Goal: Task Accomplishment & Management: Use online tool/utility

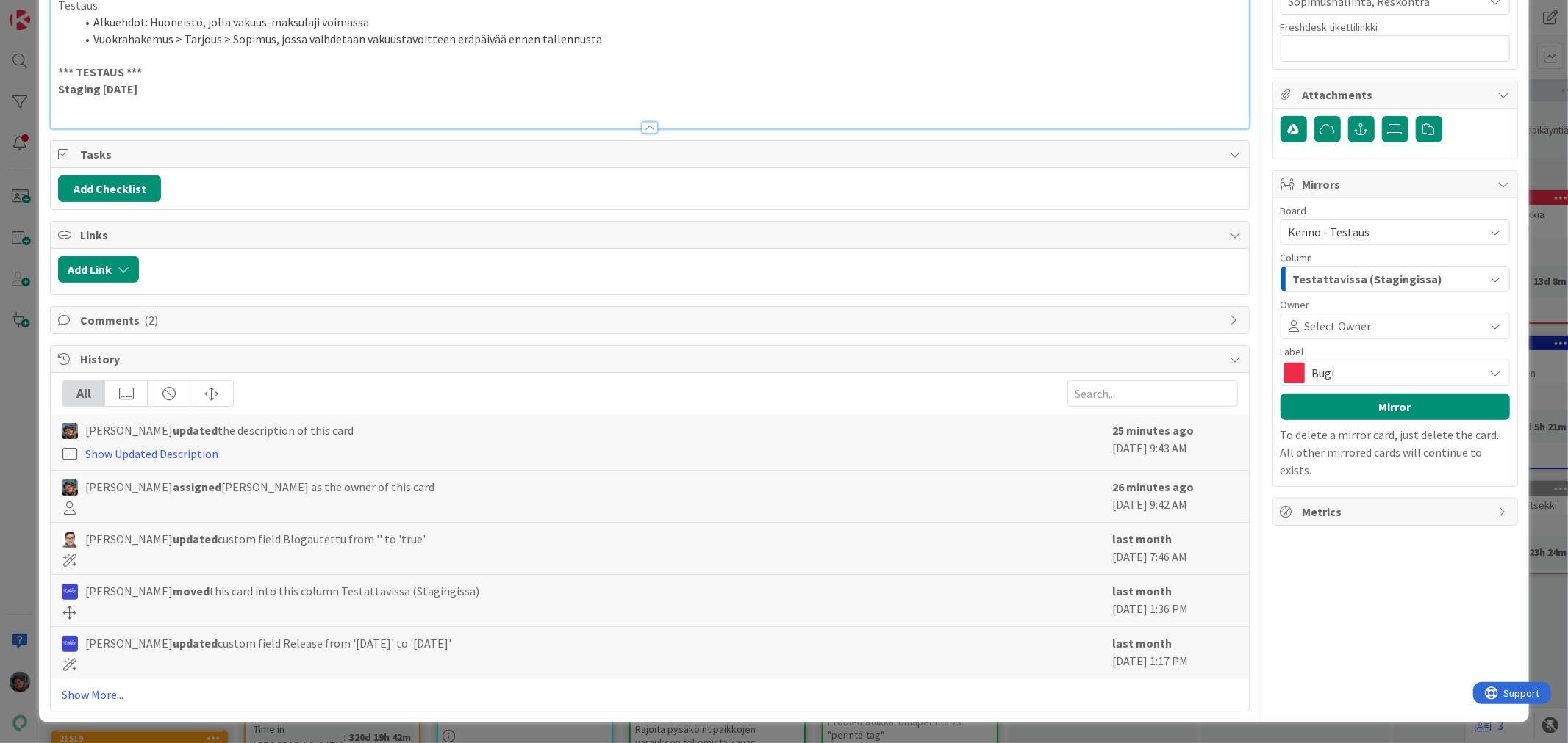
scroll to position [734, 0]
type textarea "x"
click at [96, 114] on p at bounding box center [649, 105] width 1182 height 17
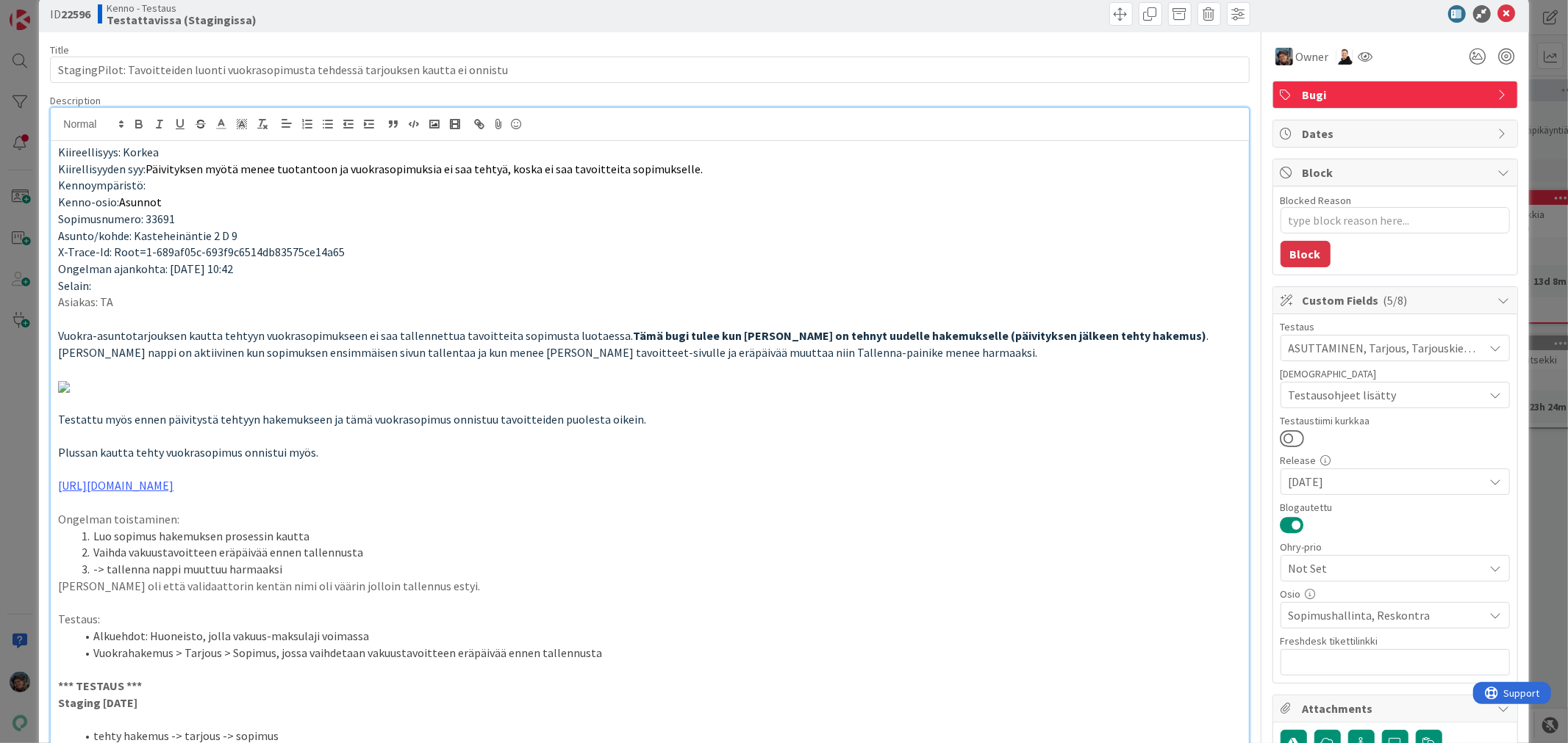
scroll to position [0, 0]
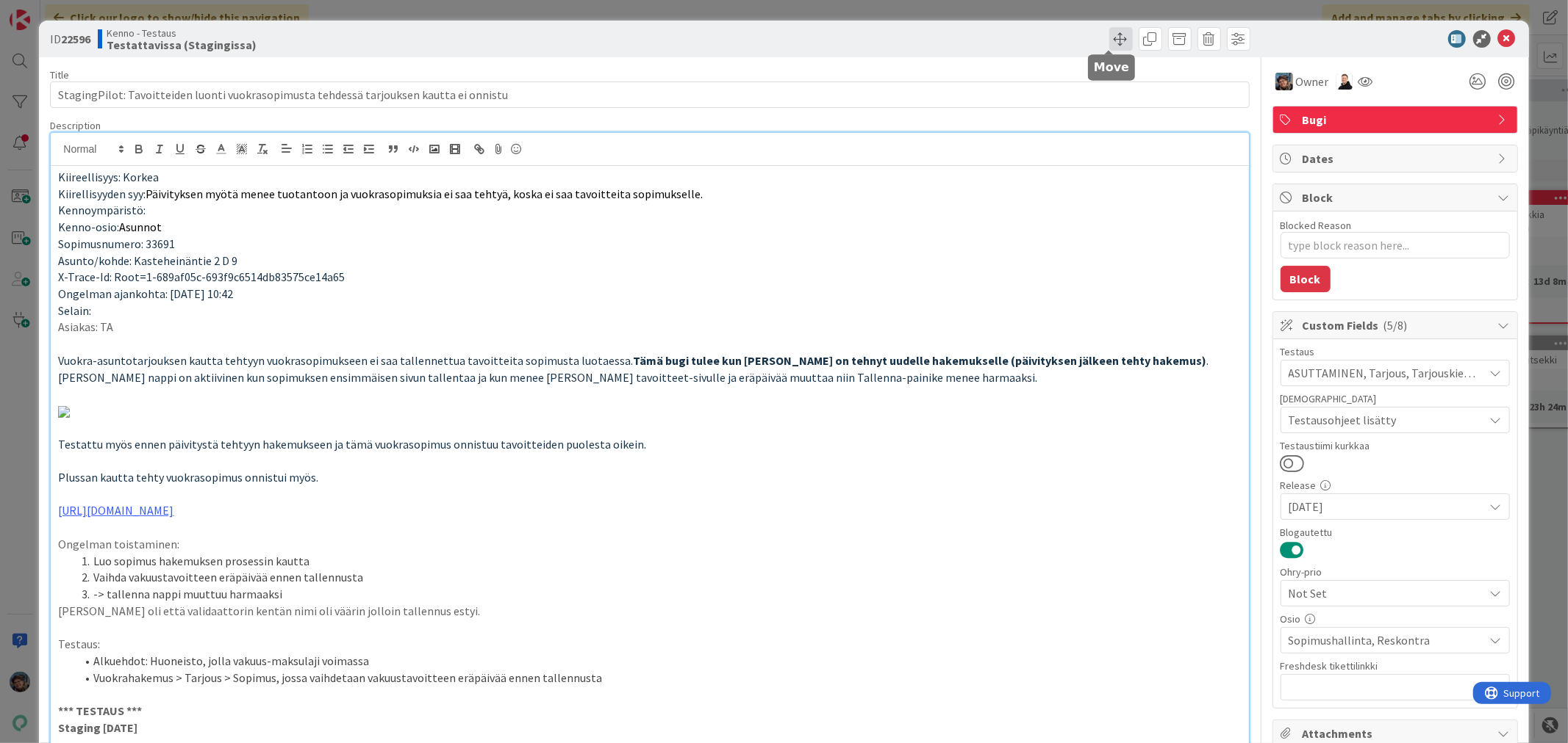
click at [1109, 34] on span at bounding box center [1120, 38] width 23 height 23
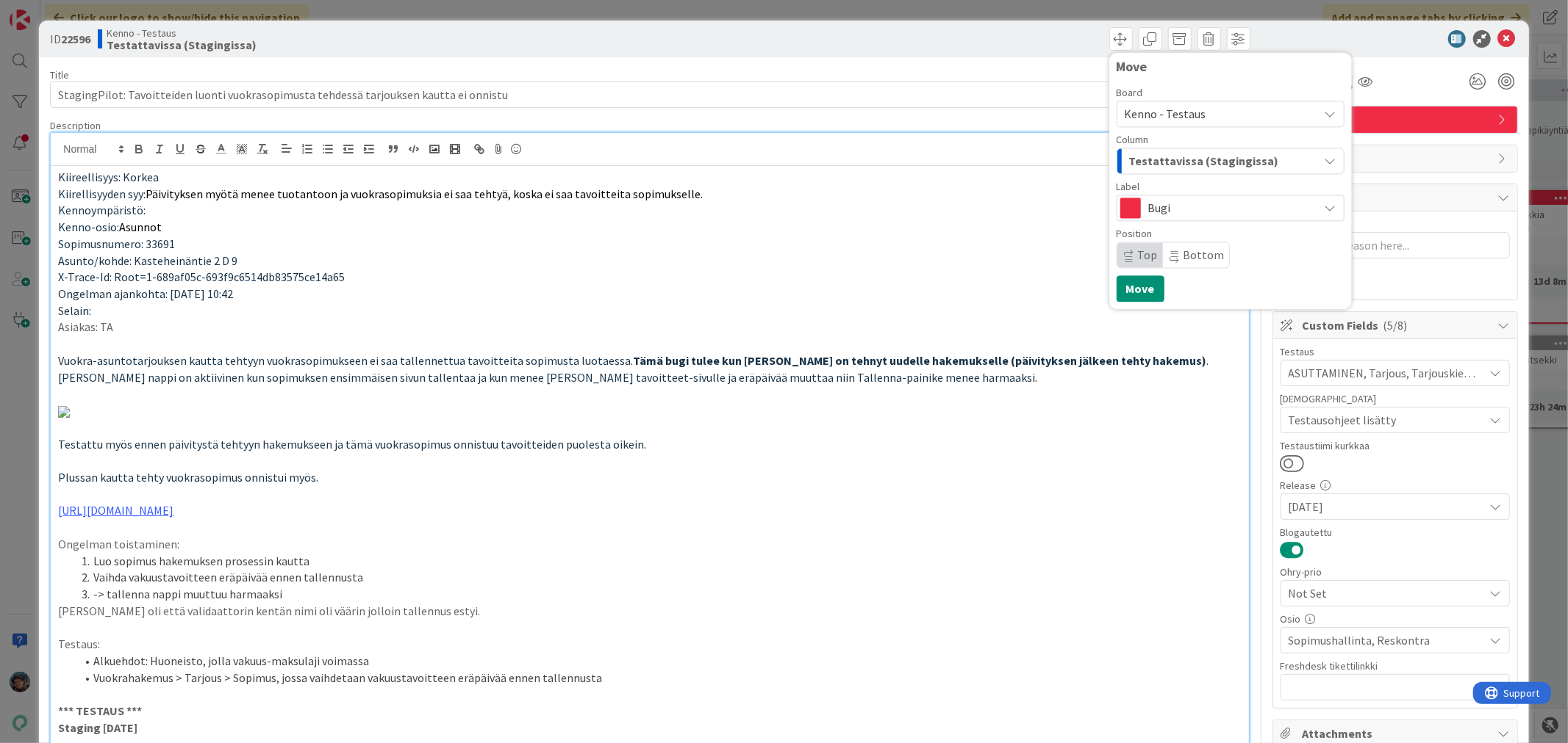
click at [1181, 160] on span "Testattavissa (Stagingissa)" at bounding box center [1204, 161] width 150 height 19
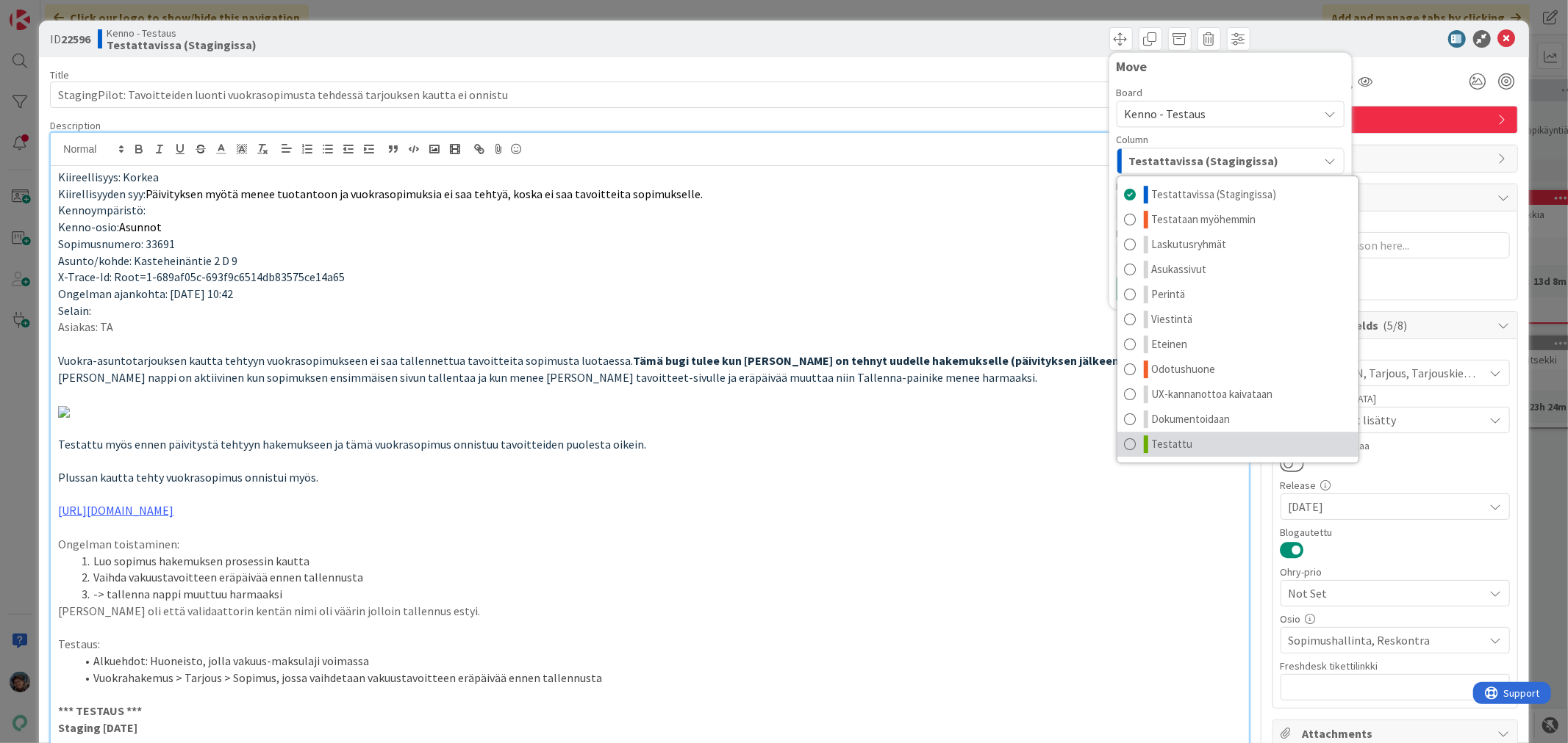
click at [1239, 432] on link "Testattu" at bounding box center [1238, 444] width 241 height 25
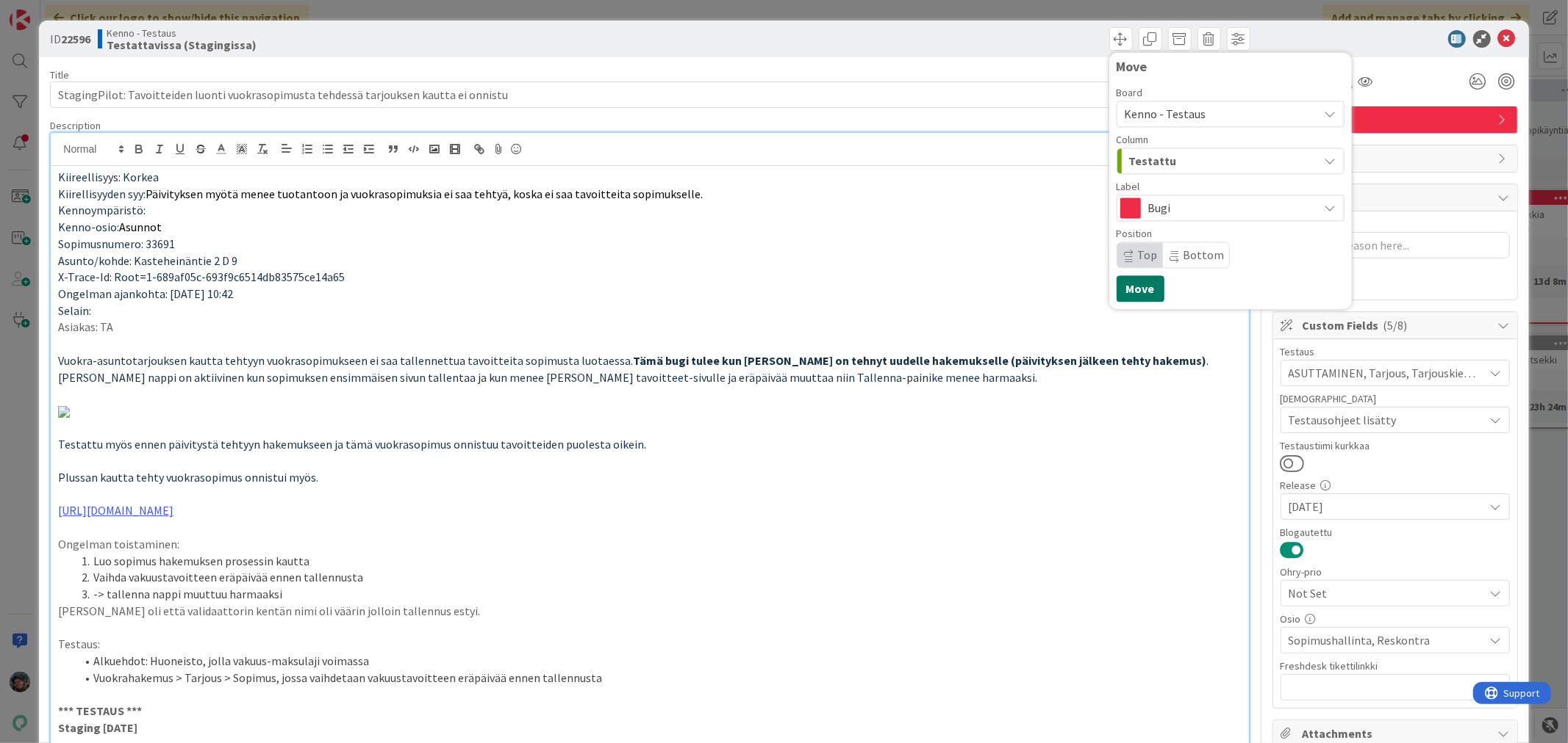
click at [1120, 289] on button "Move" at bounding box center [1141, 289] width 48 height 26
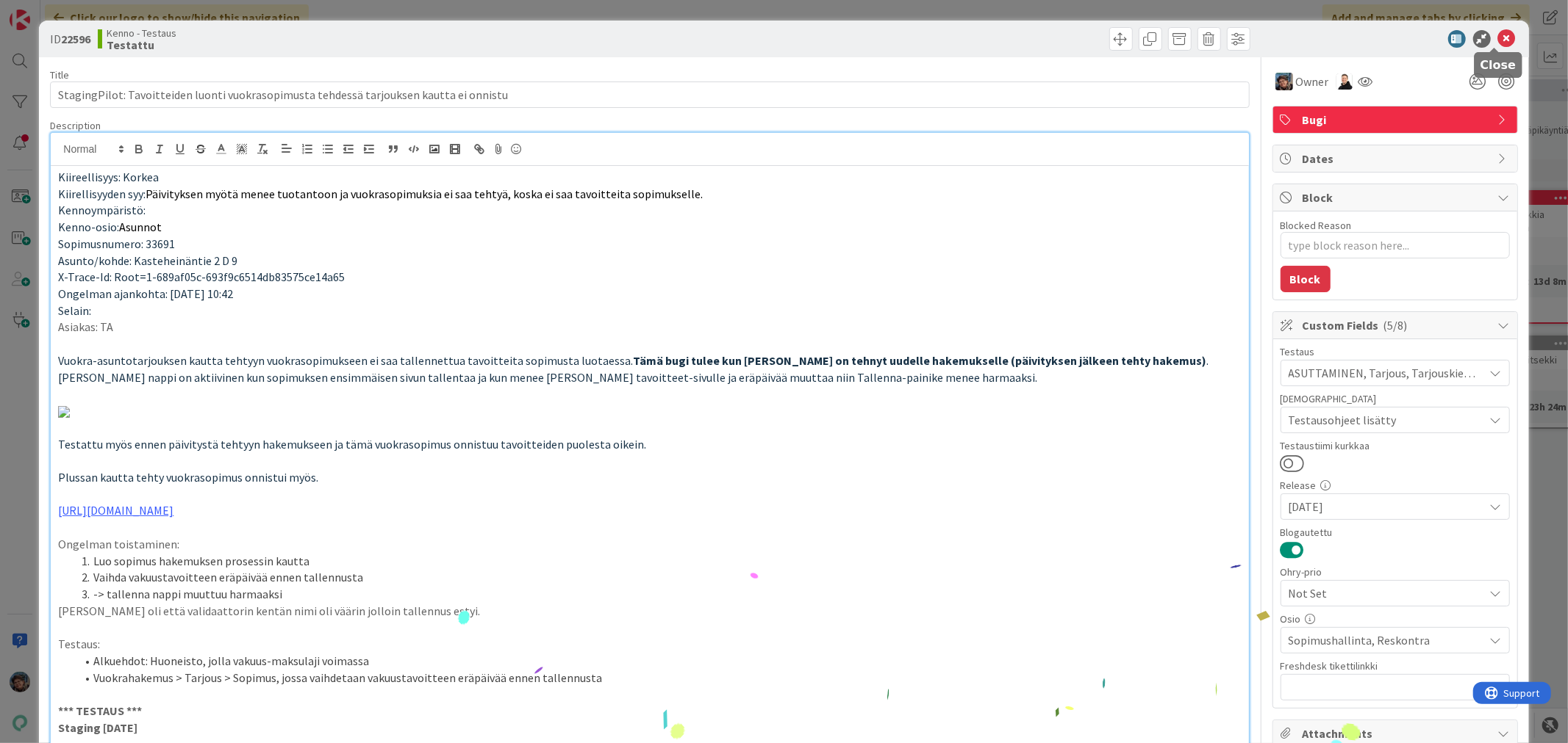
drag, startPoint x: 1492, startPoint y: 33, endPoint x: 1329, endPoint y: 27, distance: 163.1
click at [1498, 34] on icon at bounding box center [1507, 39] width 18 height 18
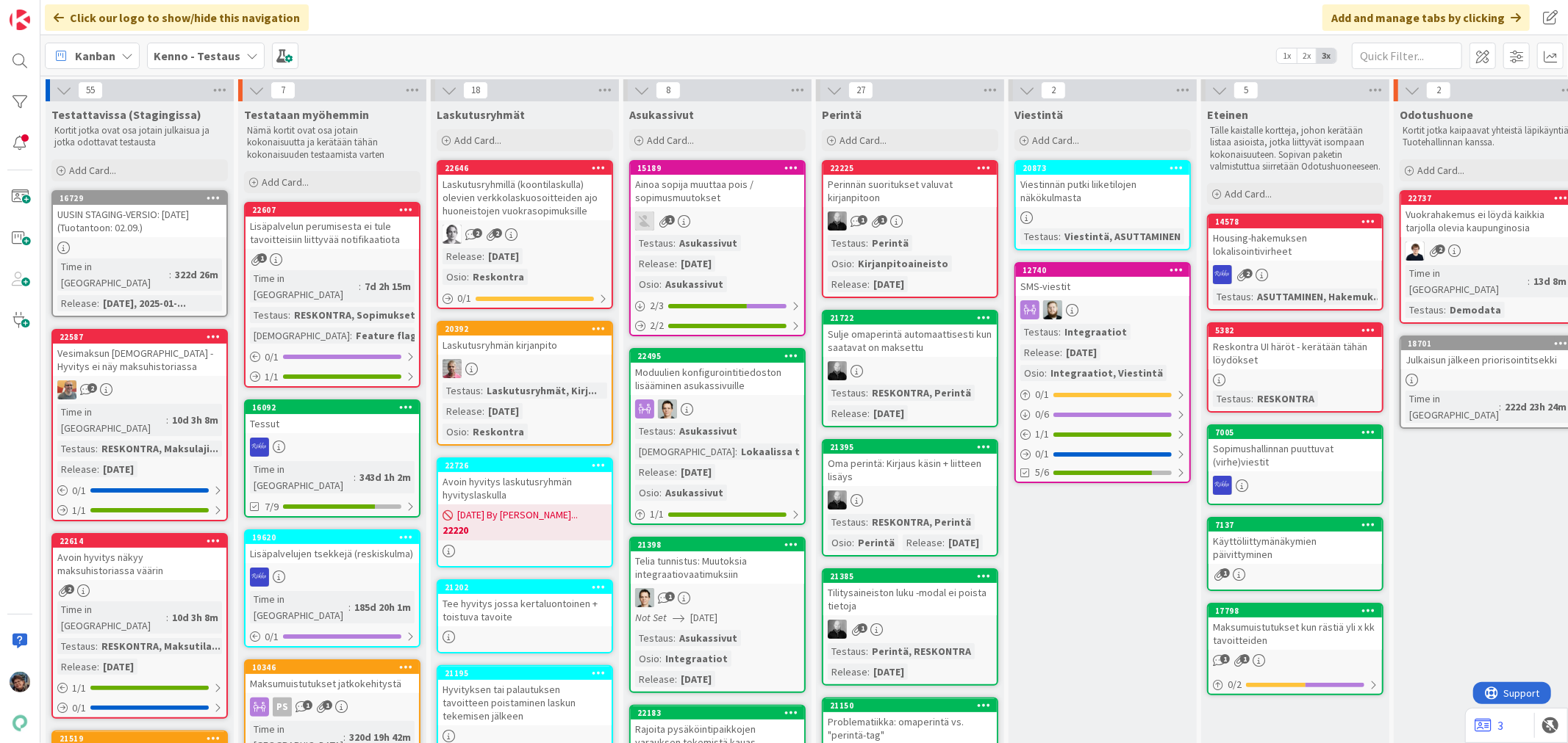
scroll to position [0, 686]
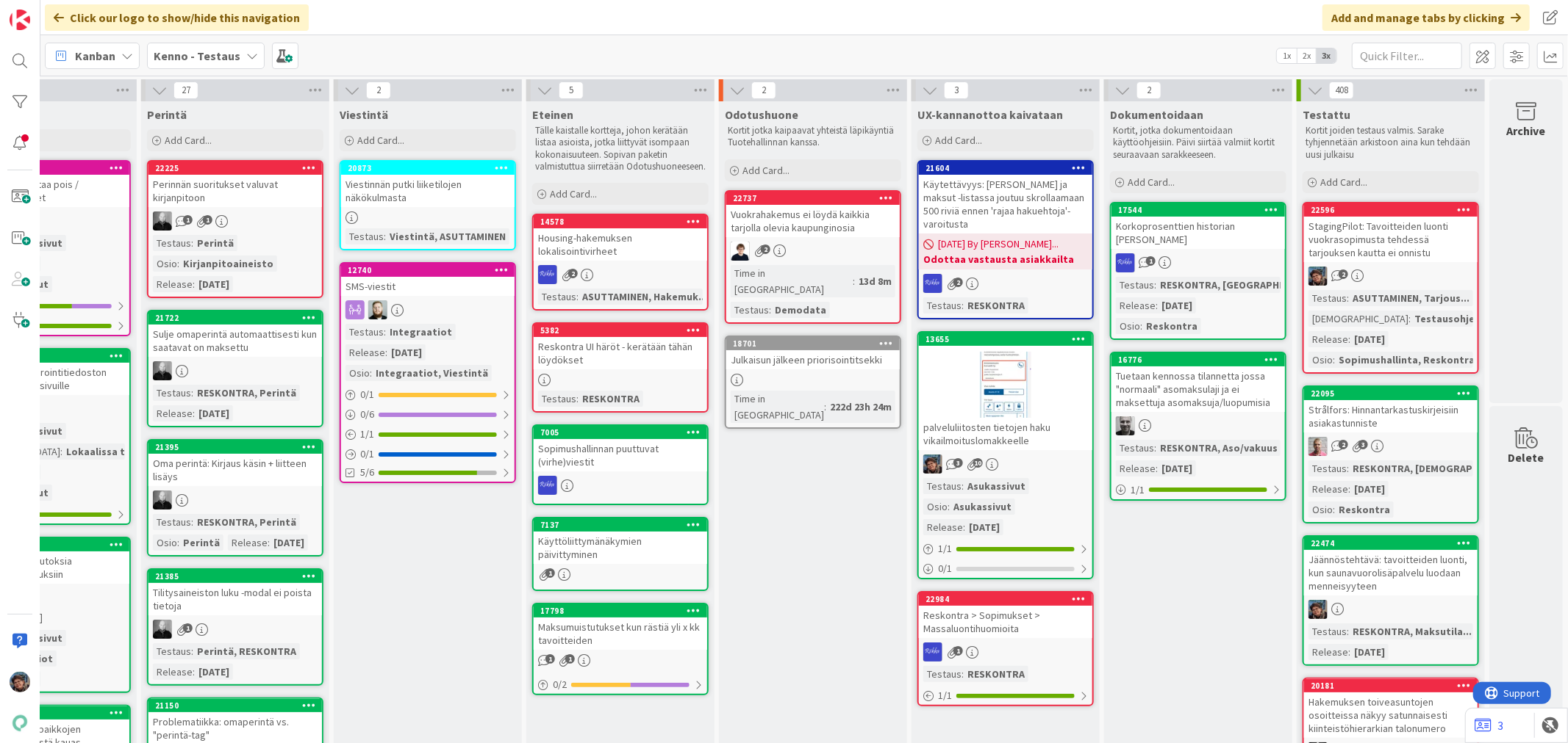
click at [1415, 595] on link "22474 Jäännöstehtävä: tavoitteiden luonti, kun saunavuorolisäpalvelu luodaan me…" at bounding box center [1391, 600] width 176 height 131
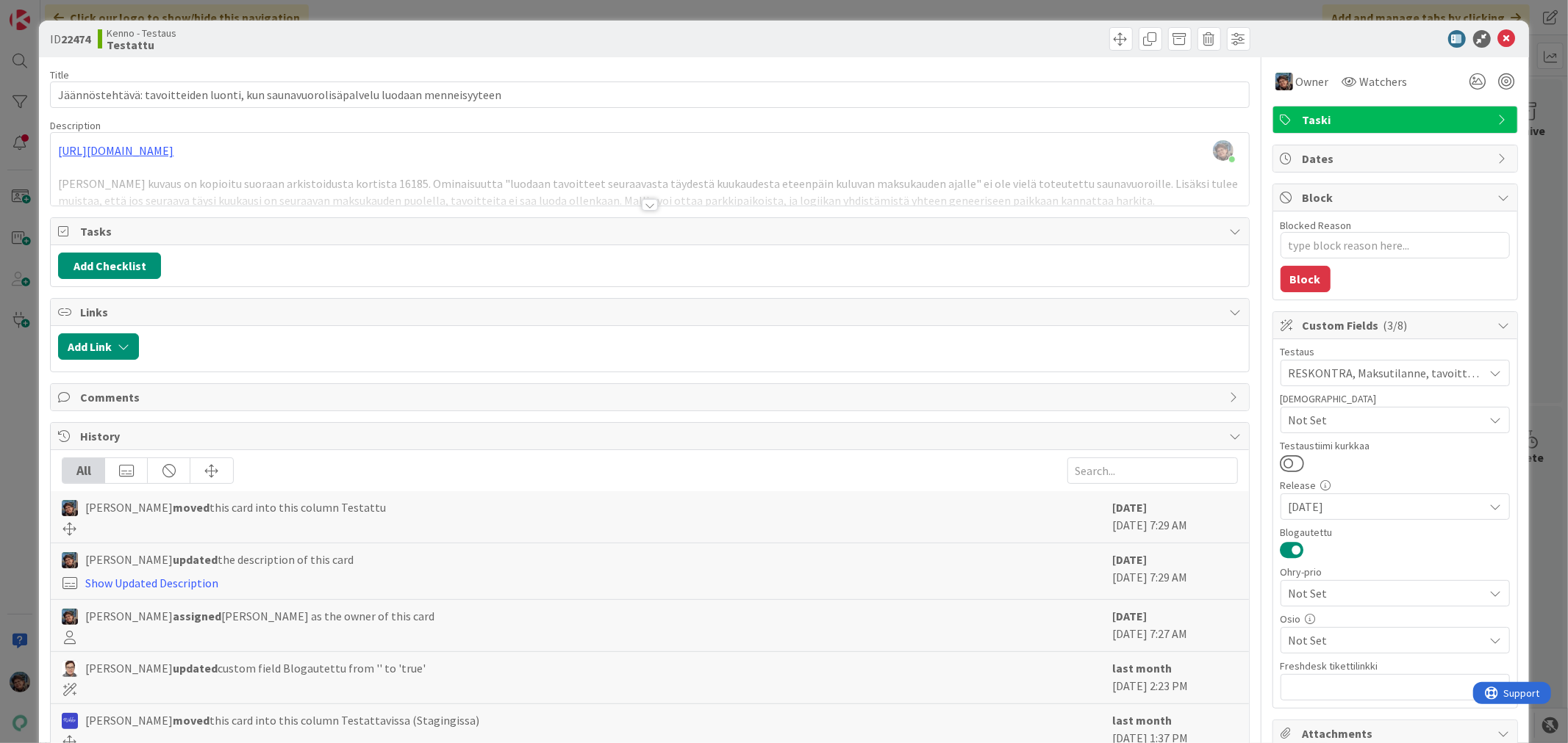
click at [642, 208] on div at bounding box center [650, 204] width 16 height 12
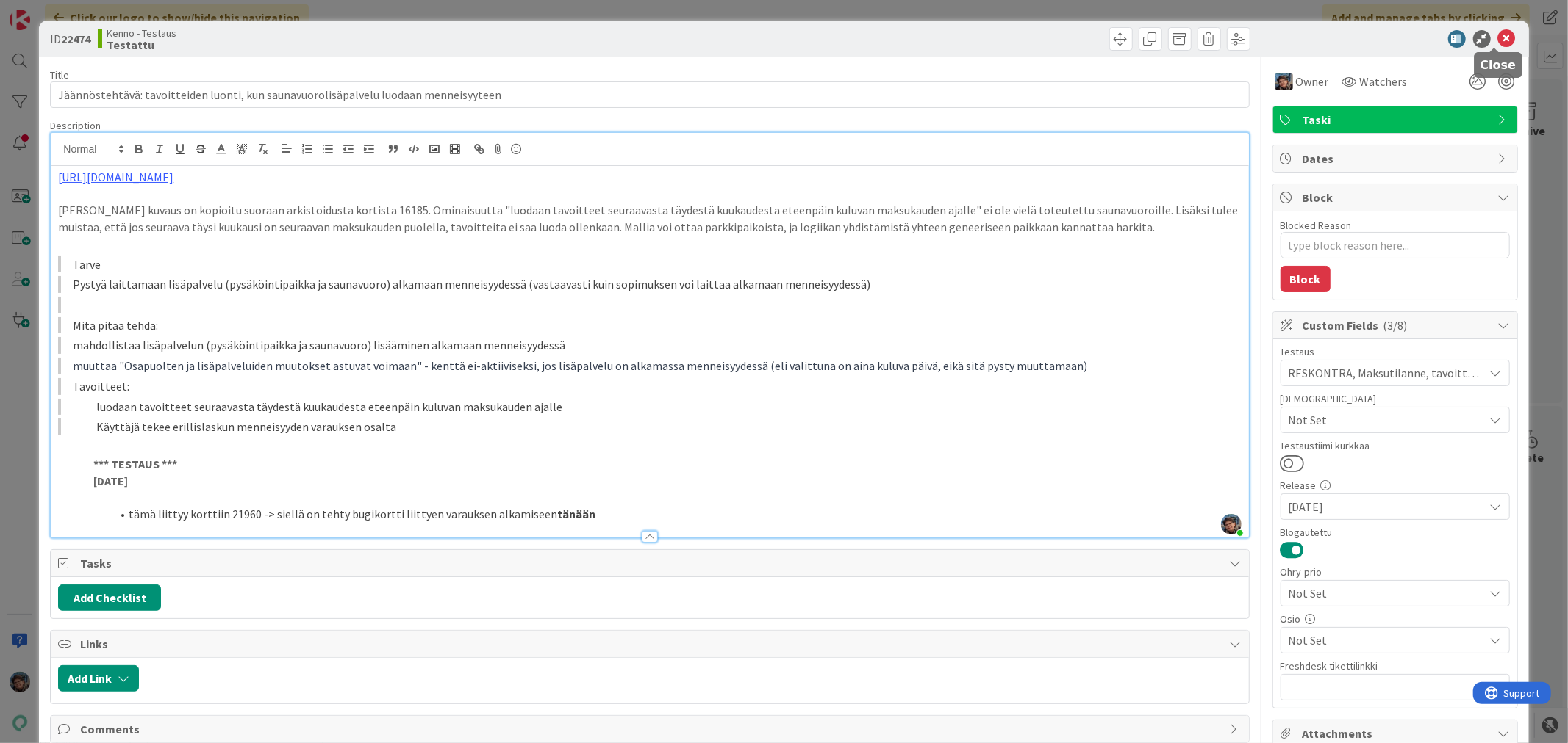
click at [1498, 32] on icon at bounding box center [1507, 39] width 18 height 18
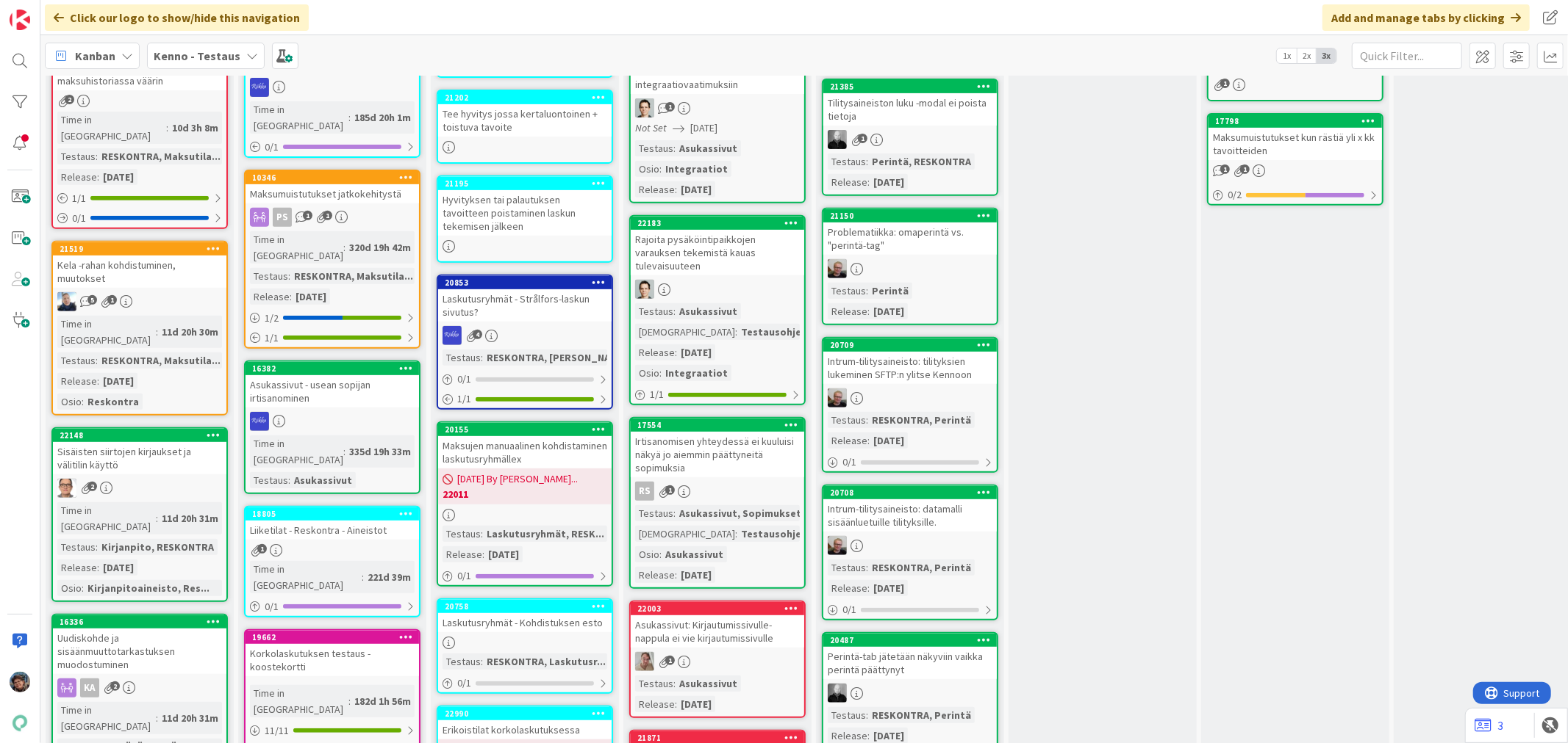
scroll to position [571, 0]
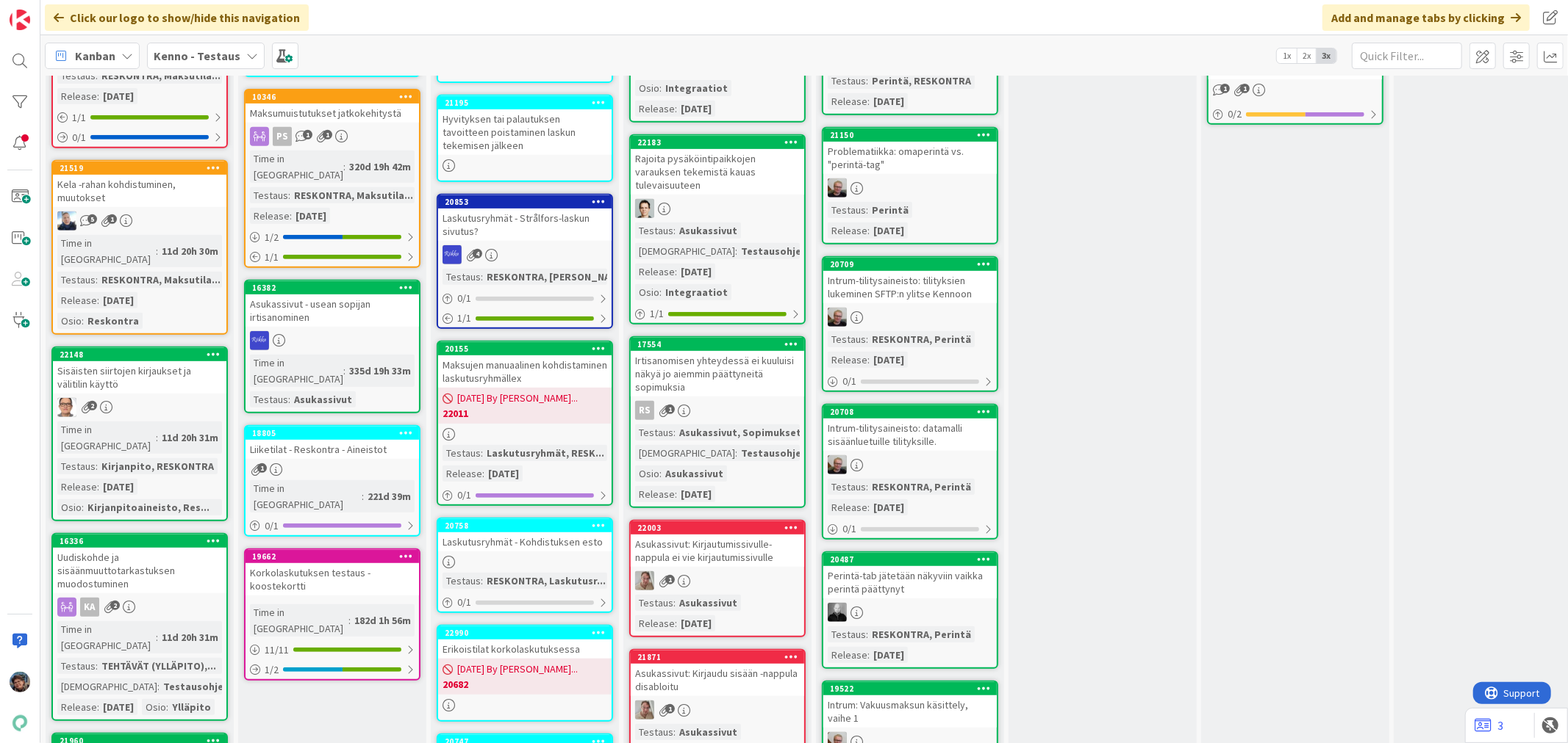
click at [743, 357] on div "Irtisanomisen yhteydessä ei kuuluisi näkyä jo aiemmin päättyneitä sopimuksia" at bounding box center [717, 374] width 173 height 46
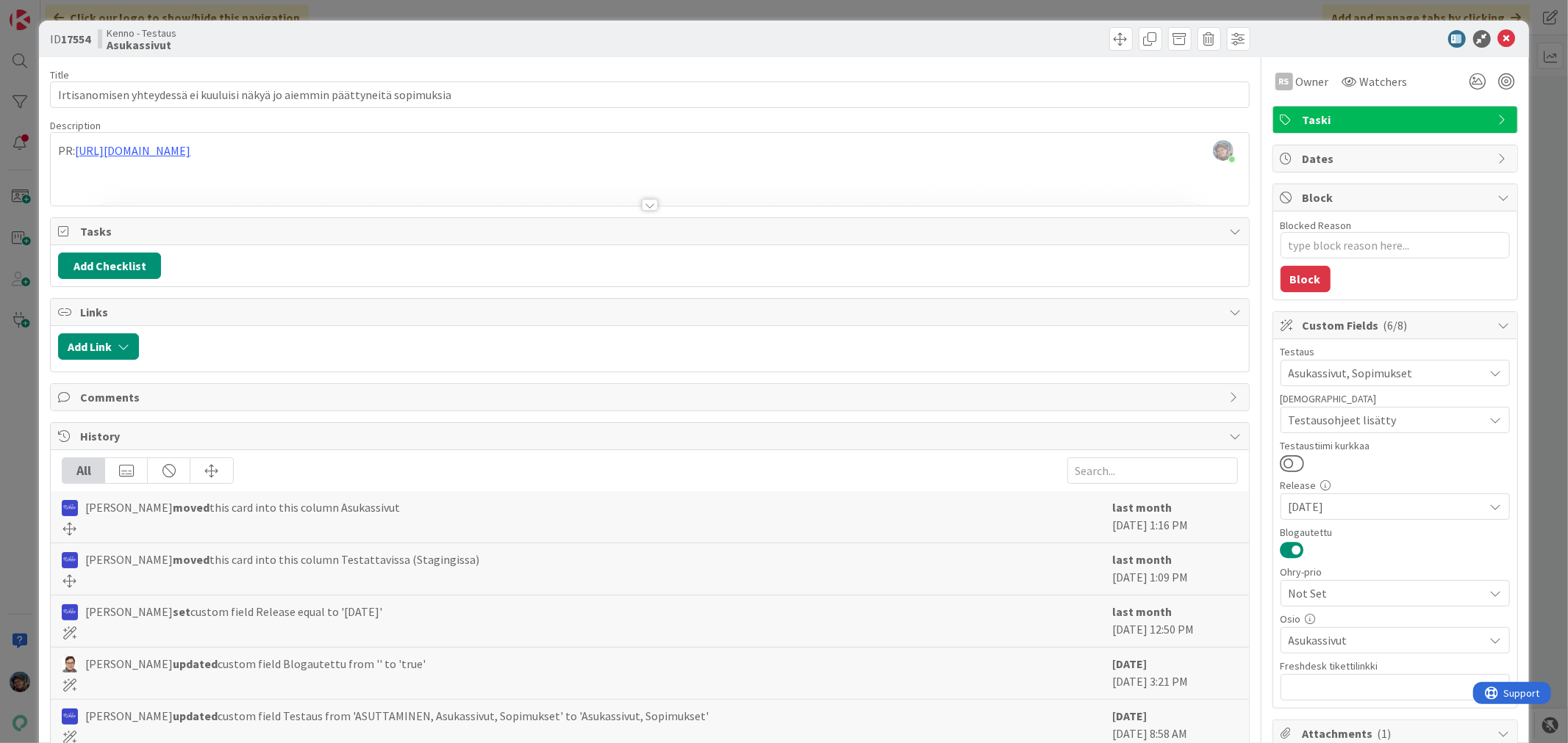
click at [643, 207] on div at bounding box center [650, 204] width 16 height 12
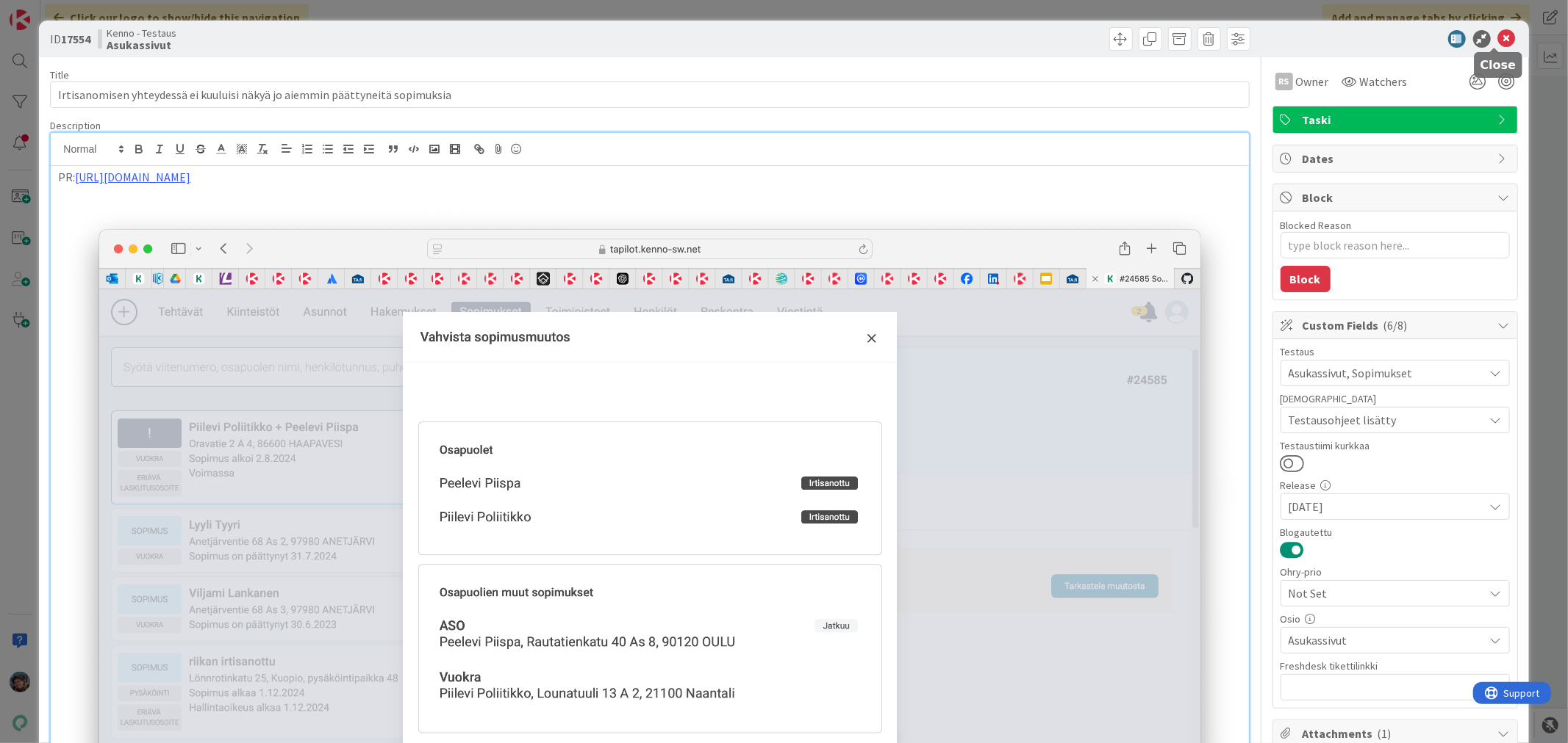
click at [1498, 34] on icon at bounding box center [1507, 39] width 18 height 18
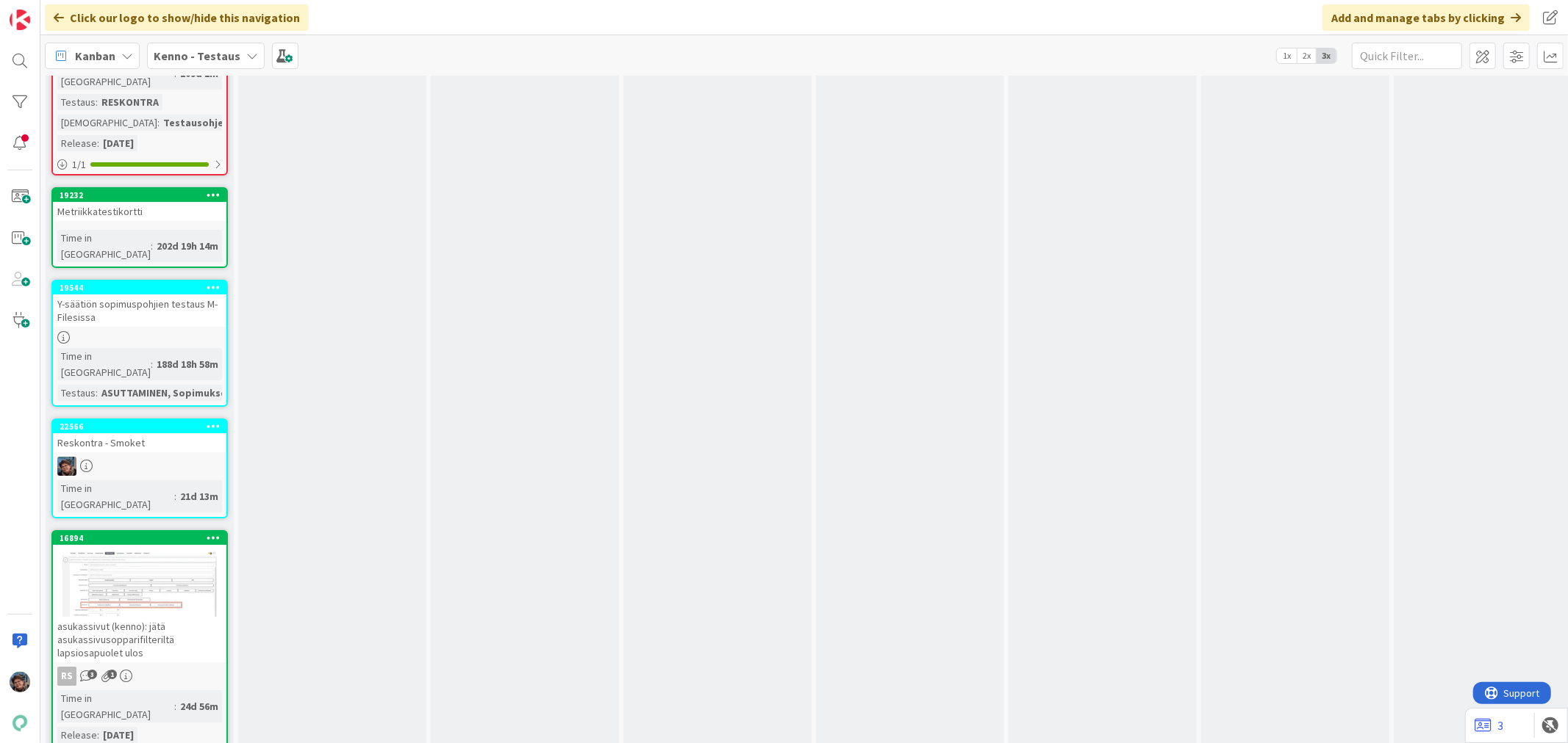
scroll to position [9059, 0]
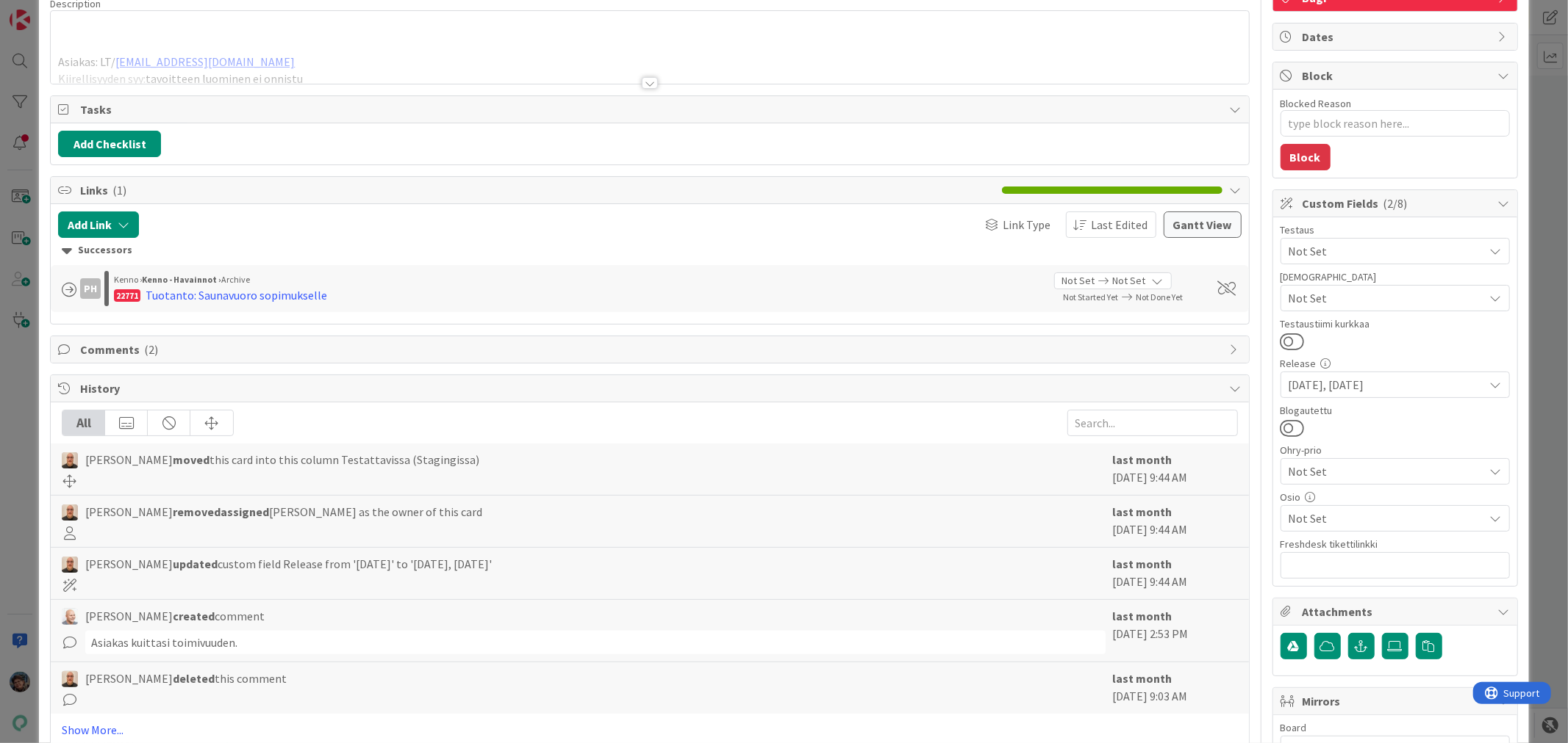
scroll to position [261, 0]
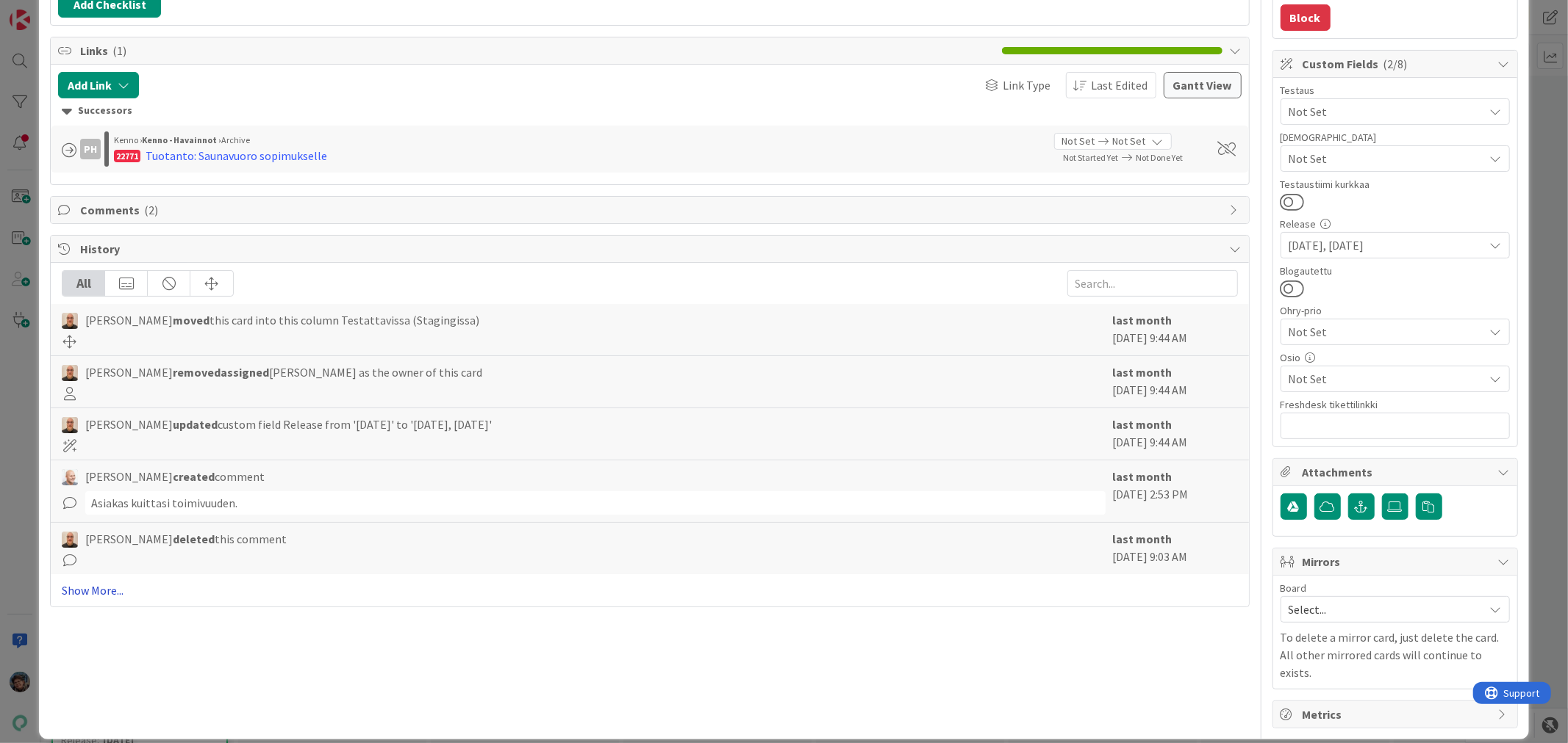
click at [90, 593] on link "Show More..." at bounding box center [649, 591] width 1175 height 18
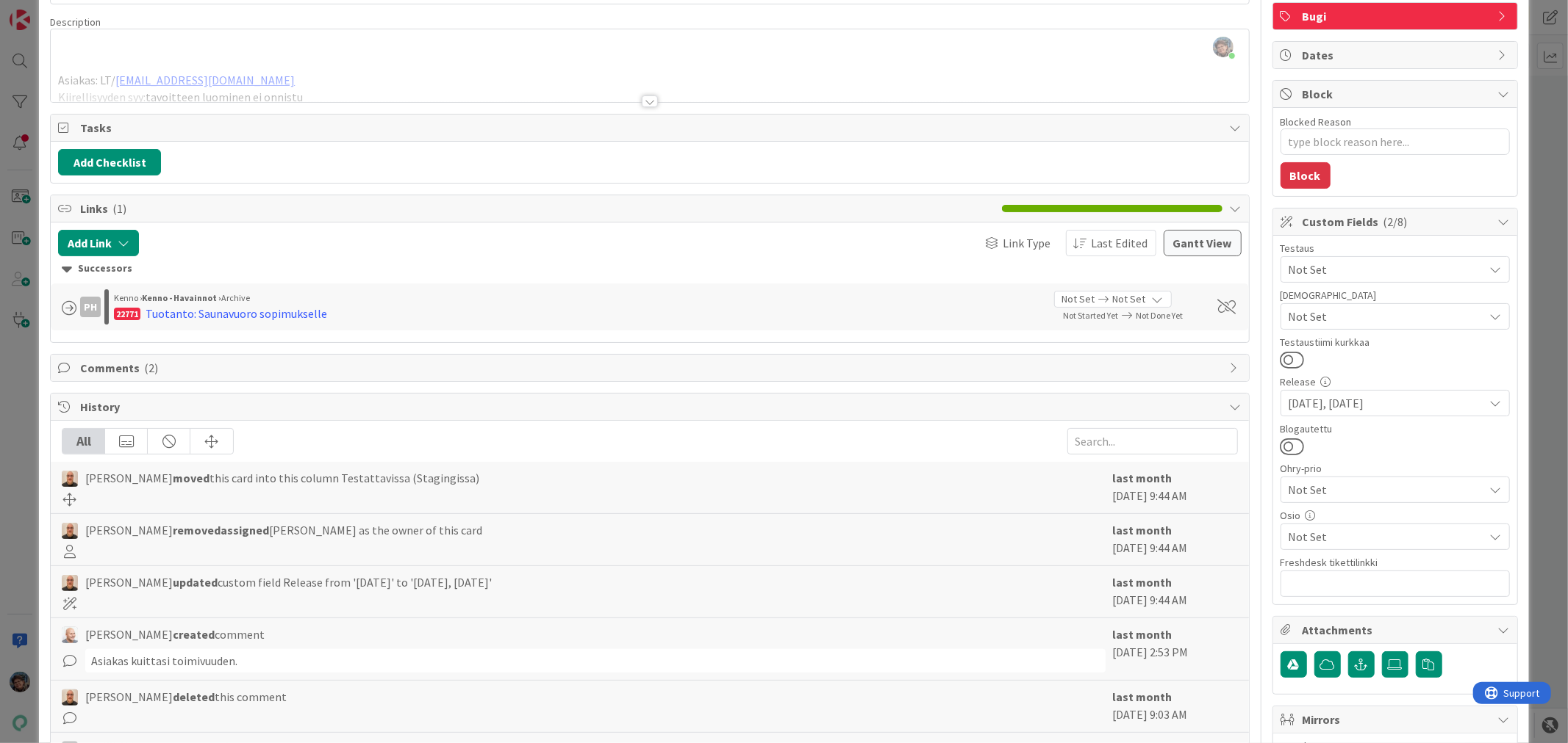
scroll to position [0, 0]
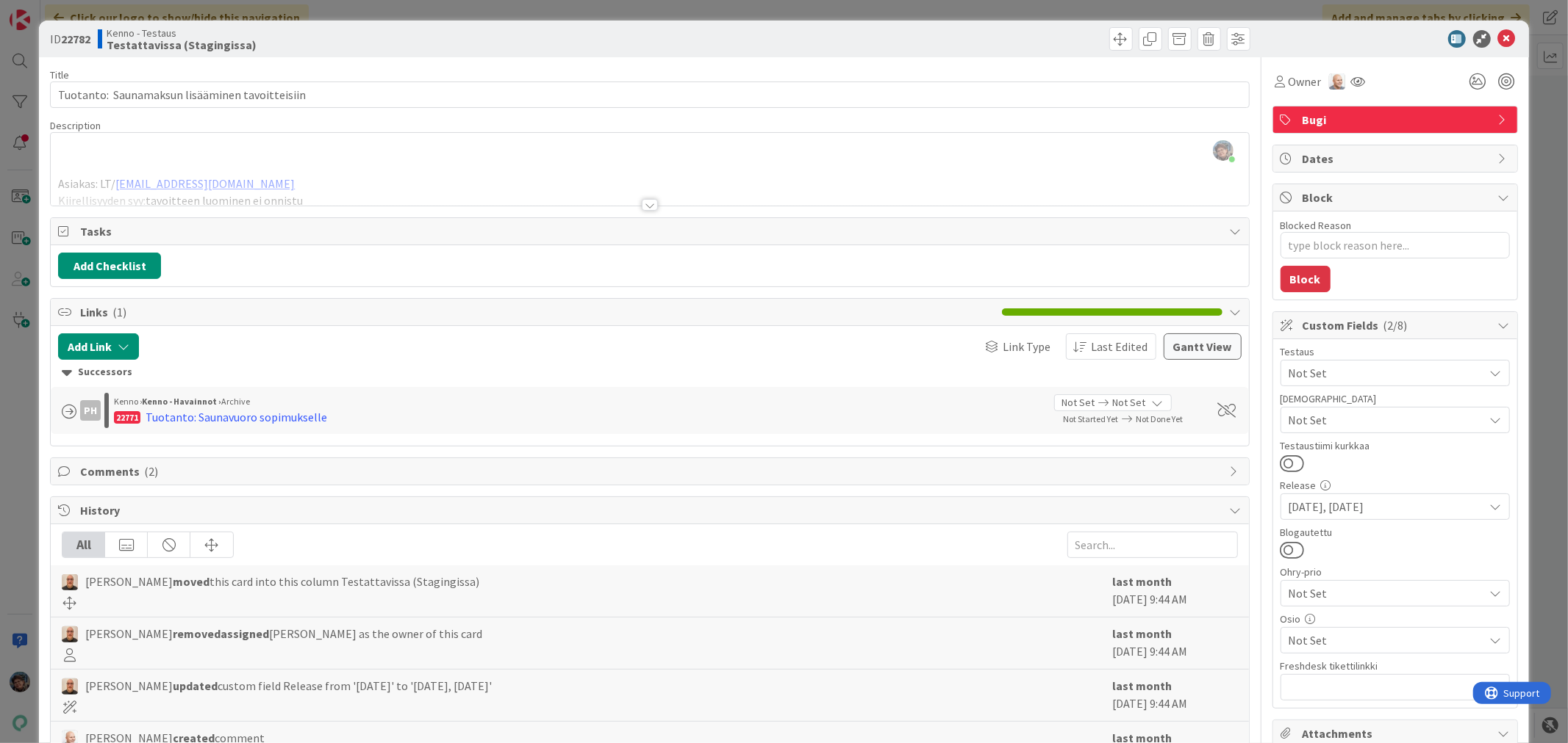
click at [642, 207] on div at bounding box center [650, 204] width 16 height 12
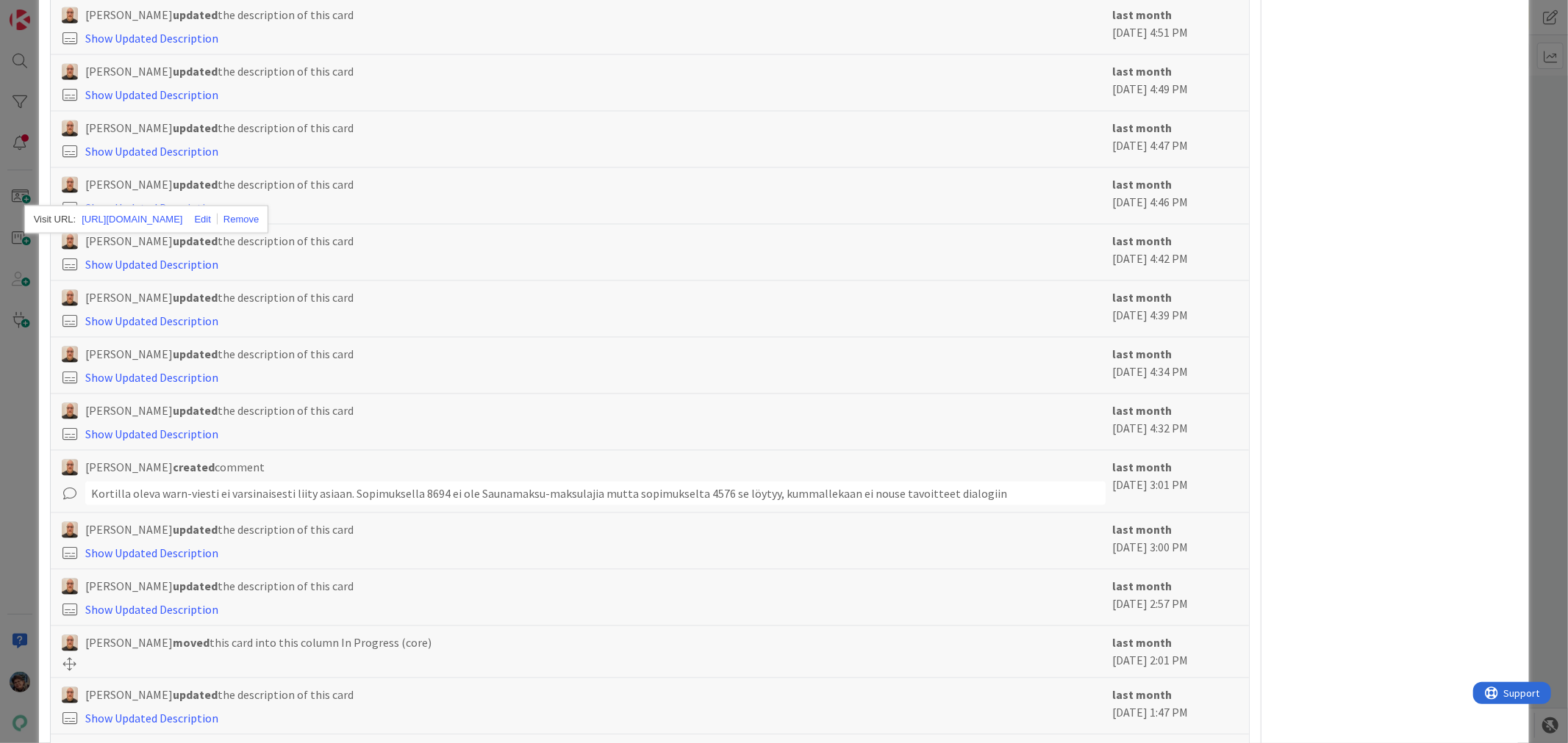
scroll to position [1876, 0]
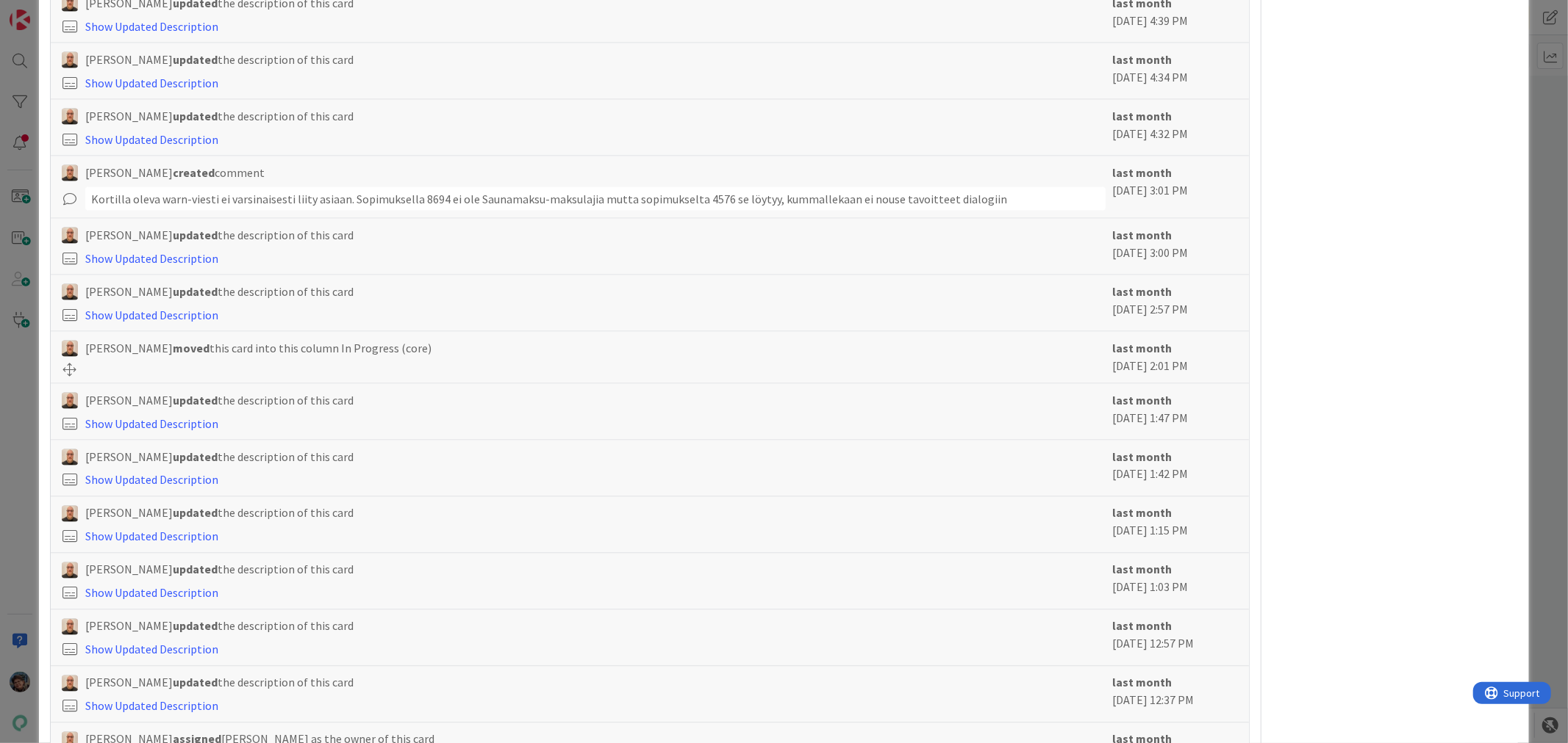
drag, startPoint x: 282, startPoint y: 132, endPoint x: 238, endPoint y: 136, distance: 44.2
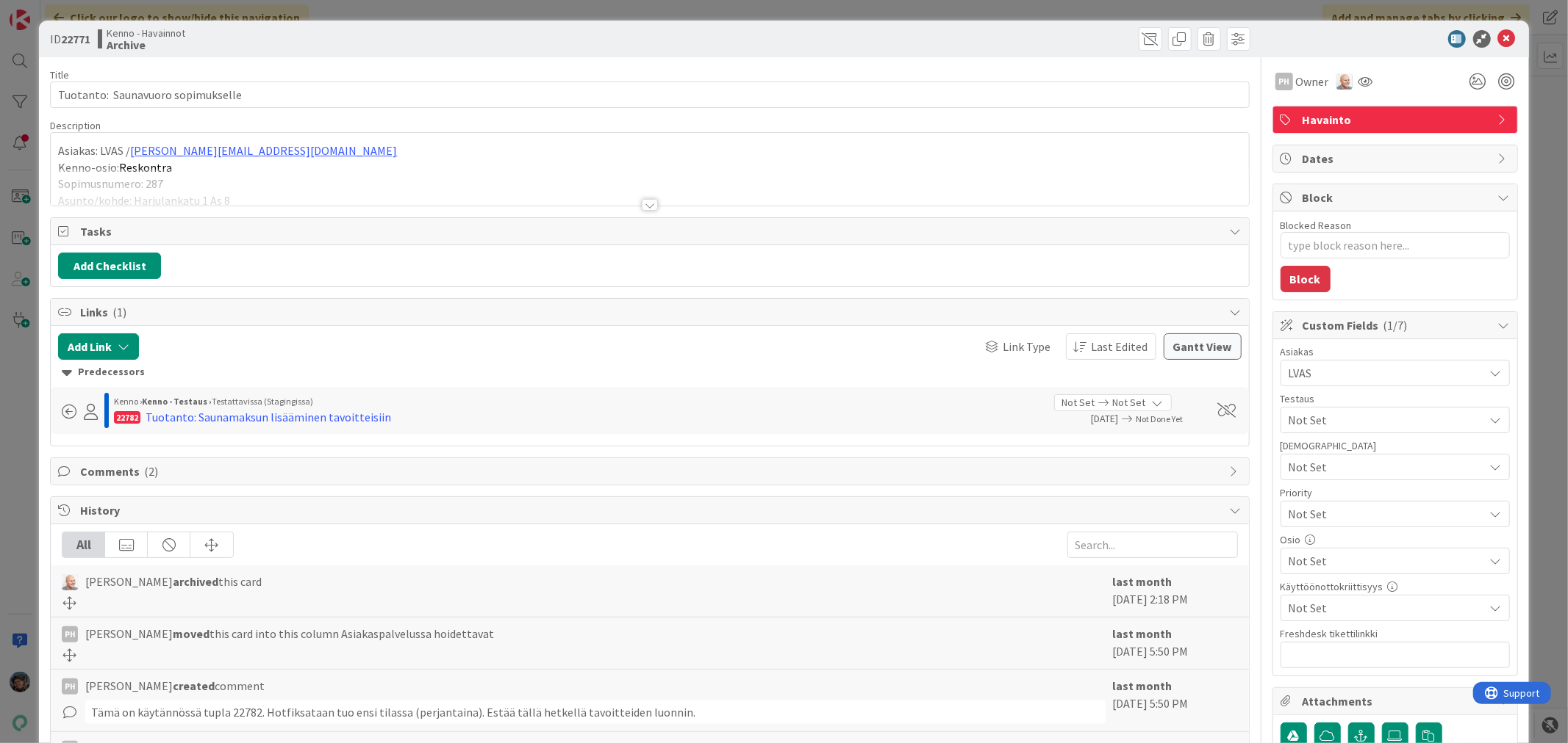
type textarea "x"
click at [644, 208] on div at bounding box center [650, 204] width 16 height 12
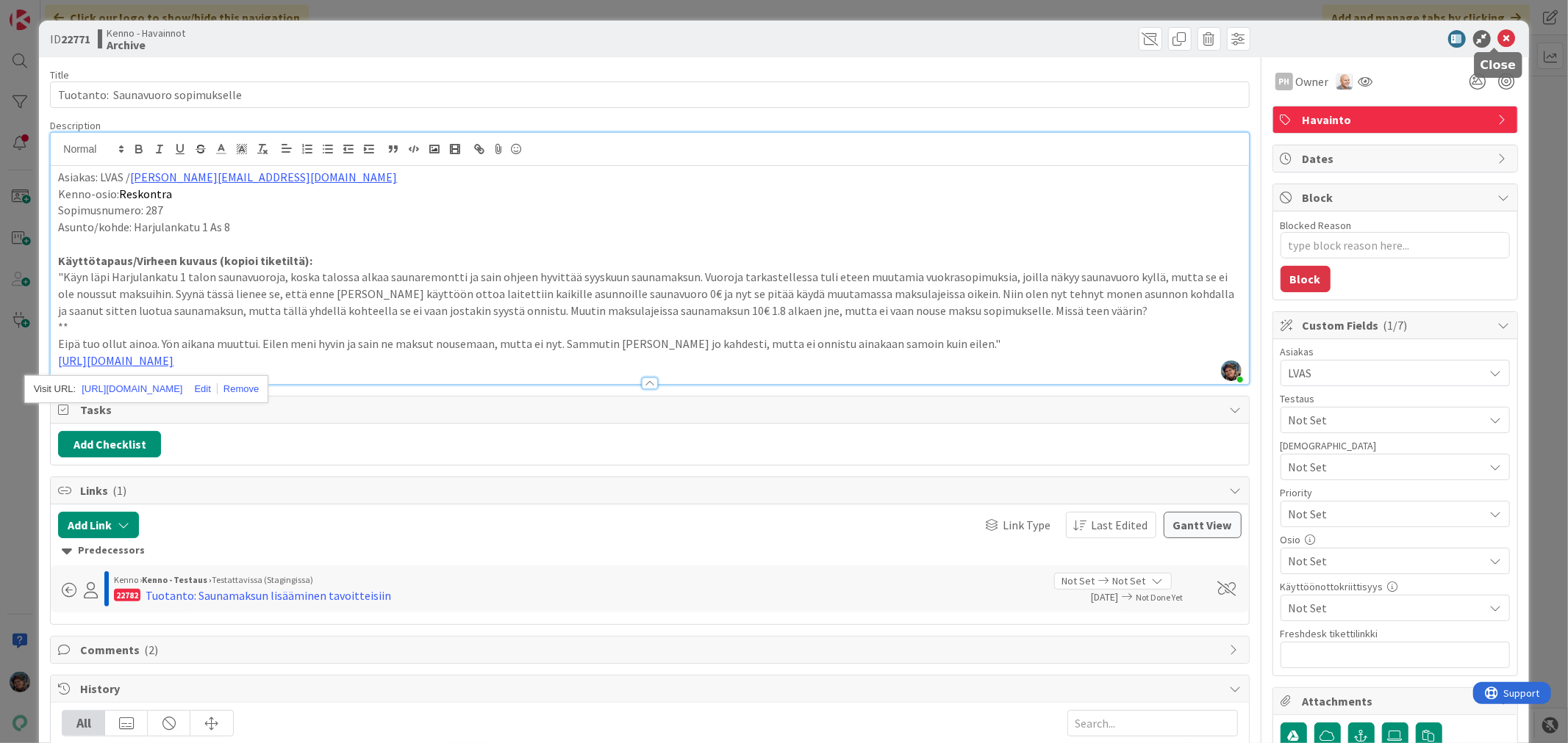
click at [1498, 34] on icon at bounding box center [1507, 39] width 18 height 18
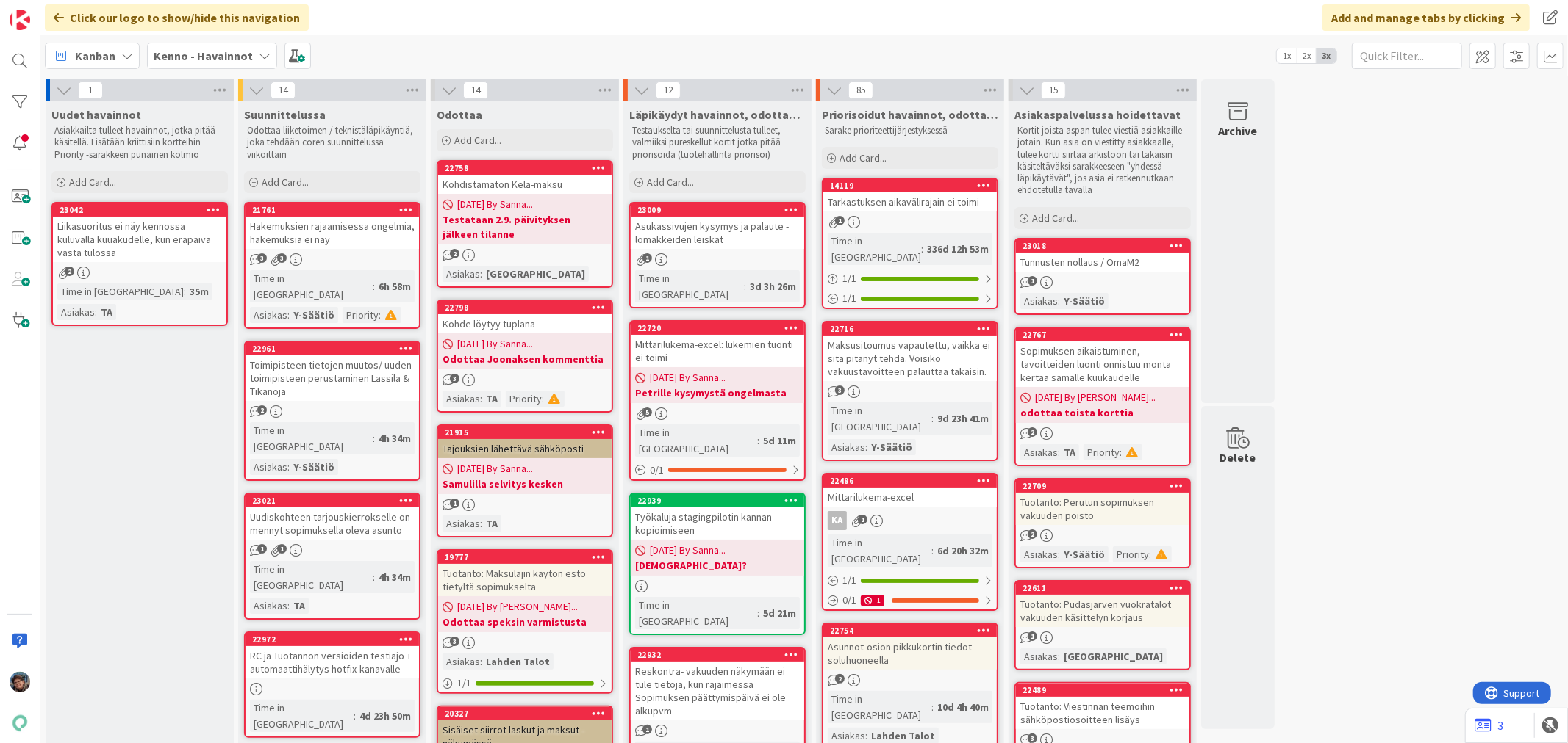
click at [179, 49] on b "Kenno - Havainnot" at bounding box center [204, 55] width 99 height 14
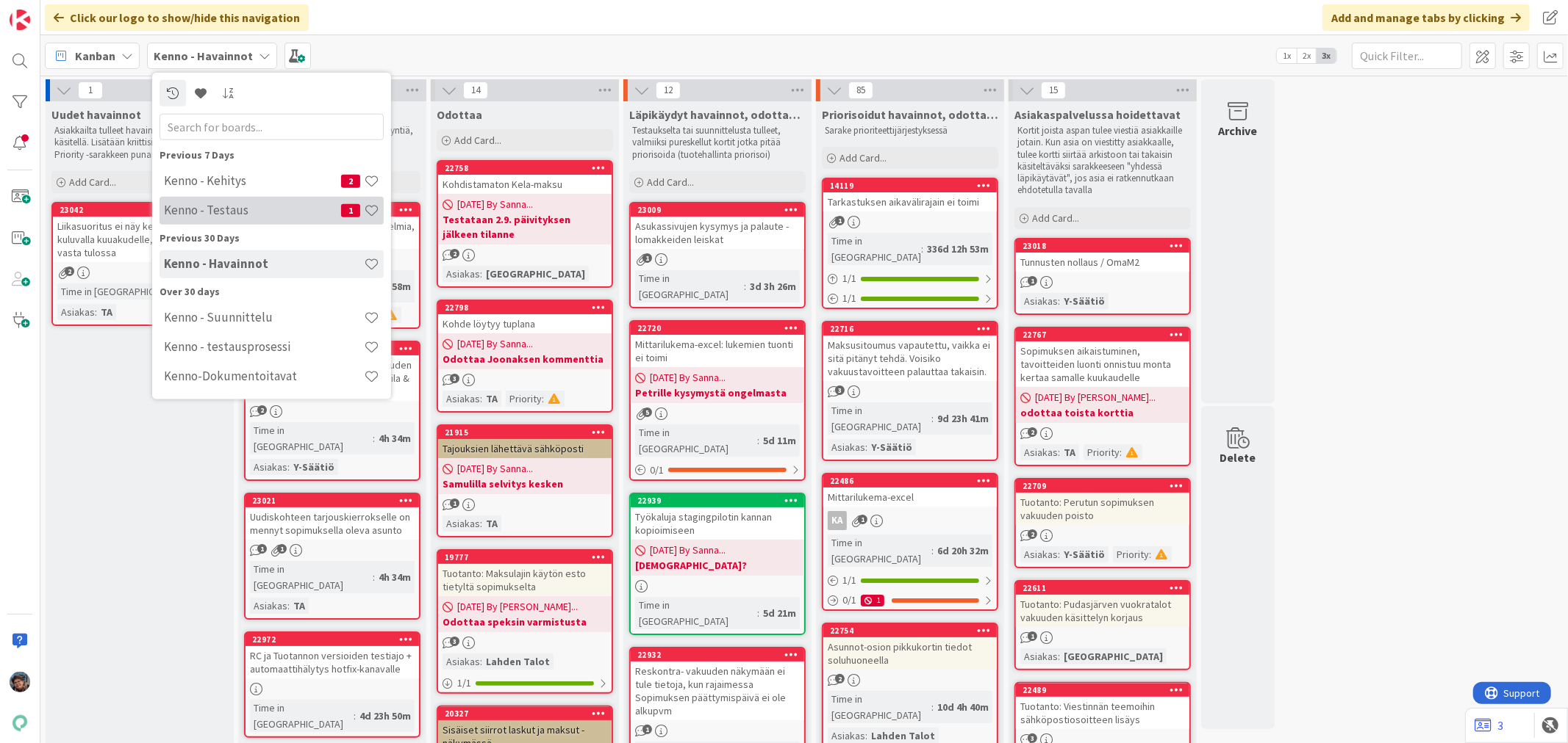
click at [216, 216] on h4 "Kenno - Testaus" at bounding box center [252, 210] width 177 height 14
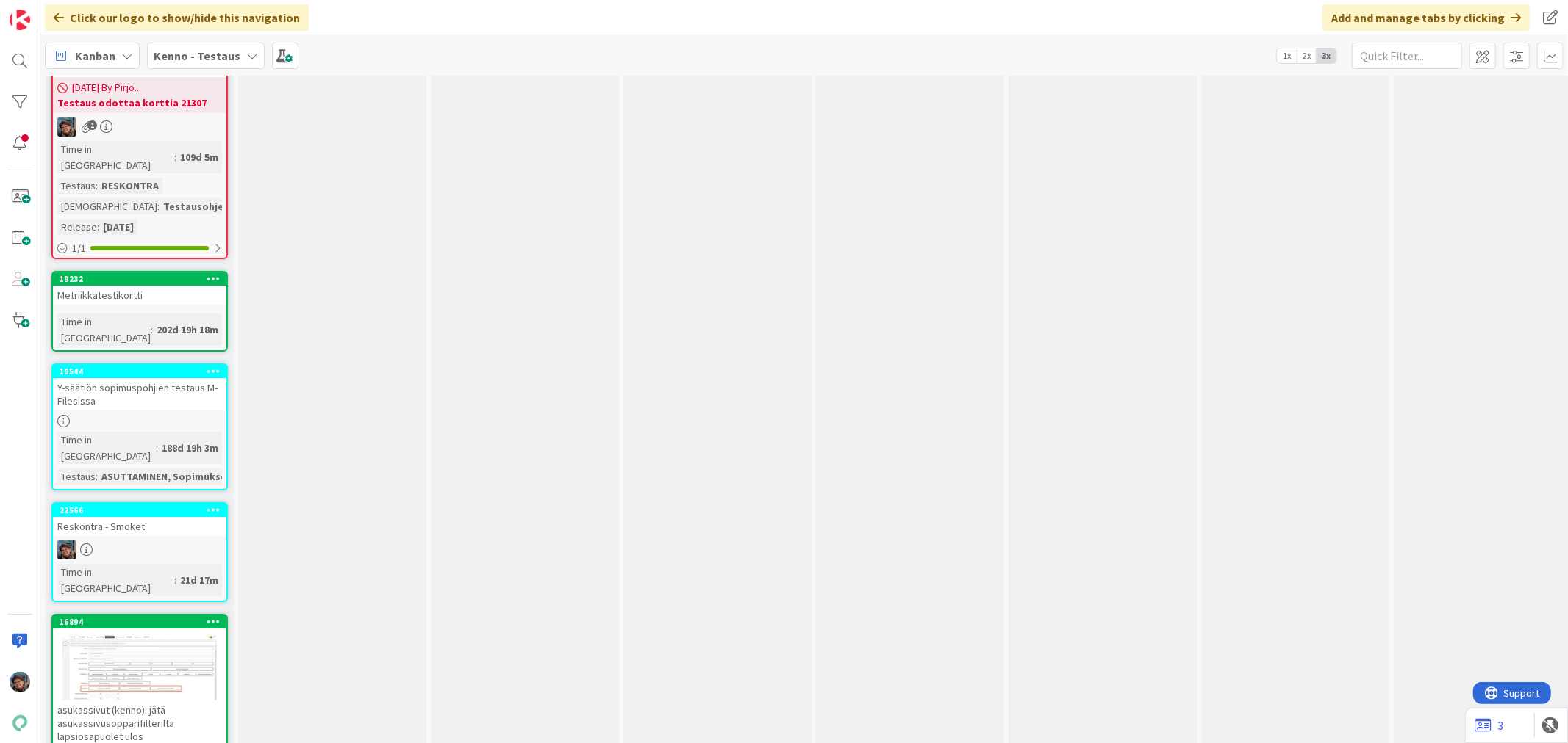
scroll to position [8977, 0]
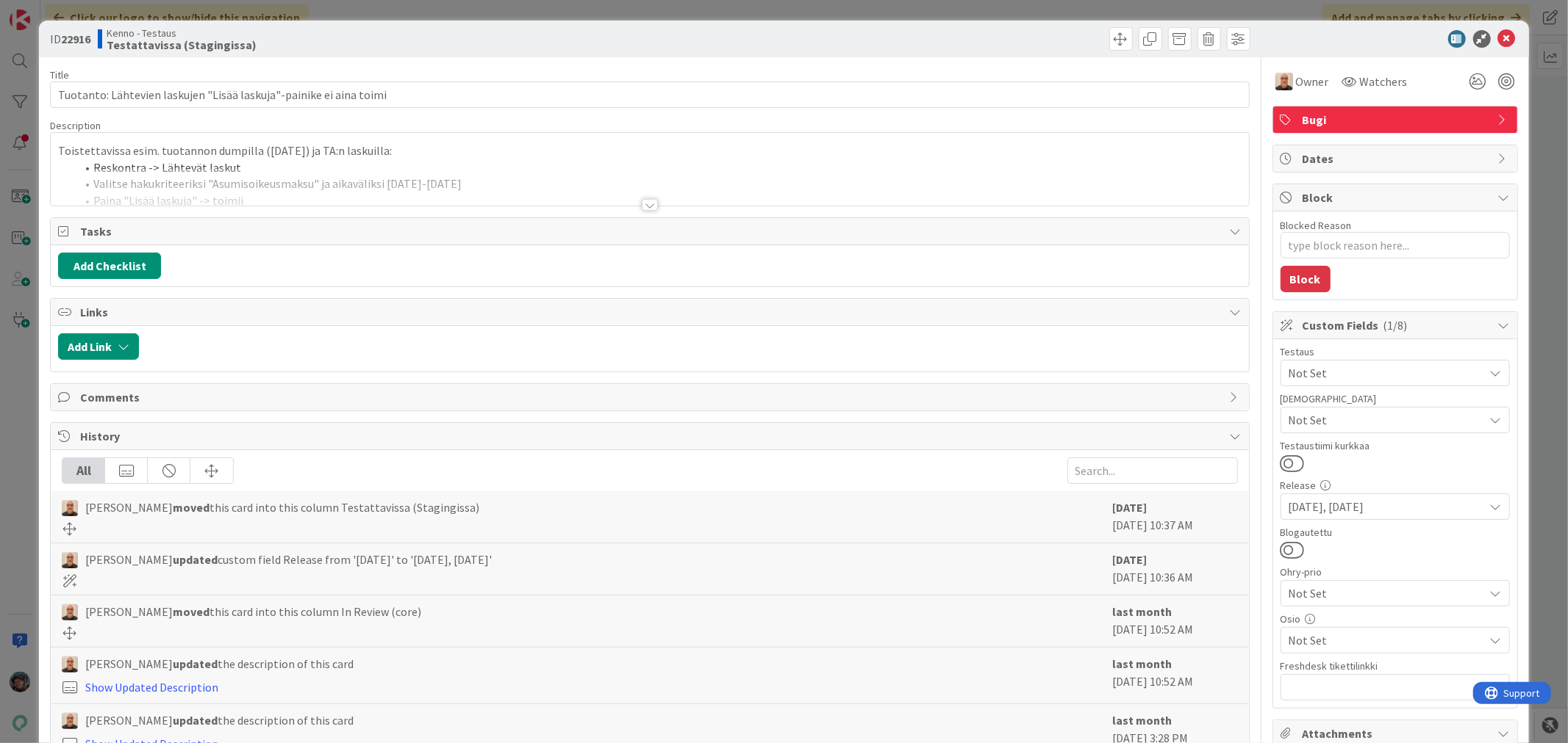
click at [642, 202] on div at bounding box center [650, 204] width 16 height 12
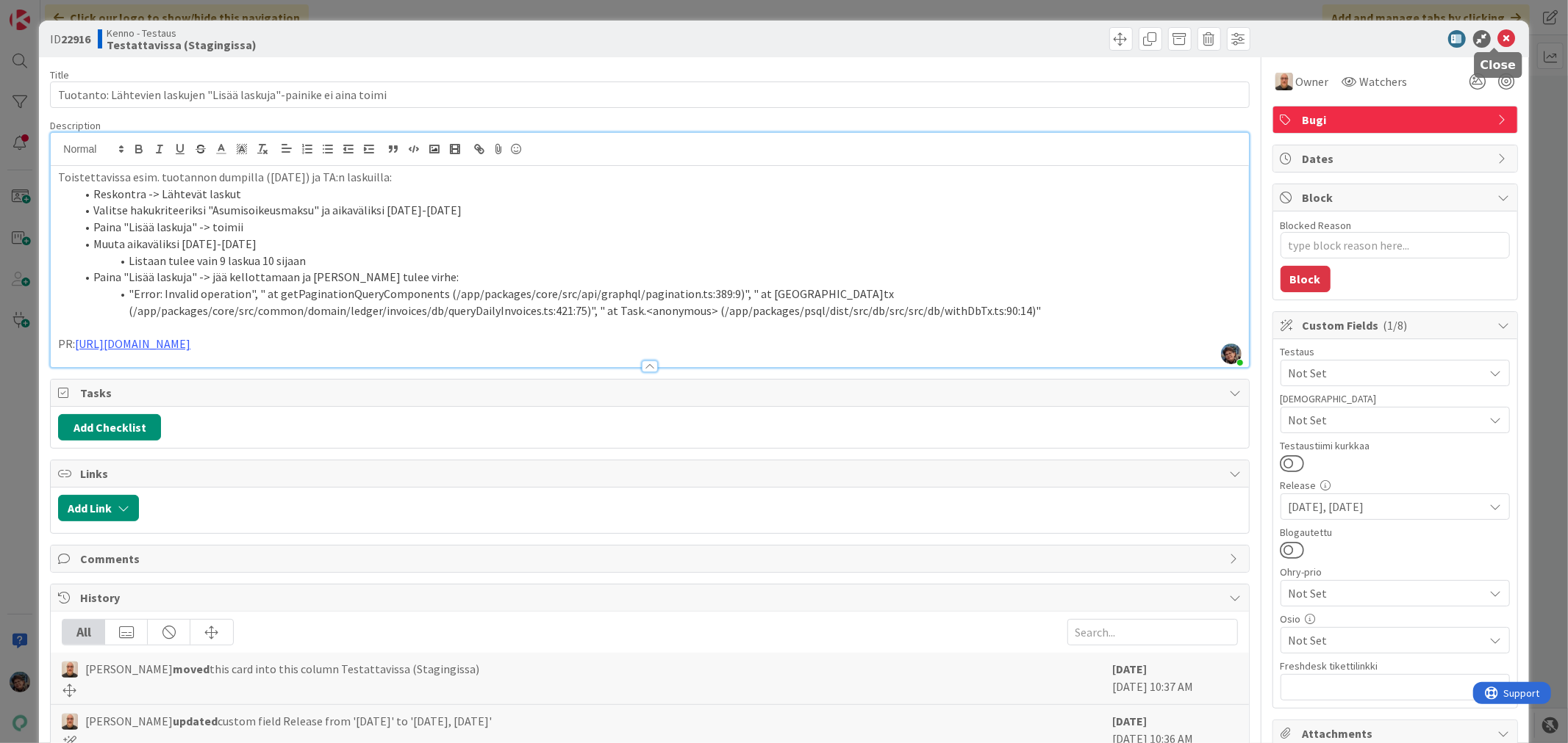
click at [1498, 34] on icon at bounding box center [1507, 39] width 18 height 18
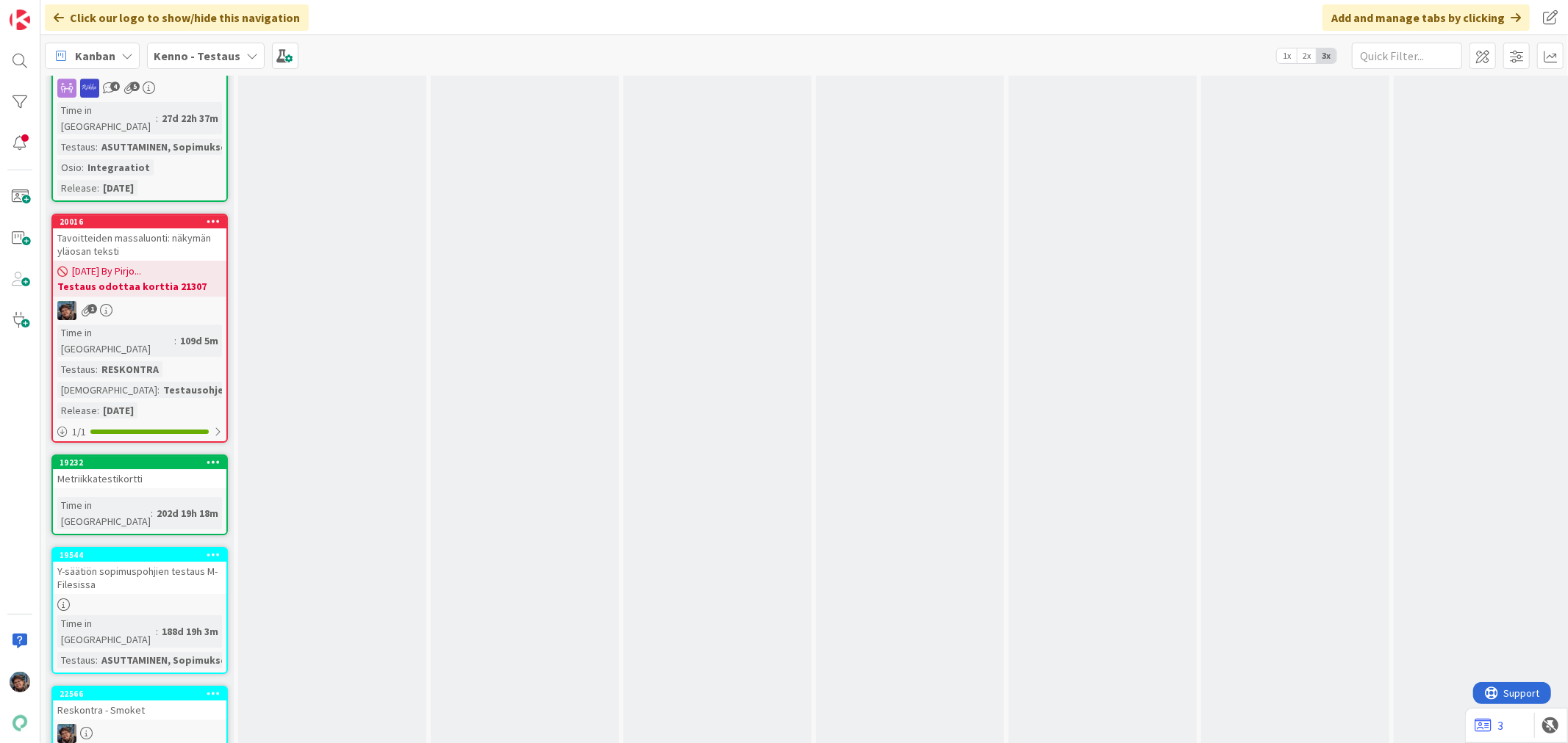
scroll to position [8732, 0]
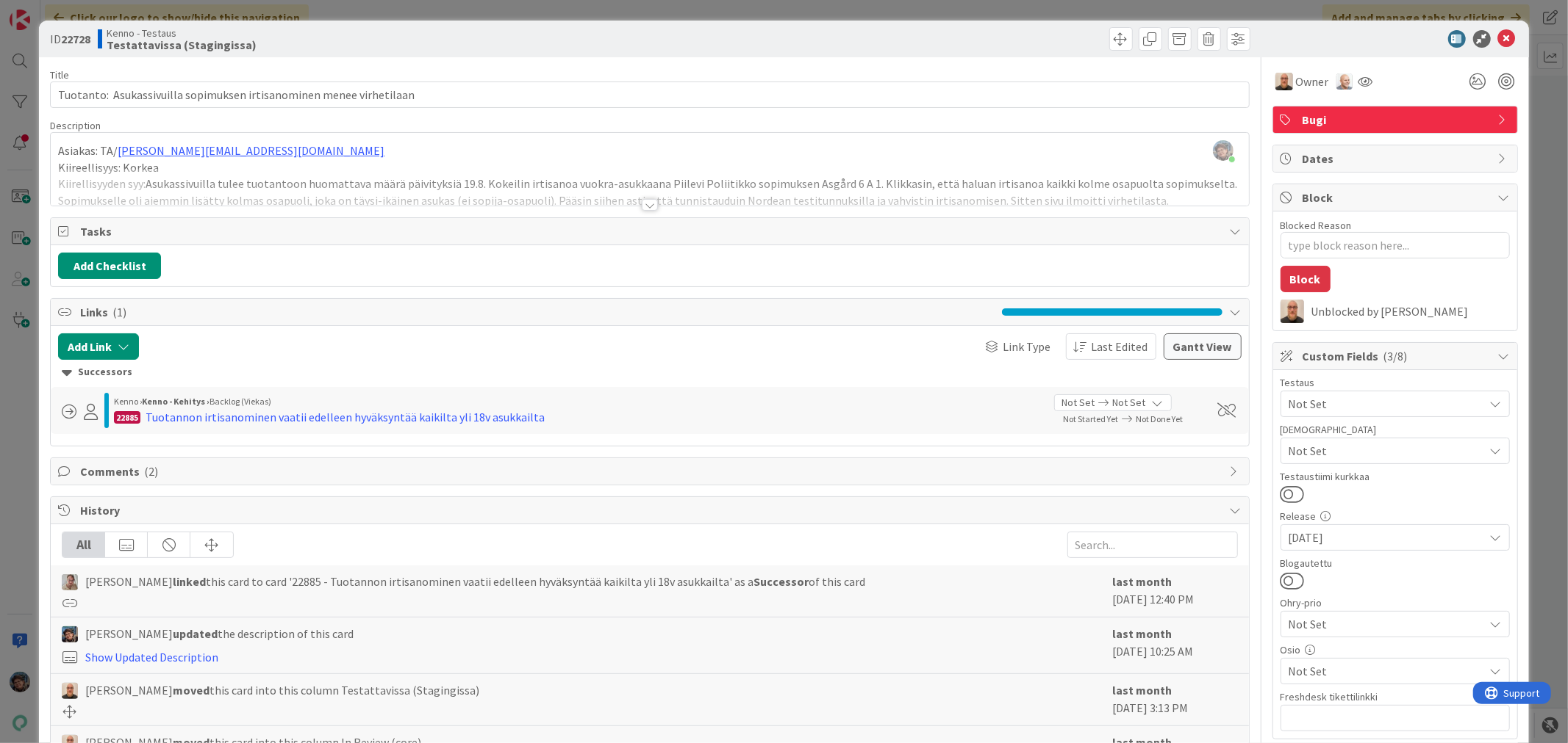
click at [642, 204] on div at bounding box center [650, 204] width 16 height 12
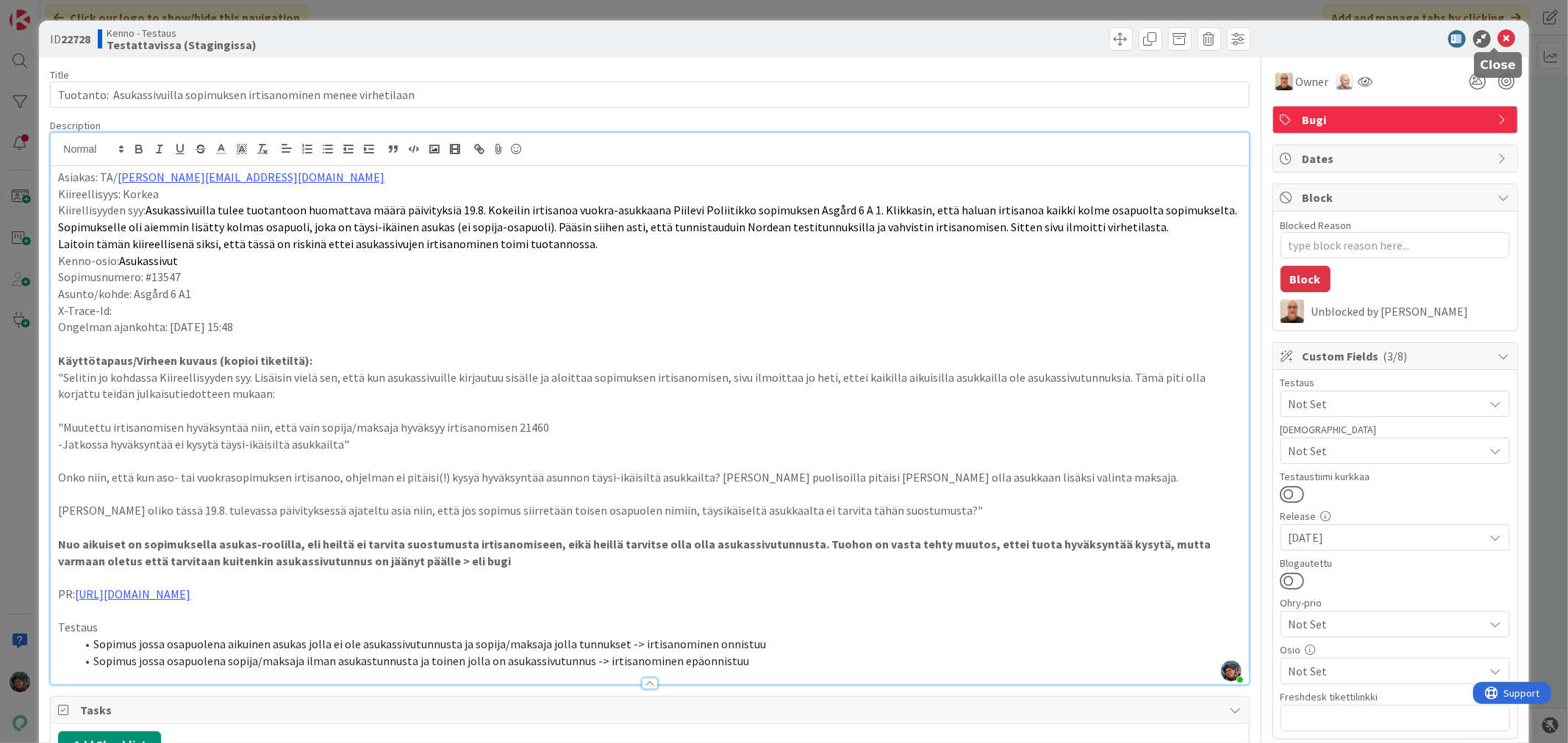
click at [1498, 38] on icon at bounding box center [1507, 39] width 18 height 18
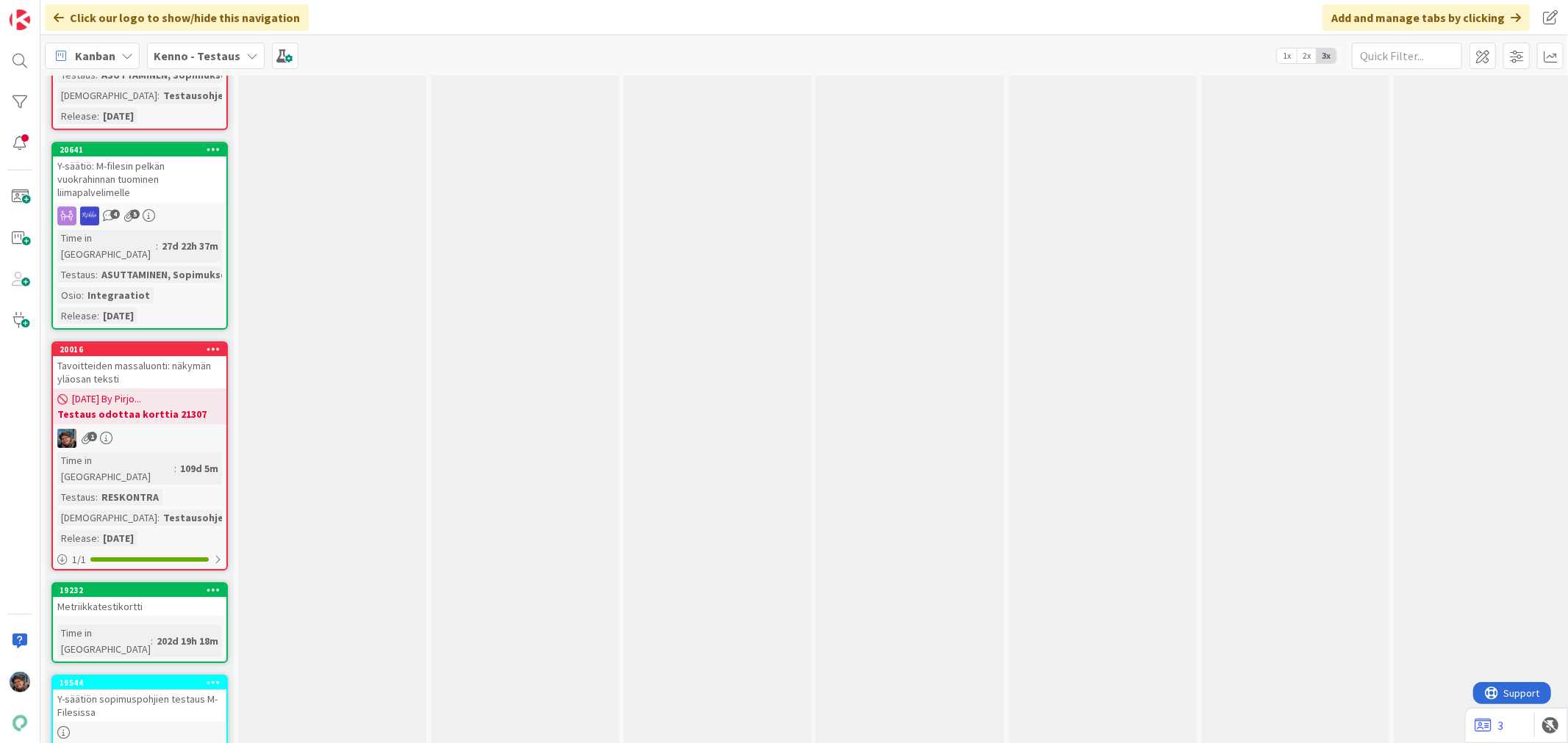
scroll to position [8487, 0]
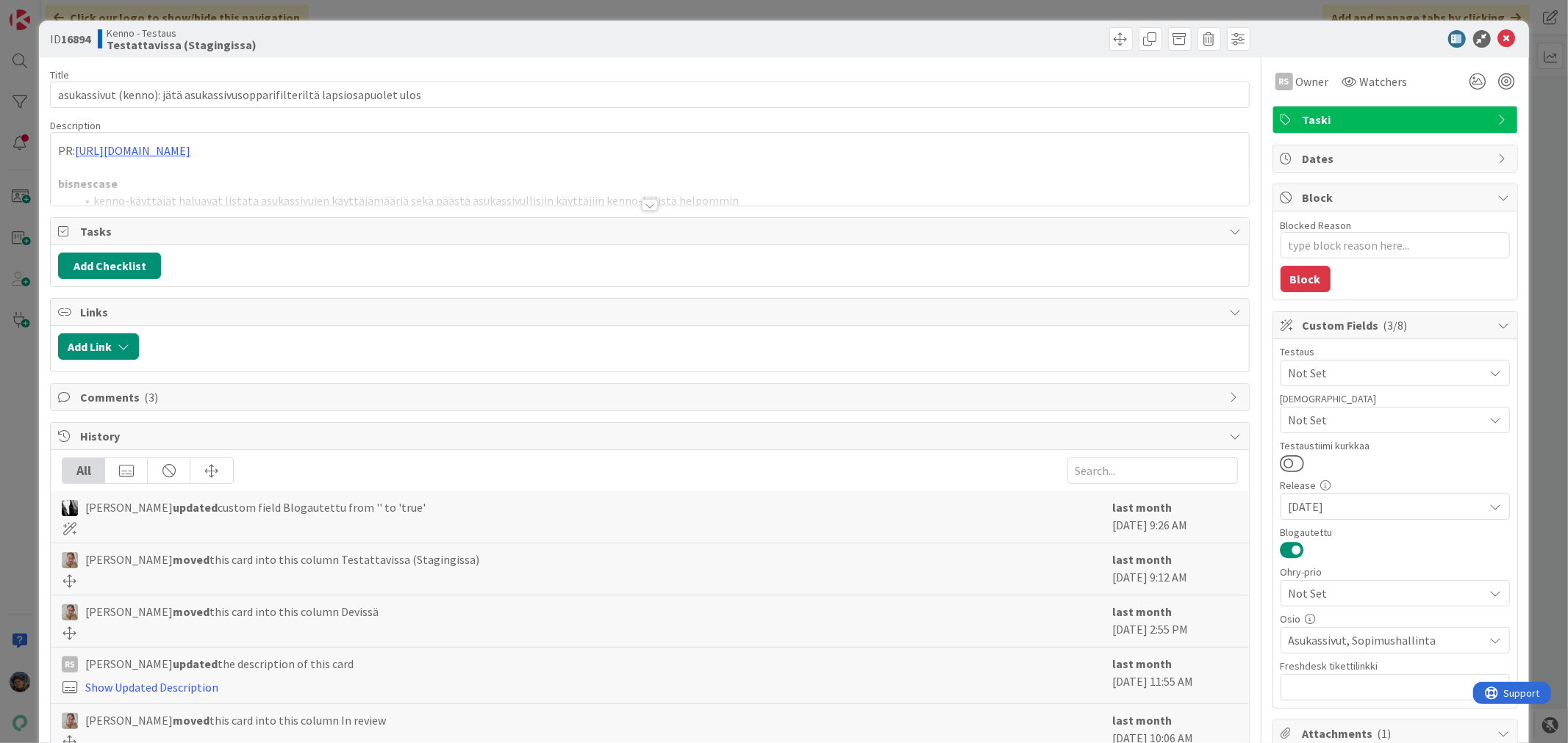
click at [642, 204] on div at bounding box center [650, 204] width 16 height 12
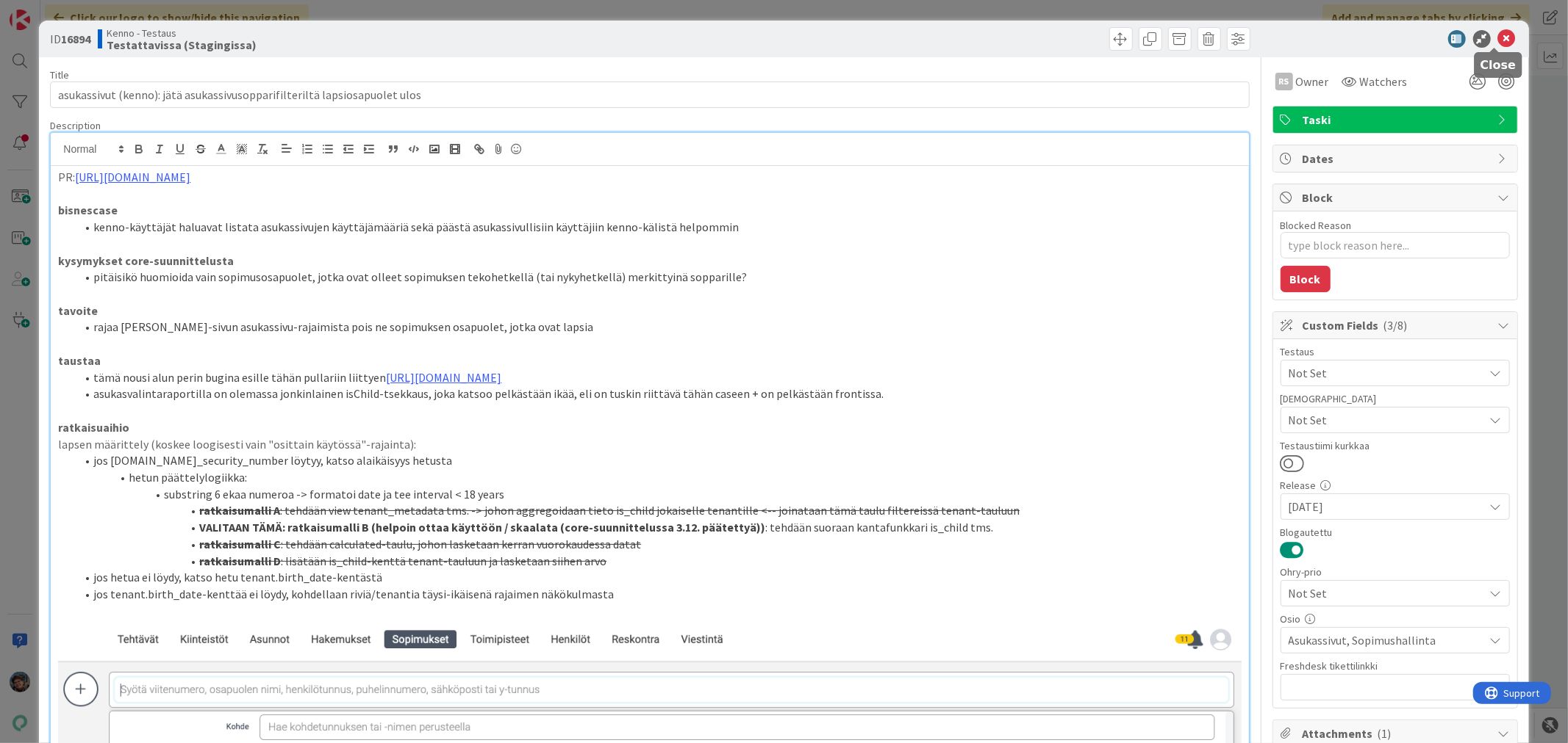
click at [1498, 38] on icon at bounding box center [1507, 39] width 18 height 18
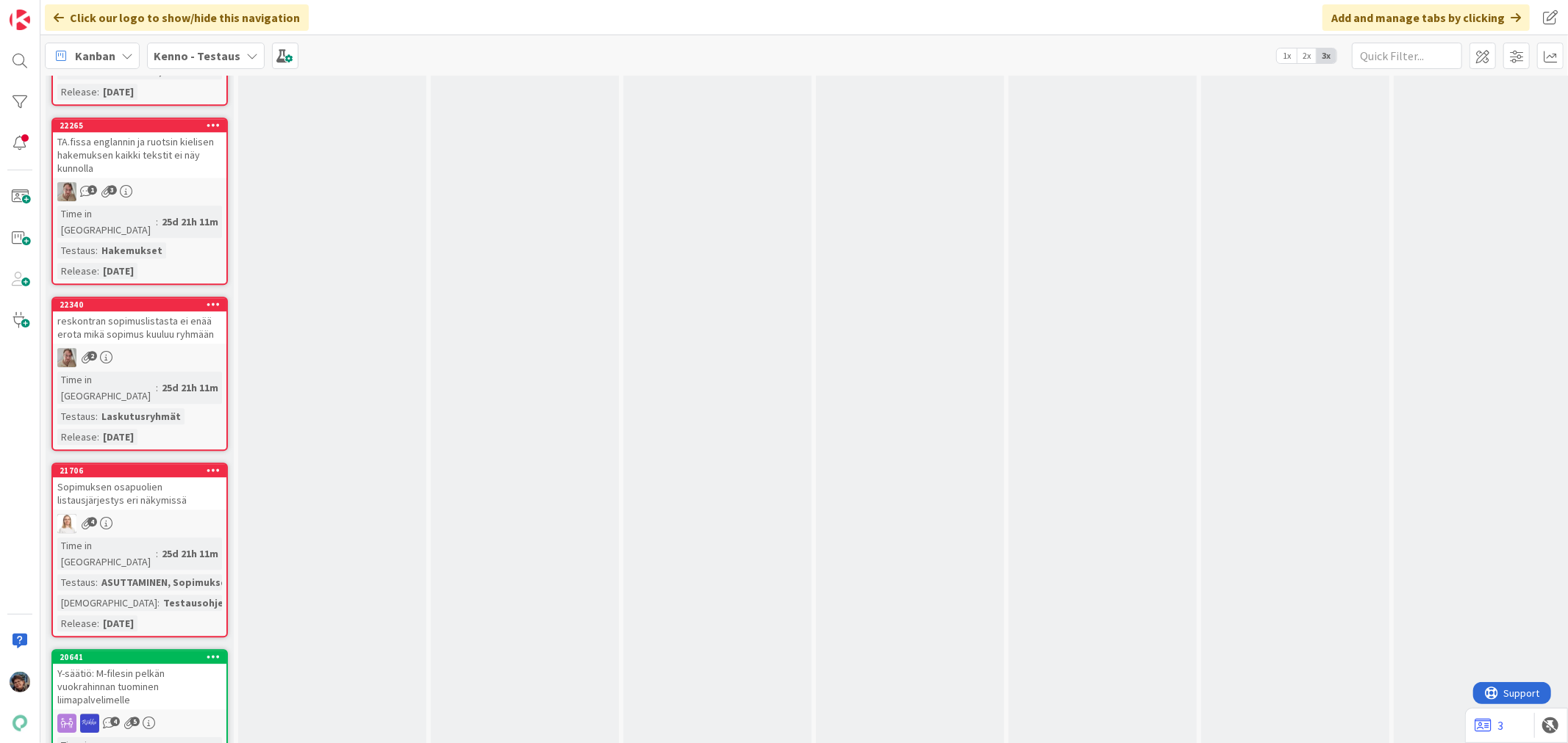
scroll to position [7997, 0]
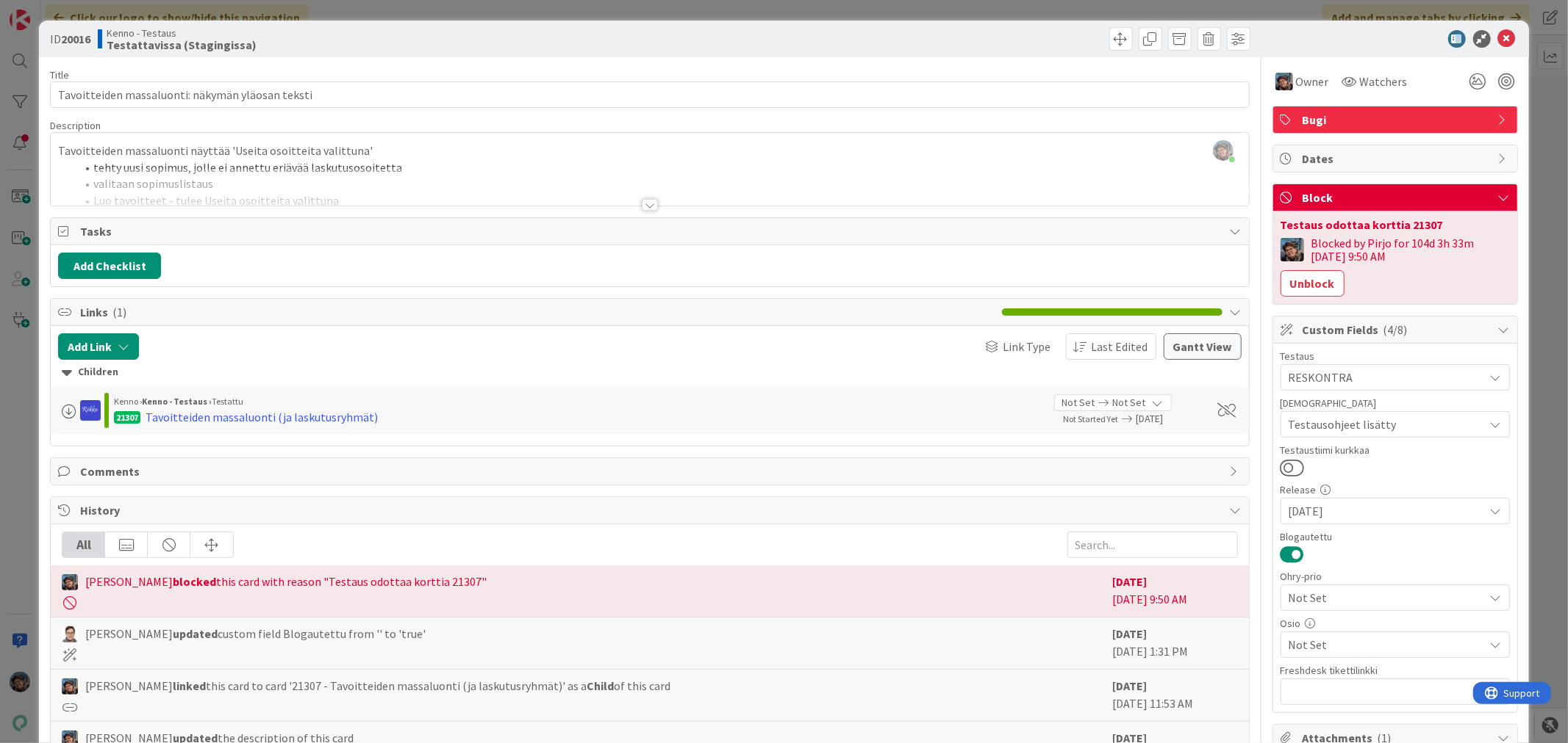
click at [642, 200] on div at bounding box center [650, 204] width 16 height 12
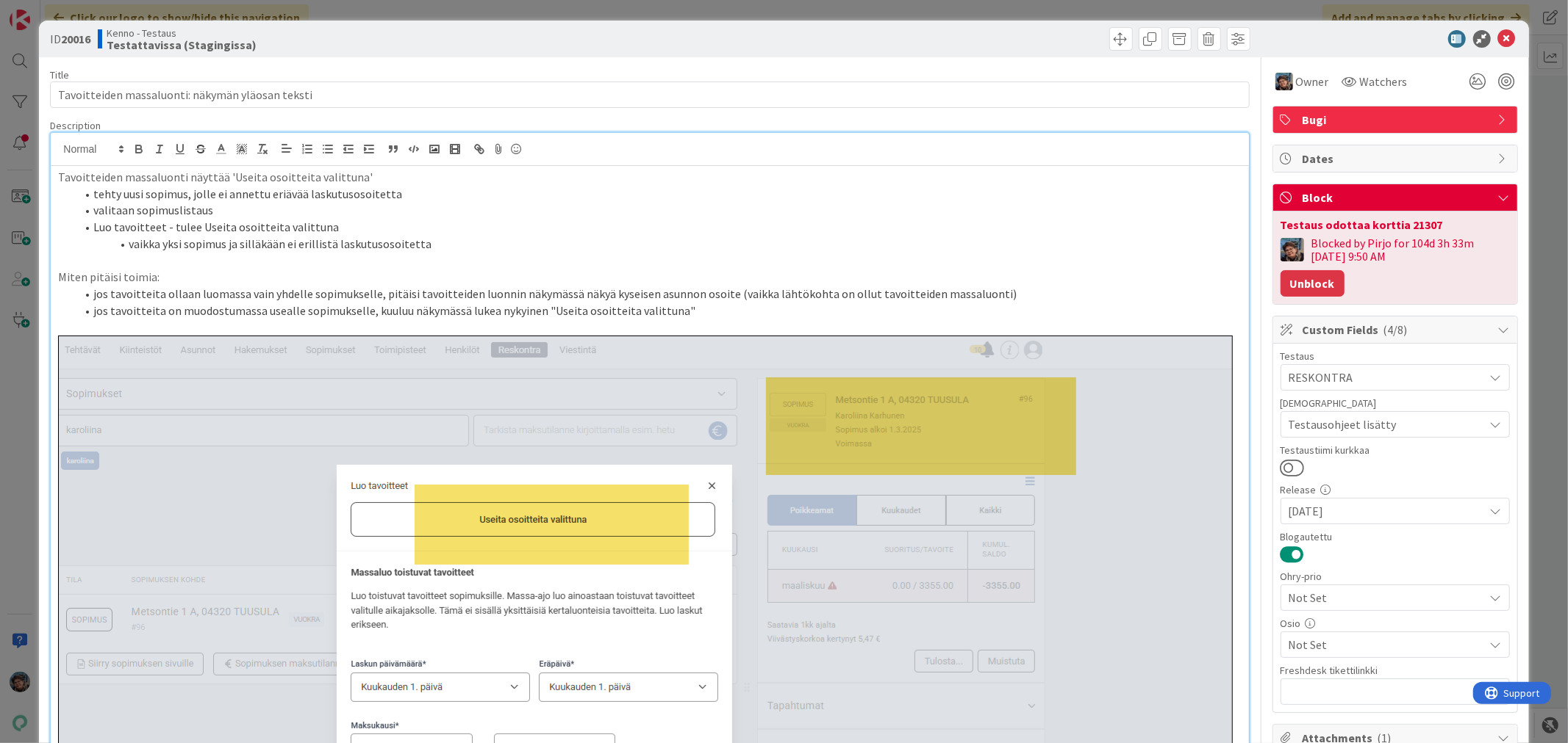
click at [1299, 283] on button "Unblock" at bounding box center [1312, 283] width 64 height 26
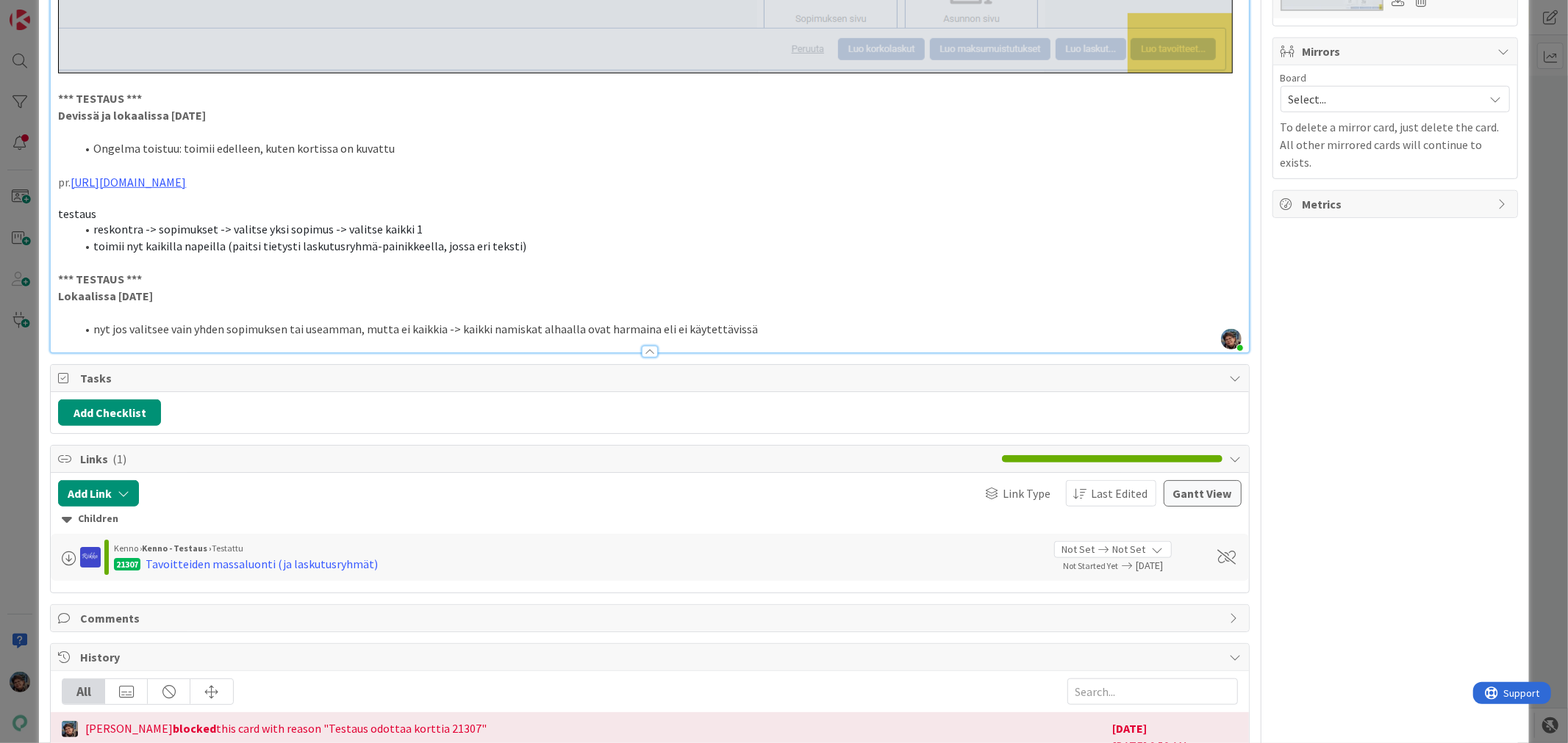
scroll to position [1060, 0]
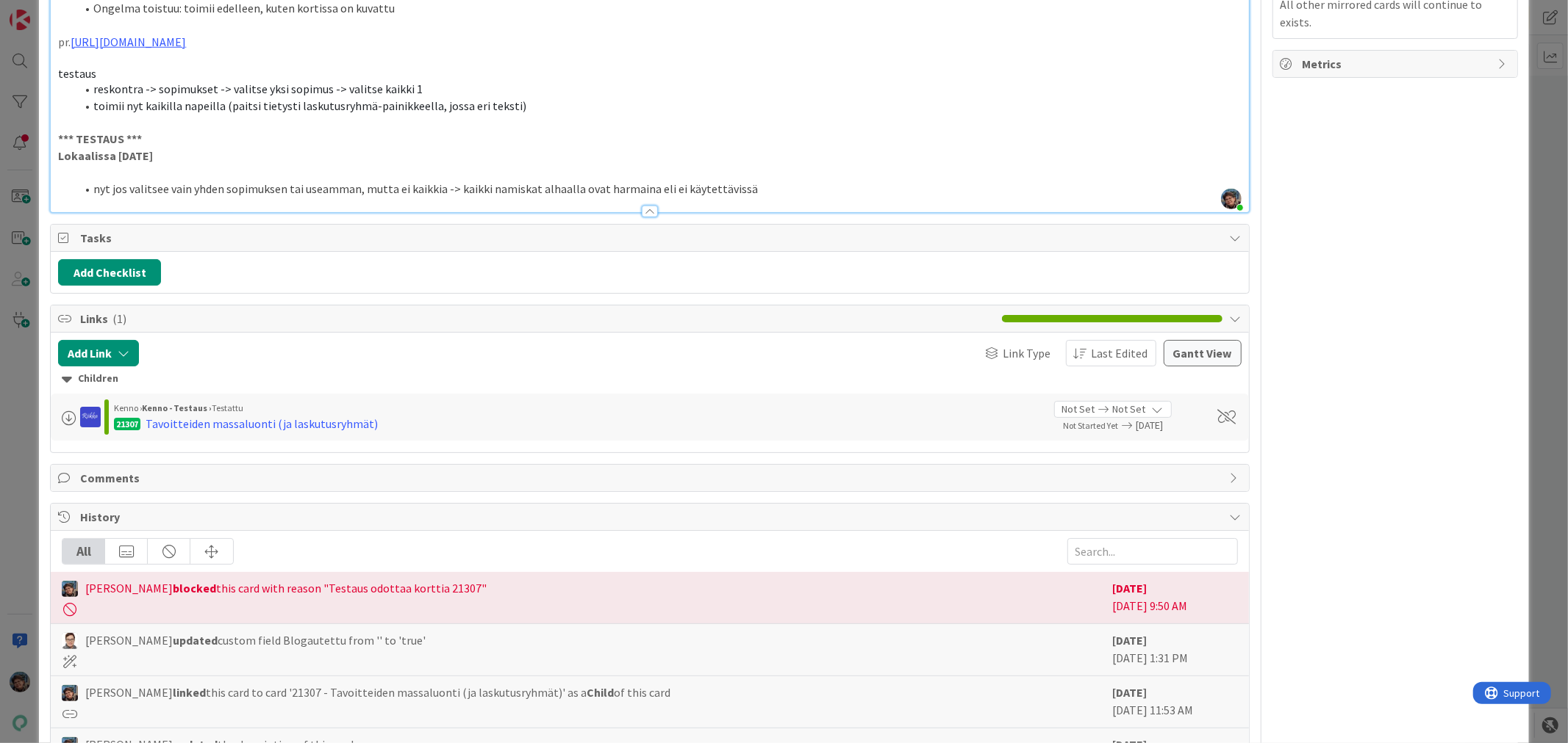
click at [756, 188] on li "nyt jos valitsee vain yhden sopimuksen tai useamman, mutta ei kaikkia -> kaikki…" at bounding box center [658, 188] width 1165 height 17
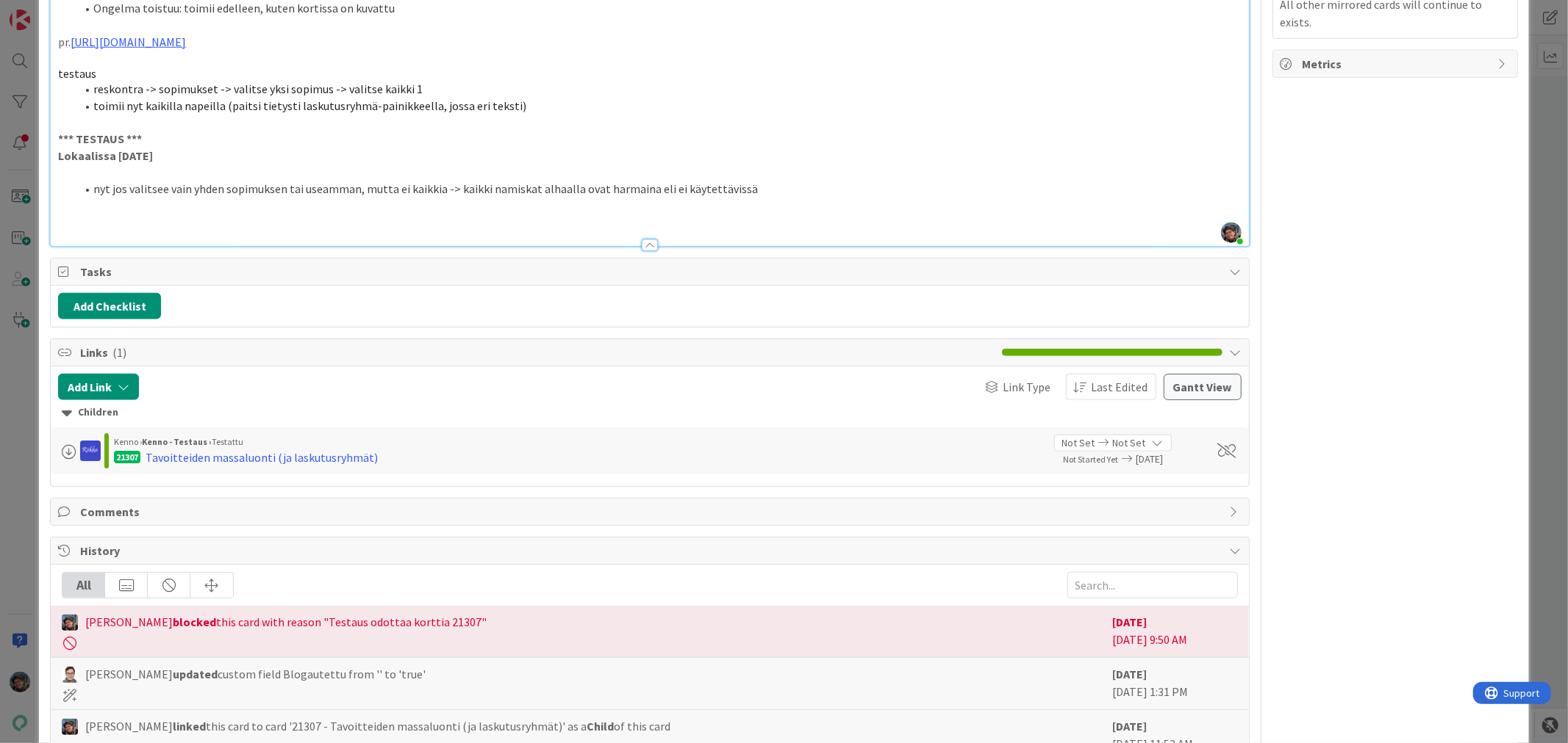
type textarea "x"
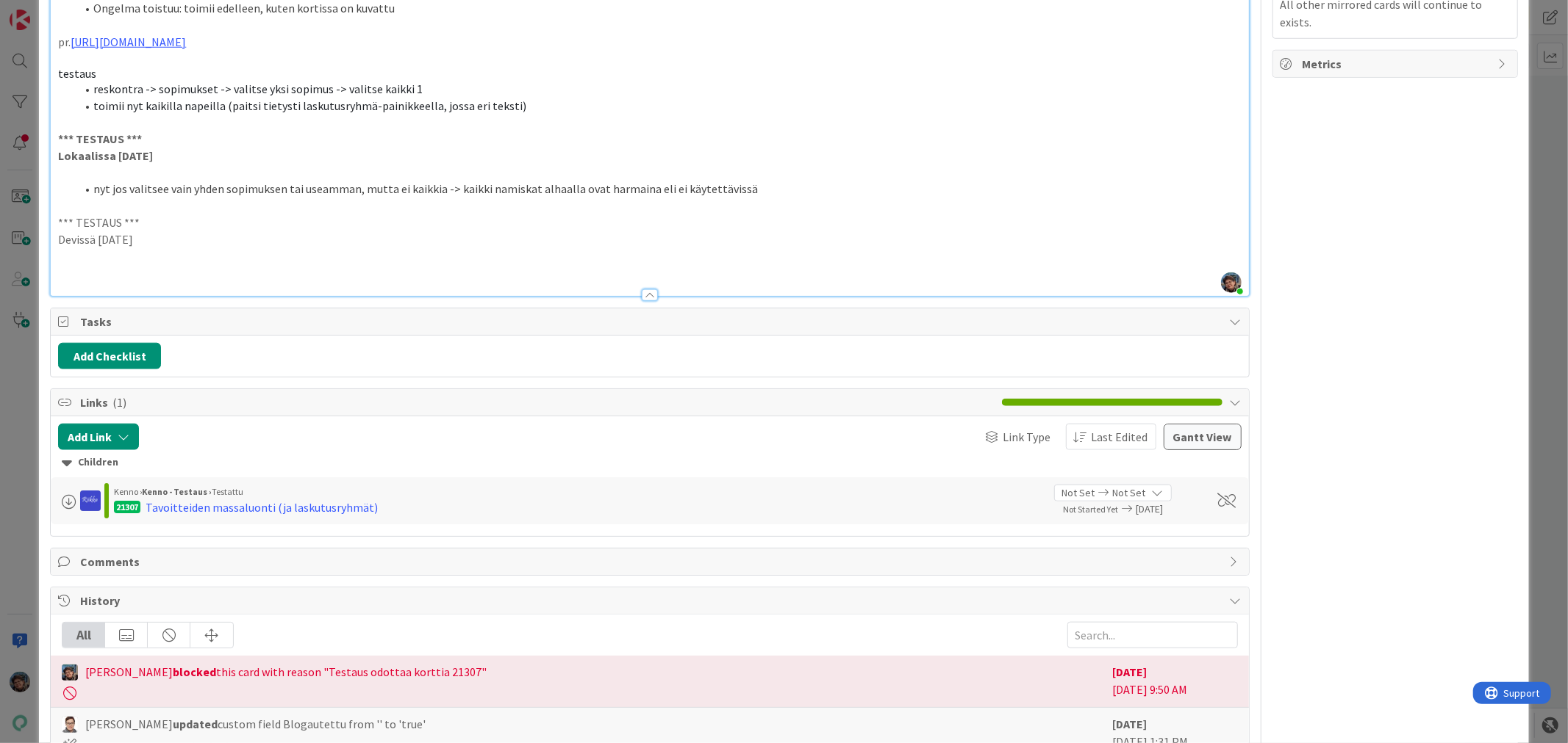
drag, startPoint x: 160, startPoint y: 239, endPoint x: 39, endPoint y: 220, distance: 122.5
click at [60, 260] on p at bounding box center [649, 256] width 1182 height 17
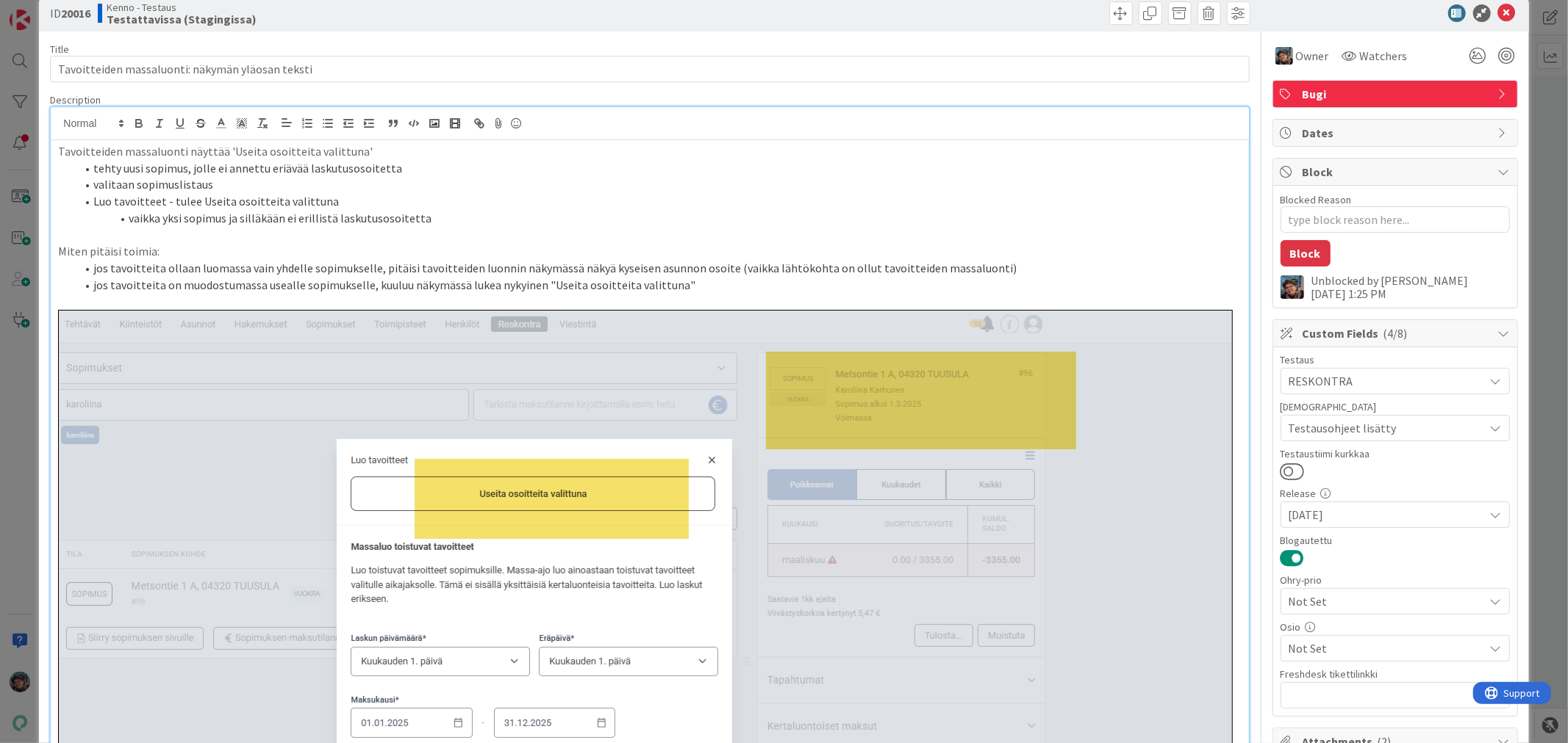
scroll to position [0, 0]
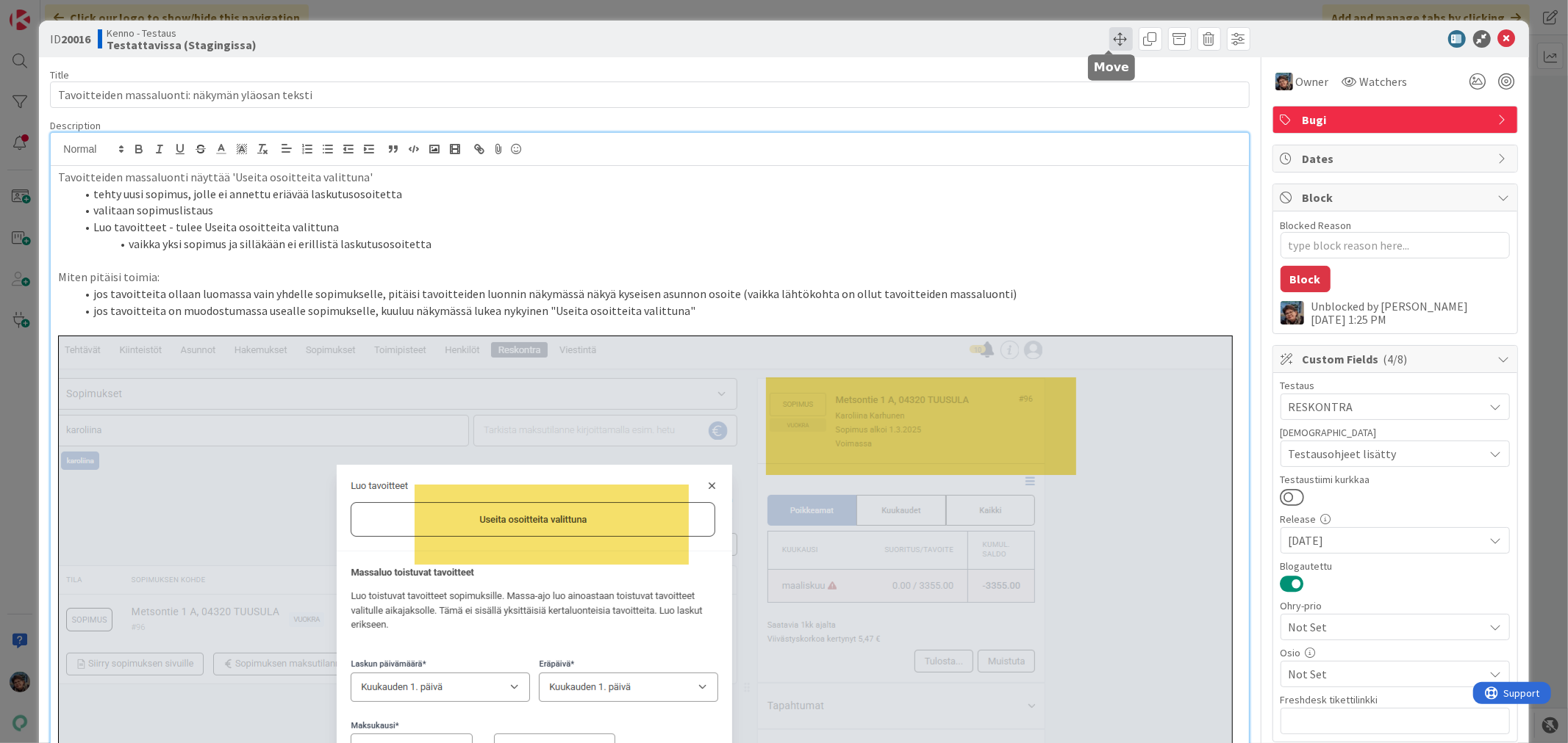
click at [1112, 32] on span at bounding box center [1120, 38] width 23 height 23
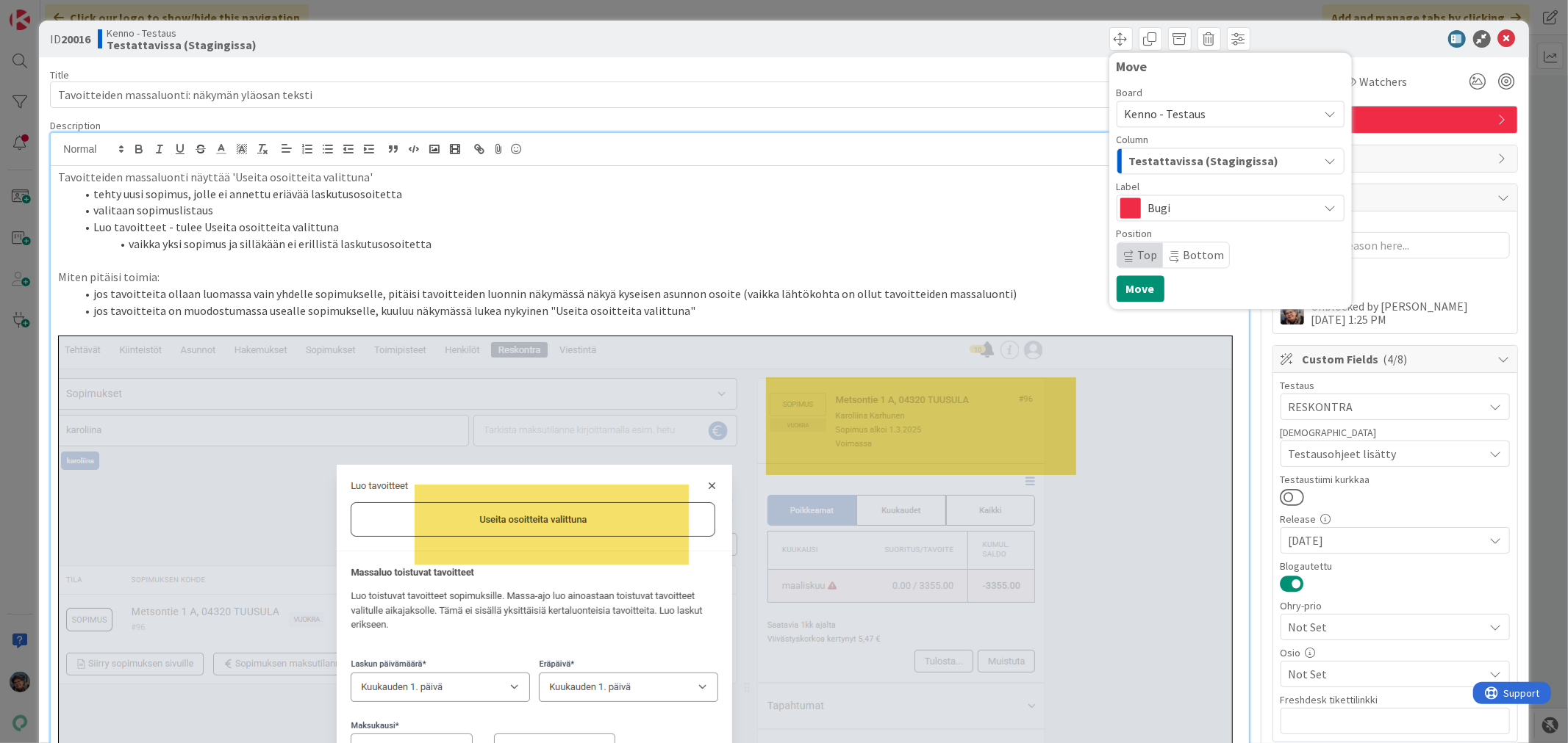
click at [1208, 158] on span "Testattavissa (Stagingissa)" at bounding box center [1204, 161] width 150 height 19
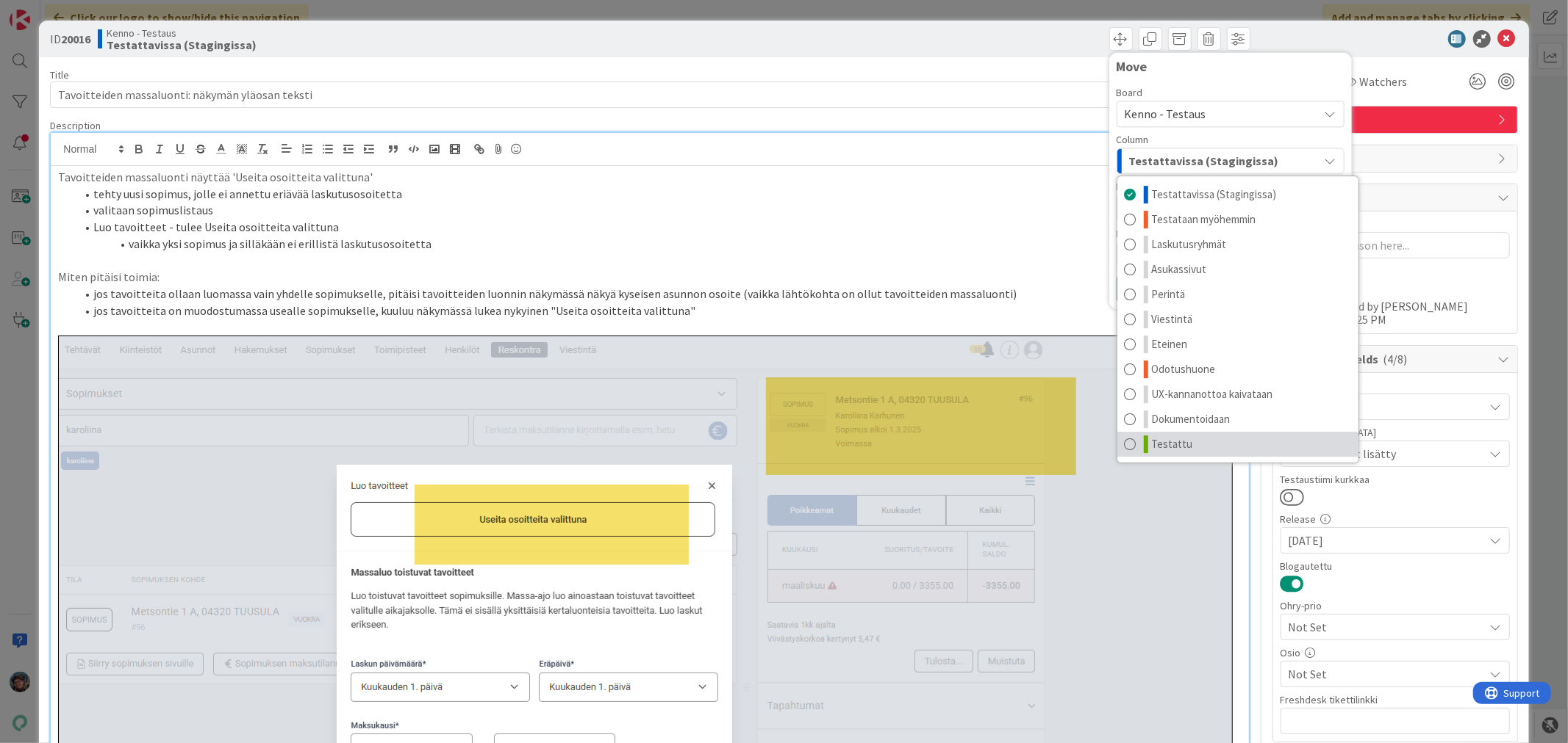
click at [1191, 448] on link "Testattu" at bounding box center [1238, 444] width 241 height 25
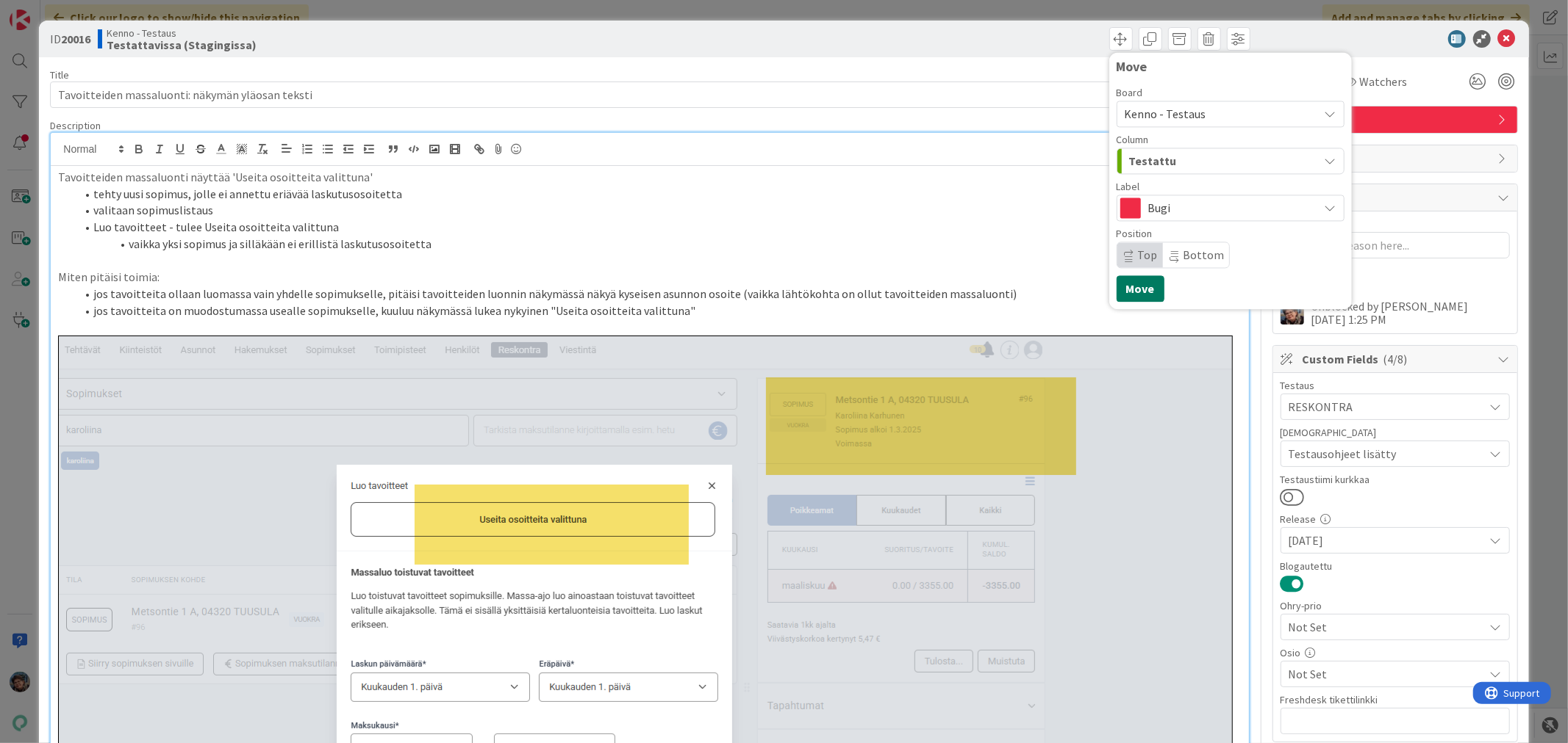
click at [1122, 281] on button "Move" at bounding box center [1141, 289] width 48 height 26
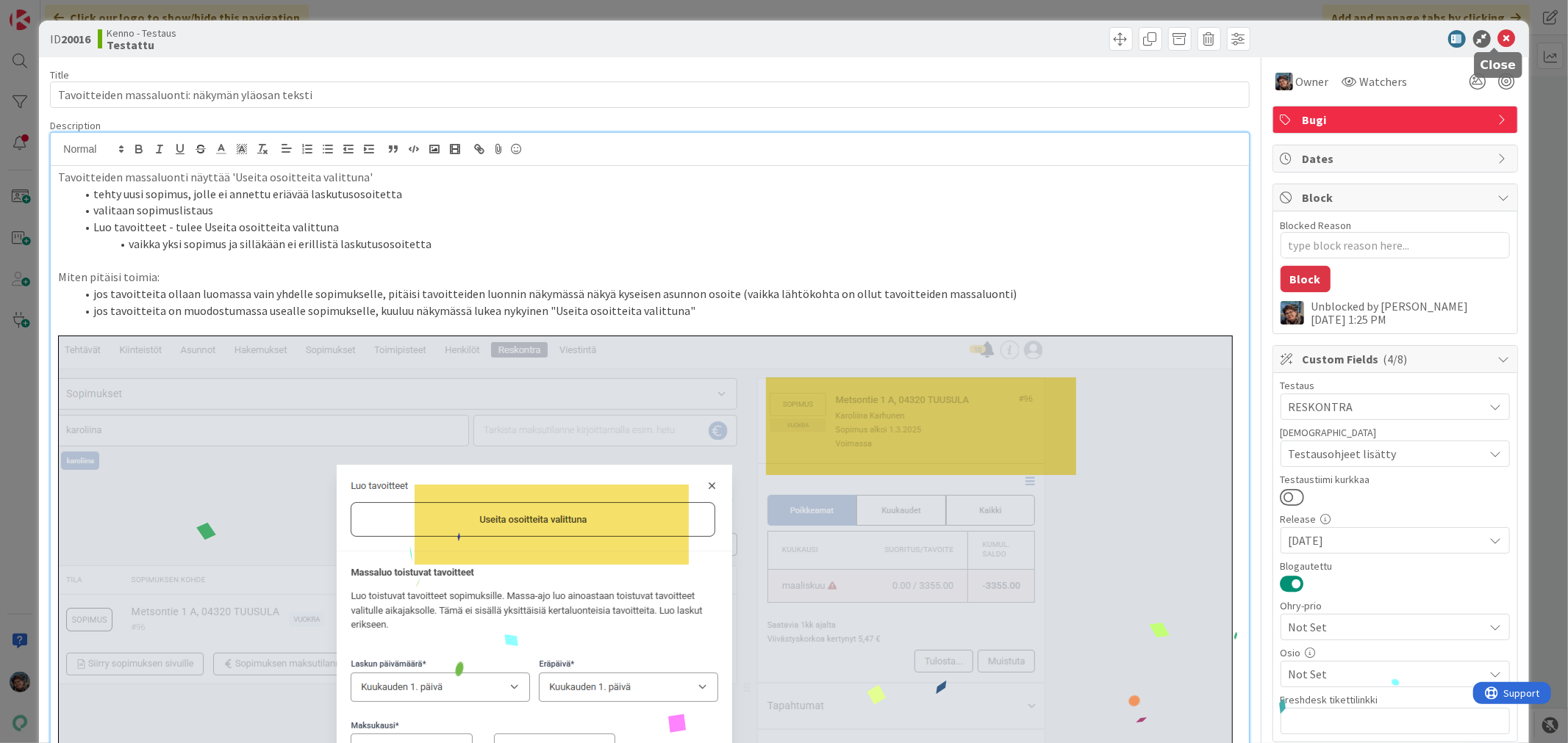
click at [1498, 38] on icon at bounding box center [1507, 39] width 18 height 18
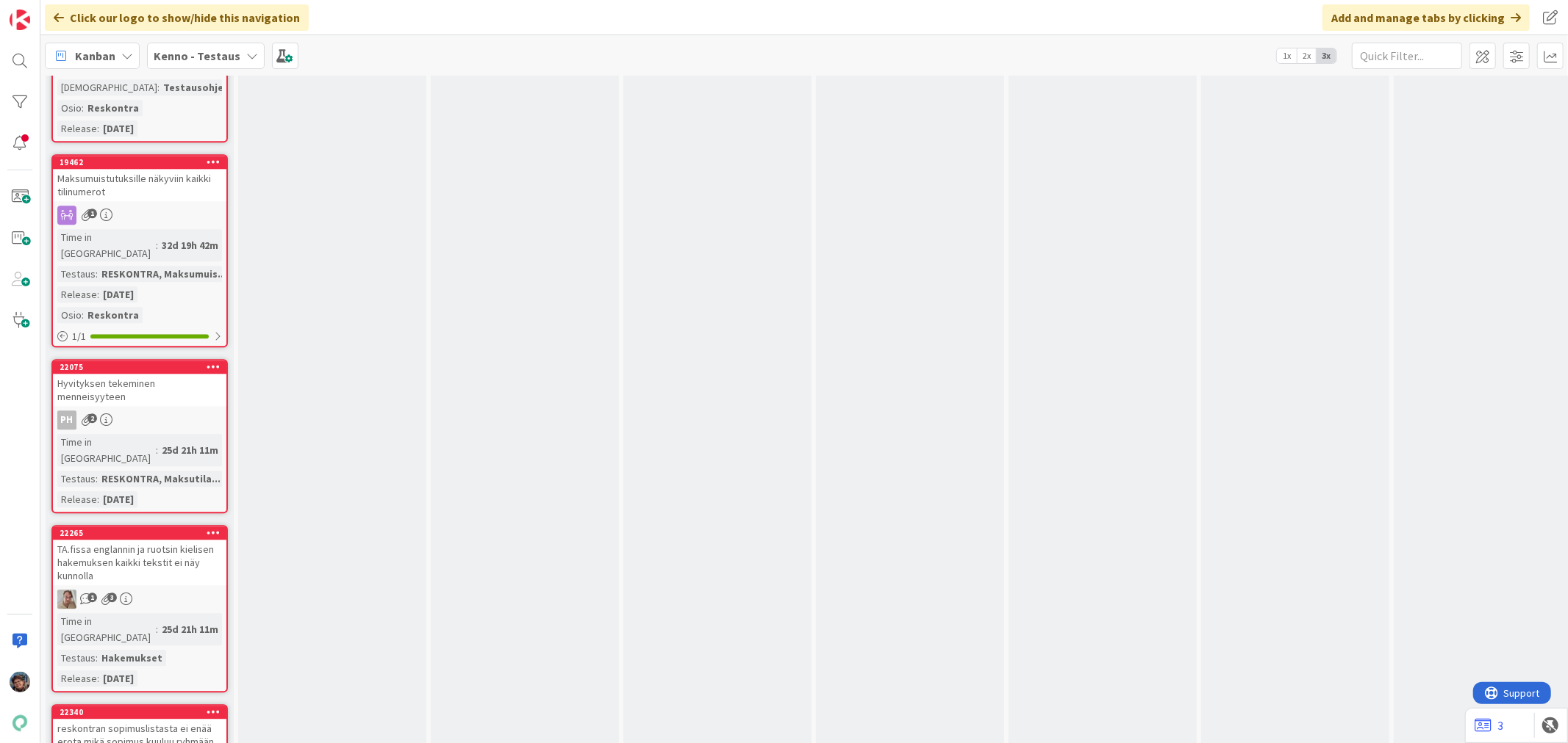
scroll to position [7752, 0]
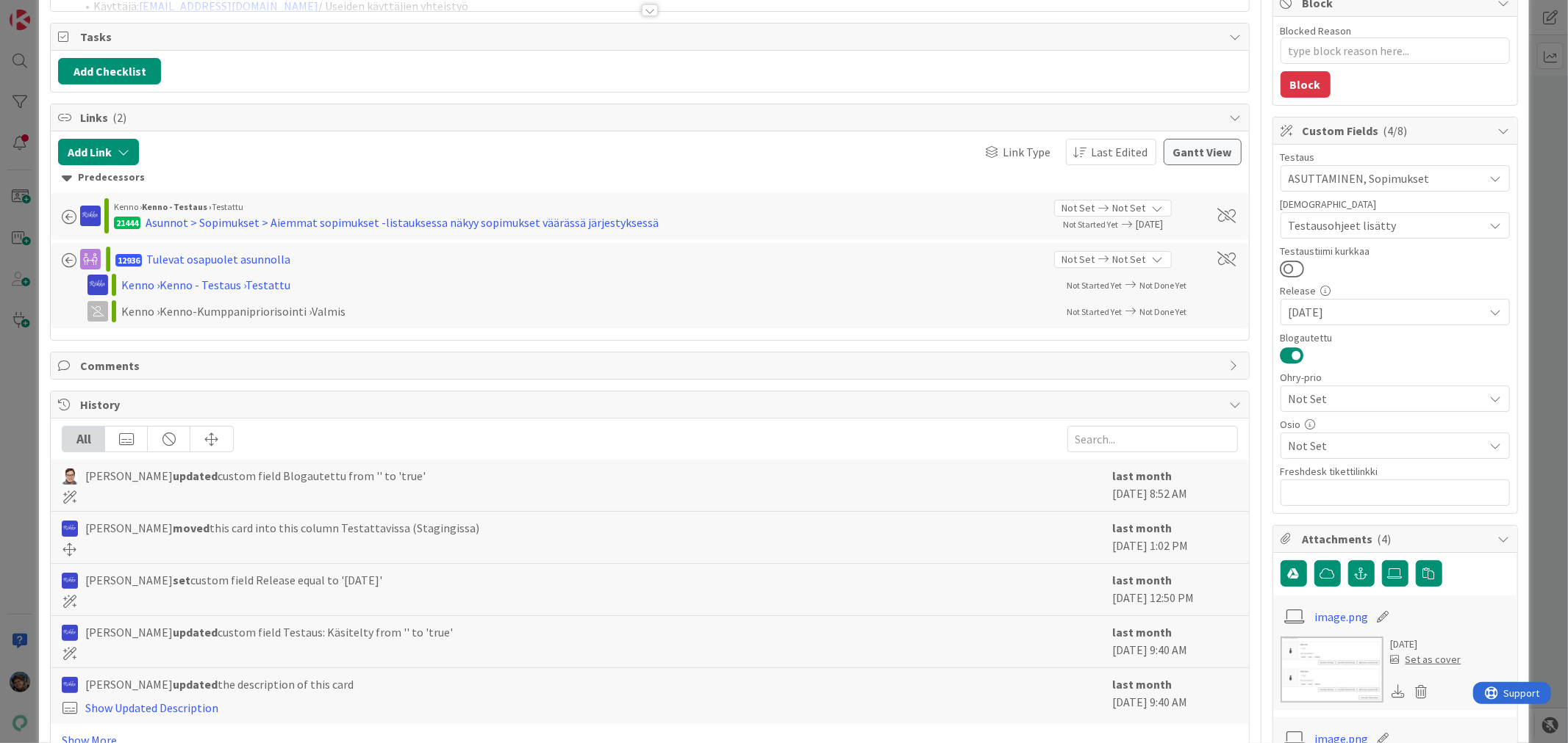
scroll to position [408, 0]
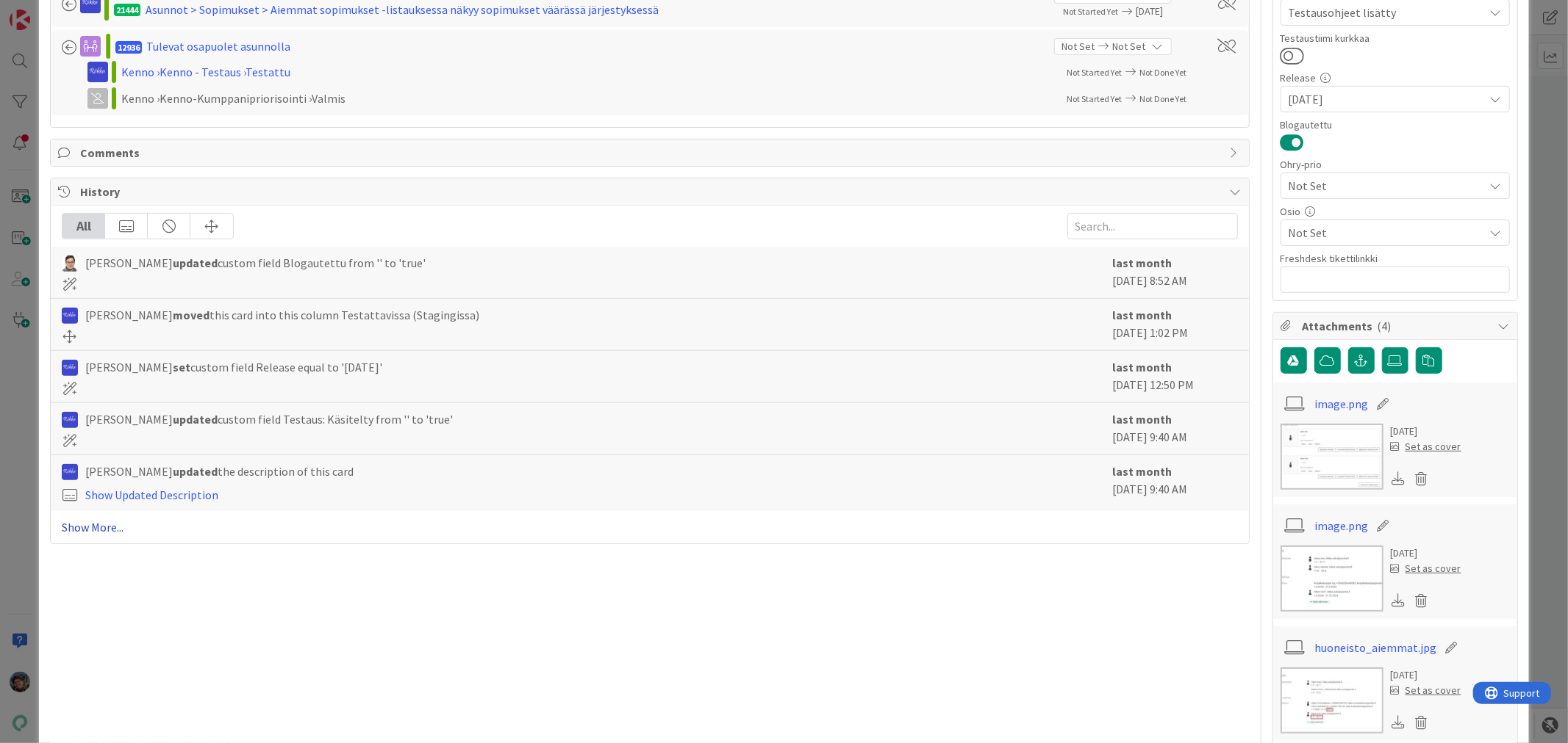
click at [100, 524] on link "Show More..." at bounding box center [649, 527] width 1175 height 18
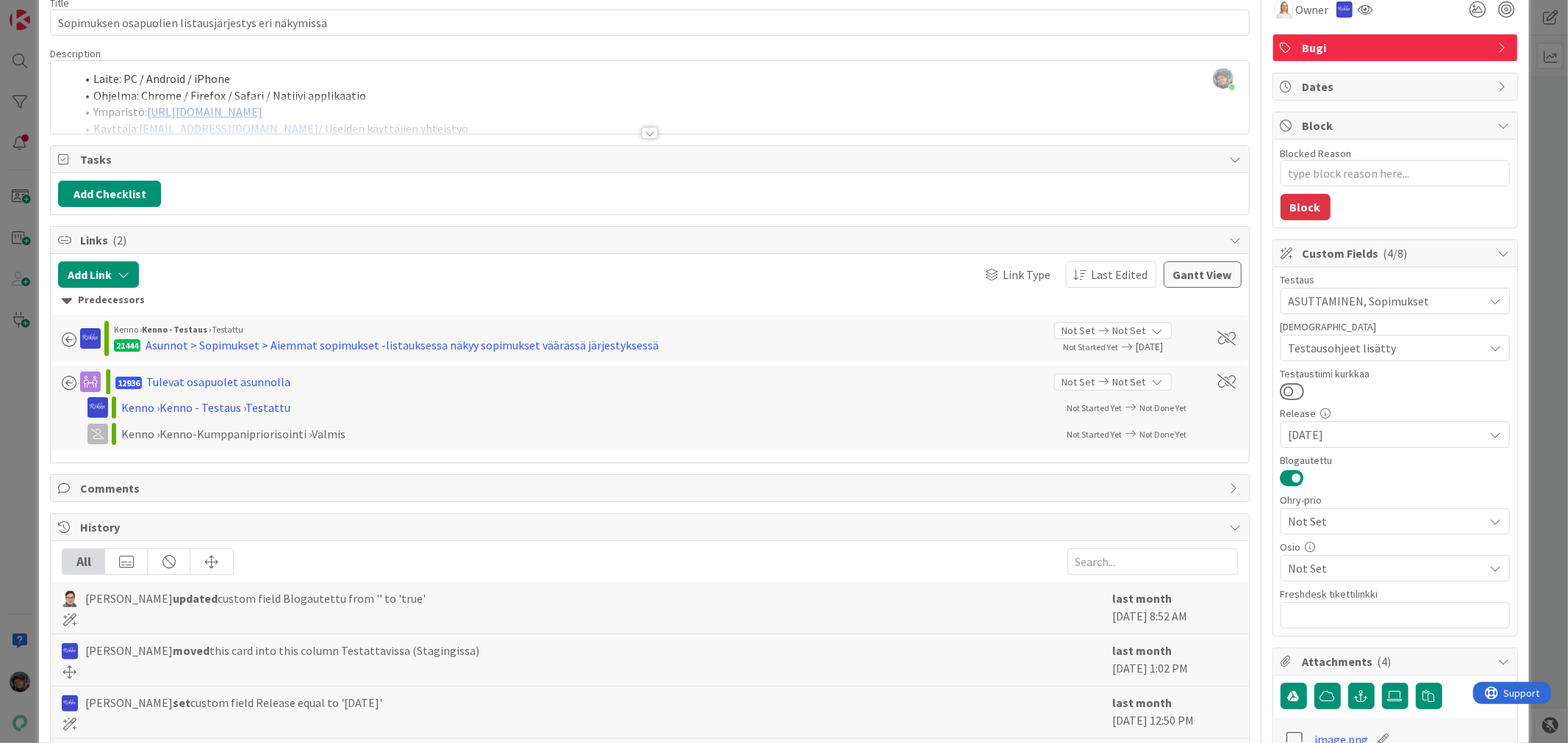
scroll to position [0, 0]
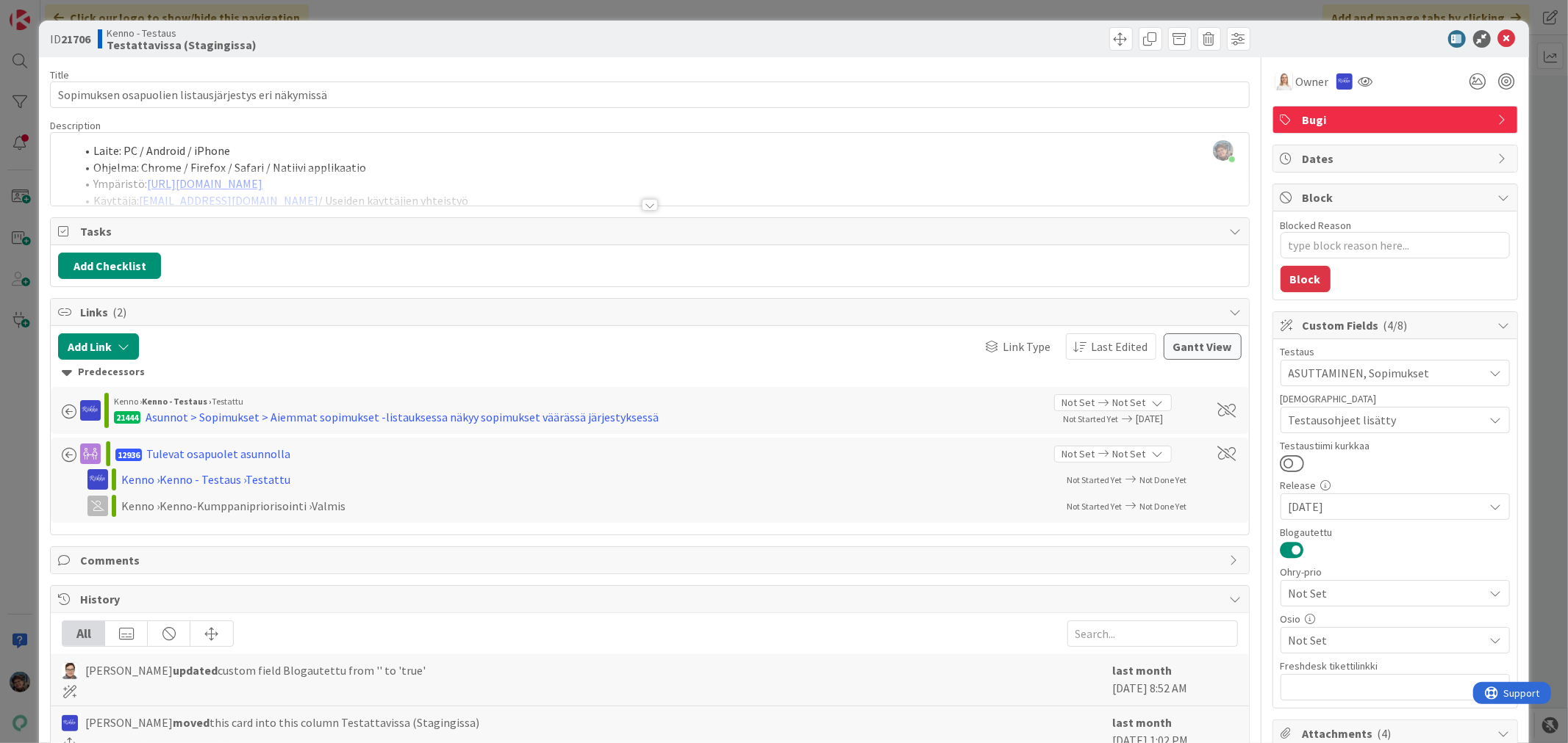
click at [645, 200] on div at bounding box center [650, 204] width 16 height 12
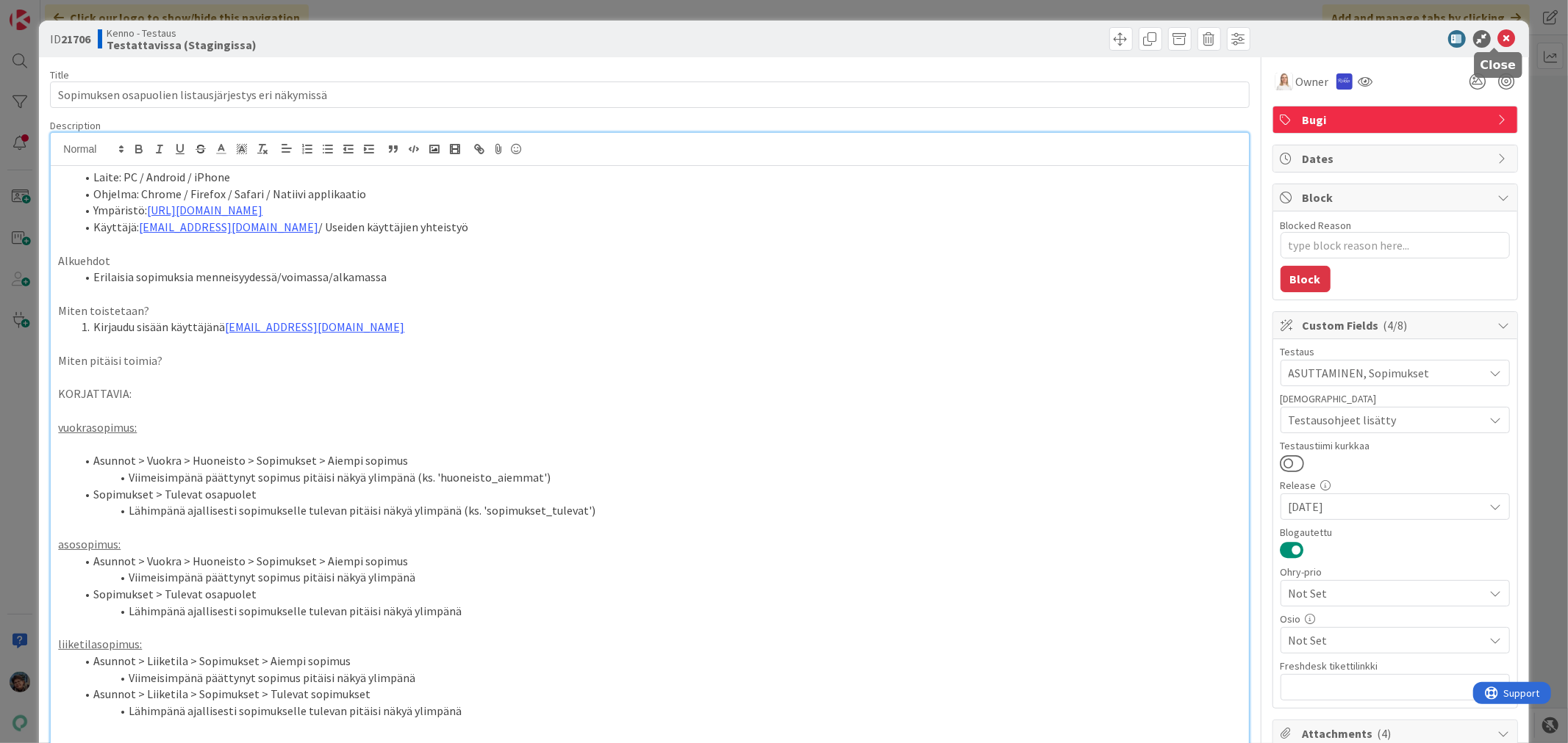
click at [1498, 38] on icon at bounding box center [1507, 39] width 18 height 18
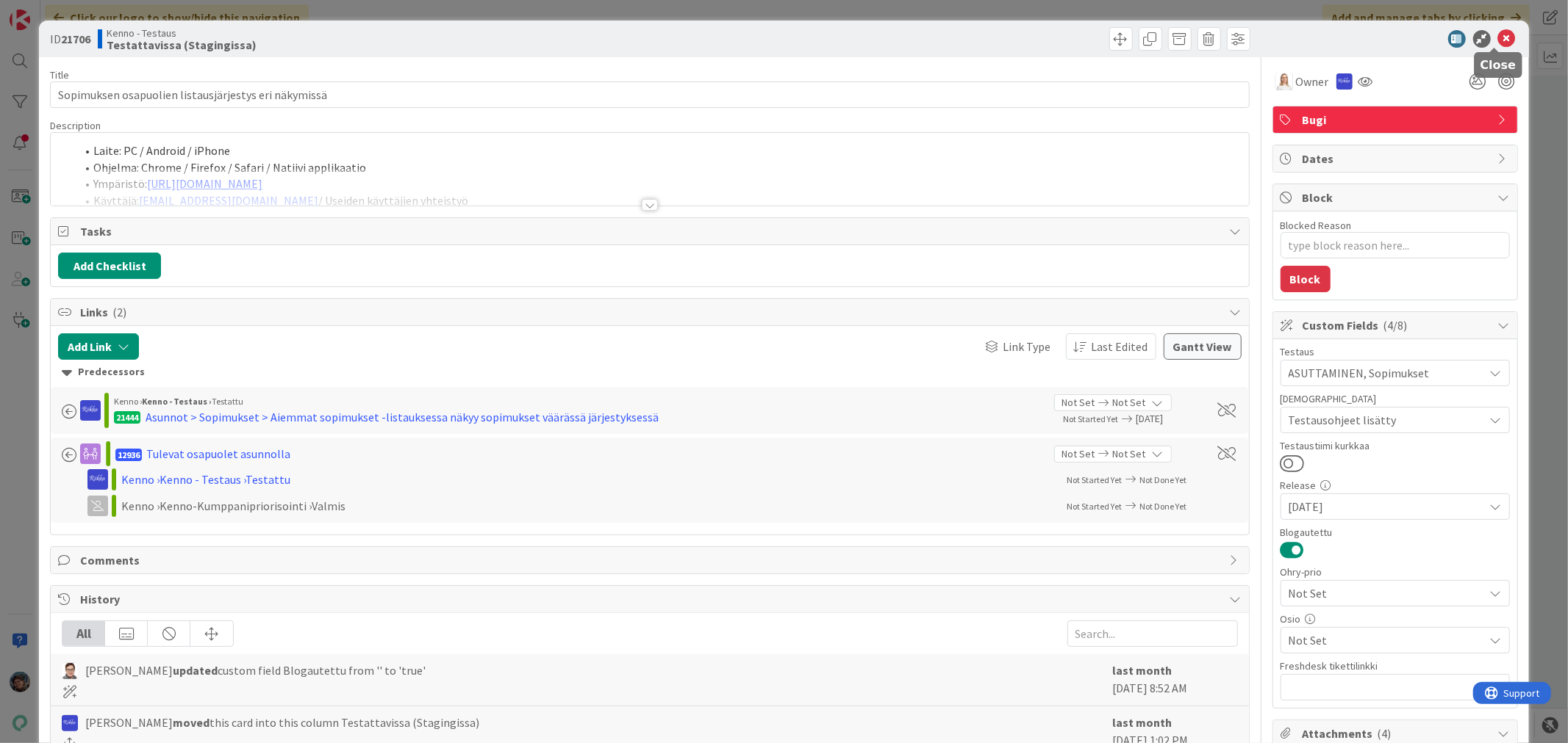
click at [1498, 37] on icon at bounding box center [1507, 39] width 18 height 18
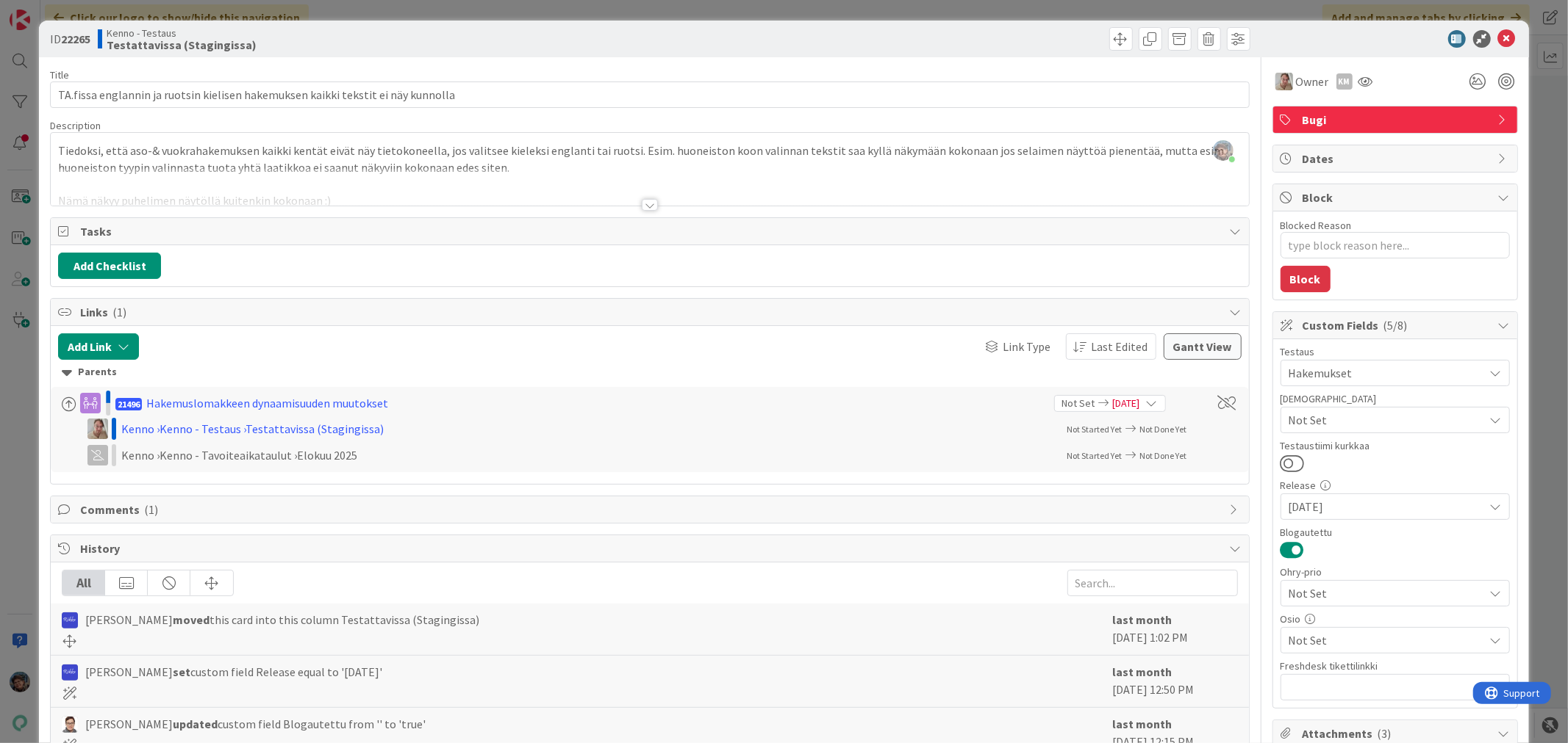
click at [646, 208] on div at bounding box center [650, 204] width 16 height 12
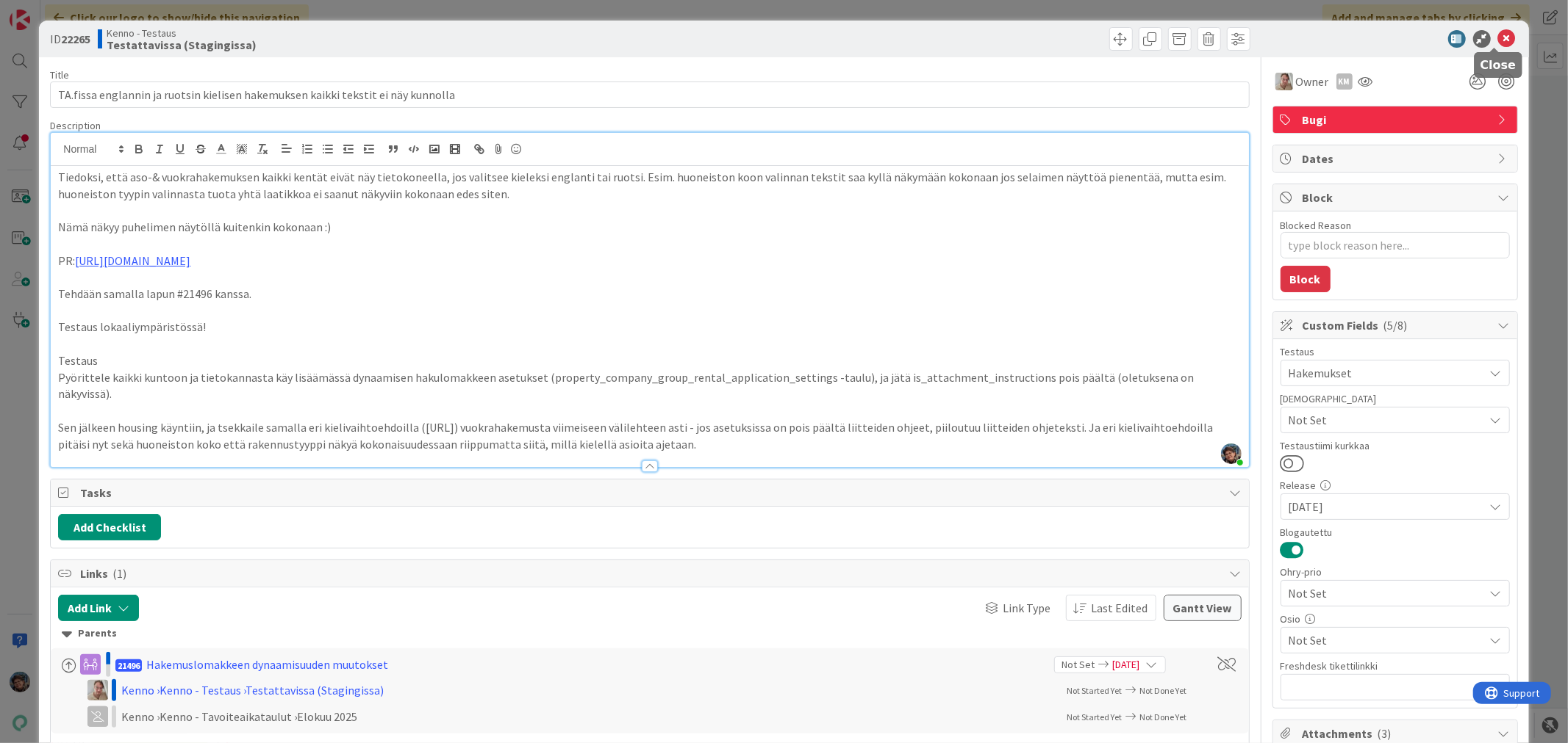
click at [1498, 40] on icon at bounding box center [1507, 39] width 18 height 18
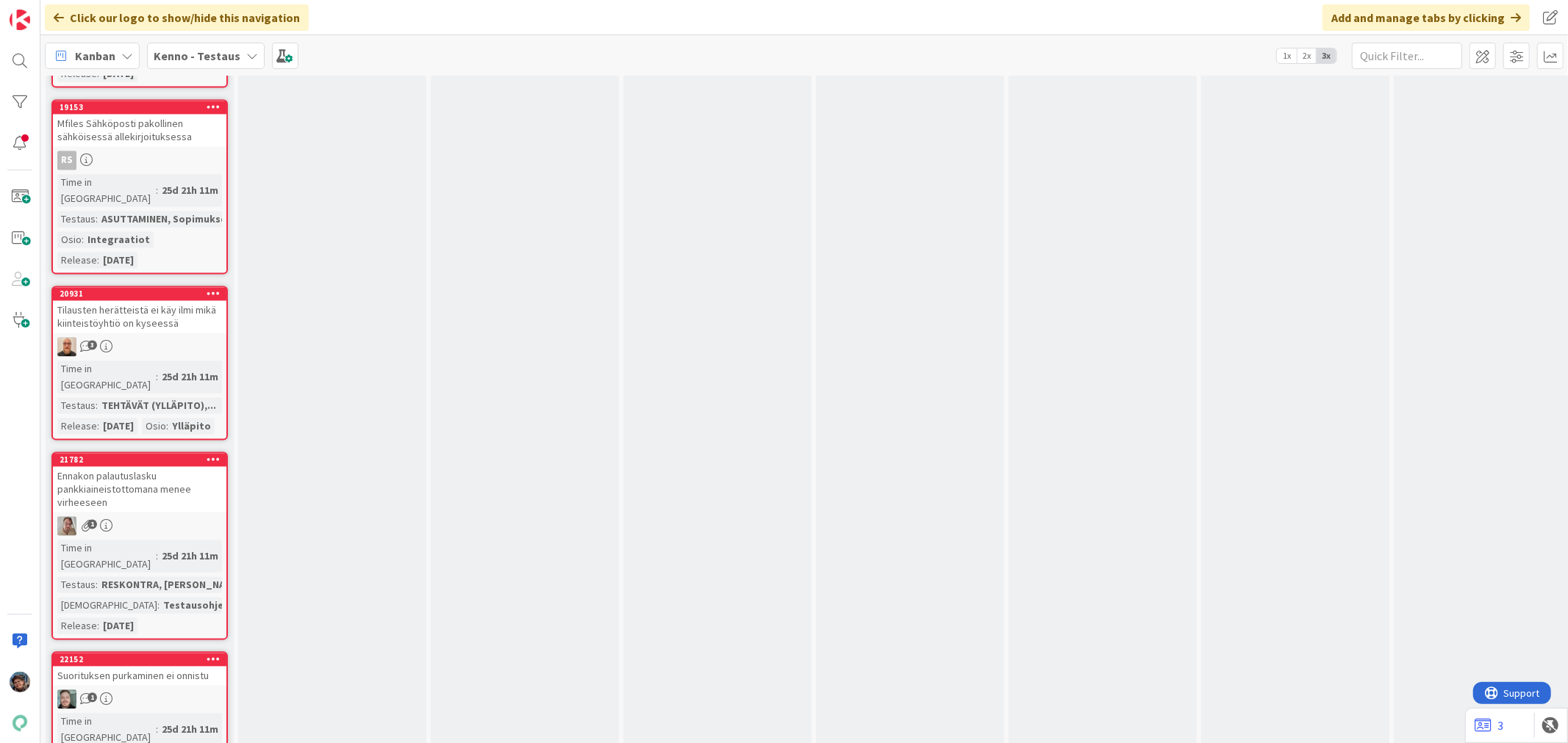
scroll to position [7100, 0]
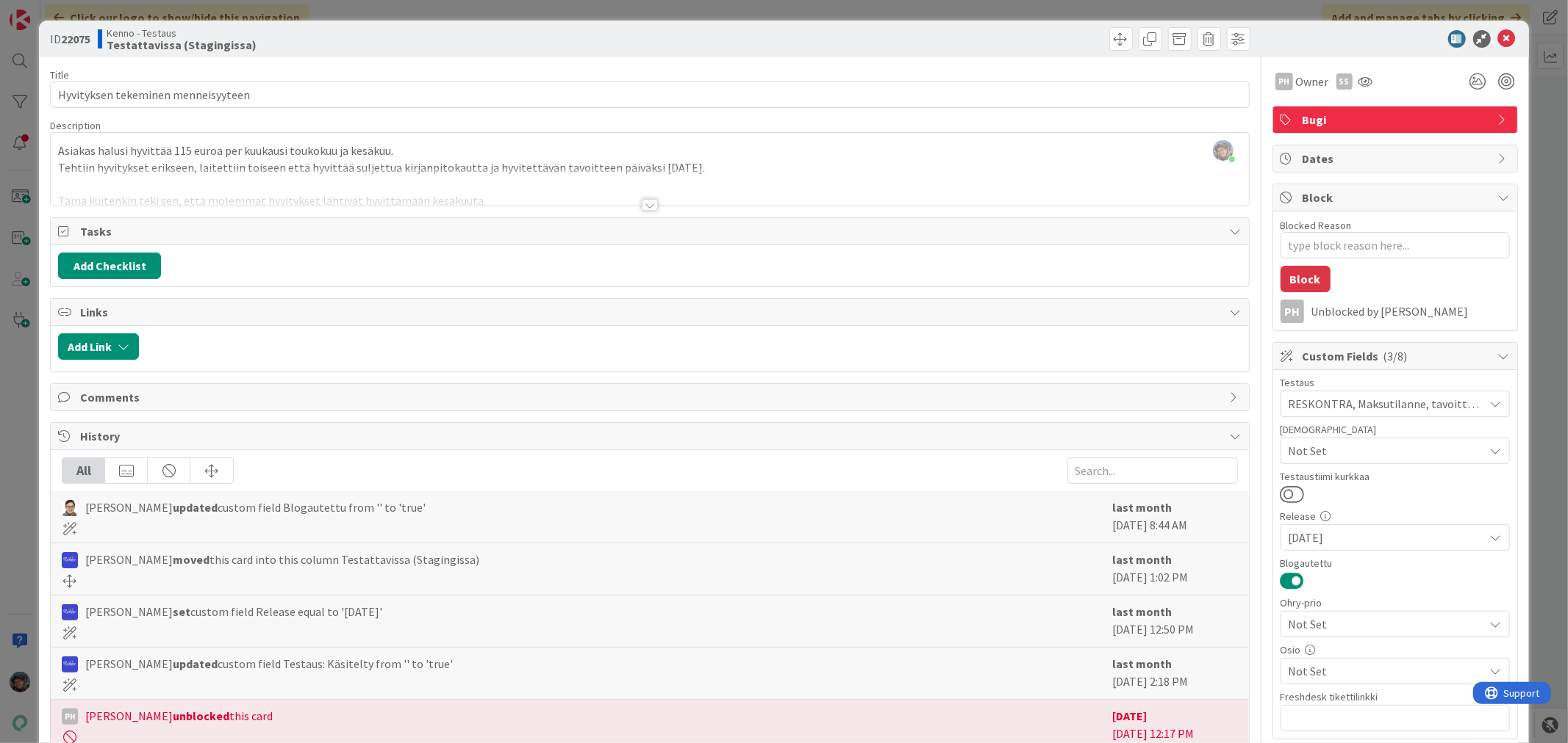
click at [642, 206] on div at bounding box center [650, 204] width 16 height 12
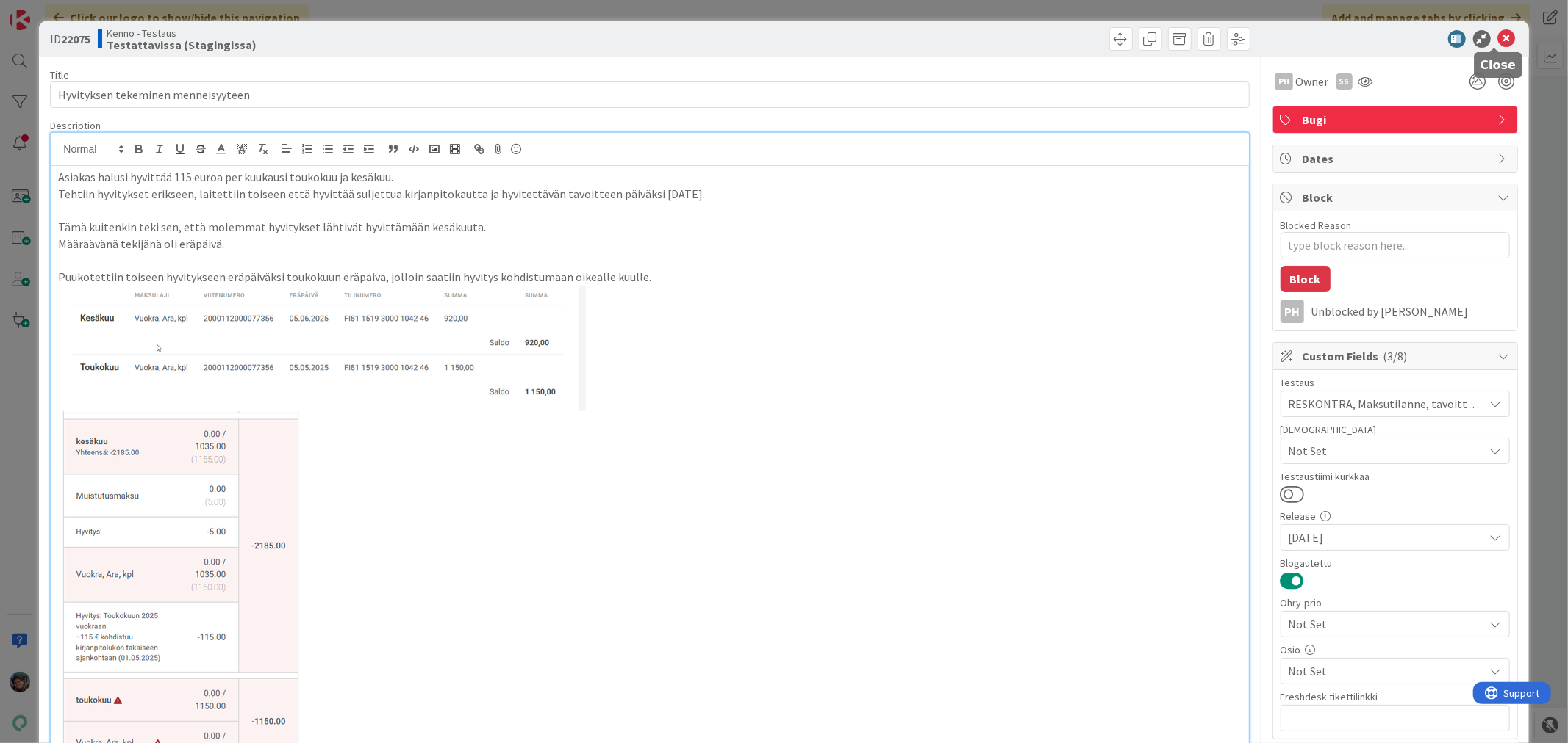
click at [1498, 35] on icon at bounding box center [1507, 39] width 18 height 18
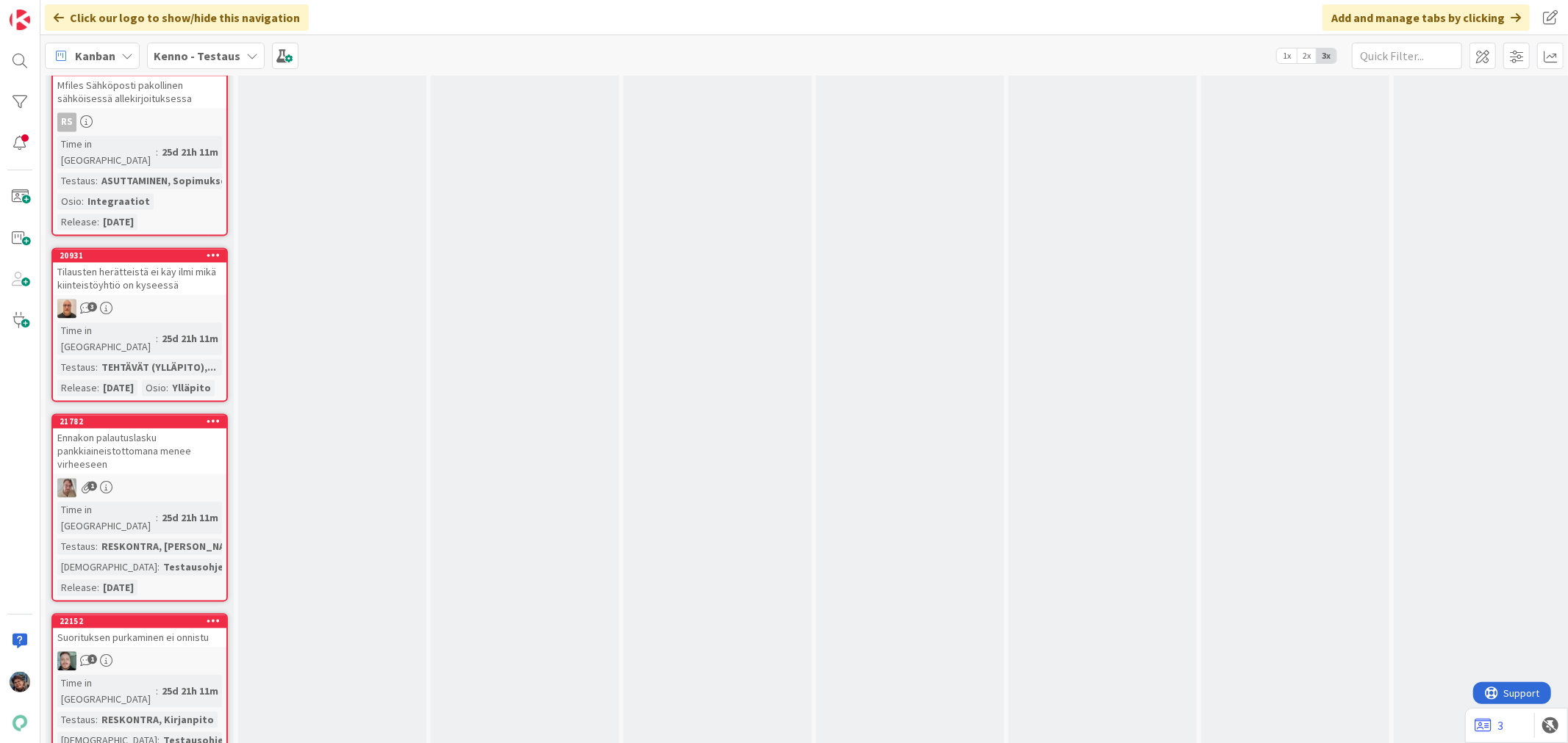
scroll to position [6936, 0]
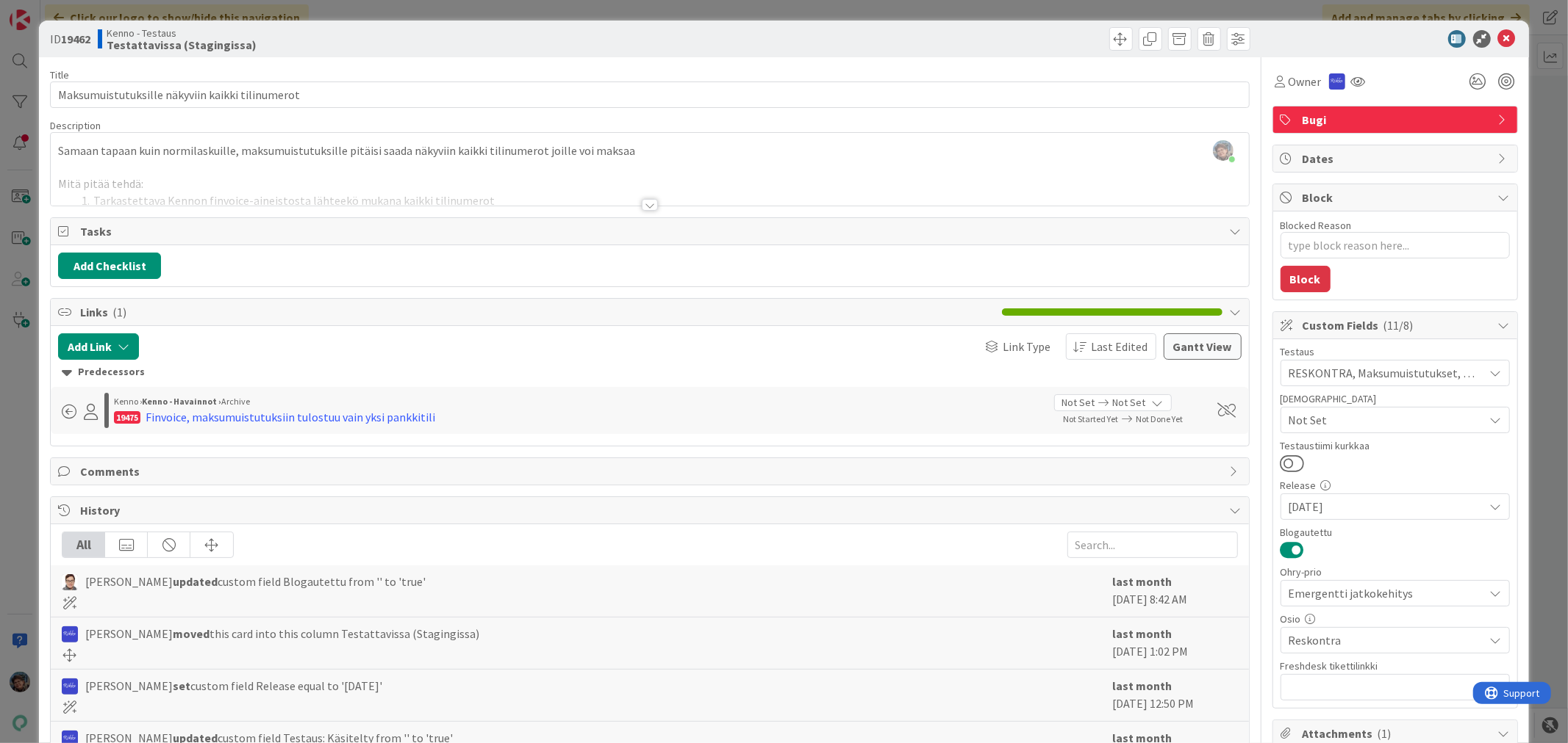
click at [636, 198] on div at bounding box center [649, 187] width 1197 height 38
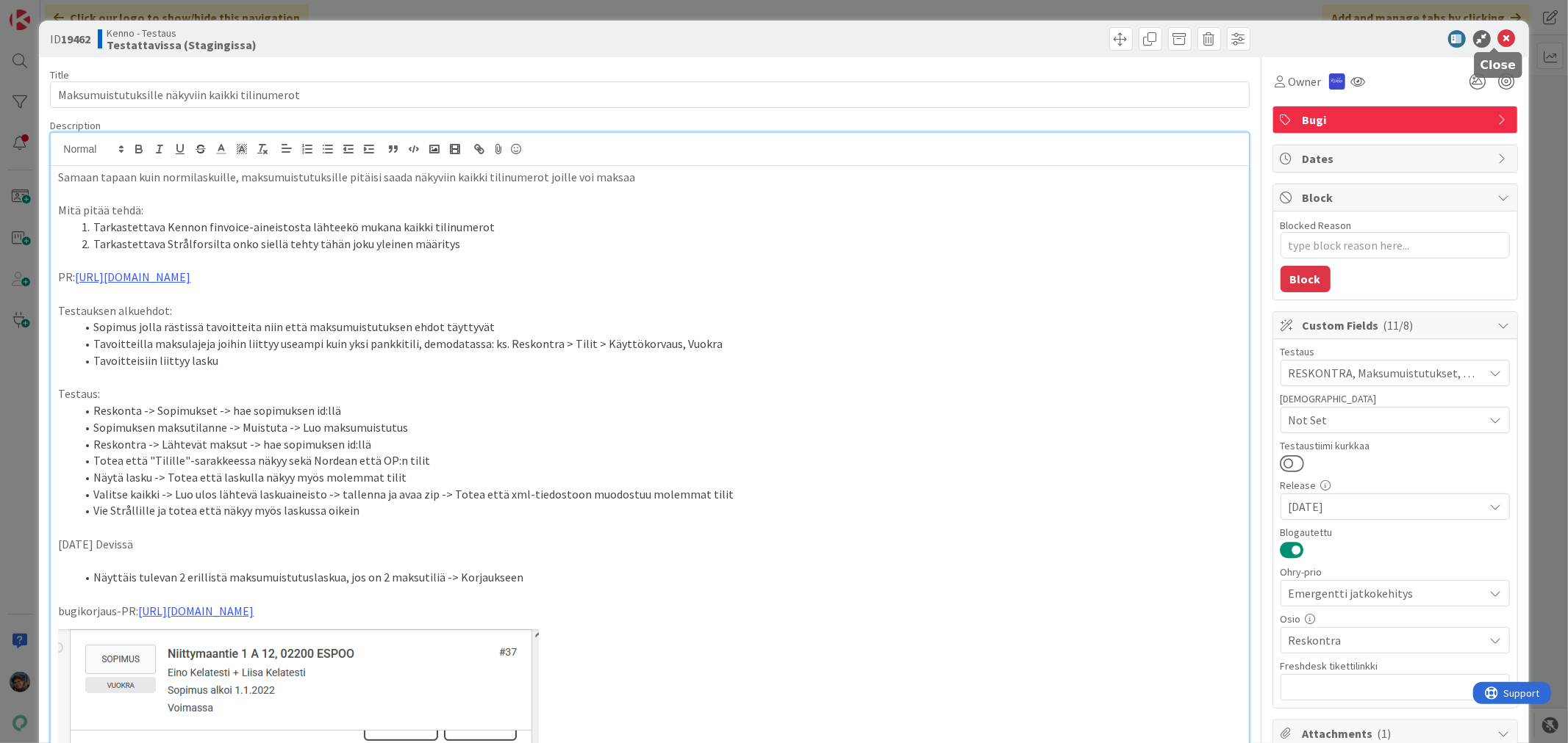
click at [1498, 33] on icon at bounding box center [1507, 39] width 18 height 18
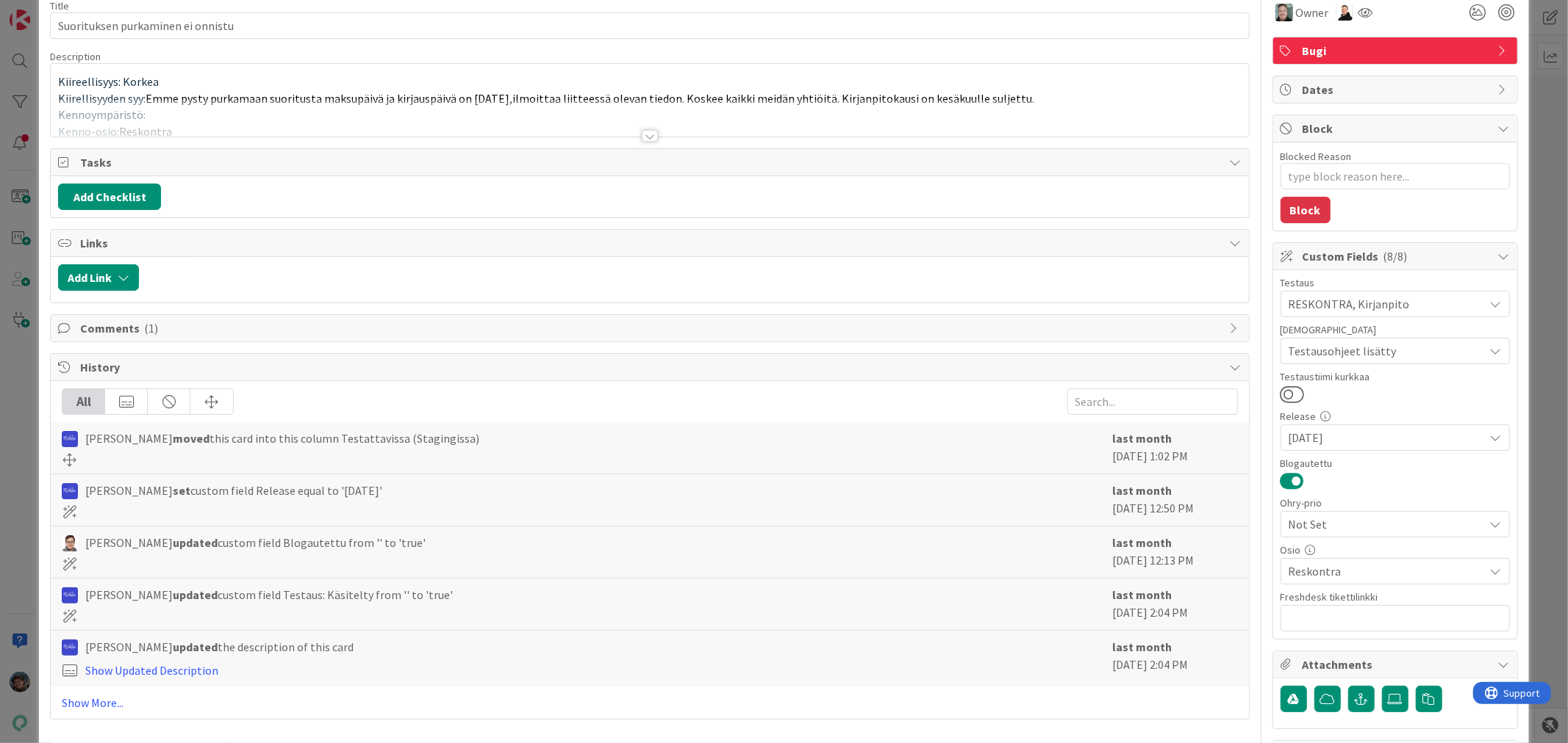
scroll to position [244, 0]
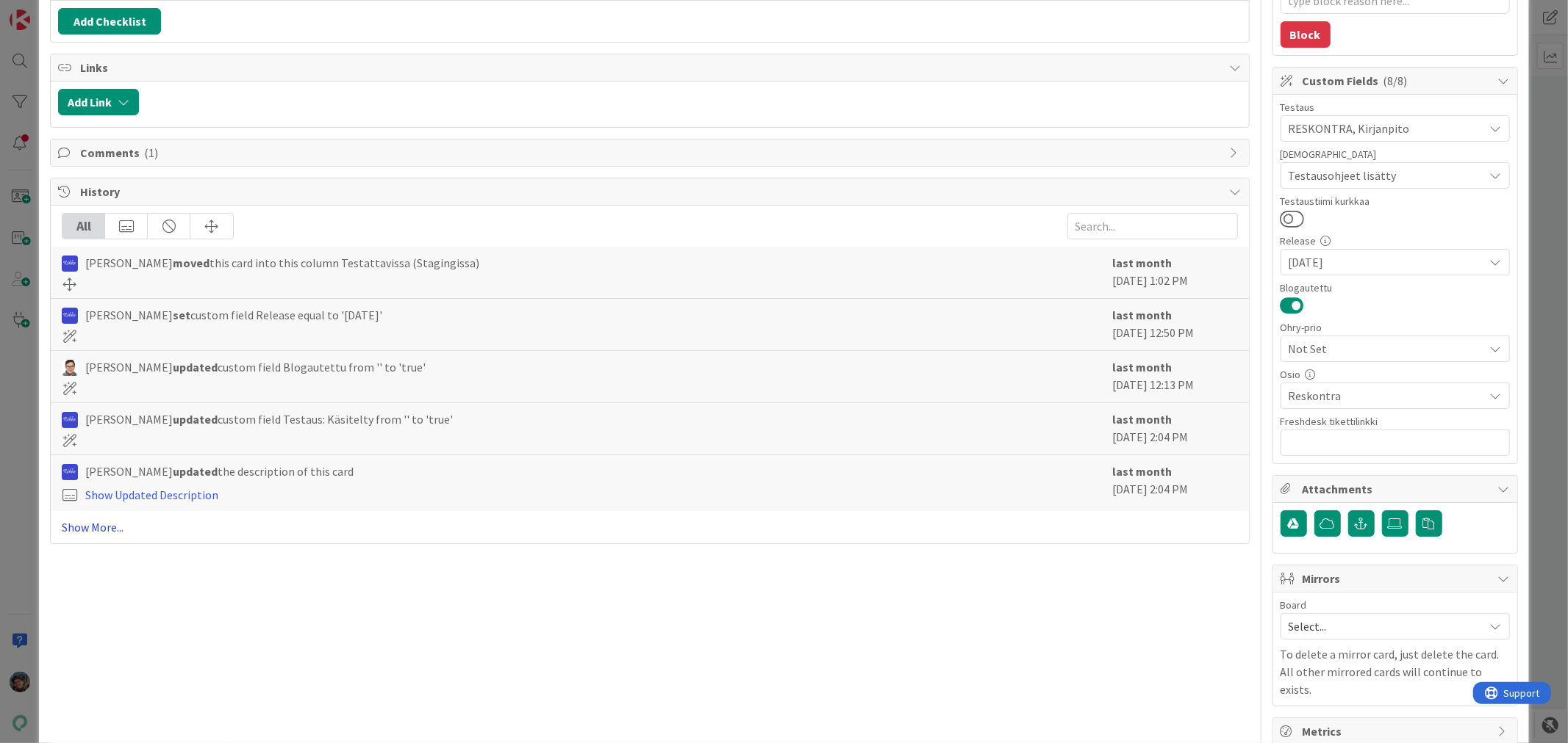
click at [103, 526] on link "Show More..." at bounding box center [649, 527] width 1175 height 18
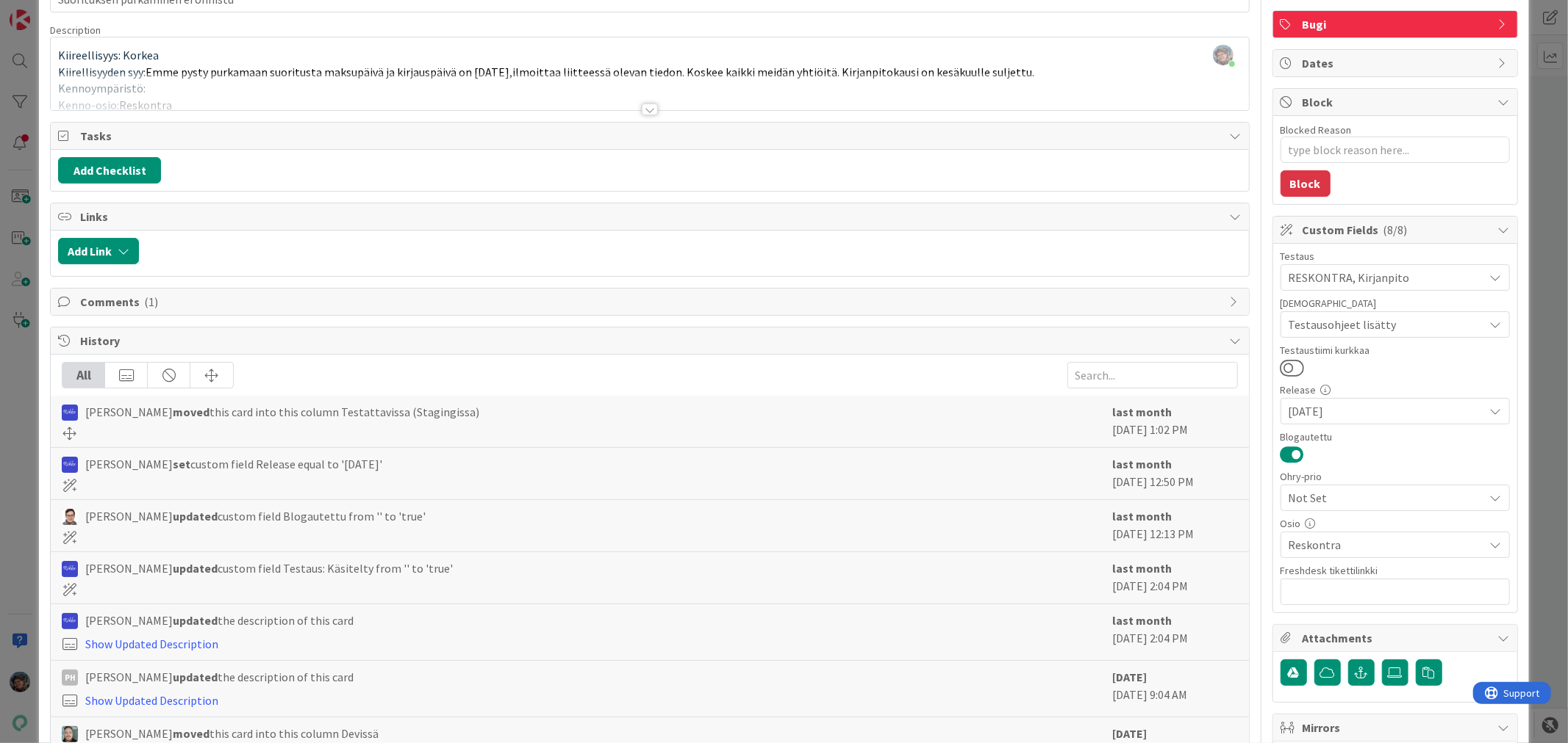
scroll to position [0, 0]
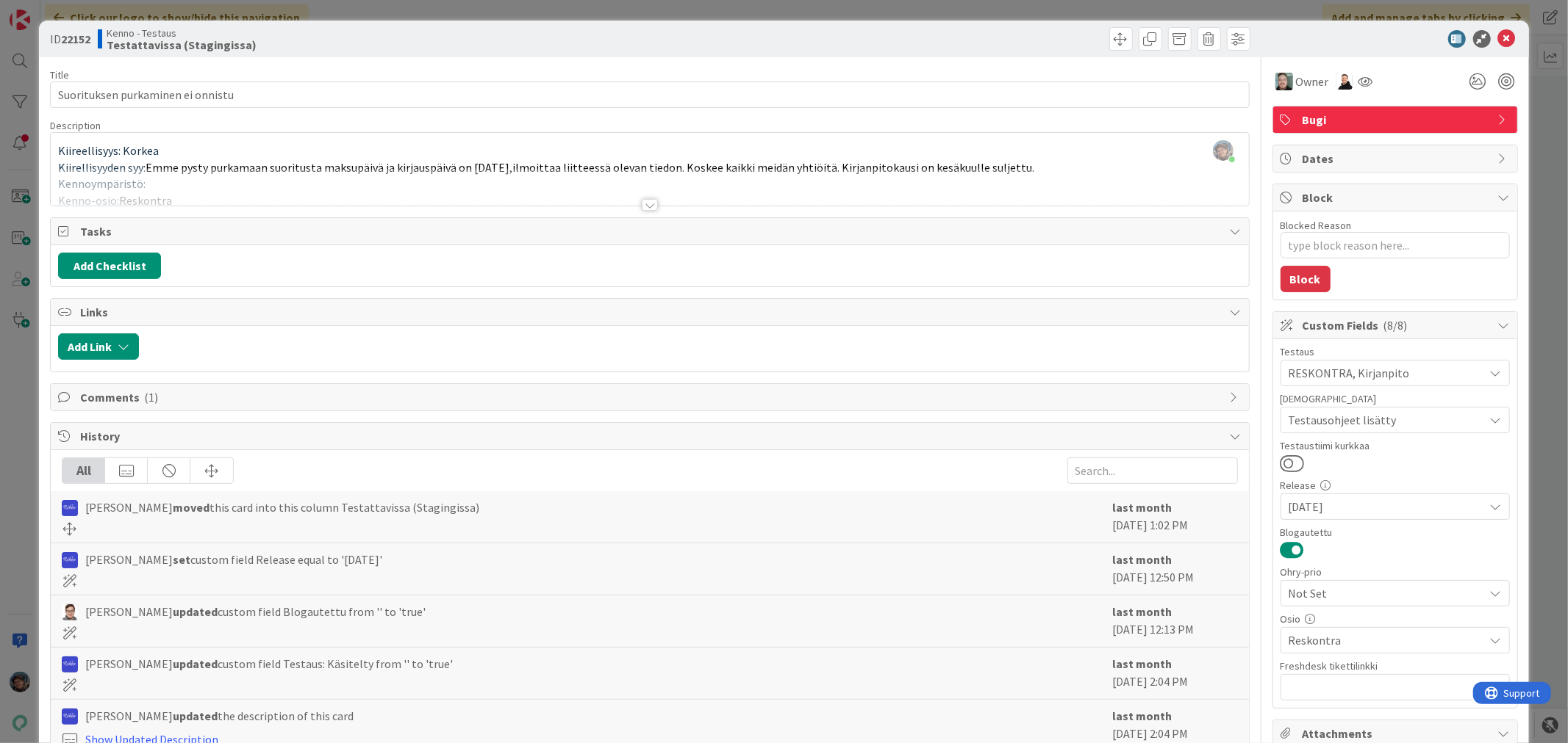
click at [642, 208] on div at bounding box center [650, 204] width 16 height 12
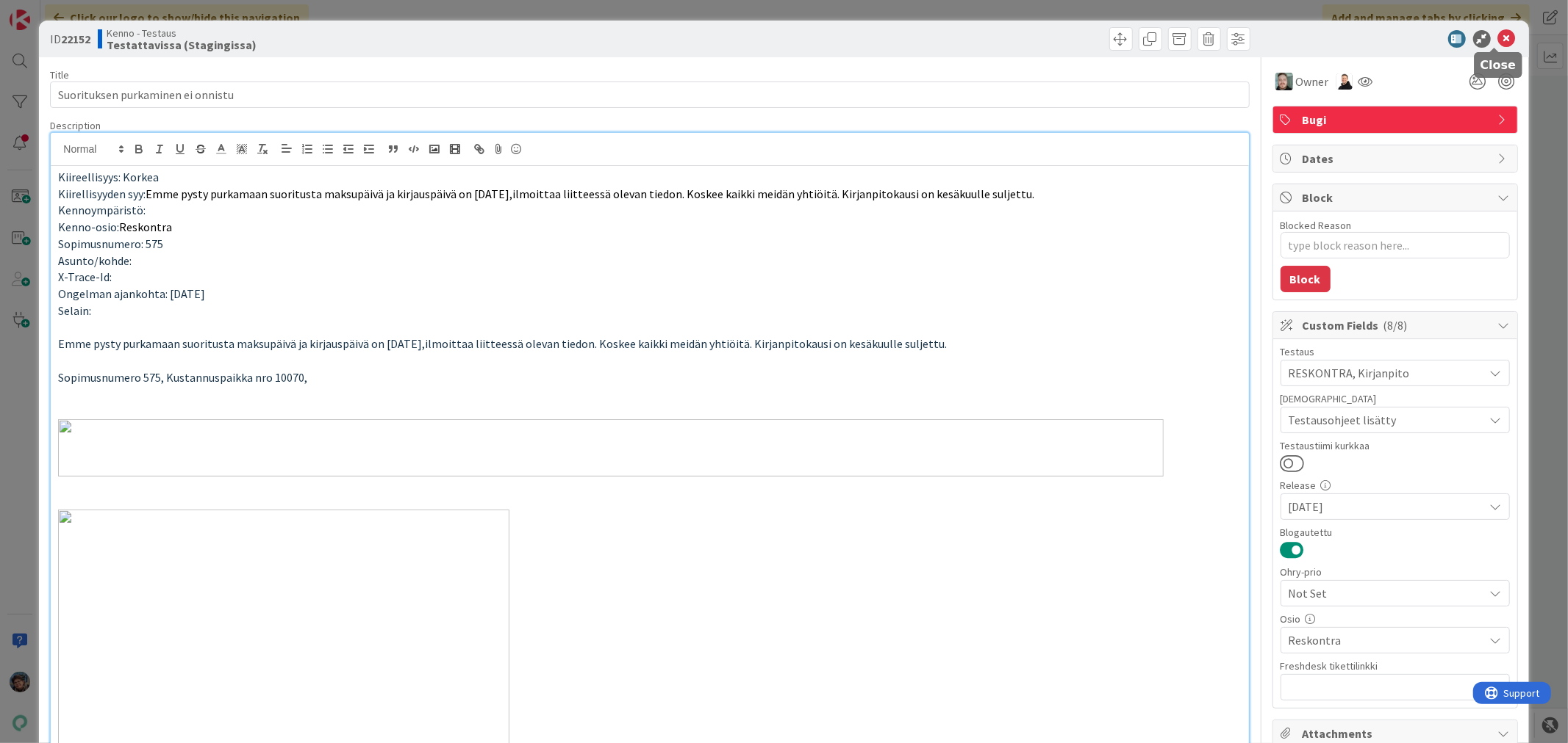
click at [1498, 30] on icon at bounding box center [1507, 39] width 18 height 18
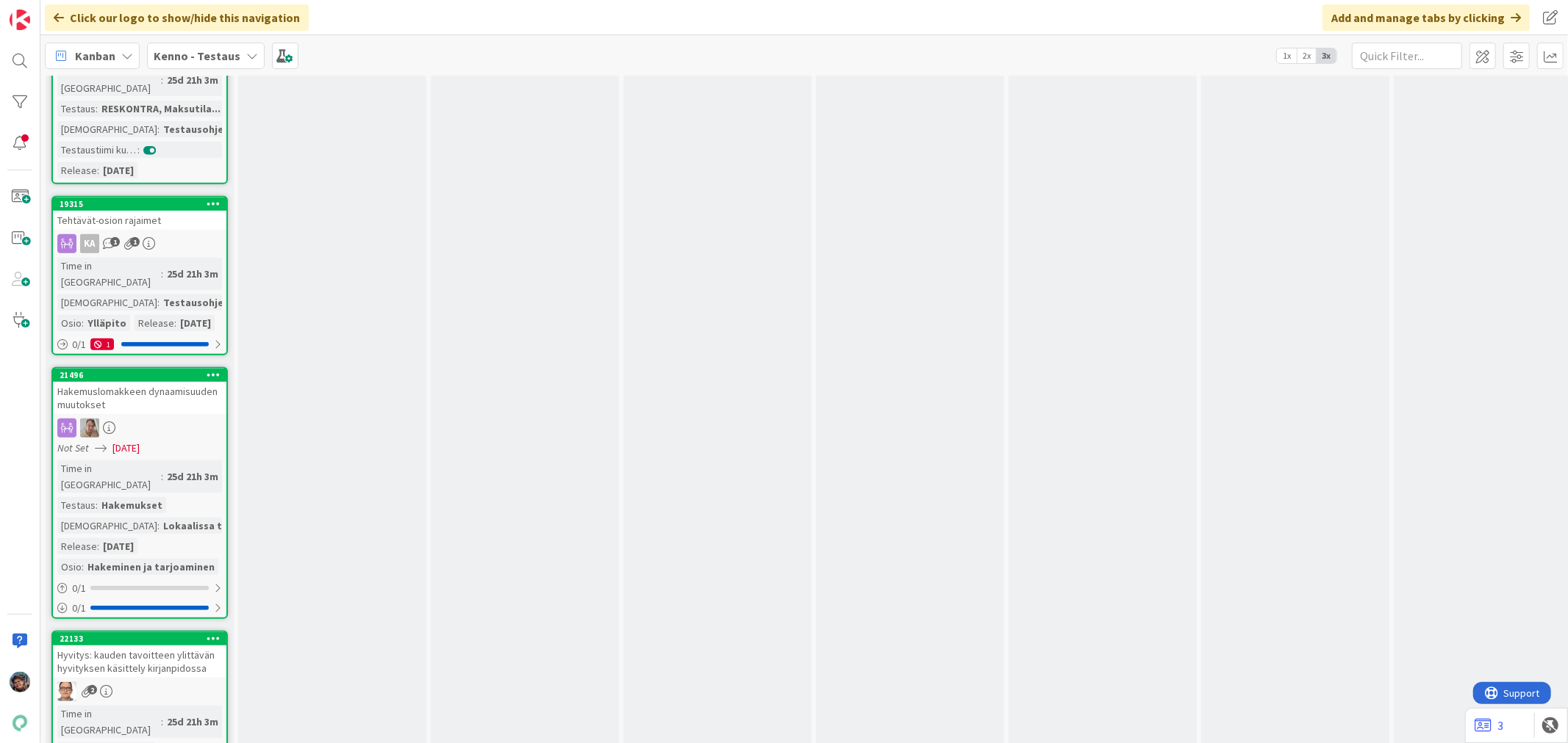
scroll to position [4977, 0]
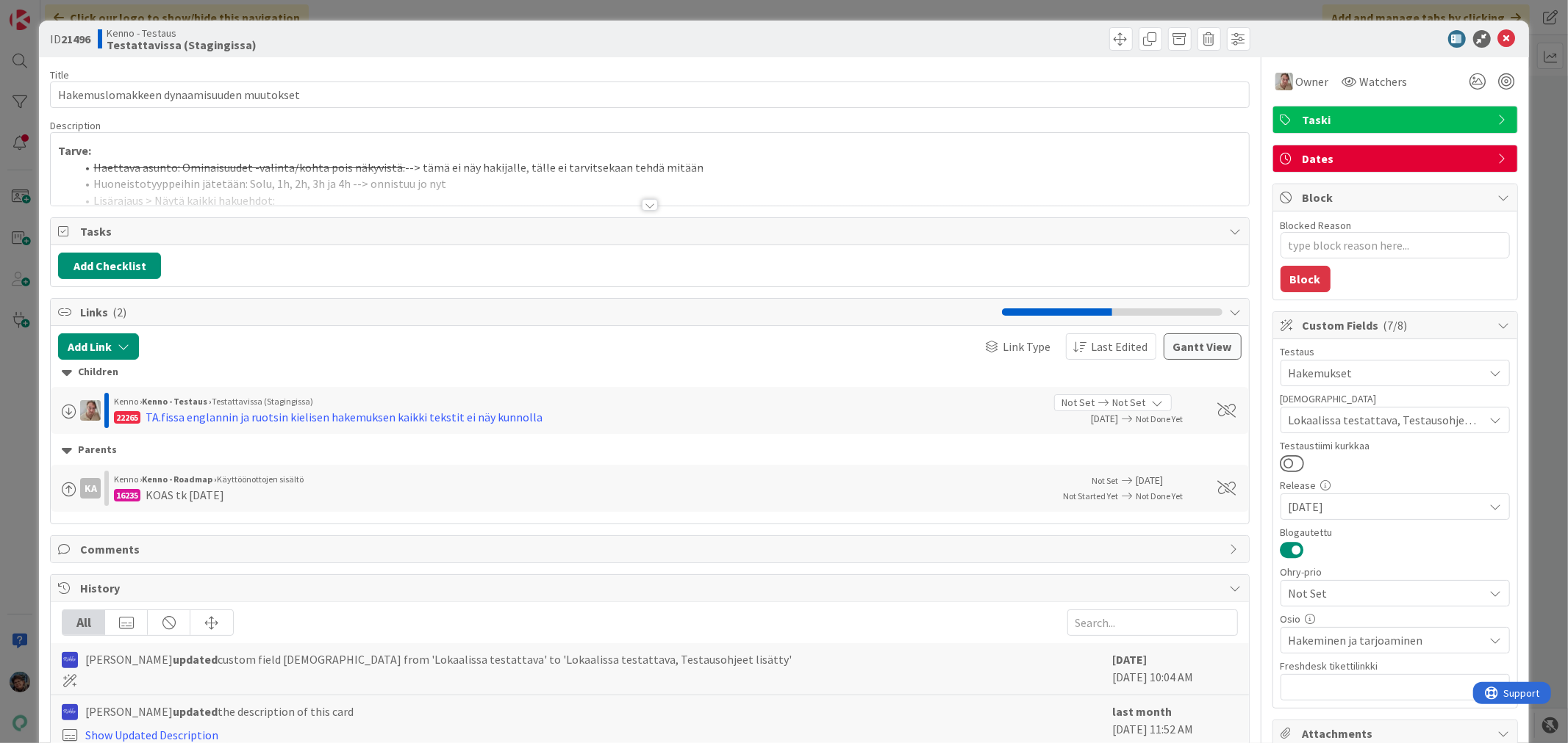
click at [642, 200] on div at bounding box center [650, 204] width 16 height 12
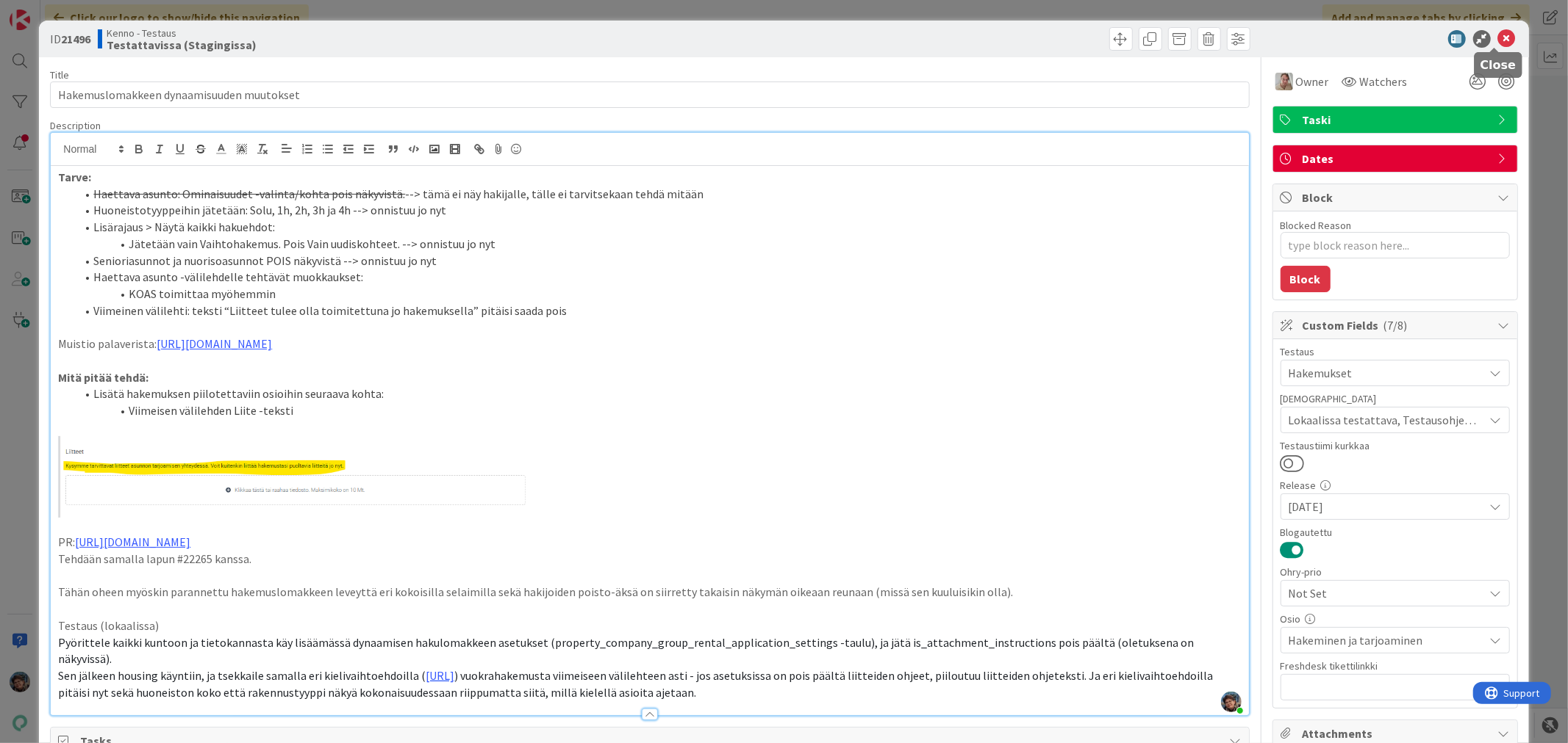
click at [1498, 33] on icon at bounding box center [1507, 39] width 18 height 18
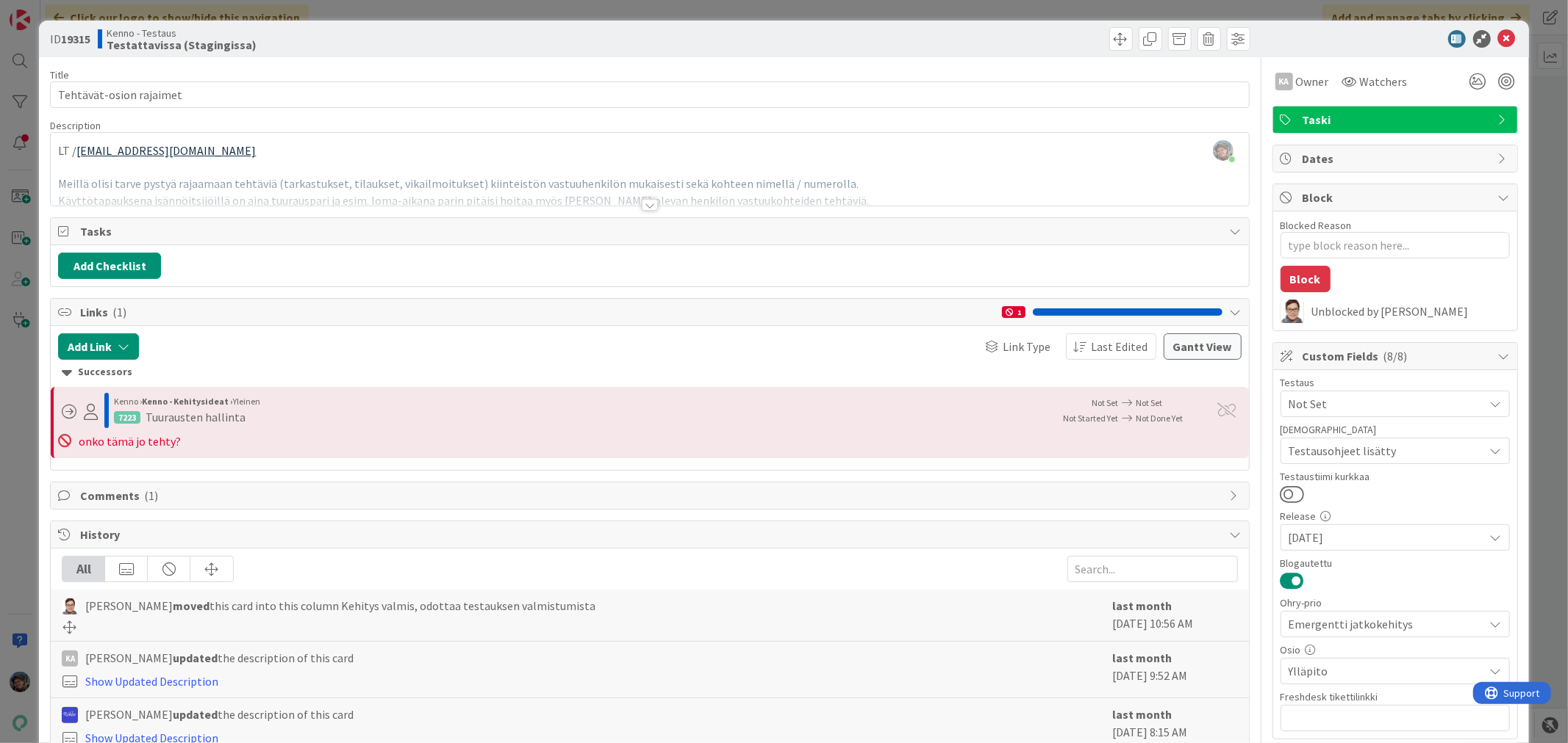
click at [642, 206] on div at bounding box center [650, 204] width 16 height 12
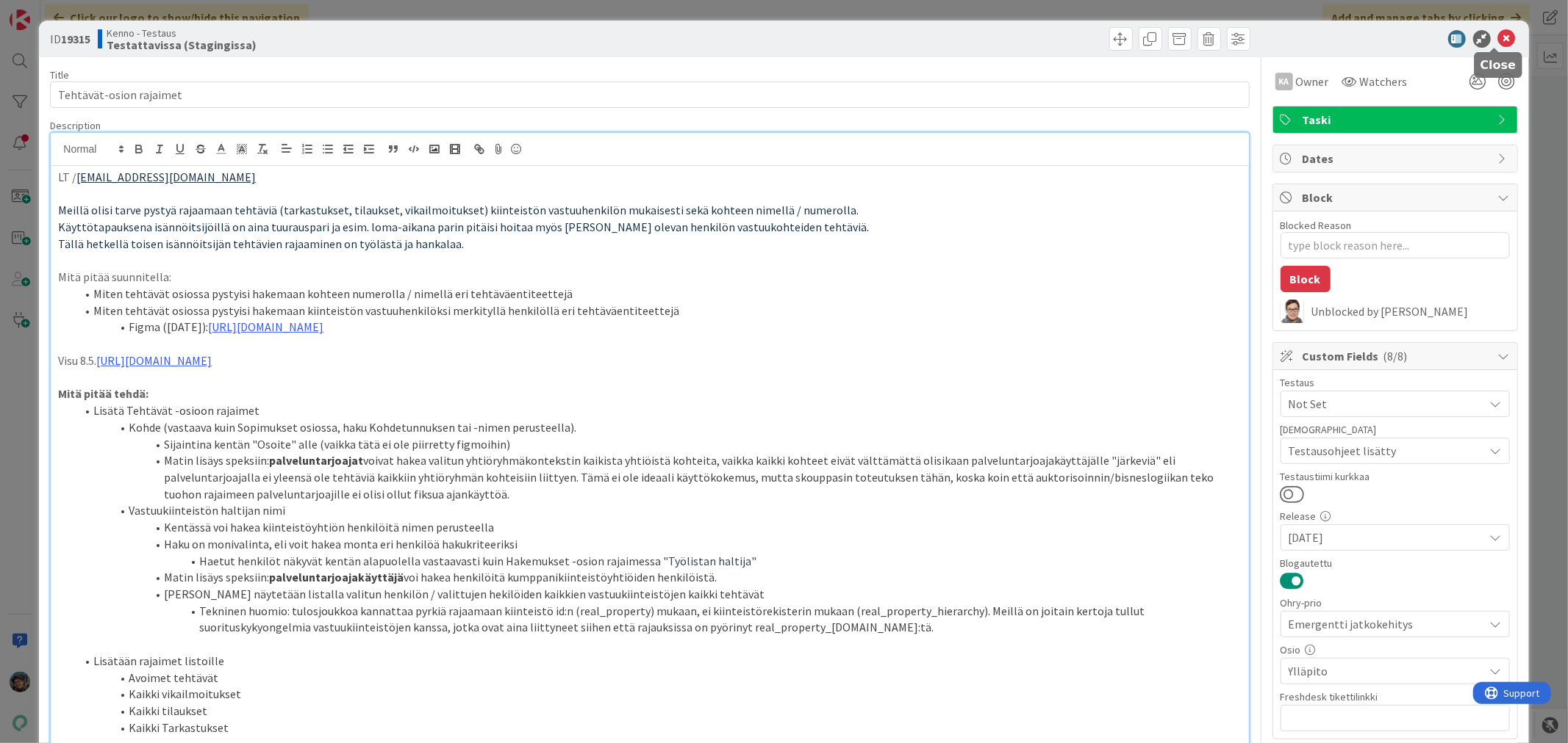
click at [1498, 33] on icon at bounding box center [1507, 39] width 18 height 18
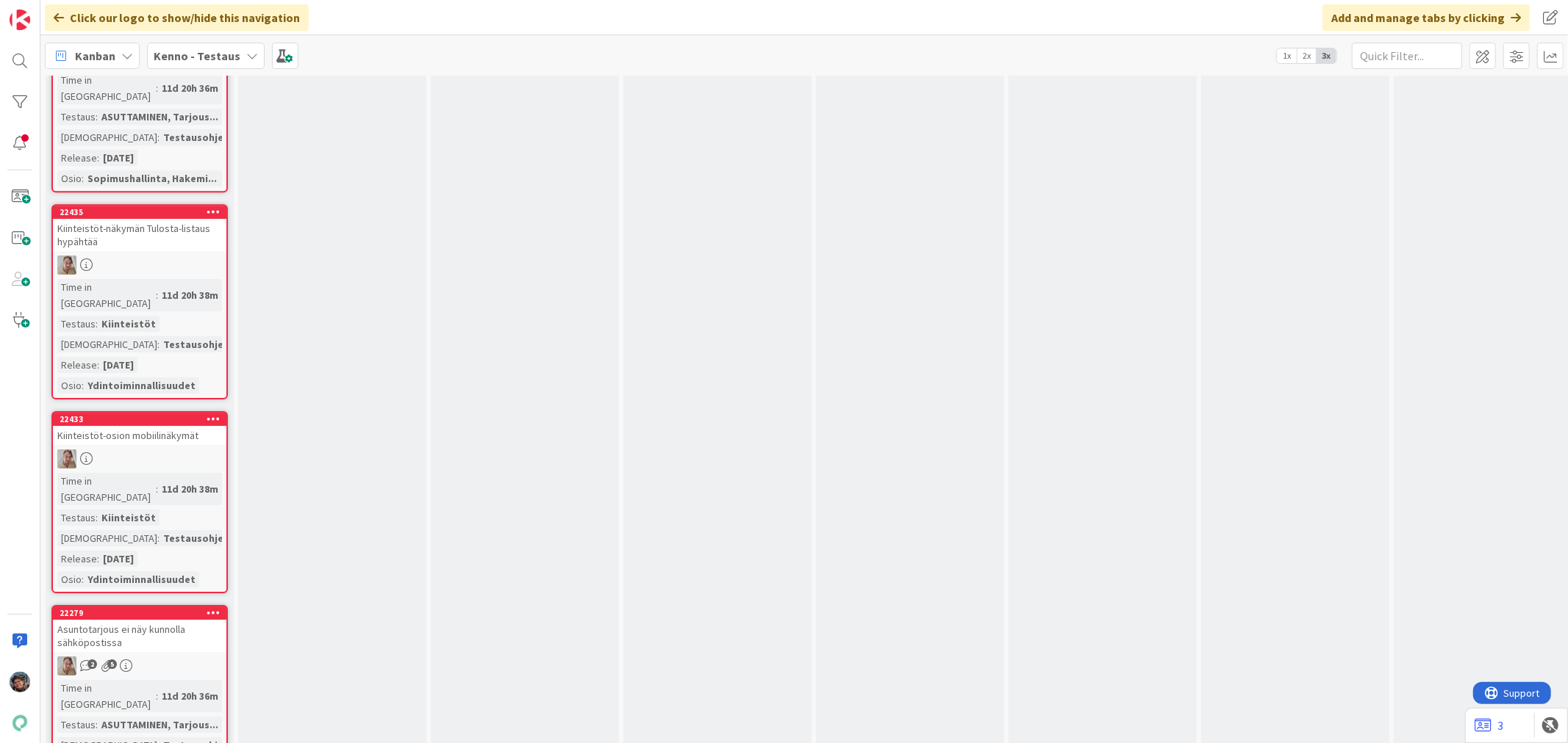
scroll to position [3917, 0]
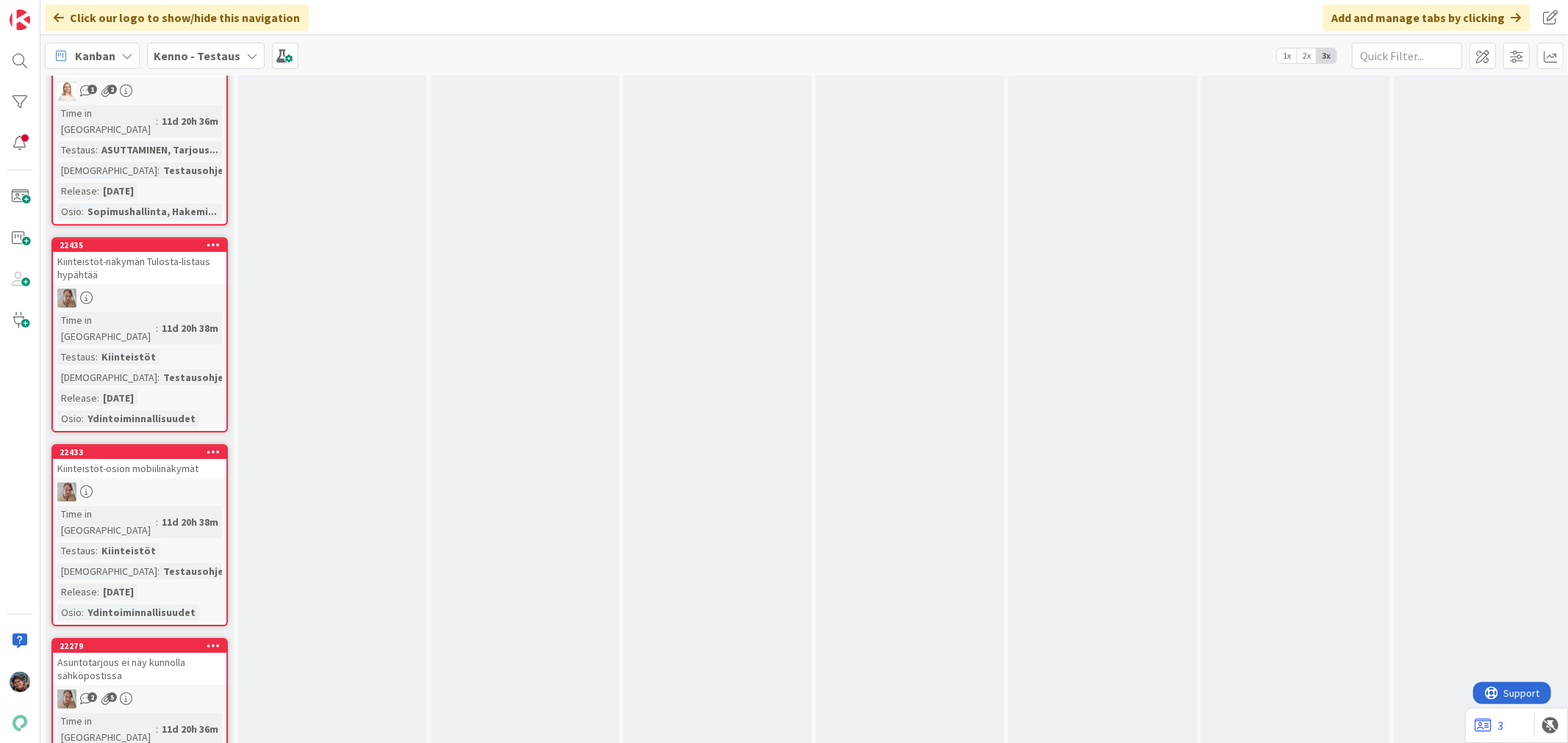
click at [188, 653] on div "Asuntotarjous ei näy kunnolla sähköpostissa" at bounding box center [140, 669] width 173 height 32
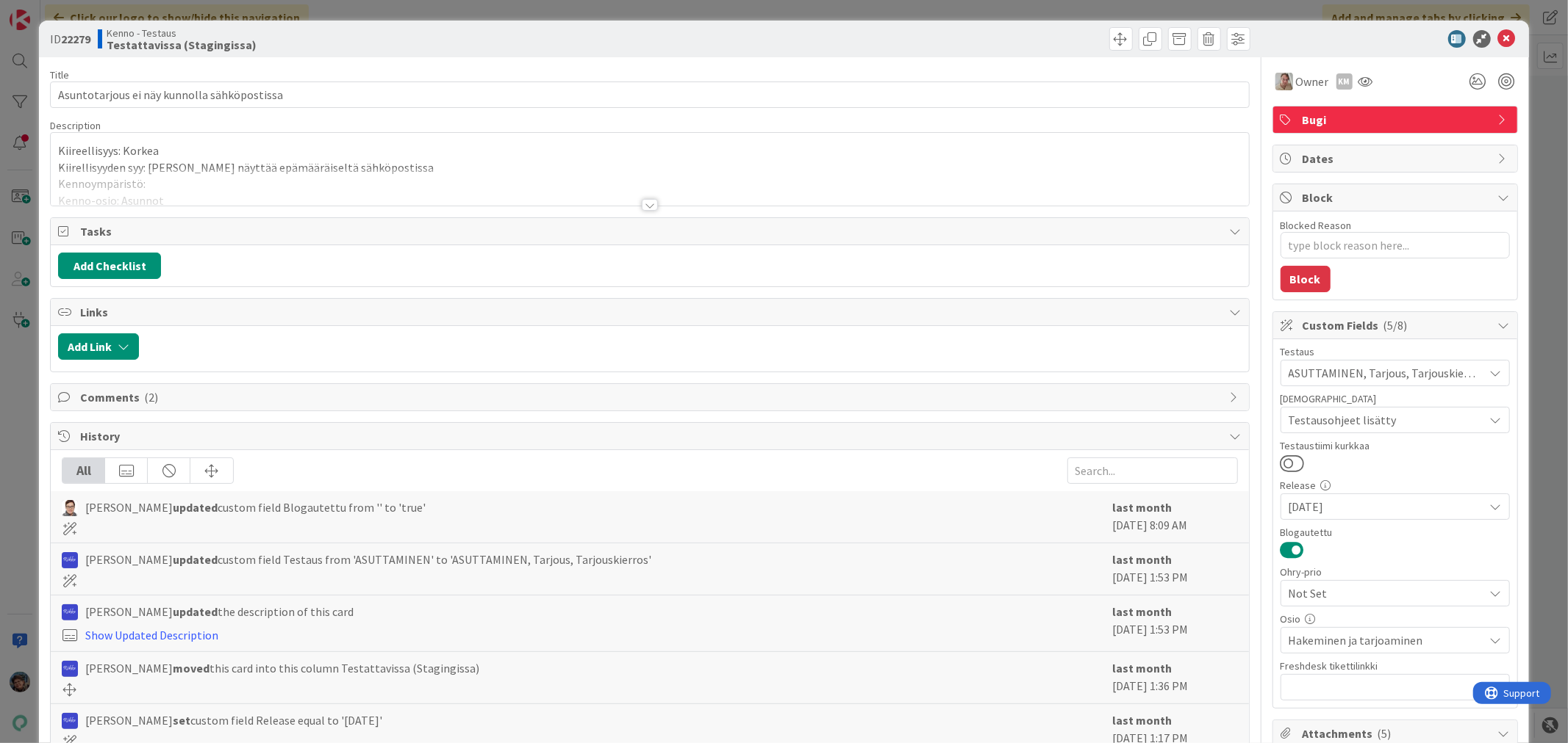
scroll to position [489, 0]
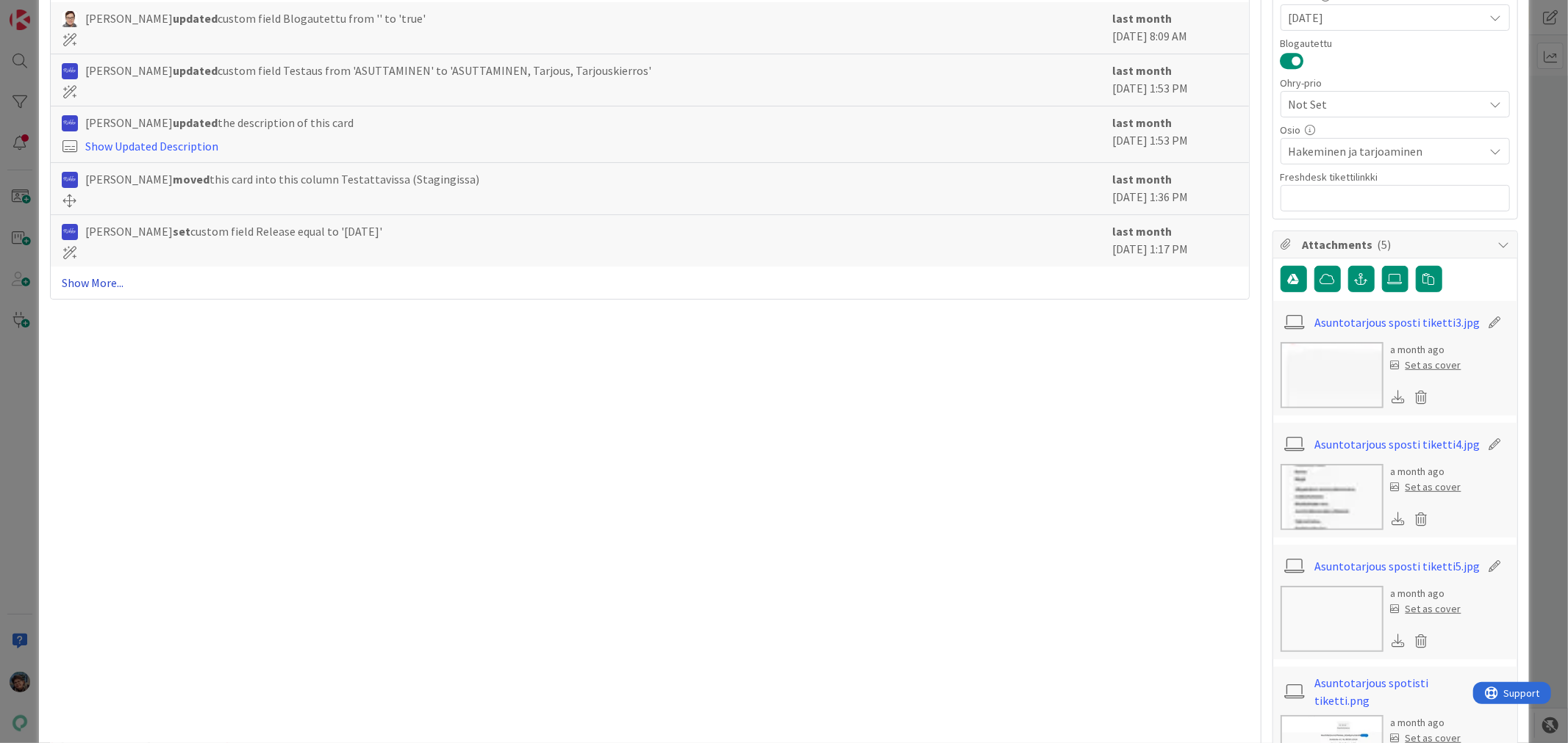
click at [92, 282] on link "Show More..." at bounding box center [649, 283] width 1175 height 18
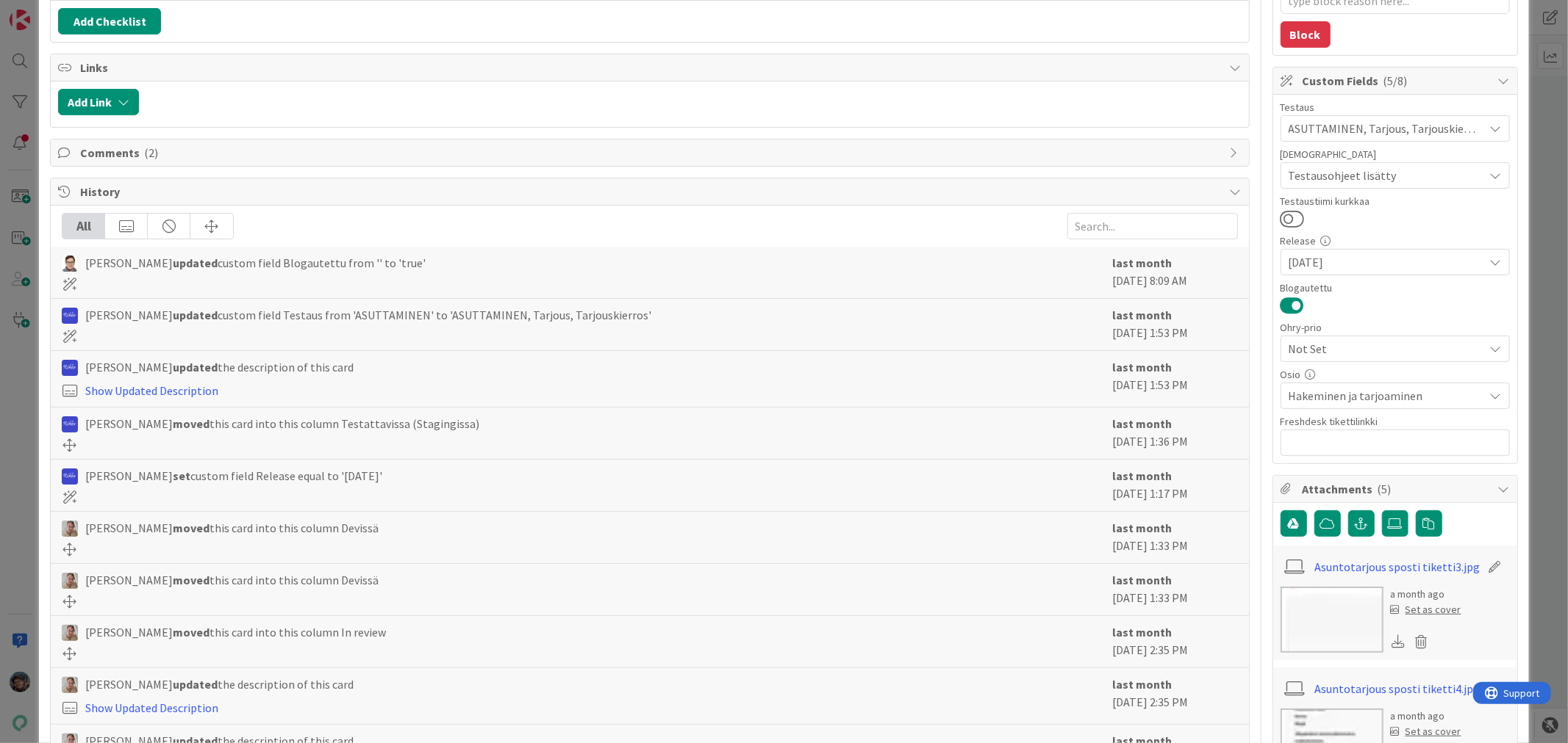
scroll to position [0, 0]
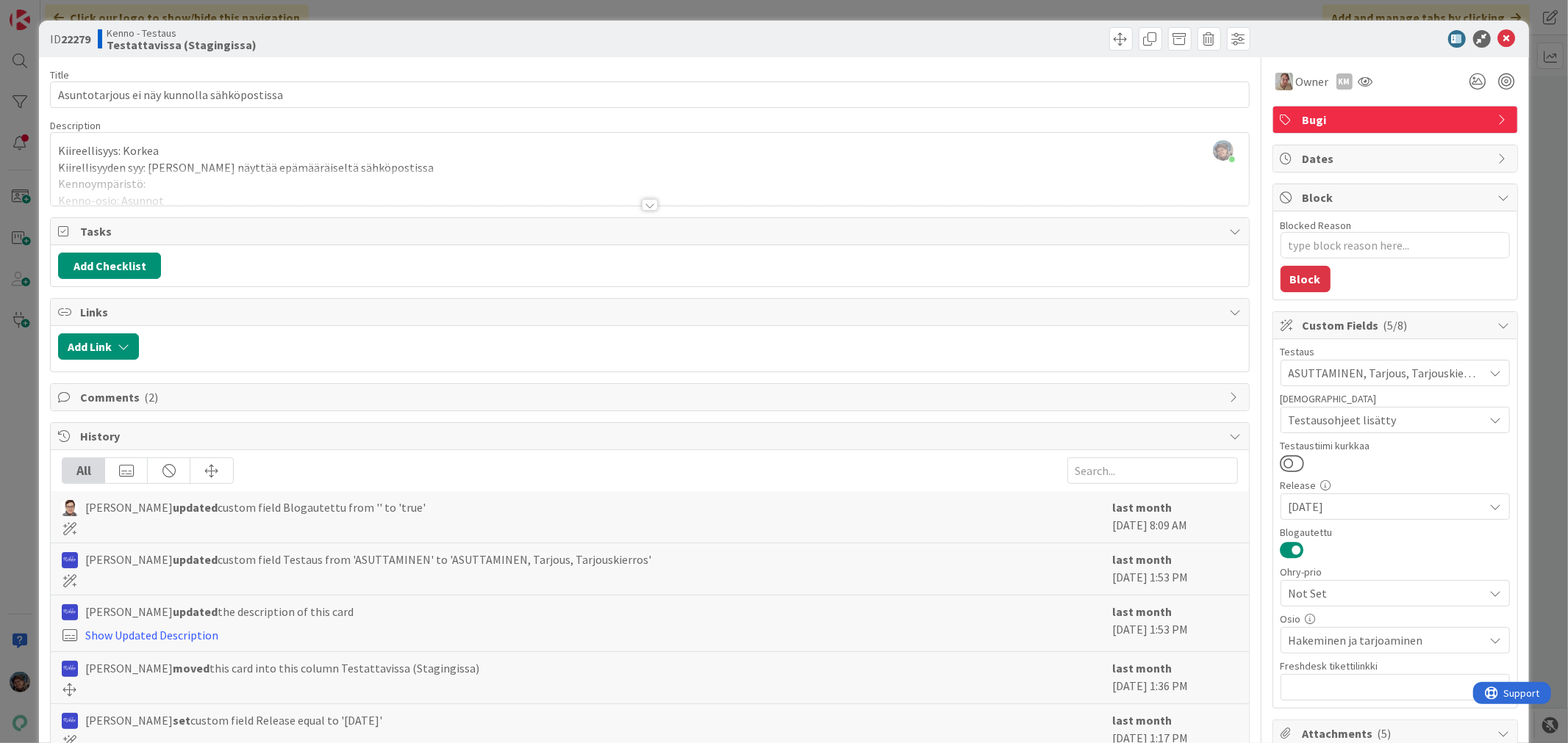
click at [642, 207] on div at bounding box center [650, 204] width 16 height 12
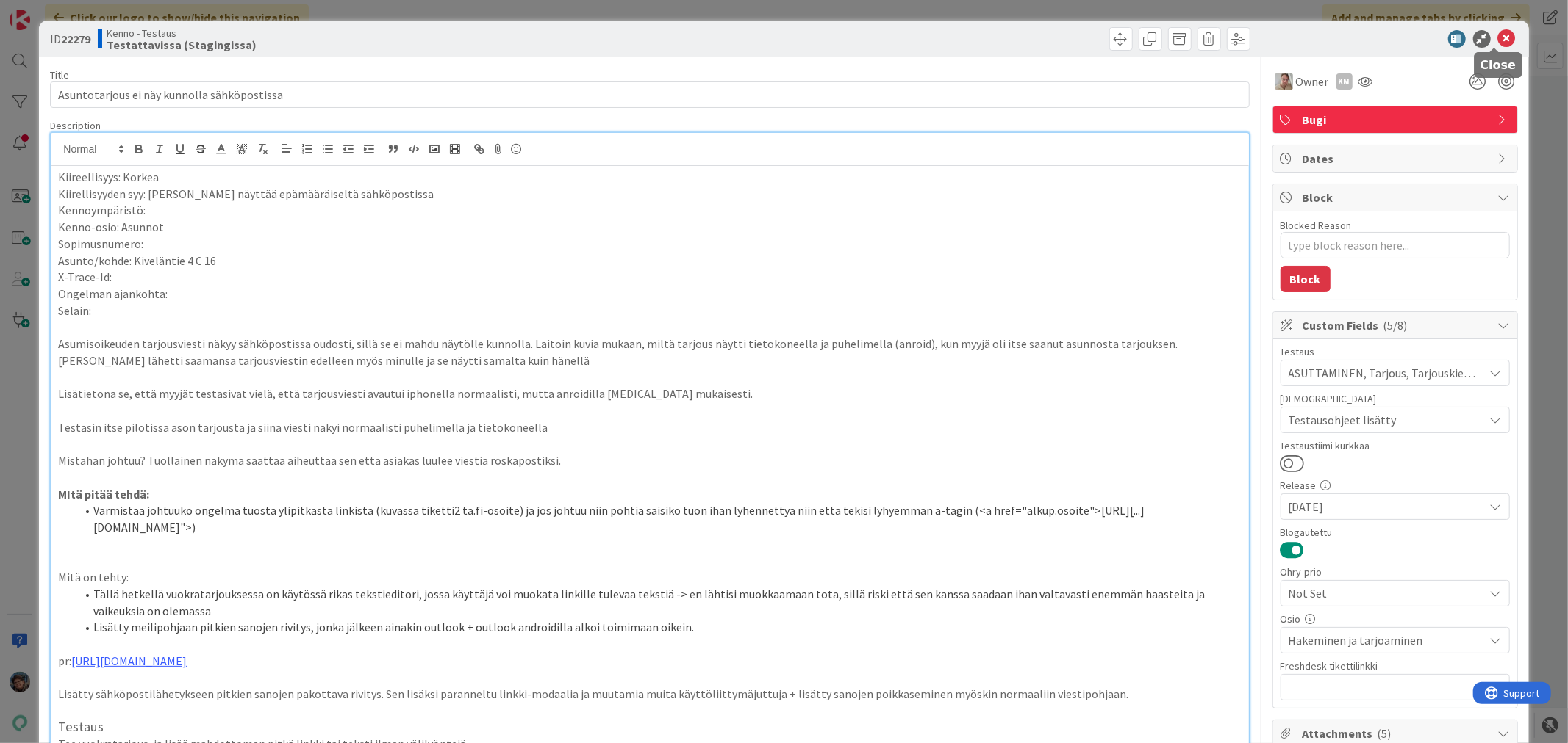
click at [1498, 38] on icon at bounding box center [1507, 39] width 18 height 18
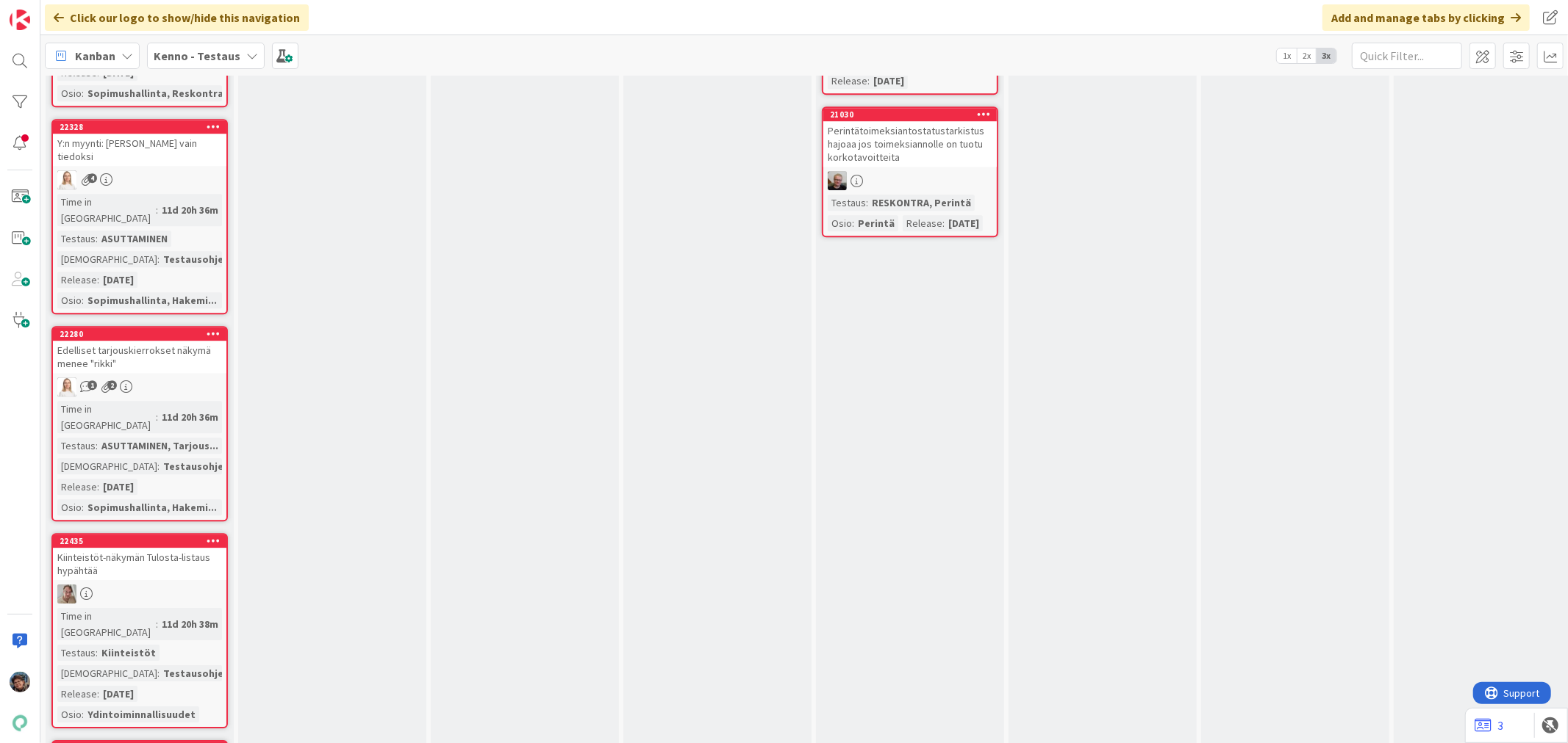
scroll to position [3590, 0]
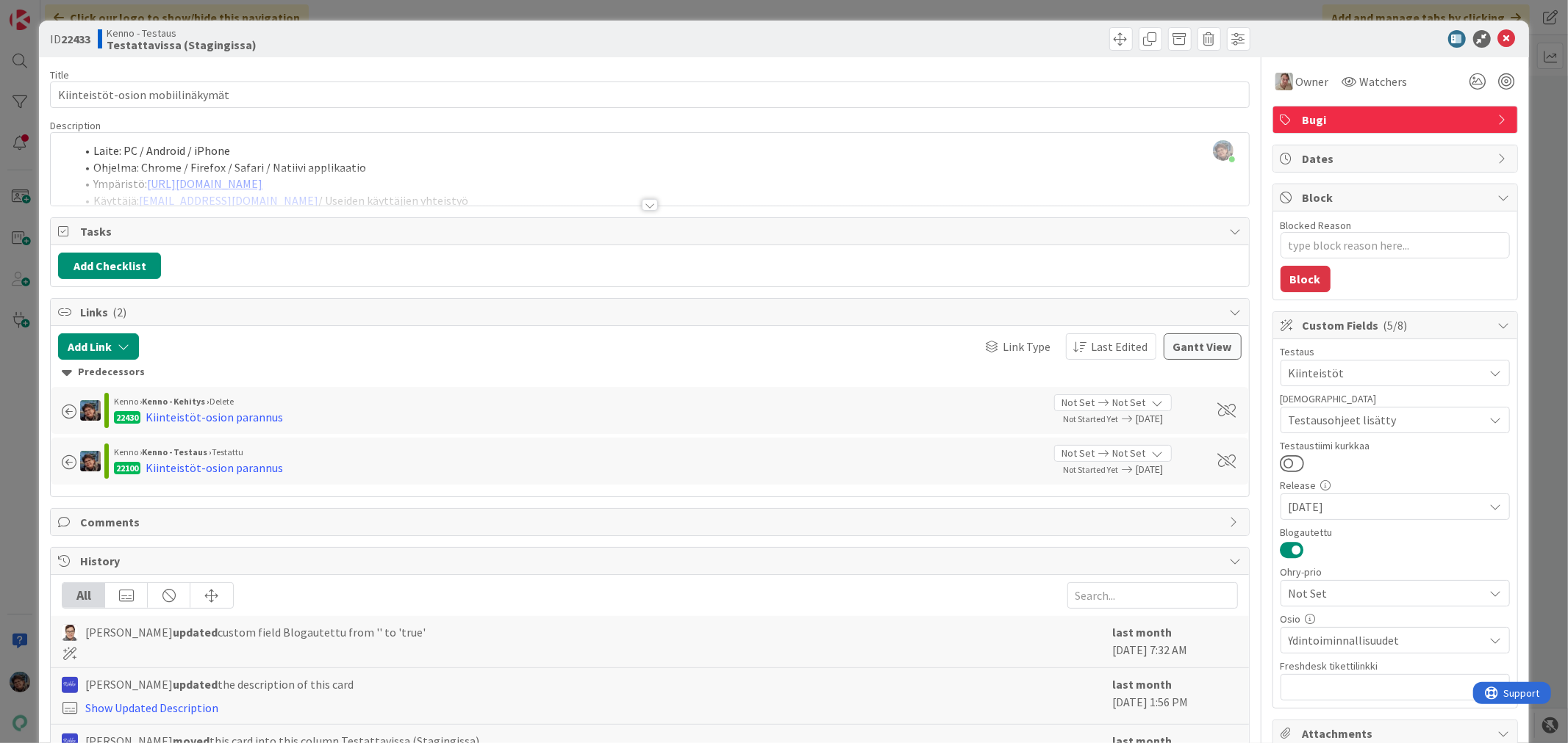
click at [646, 207] on div at bounding box center [650, 204] width 16 height 12
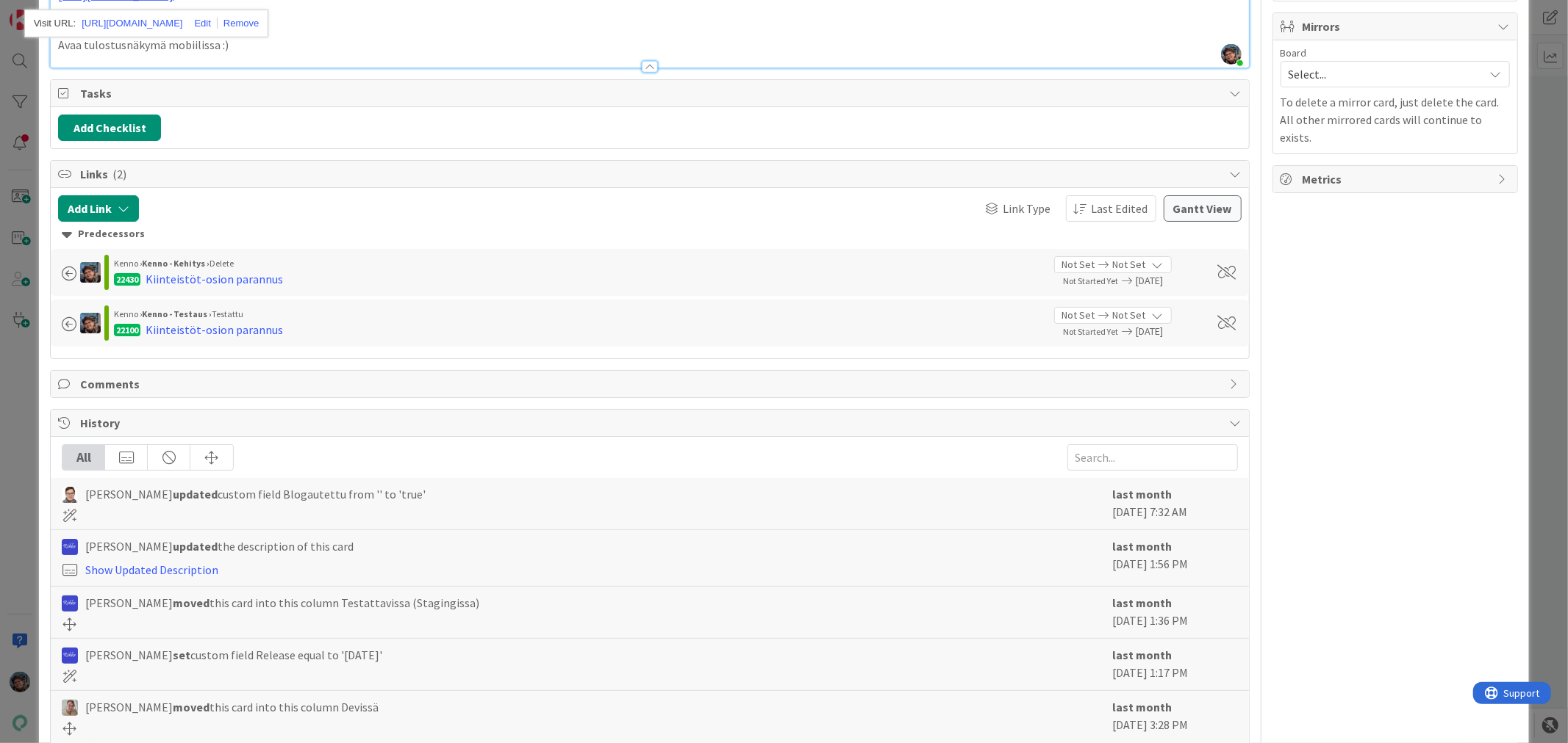
scroll to position [862, 0]
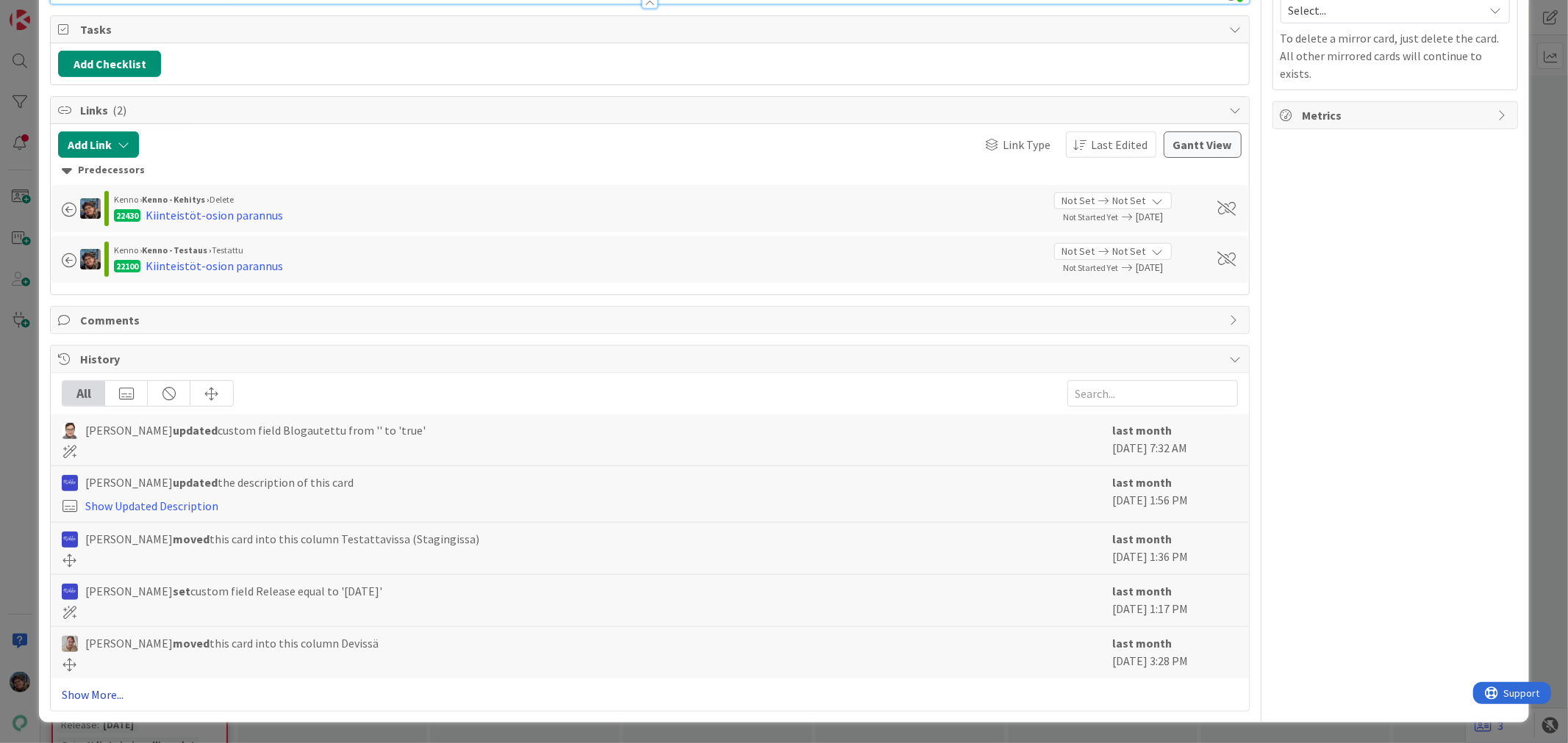
click at [105, 690] on link "Show More..." at bounding box center [649, 695] width 1175 height 18
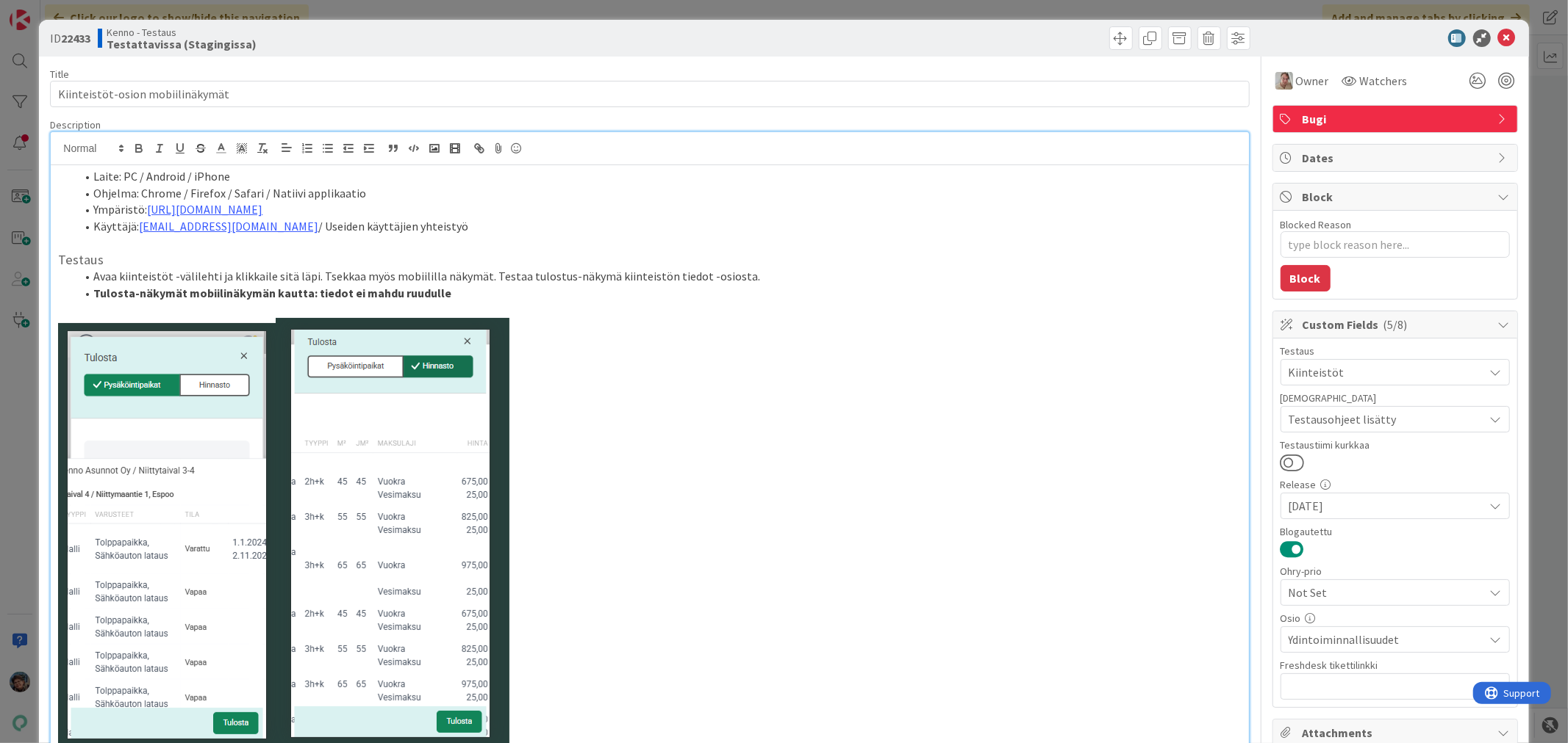
scroll to position [0, 0]
click at [1276, 76] on img at bounding box center [1284, 82] width 18 height 18
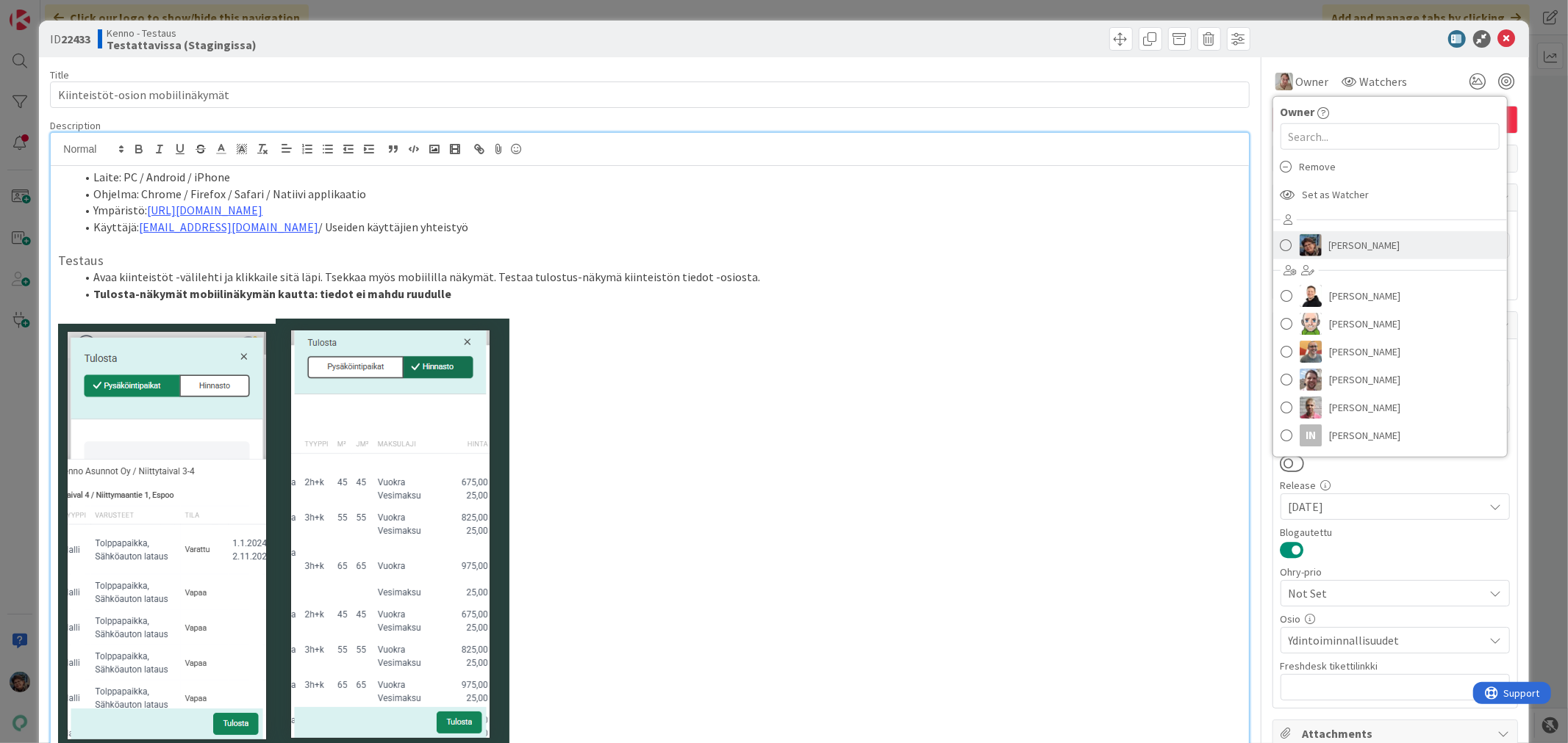
click at [1305, 247] on img at bounding box center [1310, 244] width 22 height 22
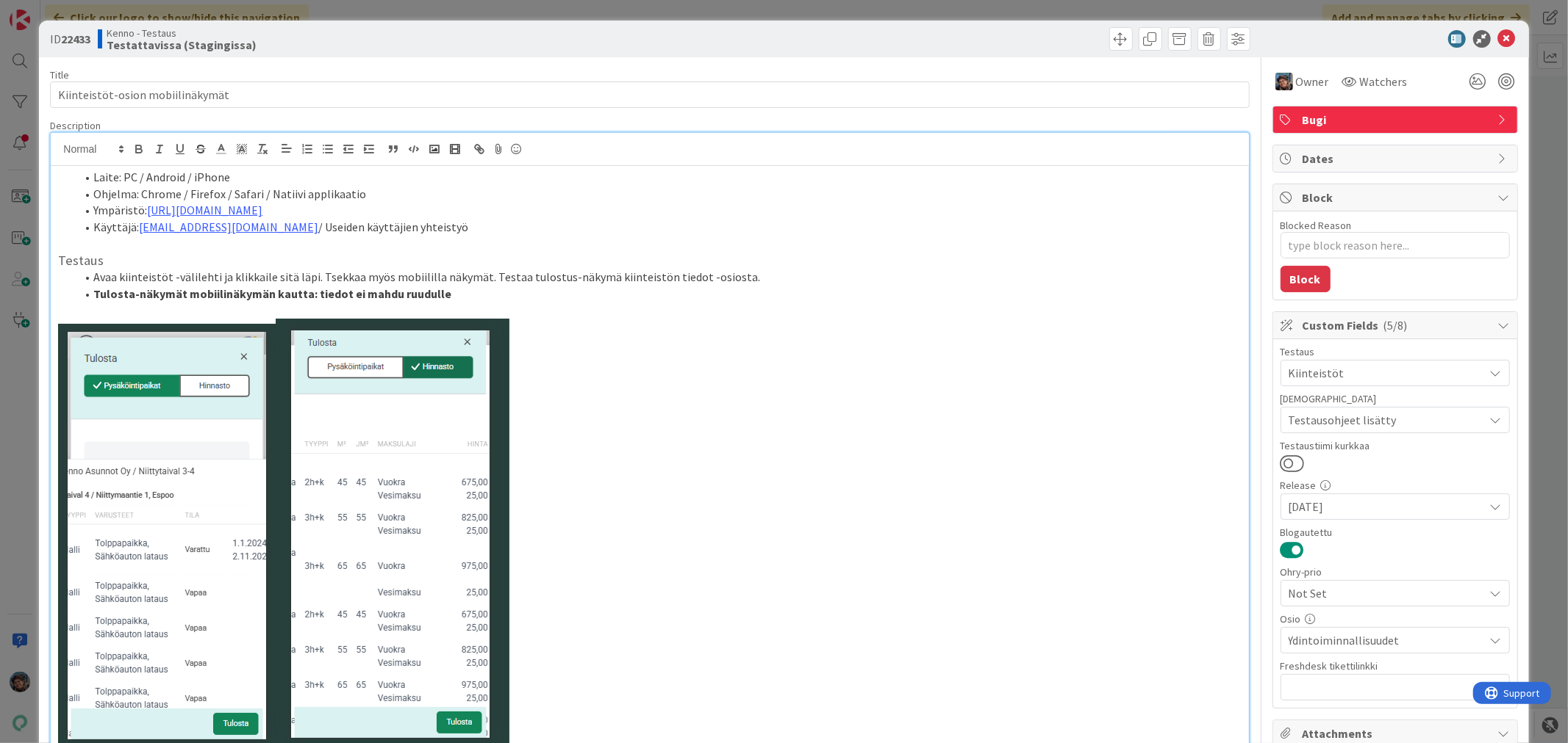
type textarea "x"
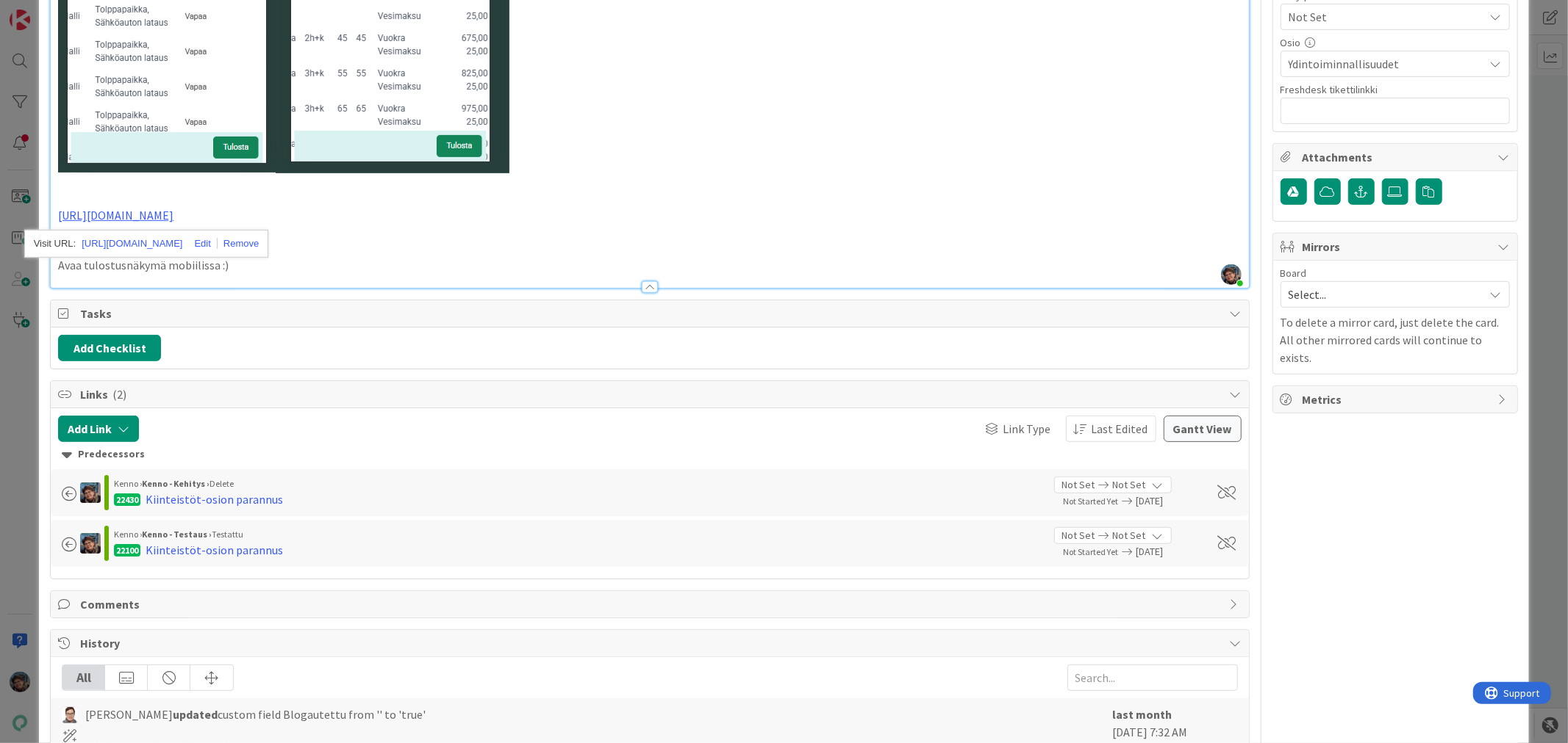
scroll to position [571, 0]
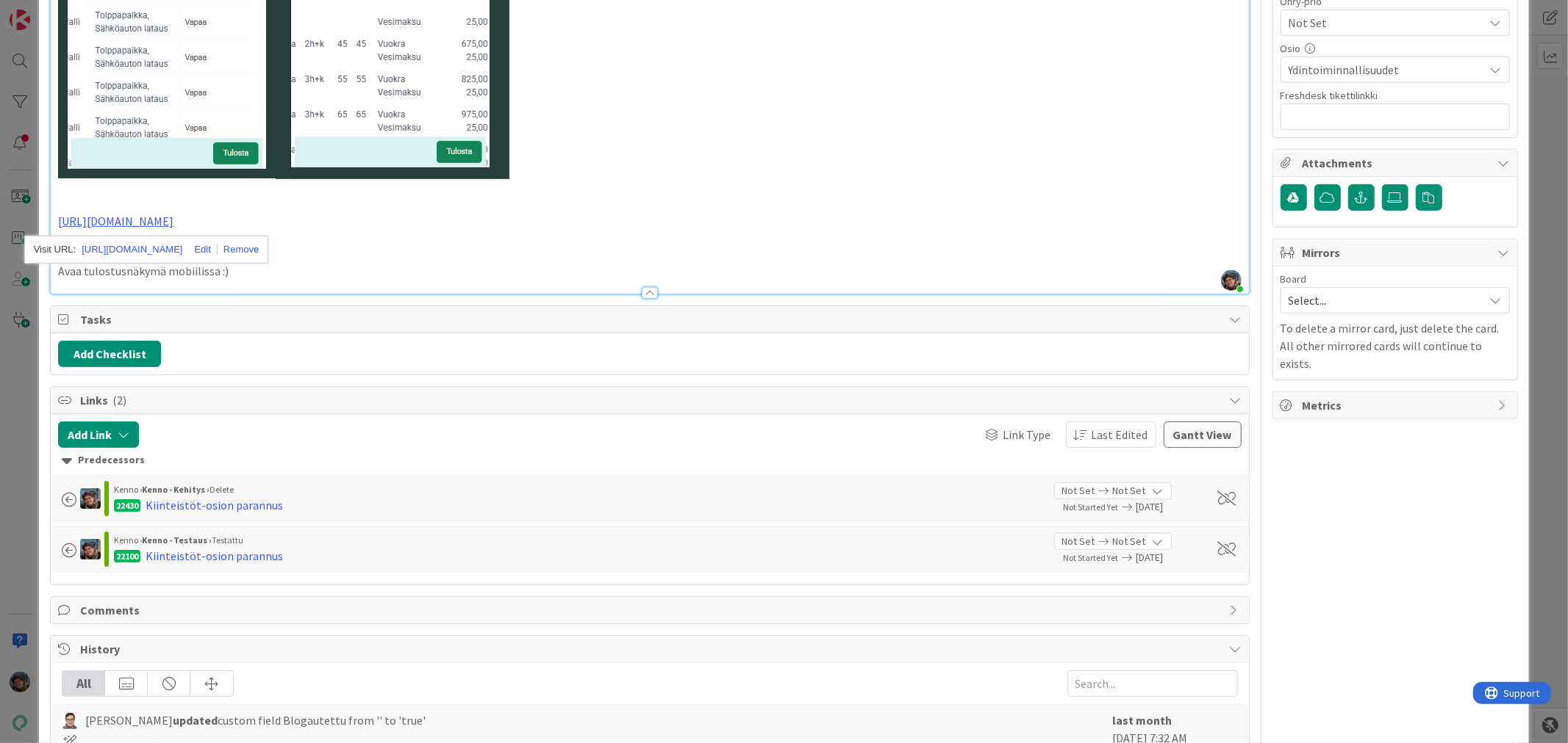
click at [255, 273] on p "Avaa tulostusnäkymä mobiilissa :)" at bounding box center [649, 271] width 1182 height 17
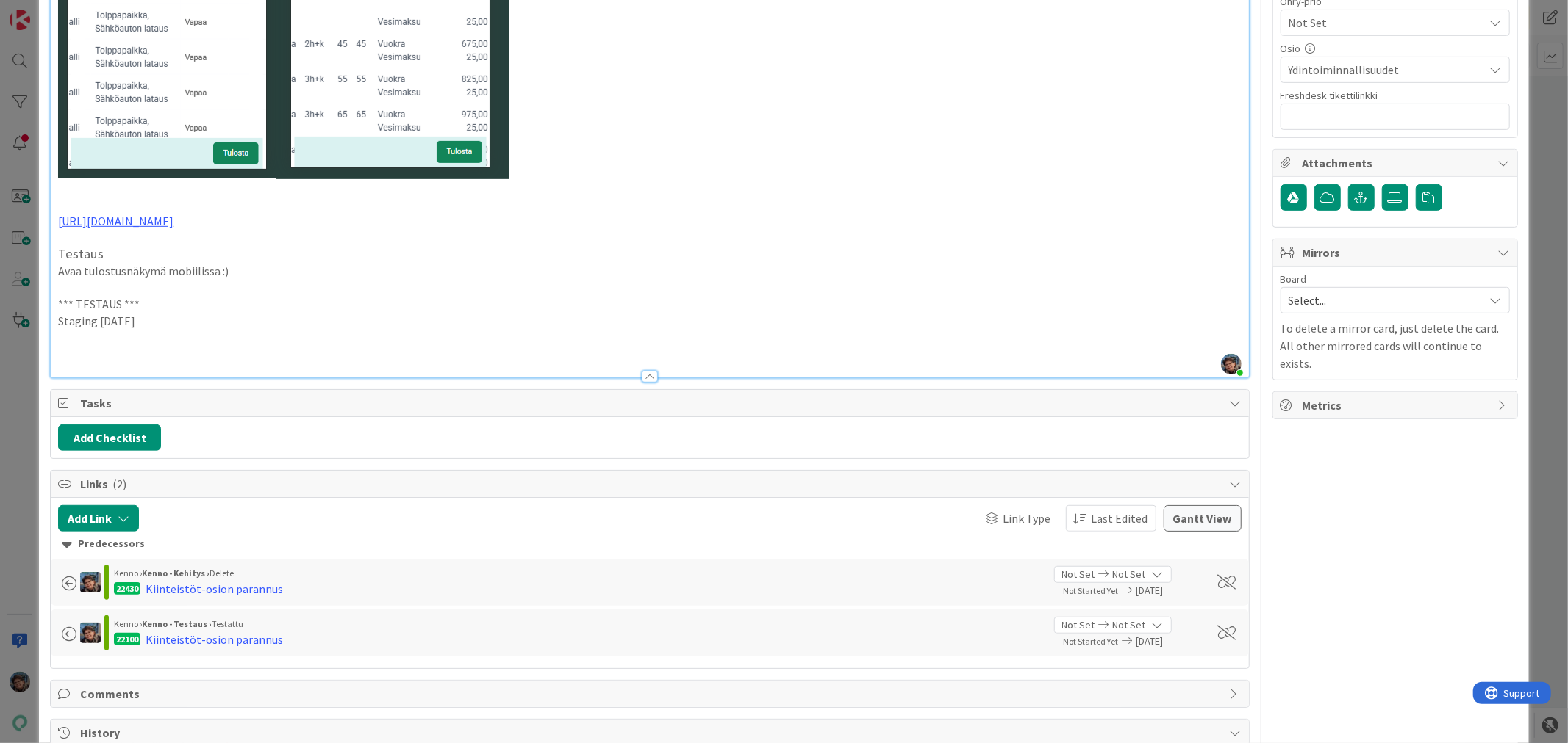
drag, startPoint x: 54, startPoint y: 297, endPoint x: 207, endPoint y: 323, distance: 155.2
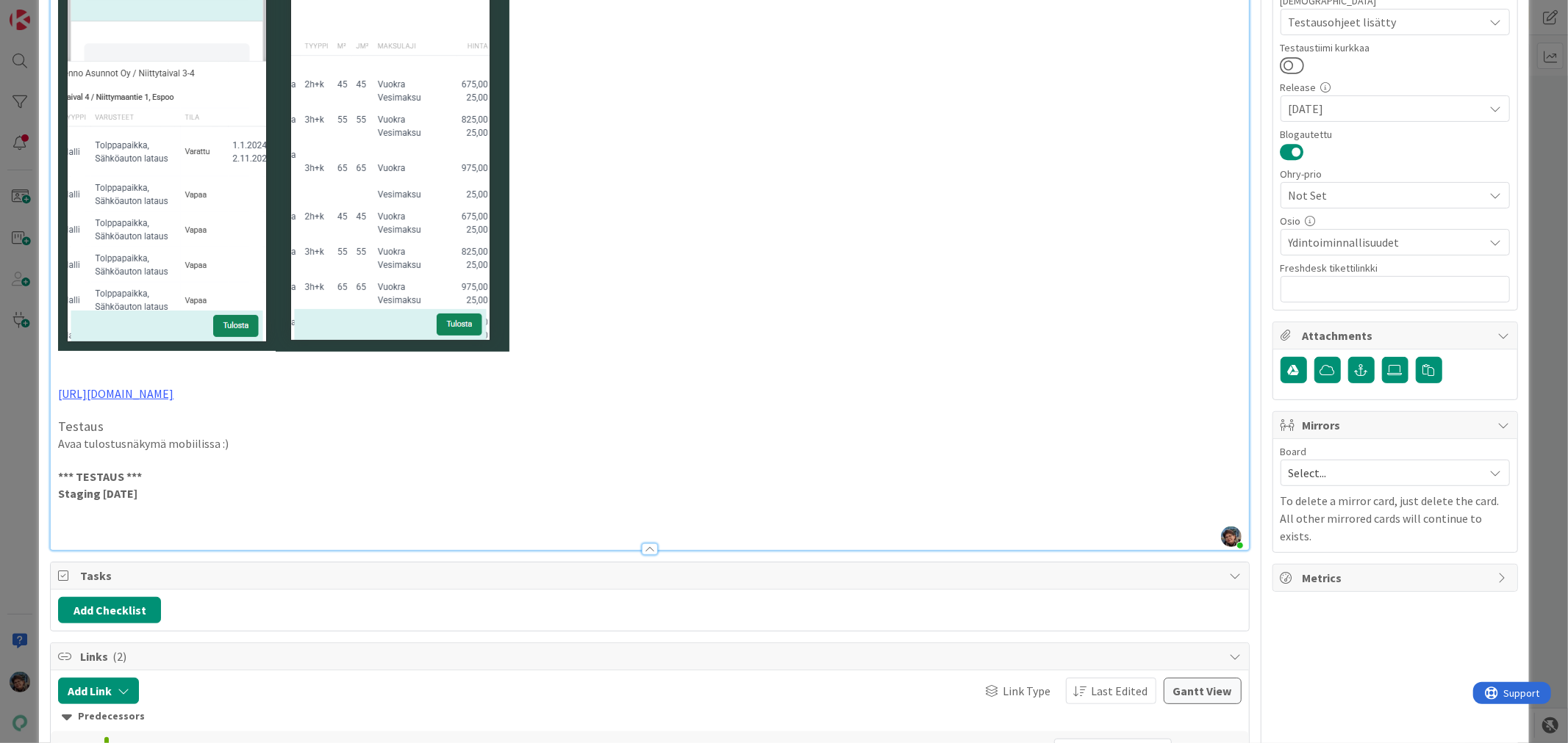
scroll to position [408, 0]
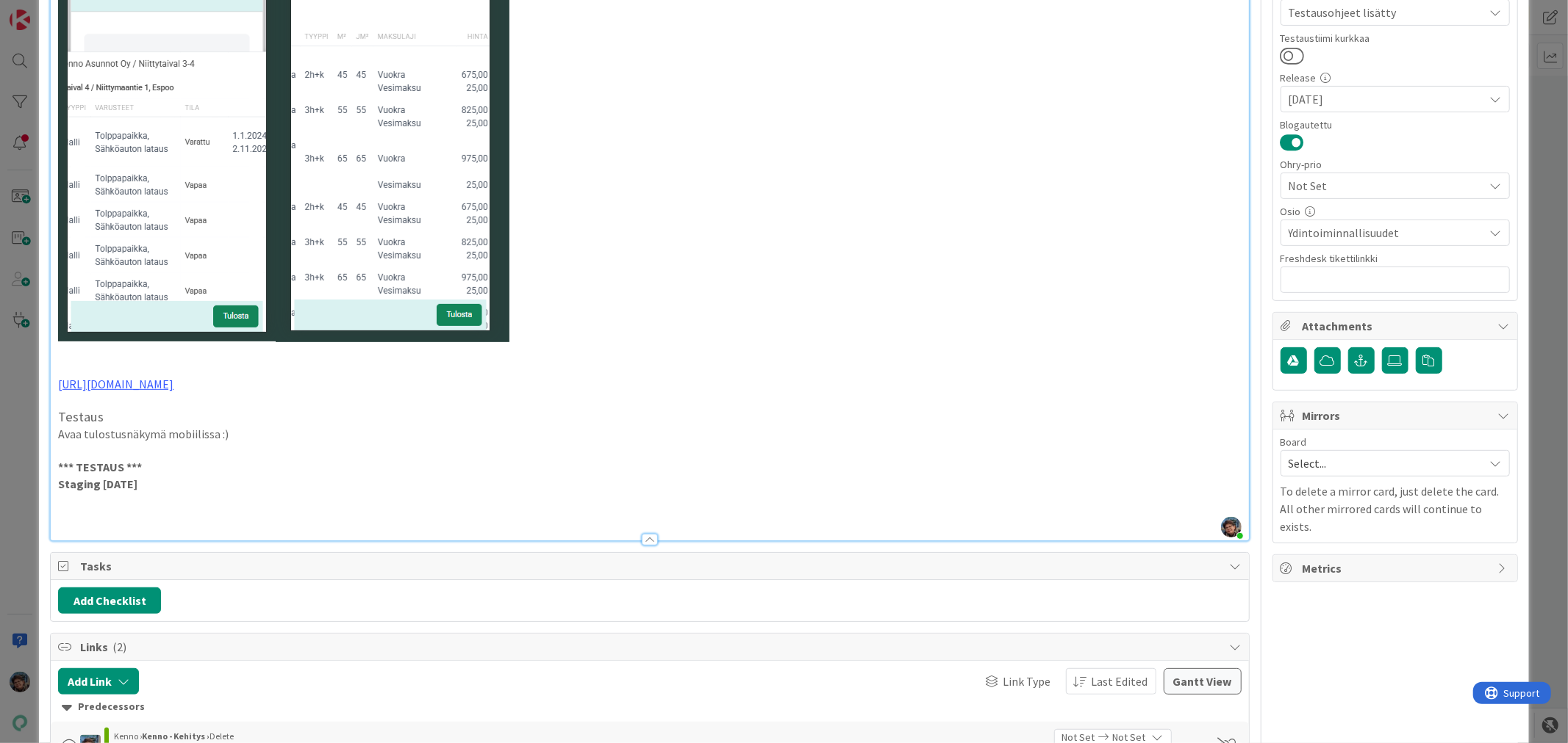
click at [97, 519] on p at bounding box center [649, 517] width 1182 height 17
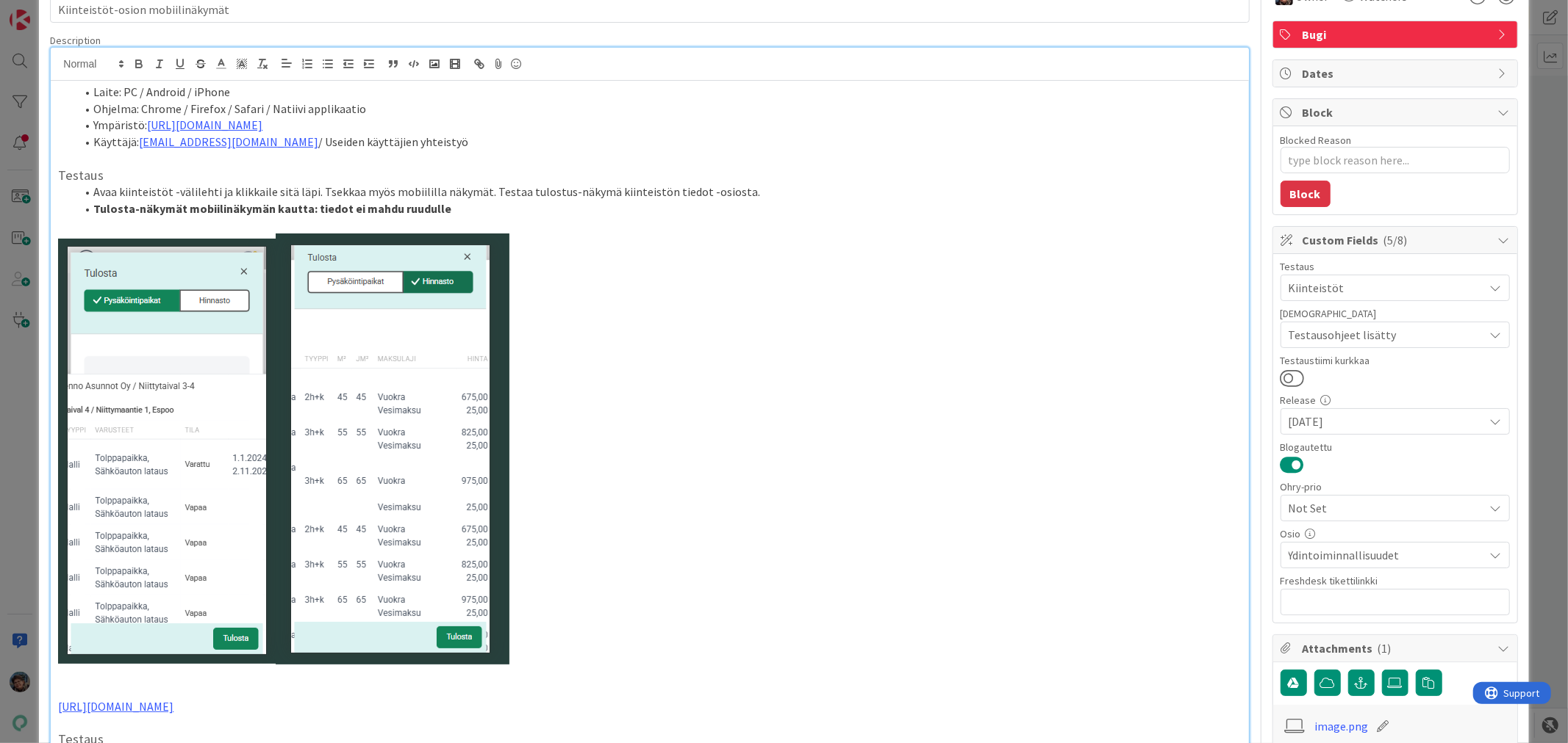
scroll to position [0, 0]
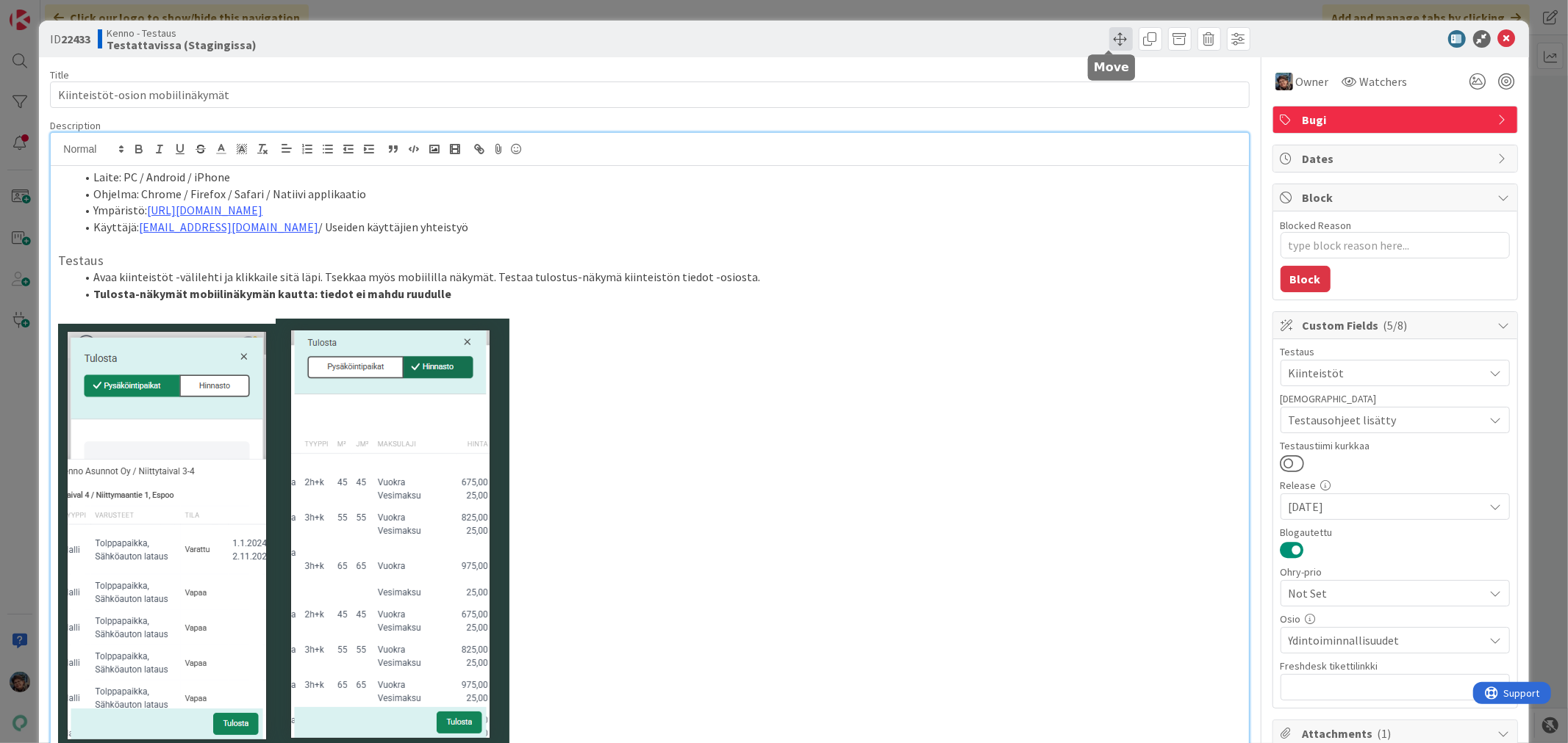
click at [1113, 37] on span at bounding box center [1120, 38] width 23 height 23
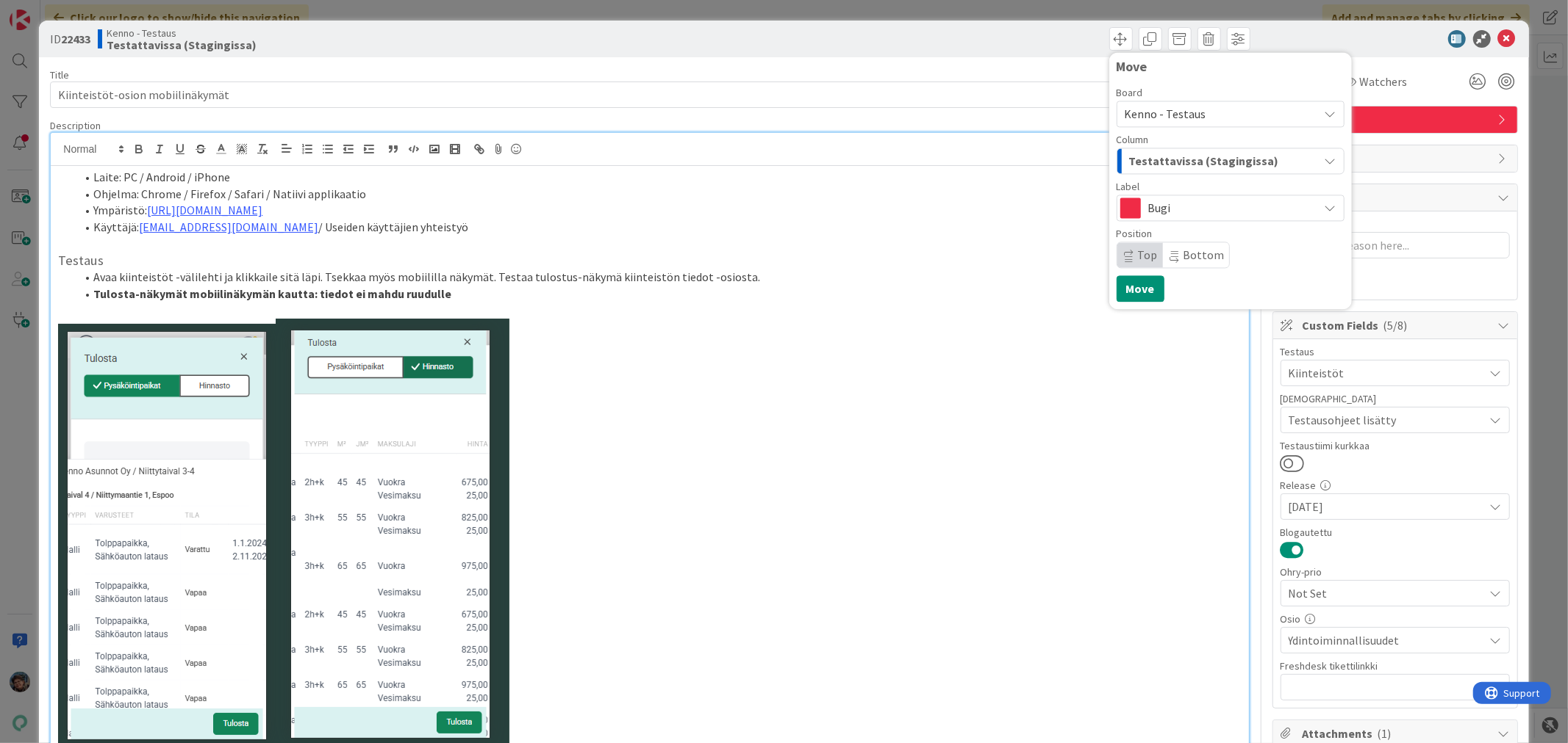
click at [1210, 154] on span "Testattavissa (Stagingissa)" at bounding box center [1204, 161] width 150 height 19
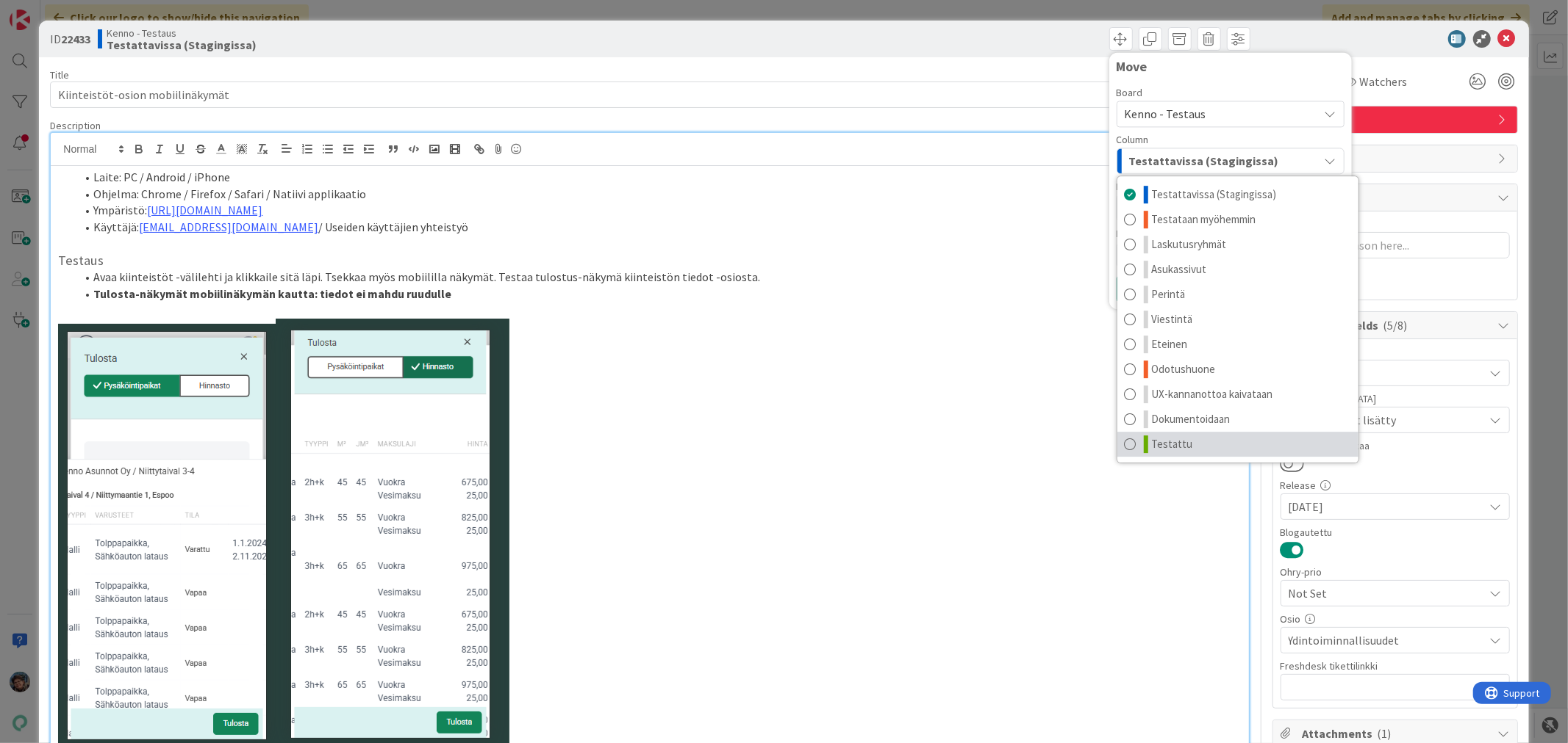
click at [1207, 442] on link "Testattu" at bounding box center [1238, 444] width 241 height 25
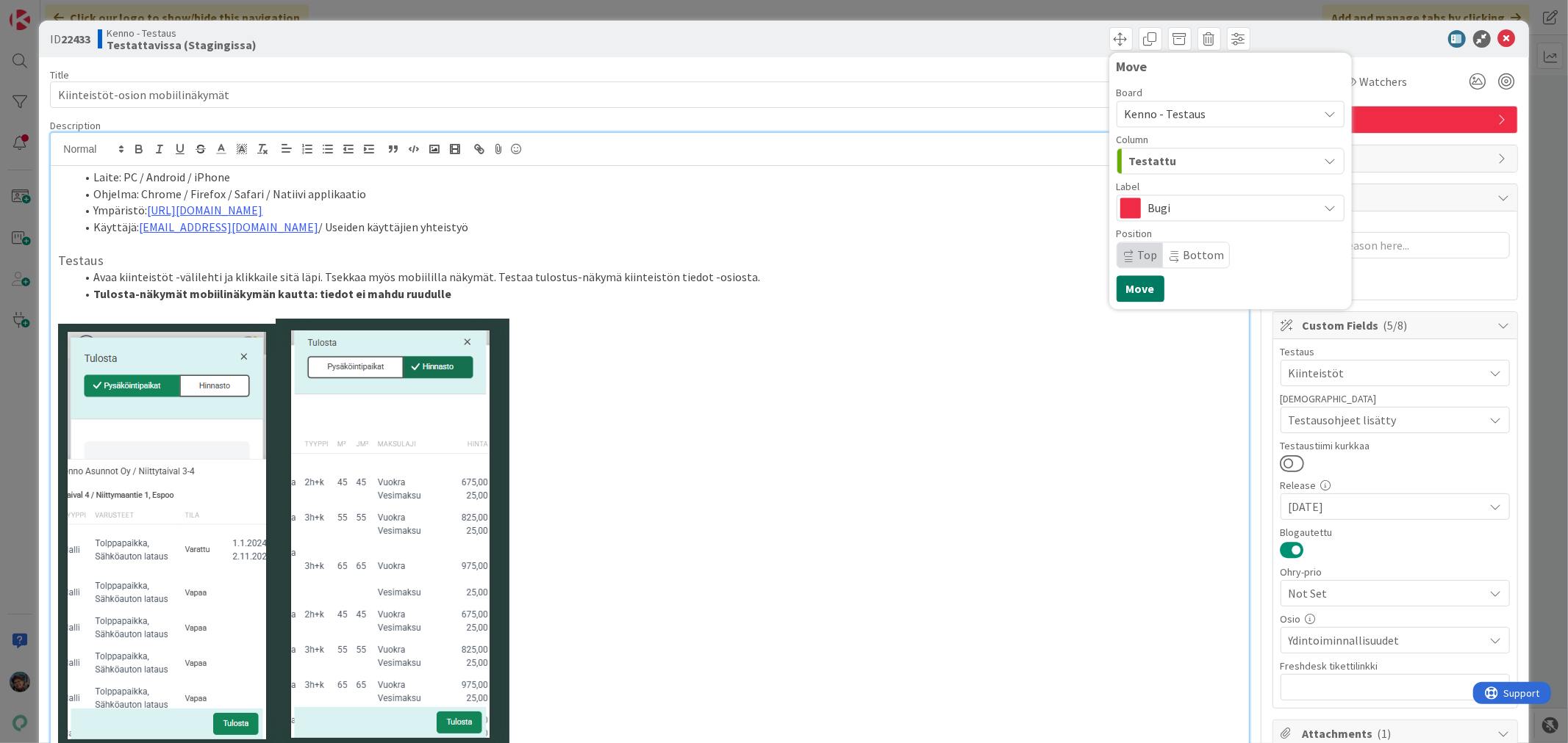
click at [1141, 285] on button "Move" at bounding box center [1141, 289] width 48 height 26
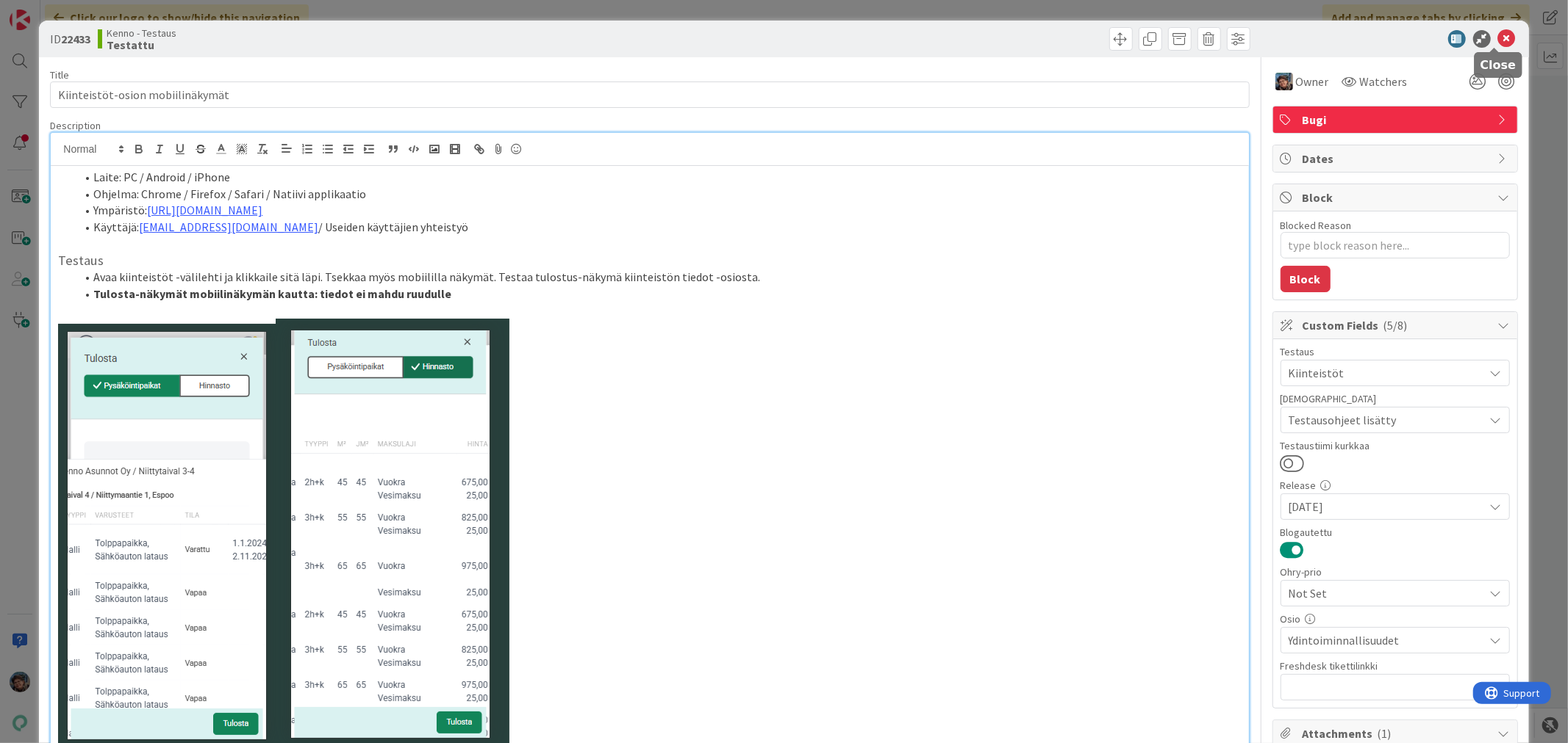
click at [1498, 39] on icon at bounding box center [1507, 39] width 18 height 18
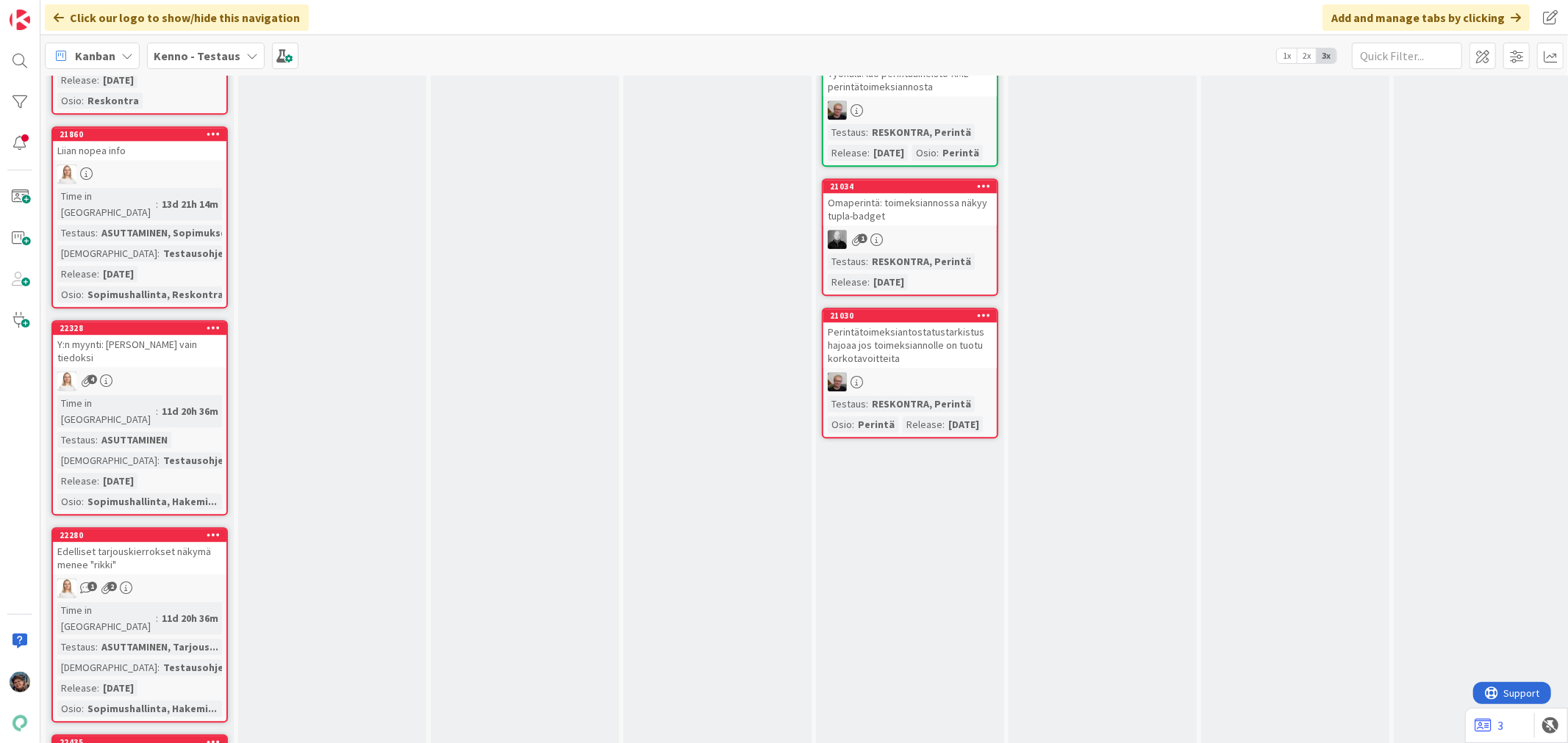
scroll to position [3509, 0]
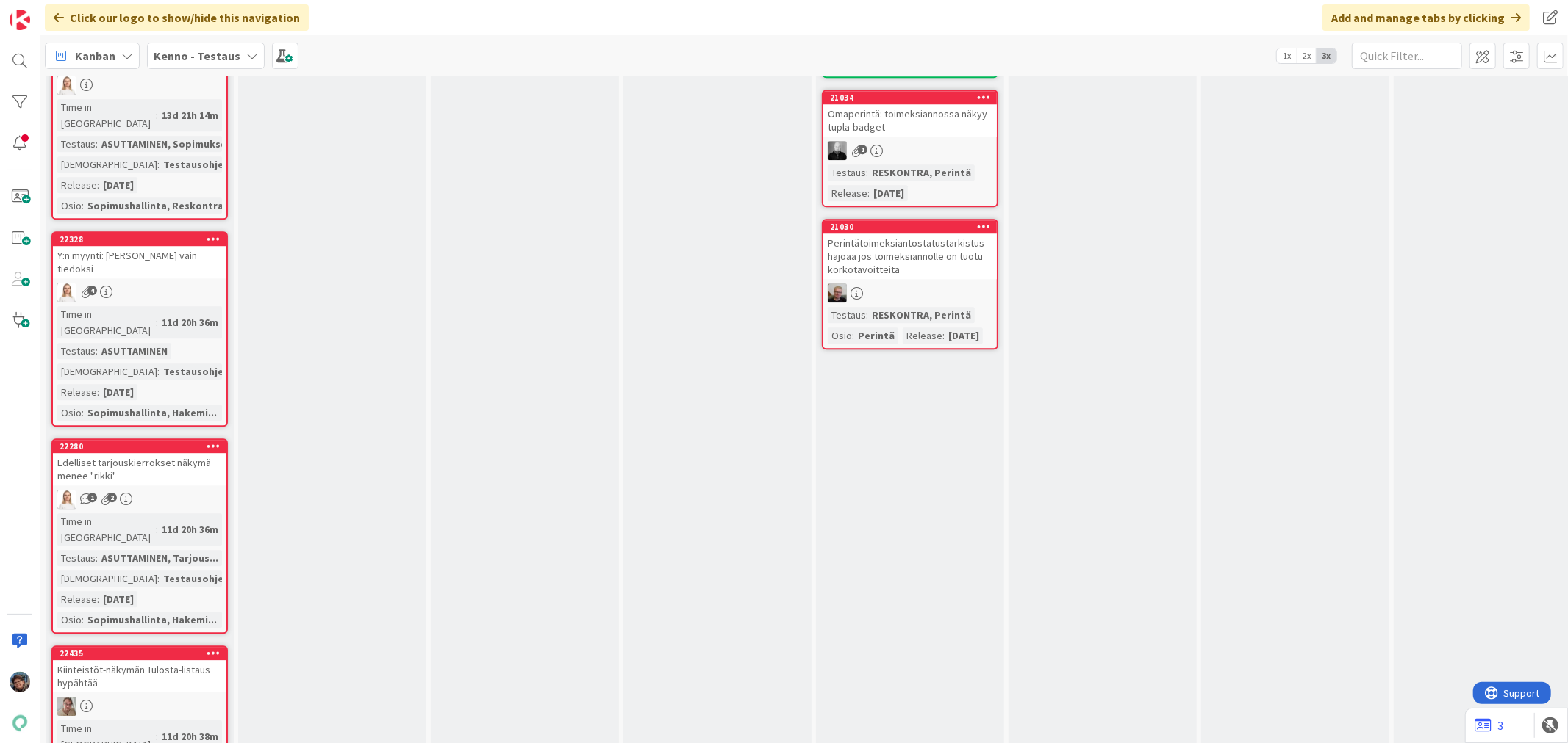
click at [172, 660] on div "Kiinteistöt-näkymän Tulosta-listaus hypähtää" at bounding box center [140, 676] width 173 height 32
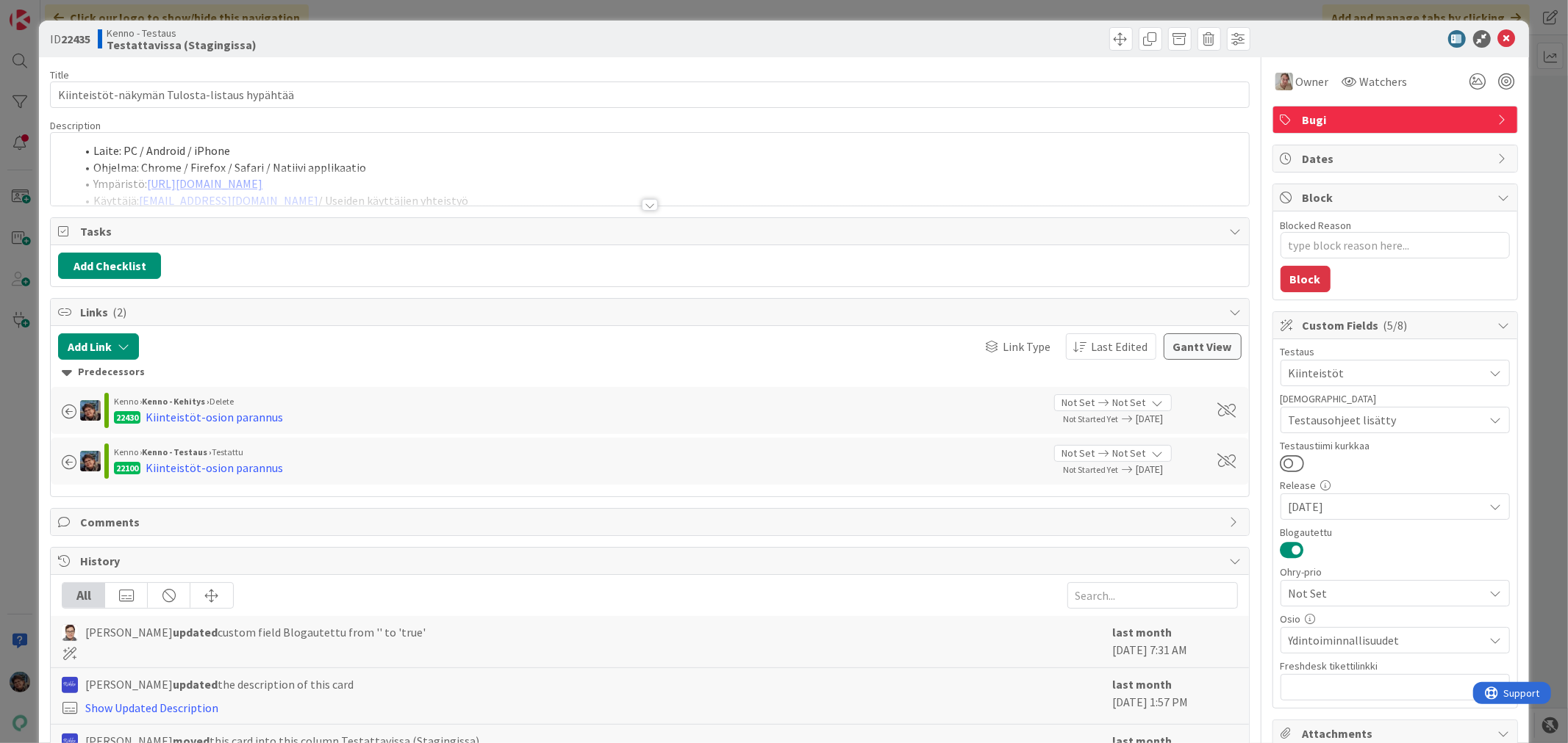
click at [642, 208] on div at bounding box center [650, 204] width 16 height 12
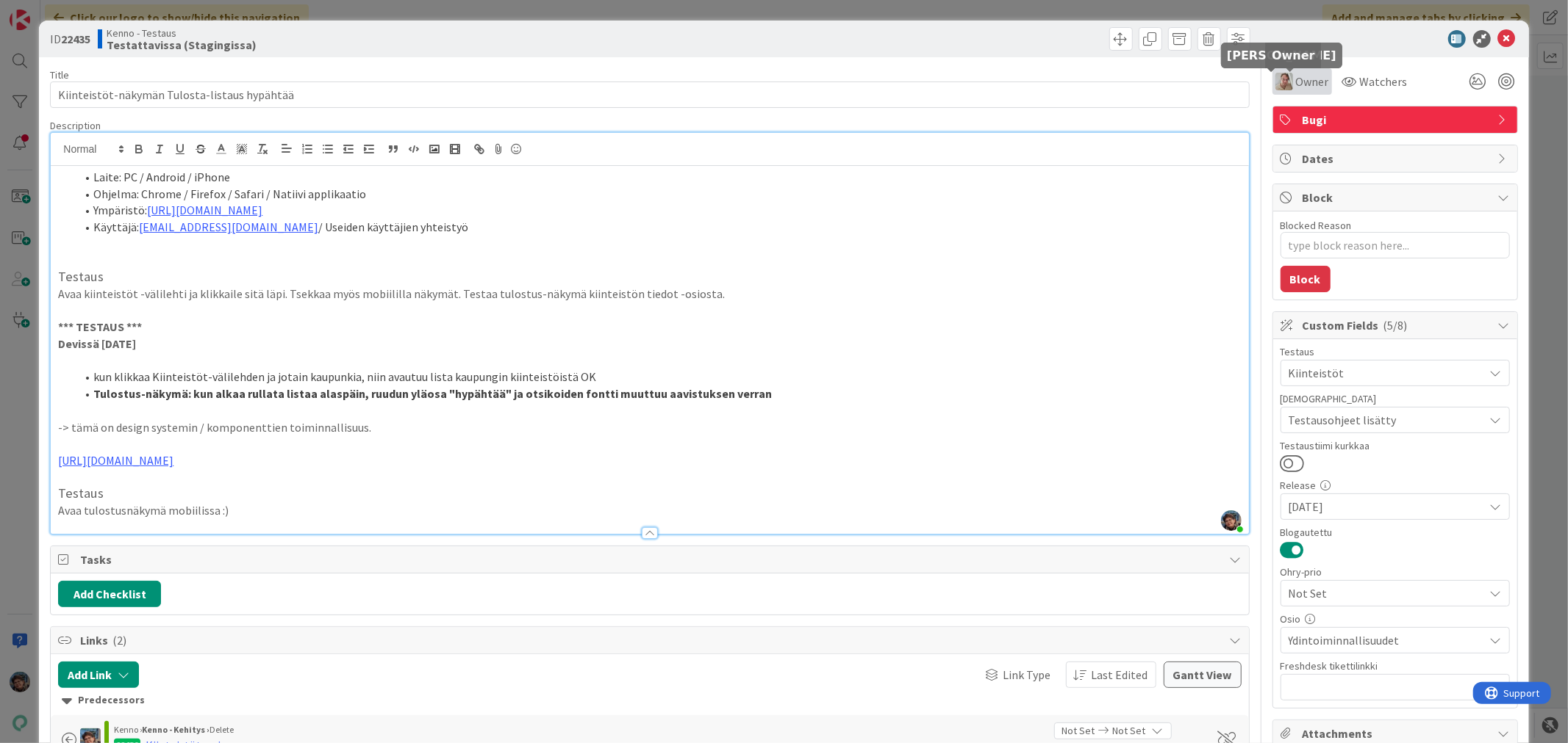
click at [1275, 82] on img at bounding box center [1284, 82] width 18 height 18
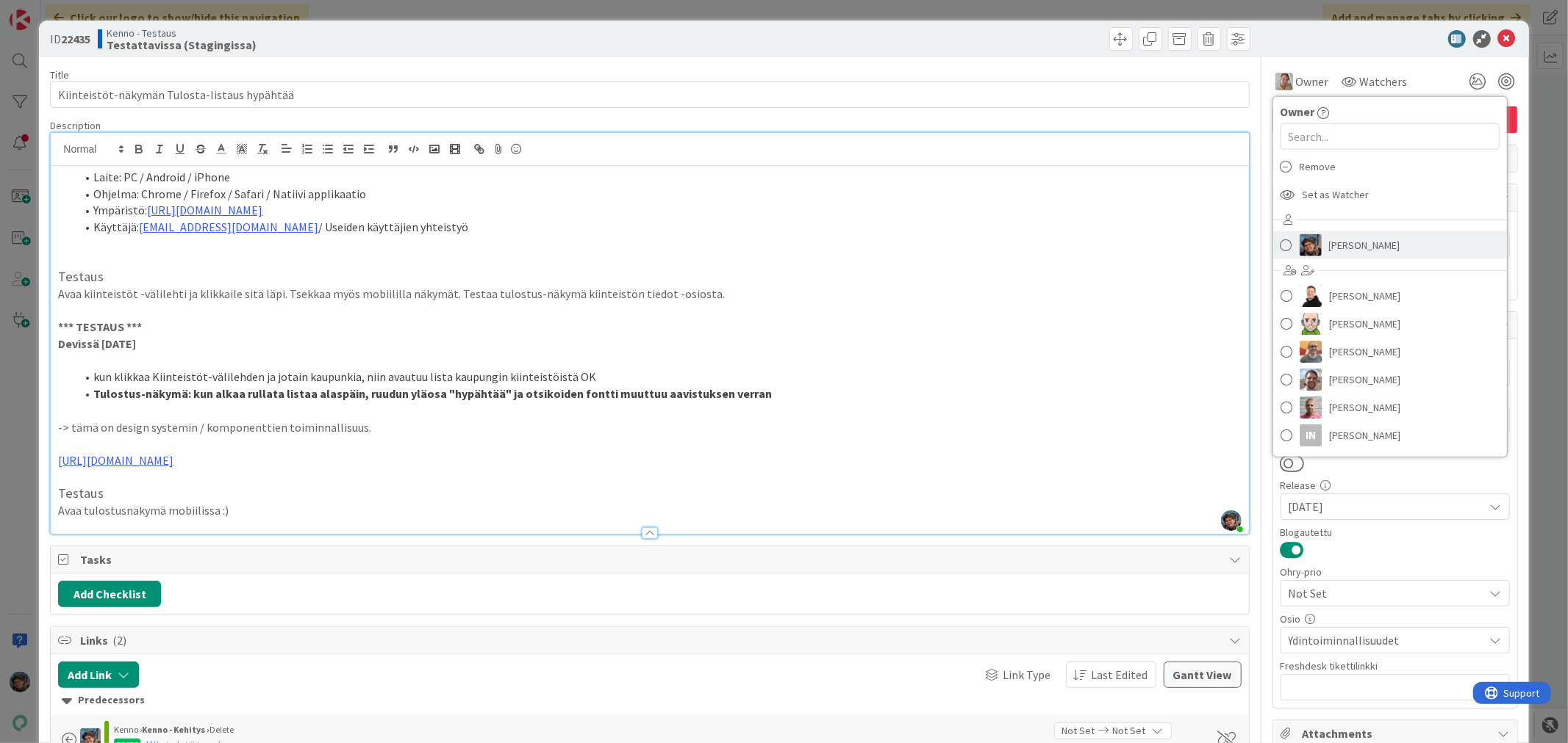
click at [1280, 244] on span at bounding box center [1286, 244] width 12 height 22
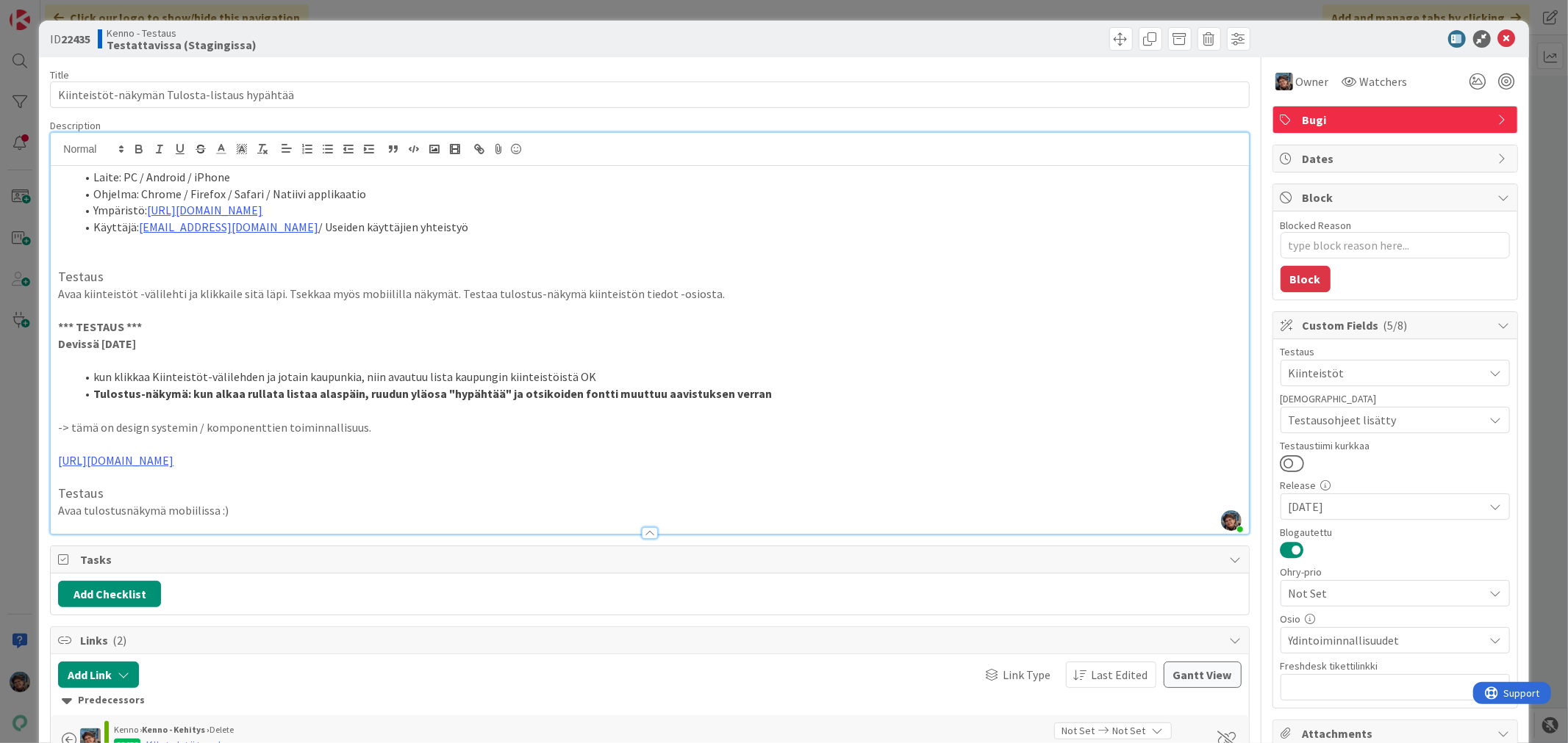
click at [269, 512] on p "Avaa tulostusnäkymä mobiilissa :)" at bounding box center [649, 511] width 1182 height 17
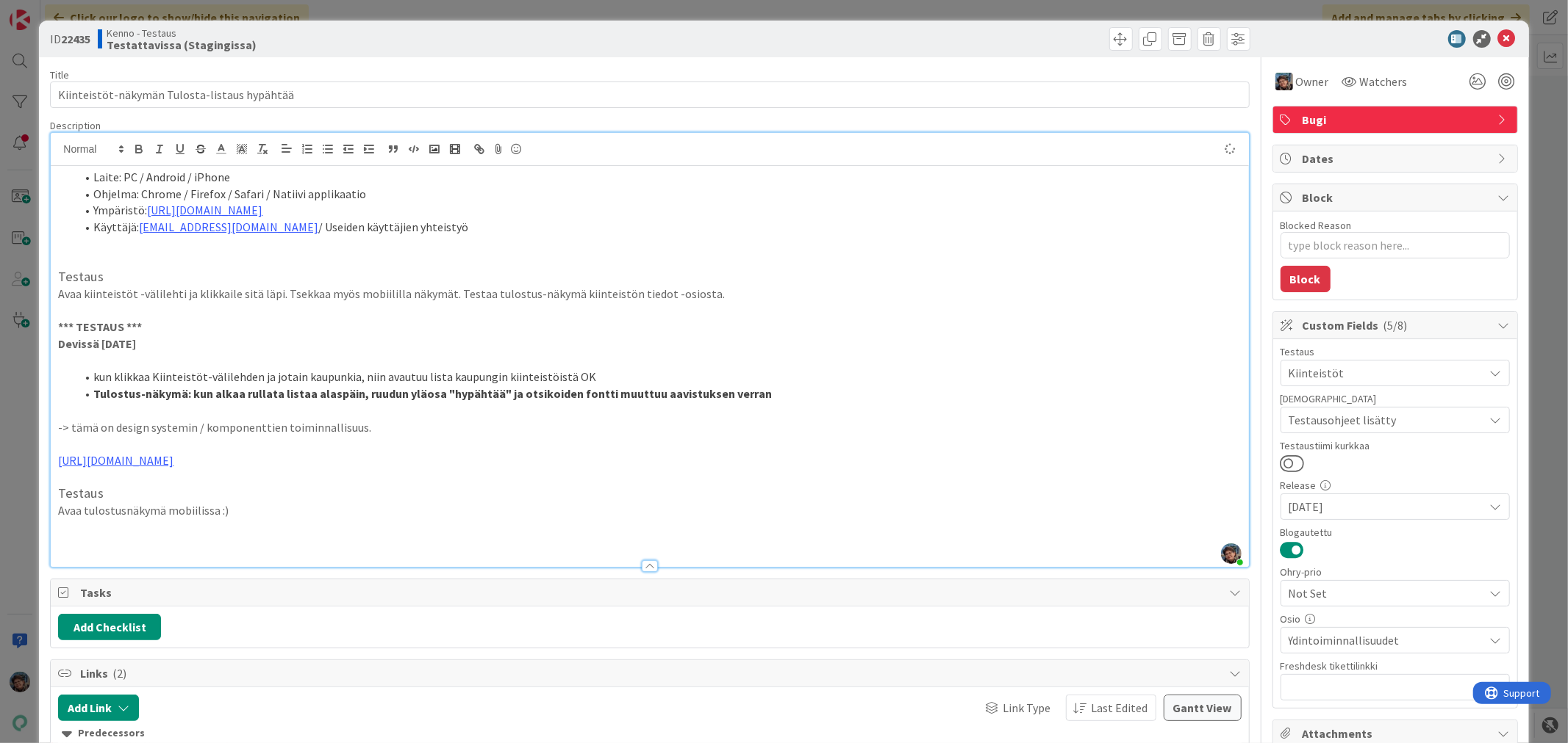
type textarea "x"
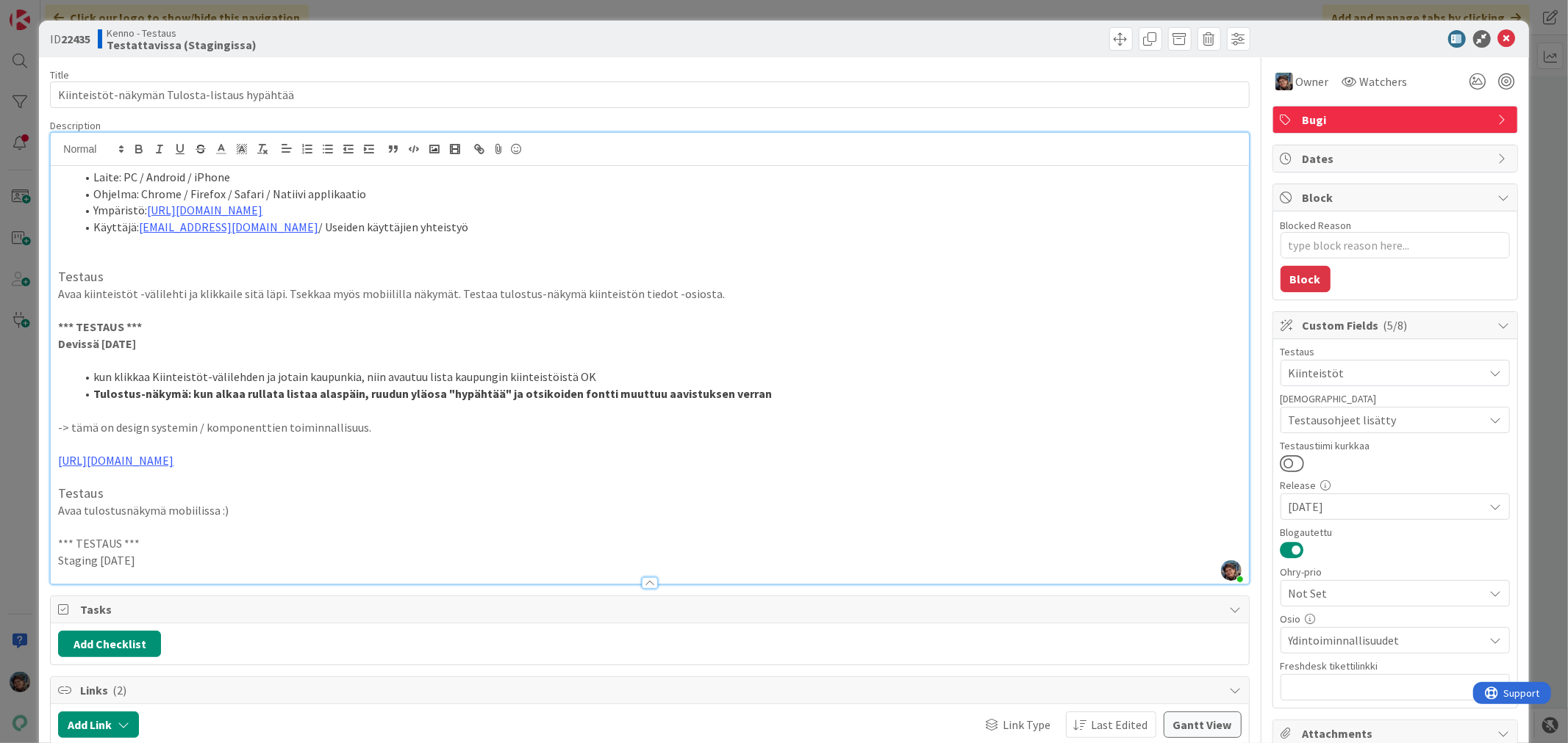
drag, startPoint x: 147, startPoint y: 552, endPoint x: 4, endPoint y: 538, distance: 143.7
click at [4, 538] on div "ID 22435 Kenno - Testaus Testattavissa (Stagingissa) Title 44 / 128 Kiinteistöt…" at bounding box center [784, 371] width 1568 height 743
click at [189, 559] on p "Staging [DATE]" at bounding box center [649, 560] width 1182 height 17
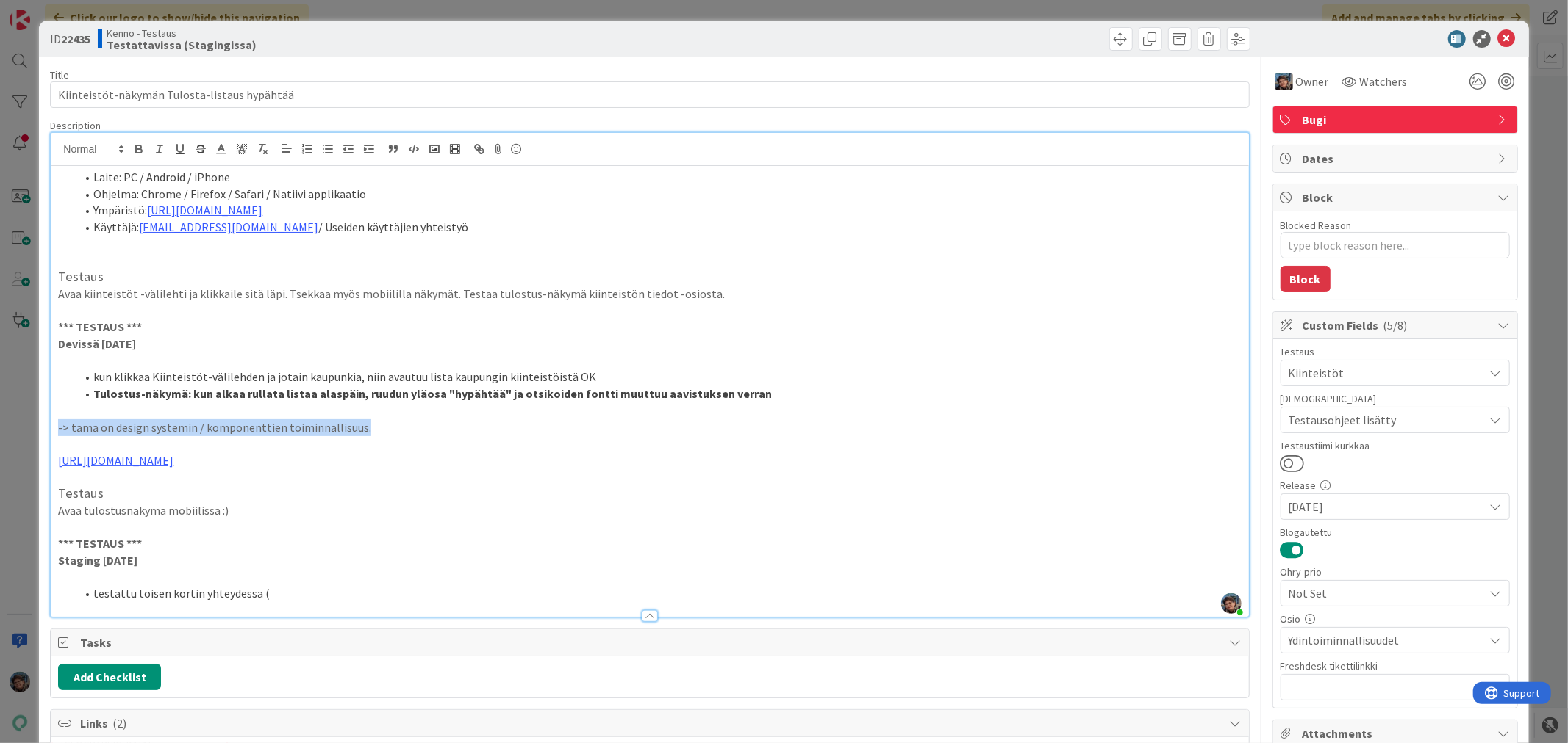
drag, startPoint x: 59, startPoint y: 427, endPoint x: 365, endPoint y: 426, distance: 306.0
click at [365, 426] on p "-> tämä on design systemin / komponenttien toiminnallisuus." at bounding box center [649, 427] width 1182 height 17
copy p "-> tämä on design systemin / komponenttien toiminnallisuus."
click at [130, 593] on li "testattu toisen kortin yhteydessä (" at bounding box center [658, 593] width 1165 height 17
click at [351, 591] on li "testattu mobiilinäkymä toisen kortin yhteydessä (" at bounding box center [658, 593] width 1165 height 17
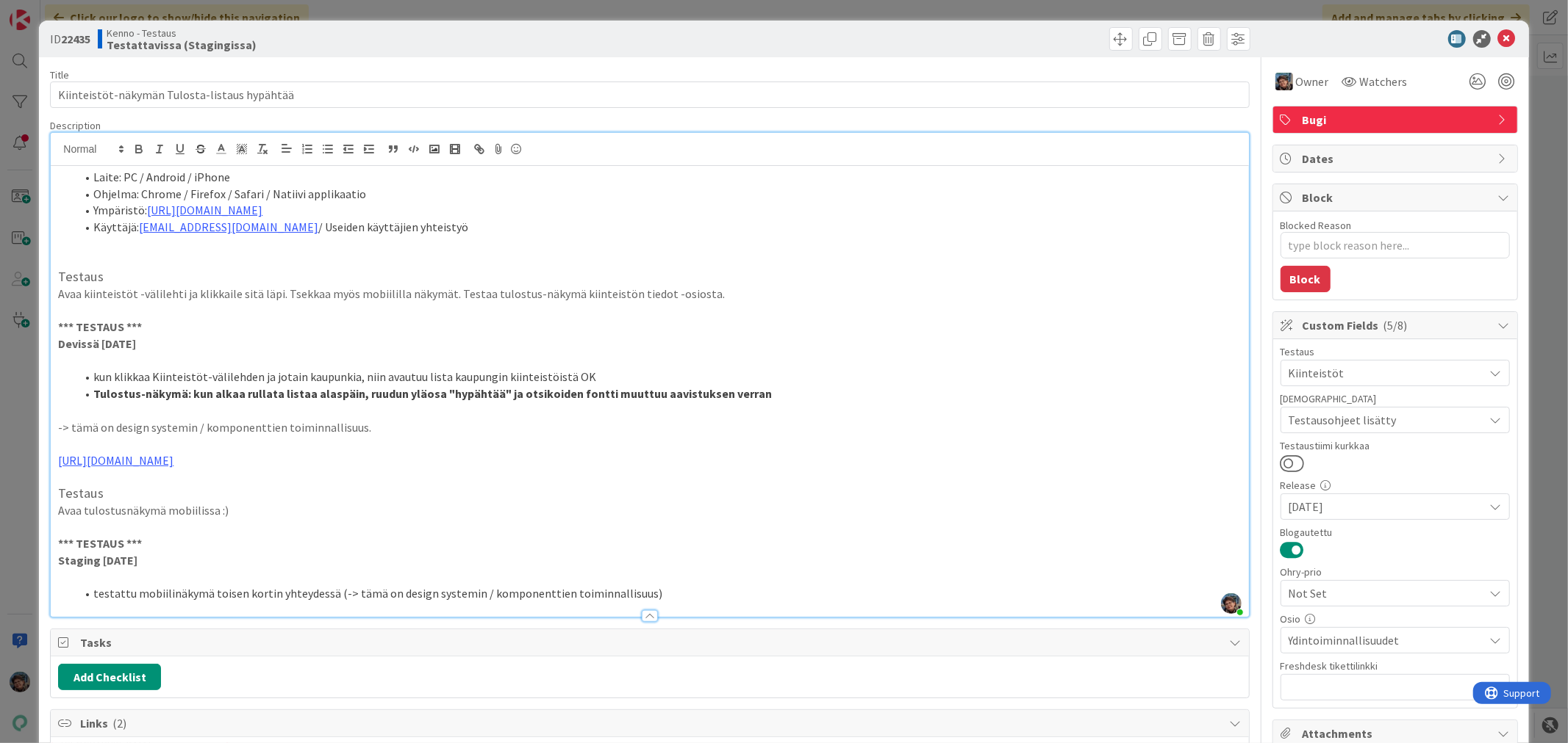
click at [330, 592] on li "testattu mobiilinäkymä toisen kortin yhteydessä (-> tämä on design systemin / k…" at bounding box center [658, 593] width 1165 height 17
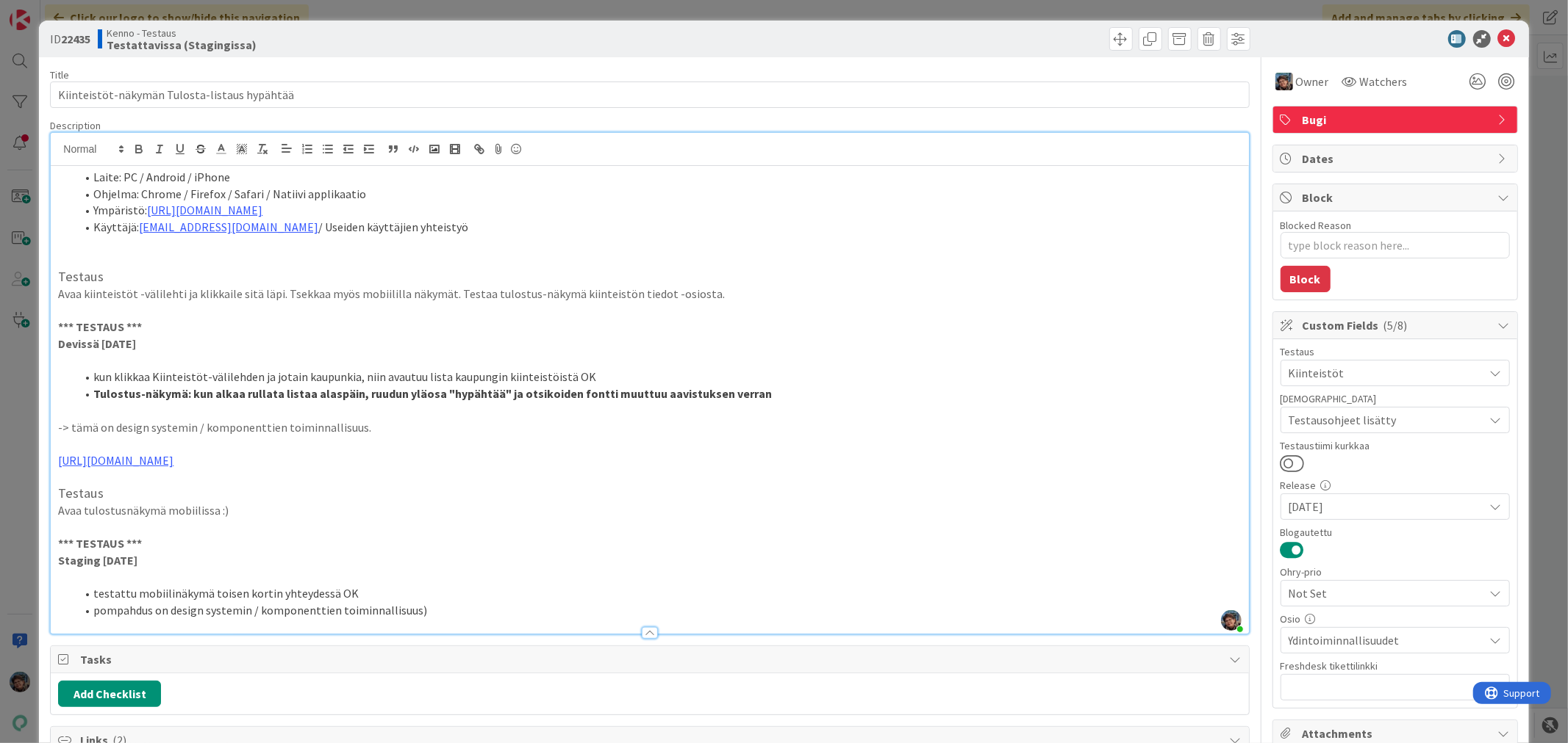
click at [421, 613] on li "pompahdus on design systemin / komponenttien toiminnallisuus)" at bounding box center [658, 610] width 1165 height 17
click at [270, 592] on li "testattu mobiilinäkymä toisen kortin yhteydessä OK" at bounding box center [658, 593] width 1165 height 17
click at [1110, 35] on span at bounding box center [1120, 38] width 23 height 23
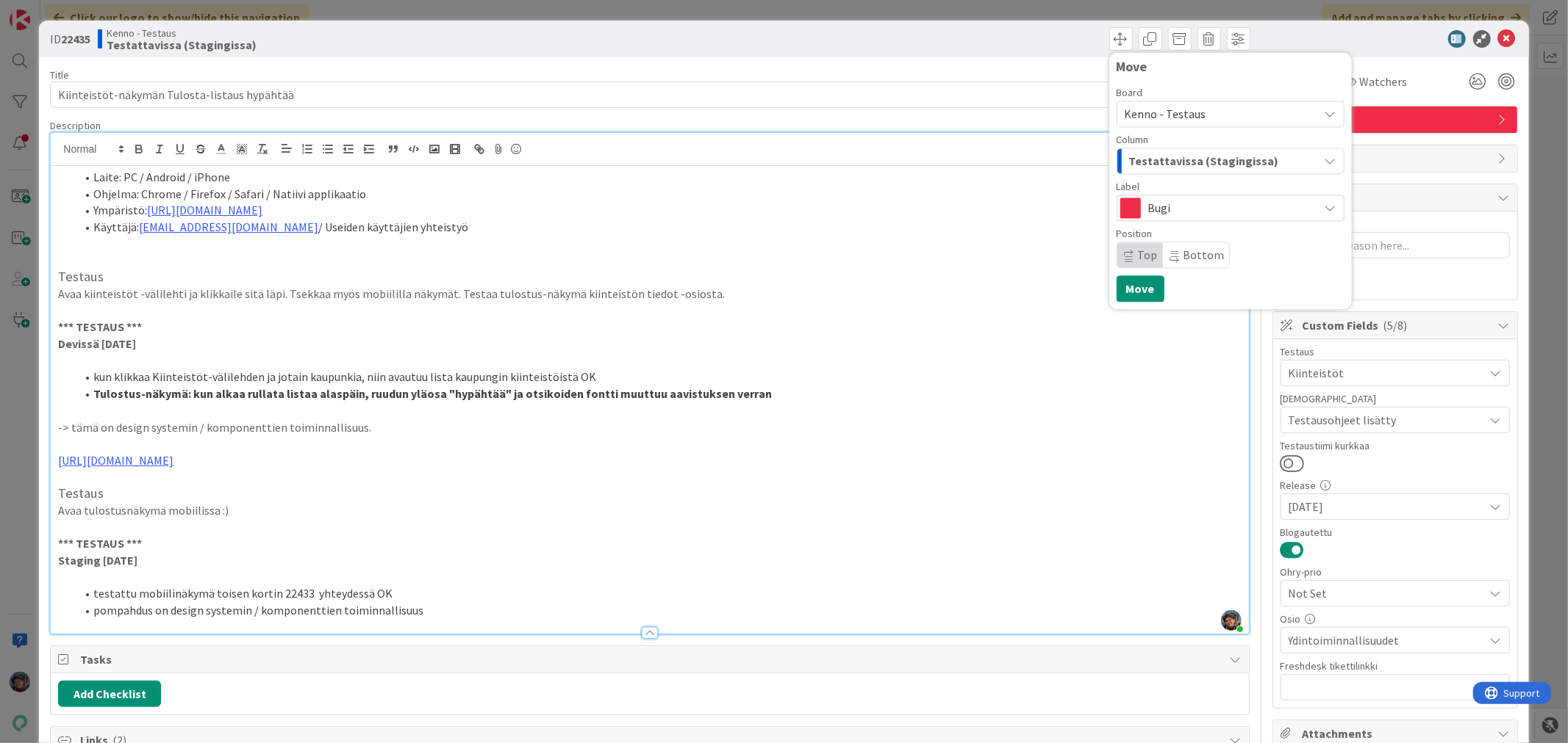
click at [1189, 160] on span "Testattavissa (Stagingissa)" at bounding box center [1204, 161] width 150 height 19
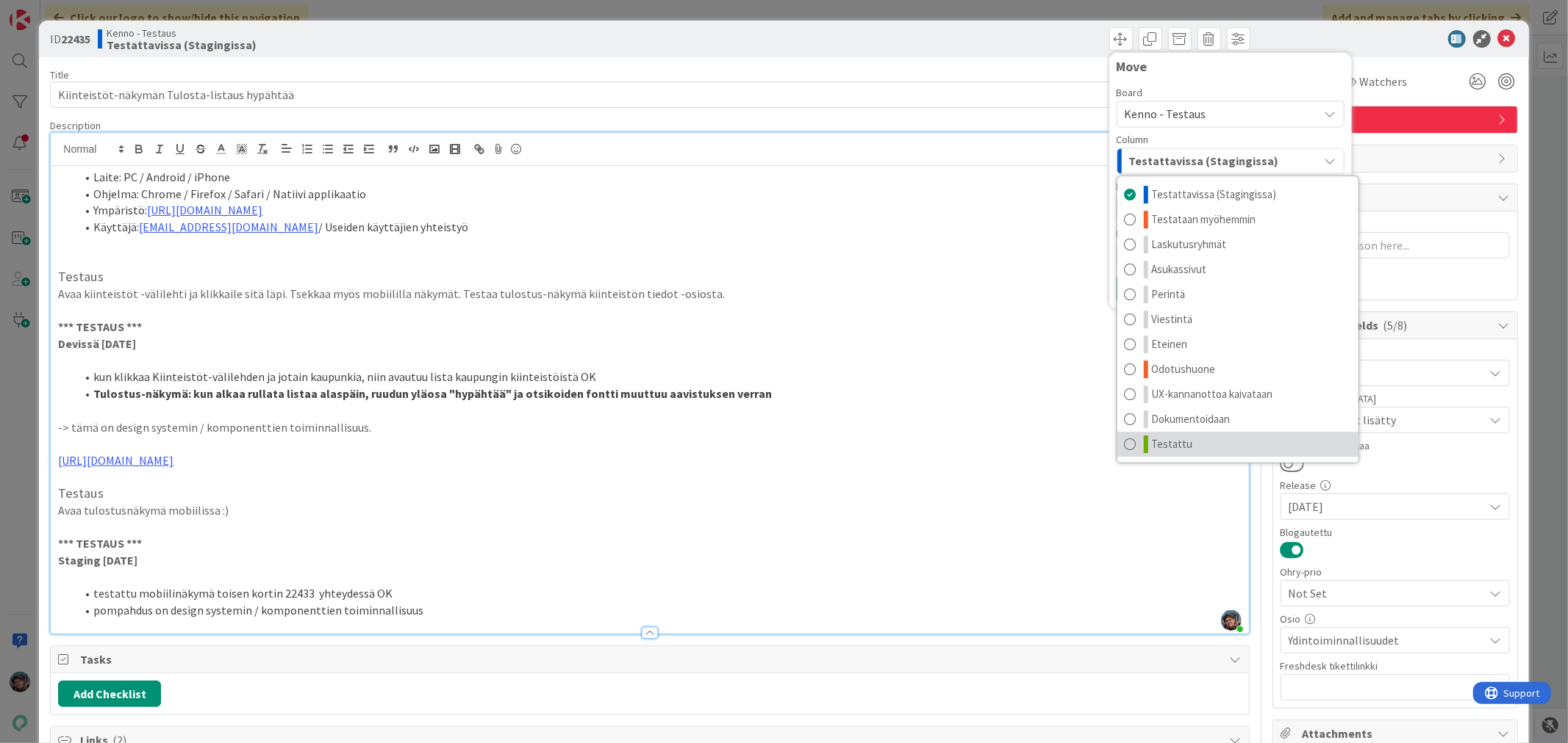
click at [1177, 445] on link "Testattu" at bounding box center [1238, 444] width 241 height 25
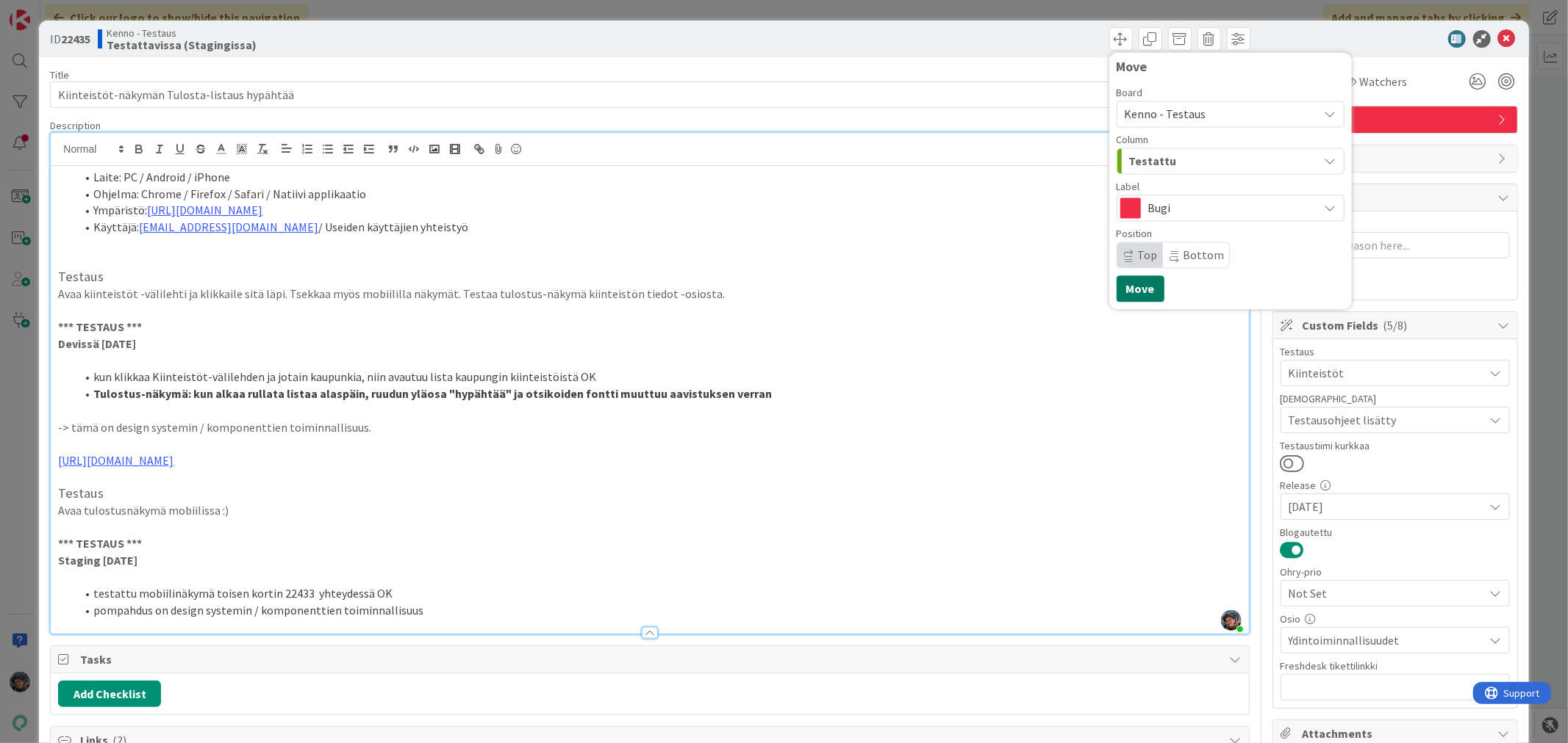
click at [1133, 289] on button "Move" at bounding box center [1141, 289] width 48 height 26
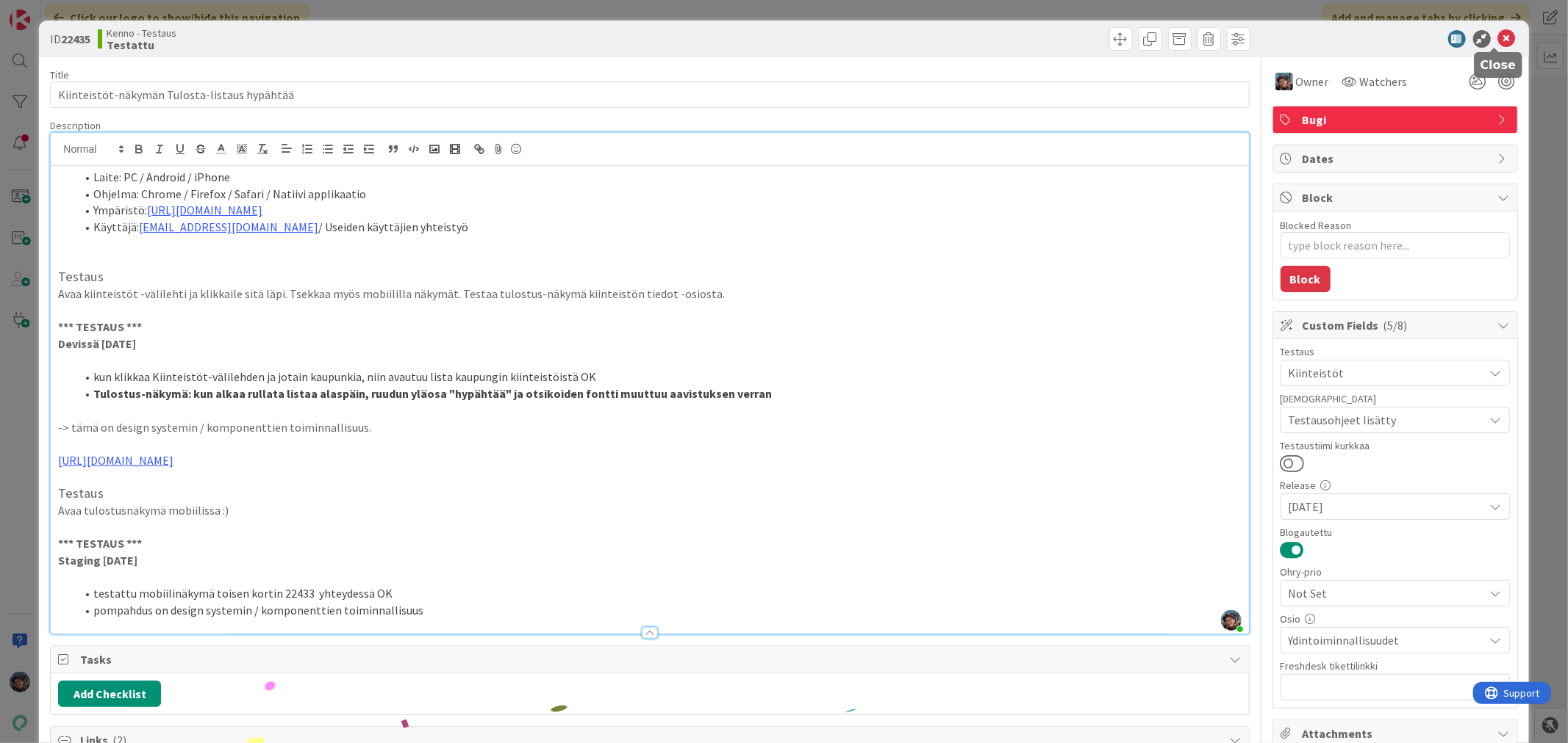
click at [1498, 37] on icon at bounding box center [1507, 39] width 18 height 18
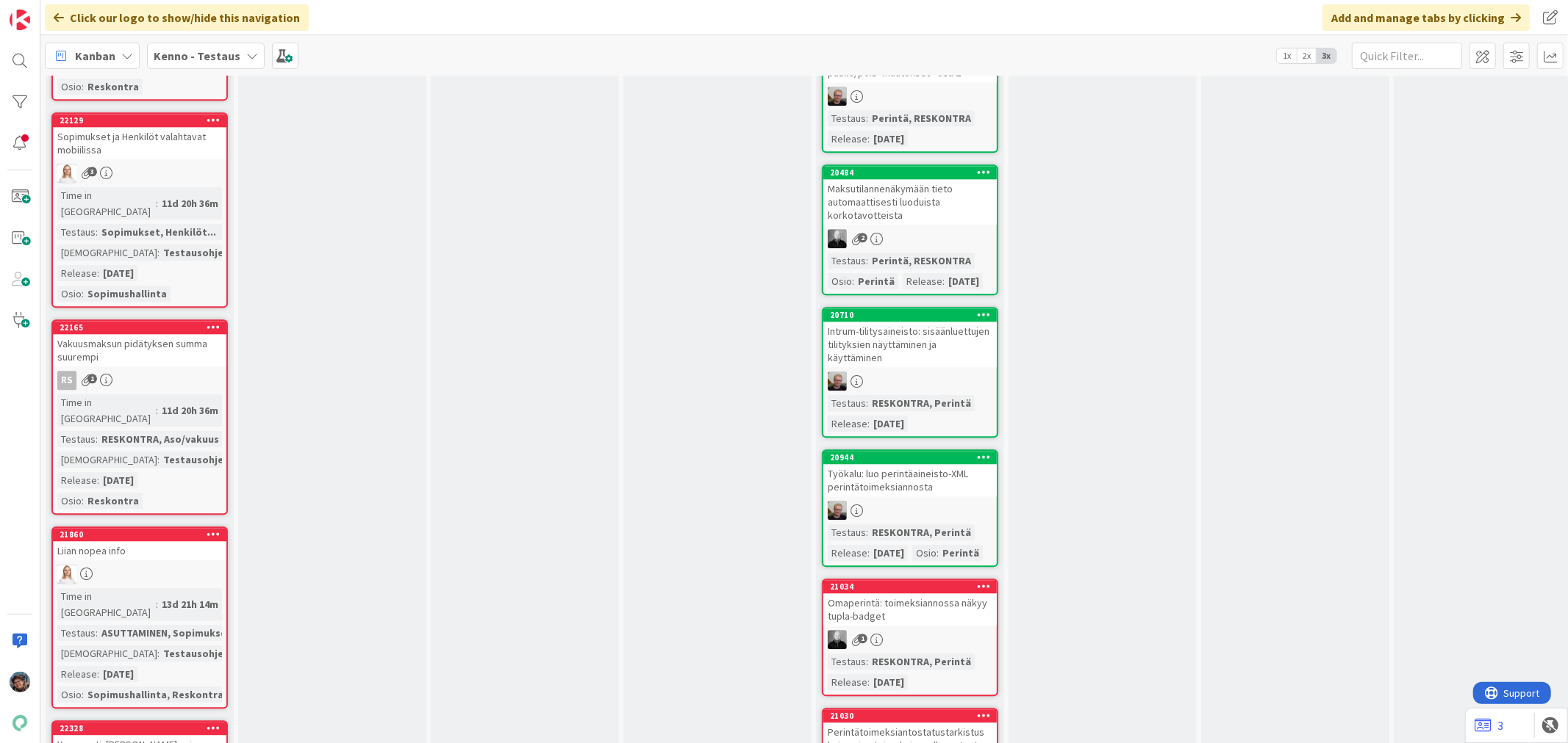
scroll to position [3101, 0]
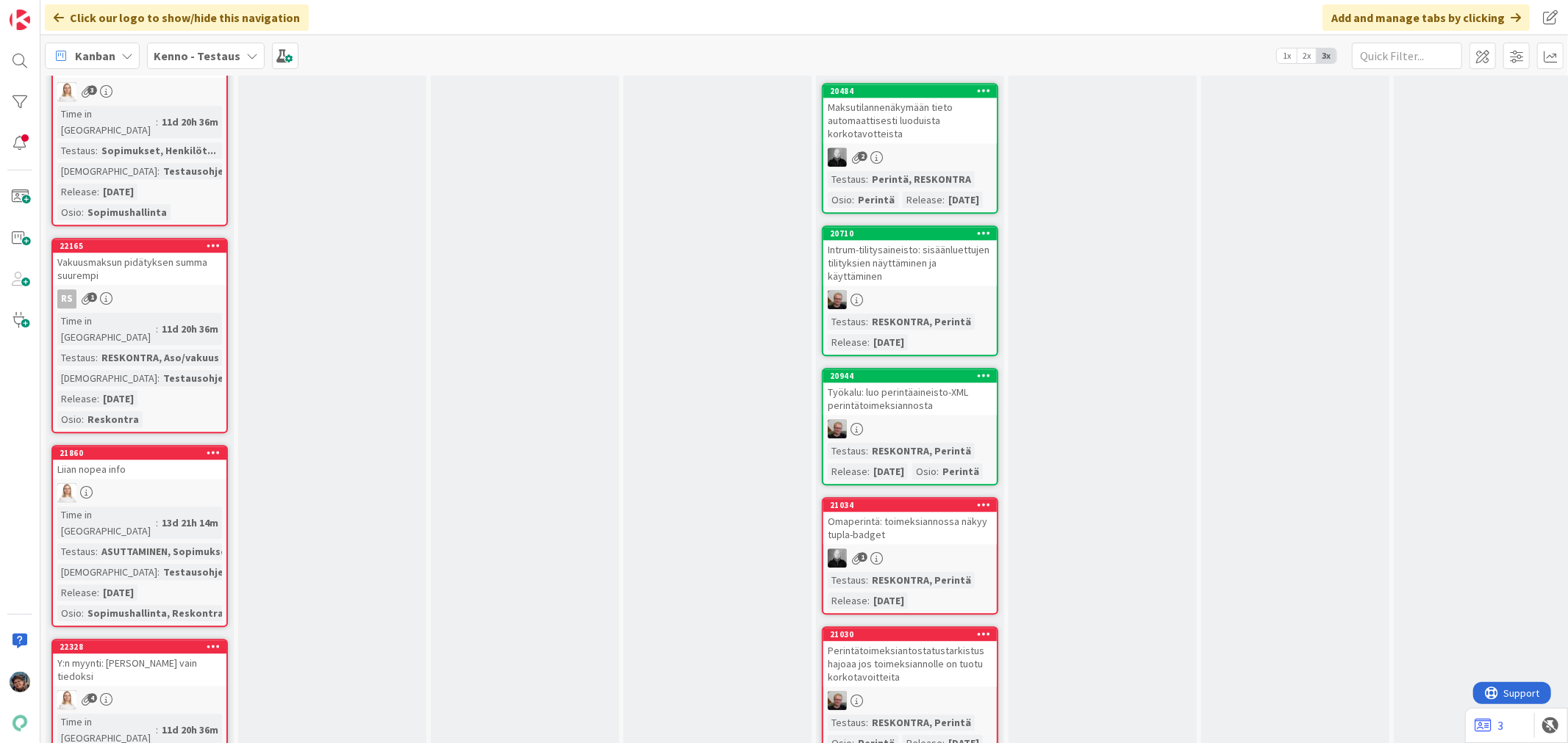
click at [106, 543] on div "ASUTTAMINEN, Sopimukset" at bounding box center [166, 551] width 137 height 16
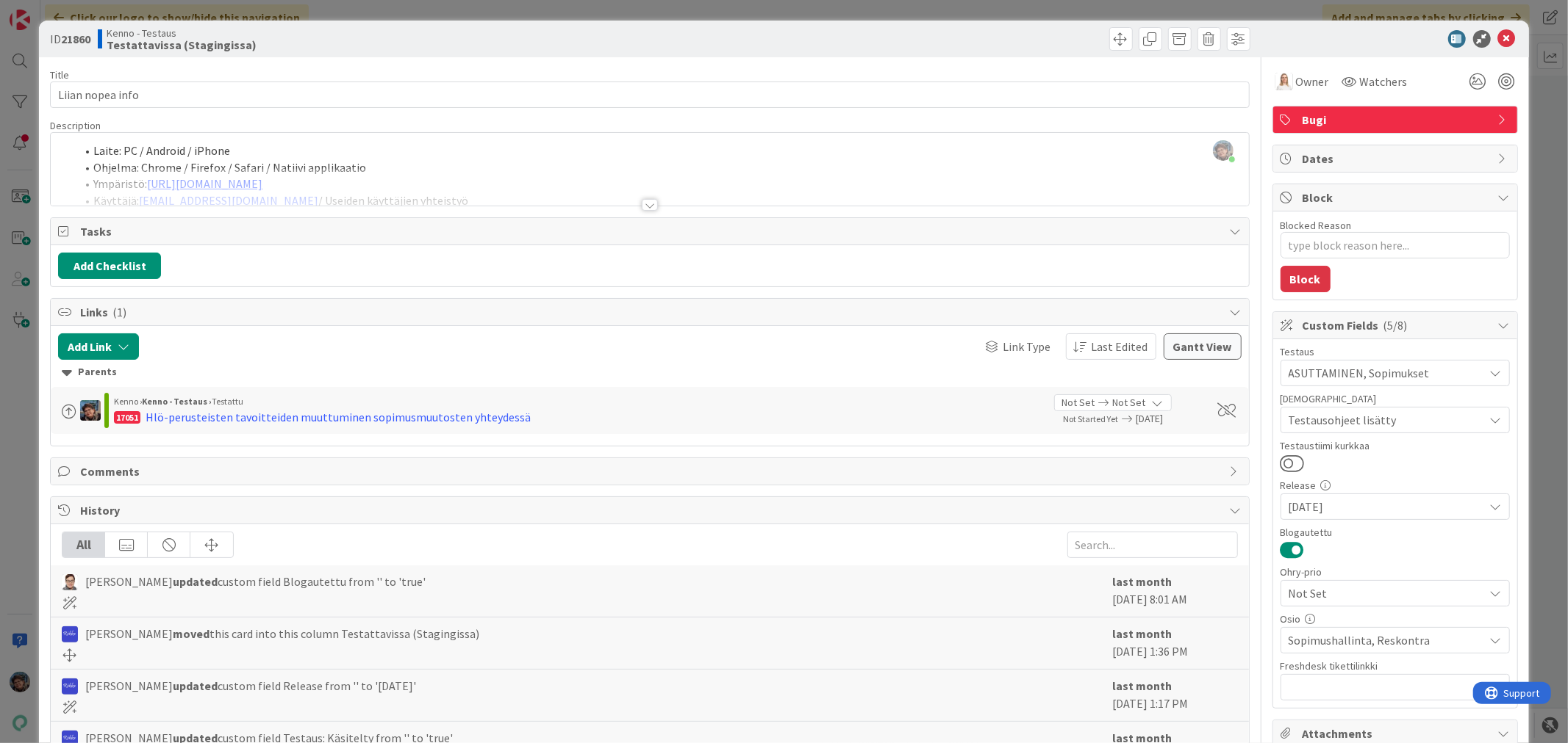
click at [645, 203] on div at bounding box center [650, 204] width 16 height 12
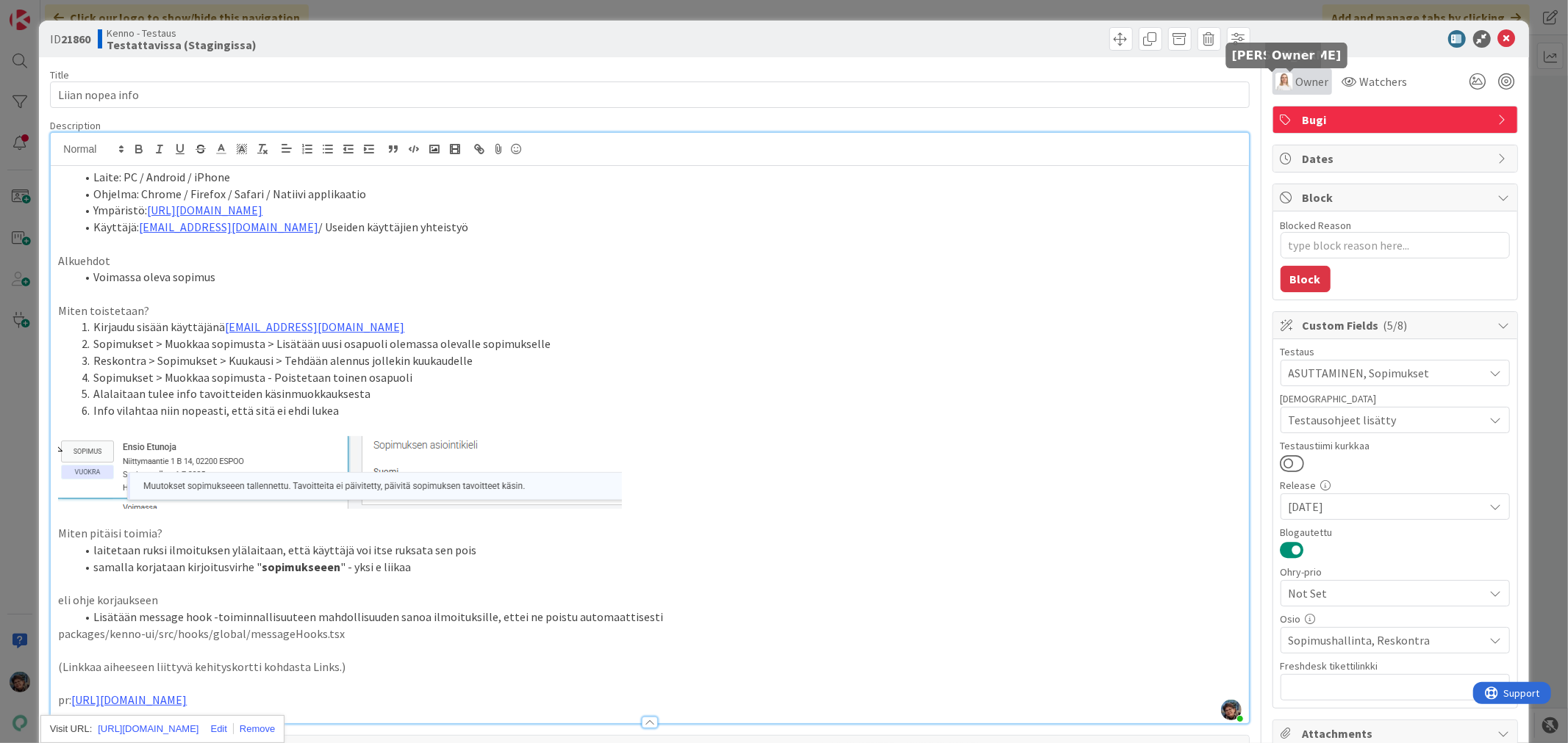
click at [1278, 83] on img at bounding box center [1284, 82] width 18 height 18
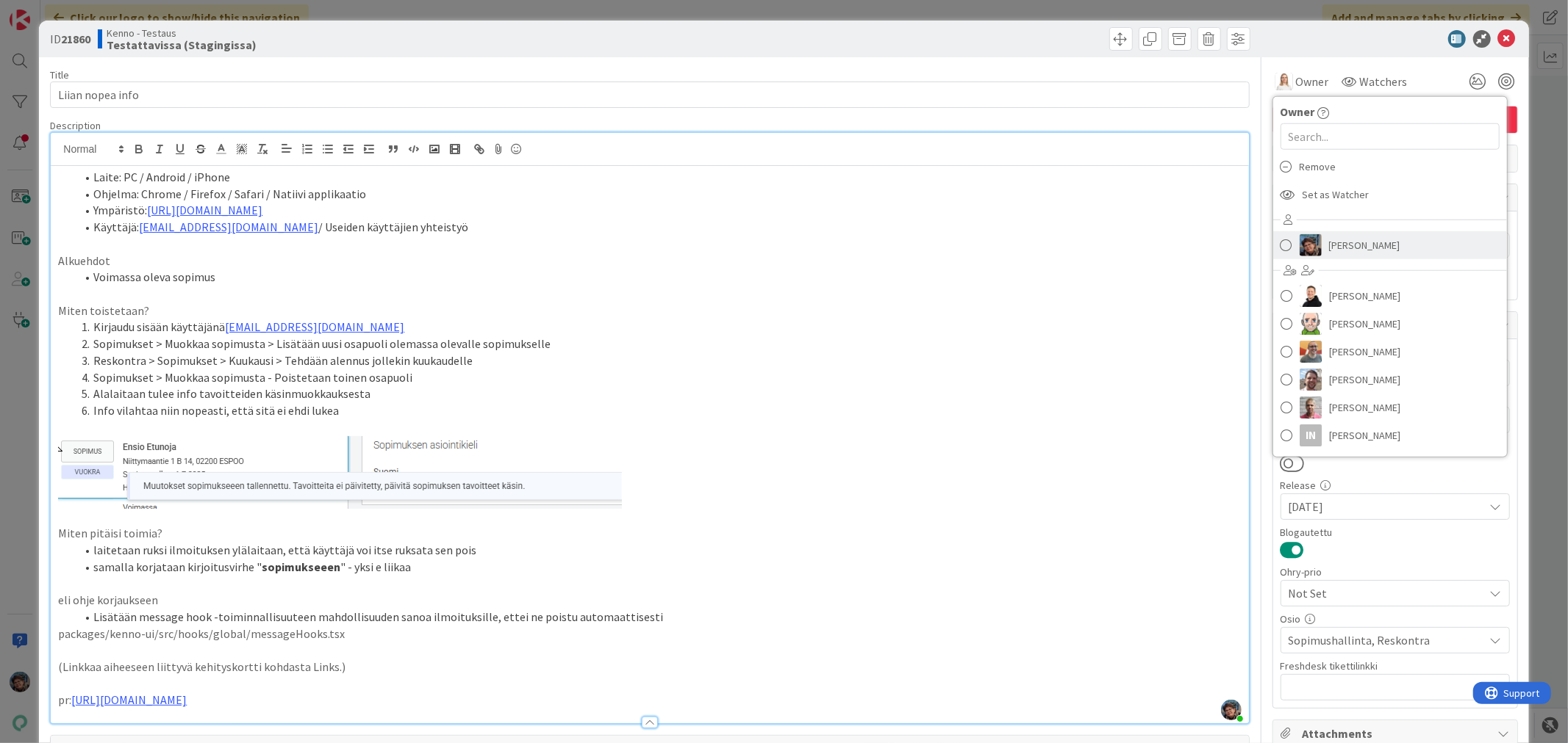
click at [1304, 238] on img at bounding box center [1310, 244] width 22 height 22
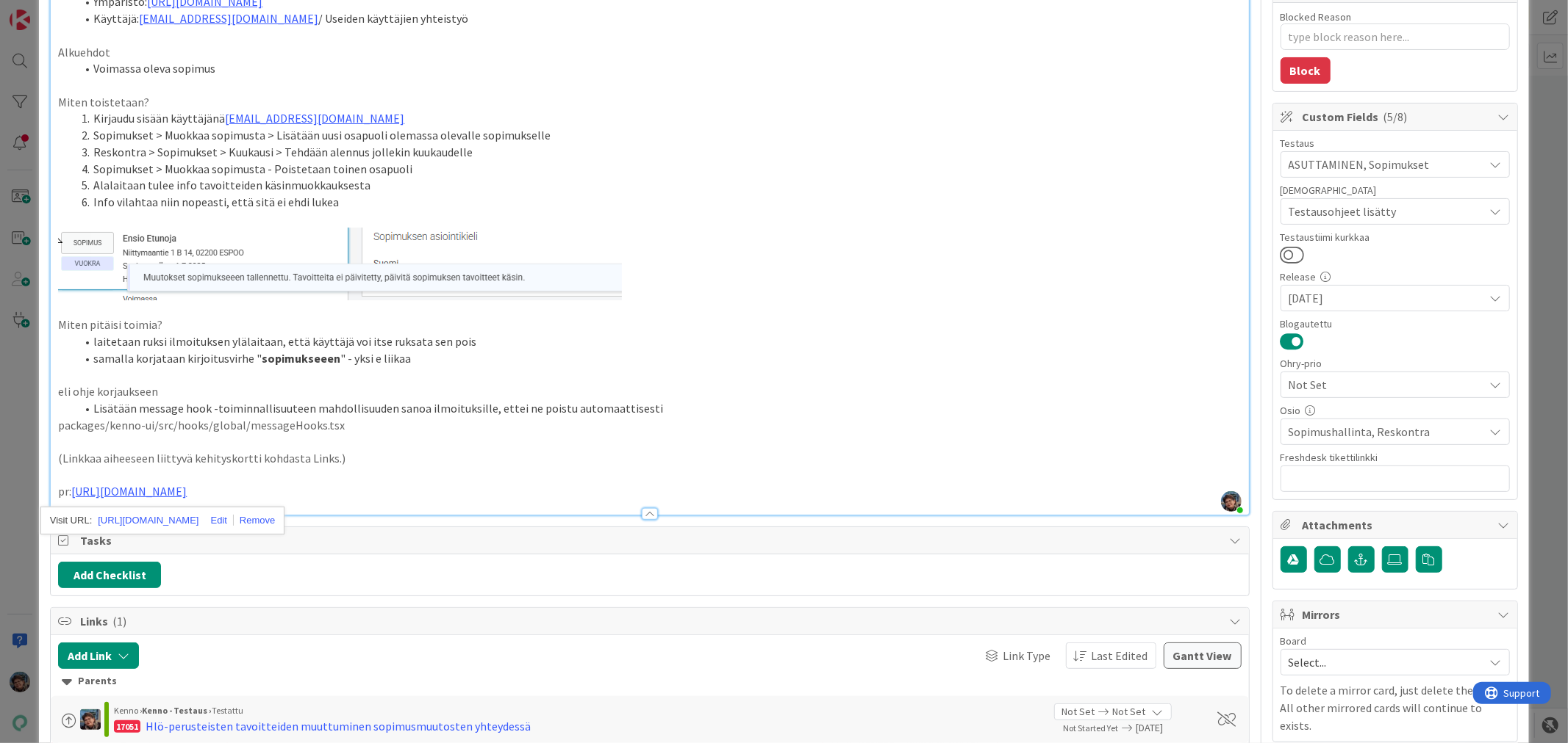
scroll to position [163, 0]
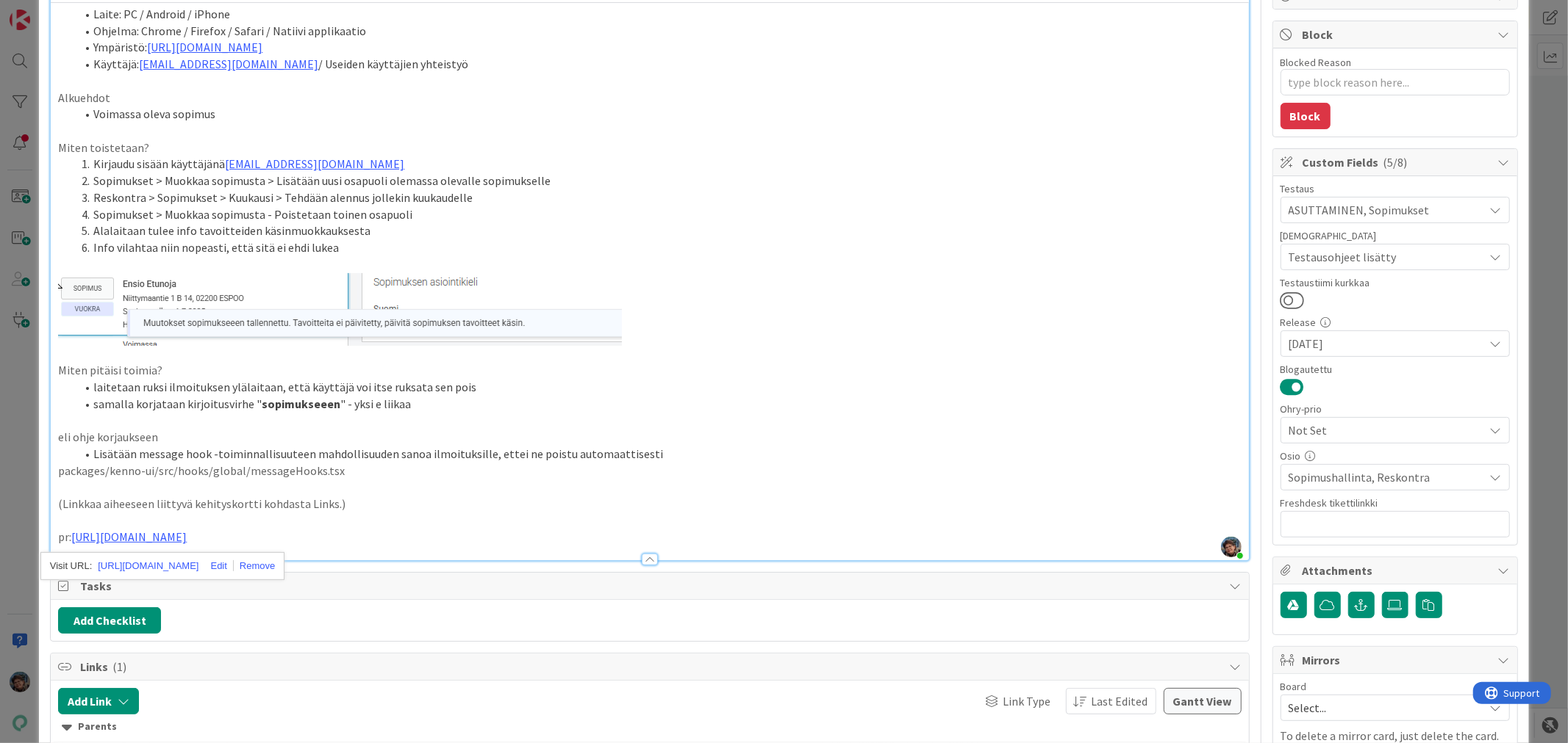
click at [363, 523] on p at bounding box center [649, 521] width 1182 height 17
click at [356, 541] on p "pr: https://github.com/pandiafi/kenno/pull/8029" at bounding box center [649, 537] width 1182 height 17
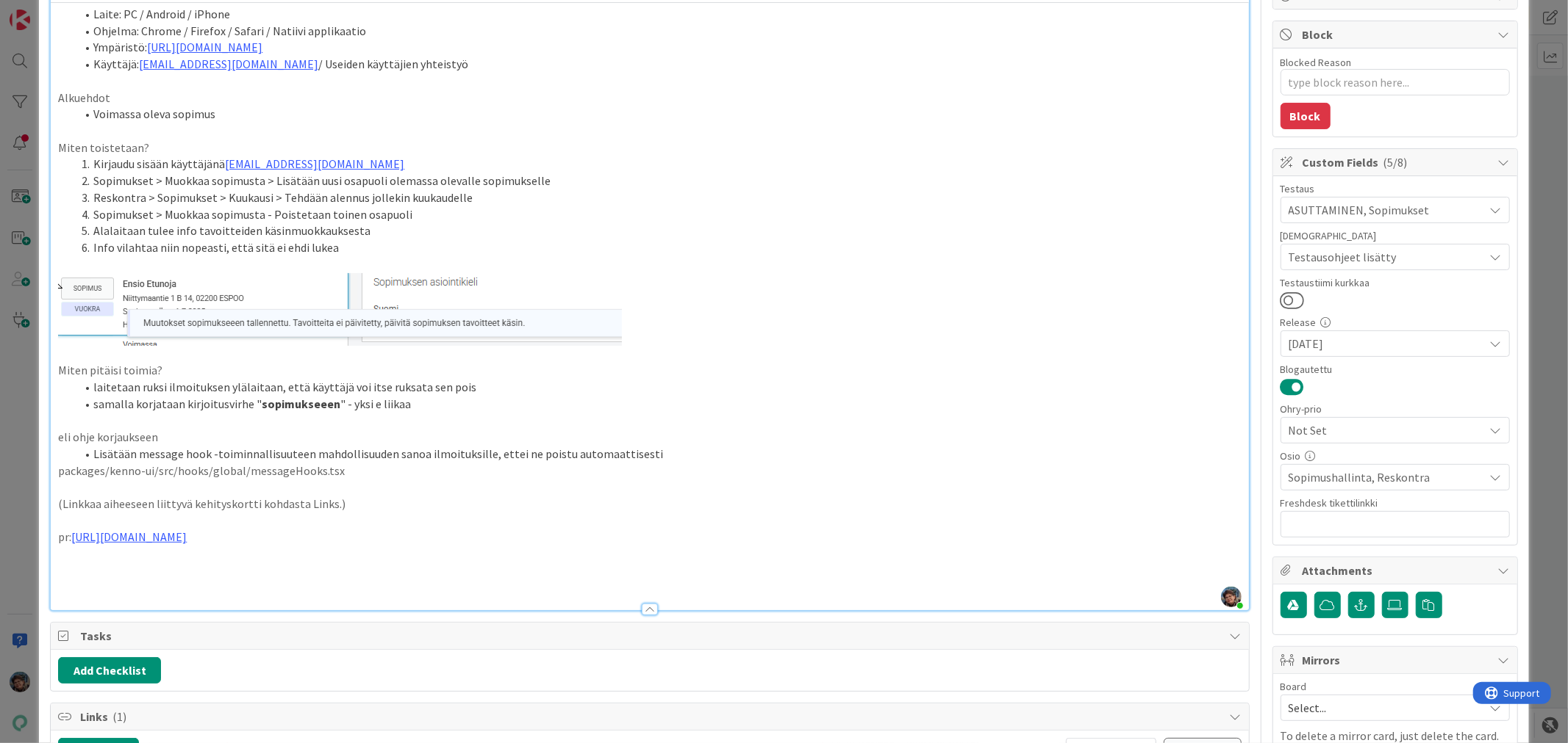
type textarea "x"
drag, startPoint x: 158, startPoint y: 589, endPoint x: 28, endPoint y: 575, distance: 130.8
click at [28, 575] on div "ID 21860 Kenno - Testaus Testattavissa (Stagingissa) Title 16 / 128 Liian nopea…" at bounding box center [784, 371] width 1568 height 743
click at [178, 589] on p "Stagint 2025-09-01" at bounding box center [649, 588] width 1182 height 17
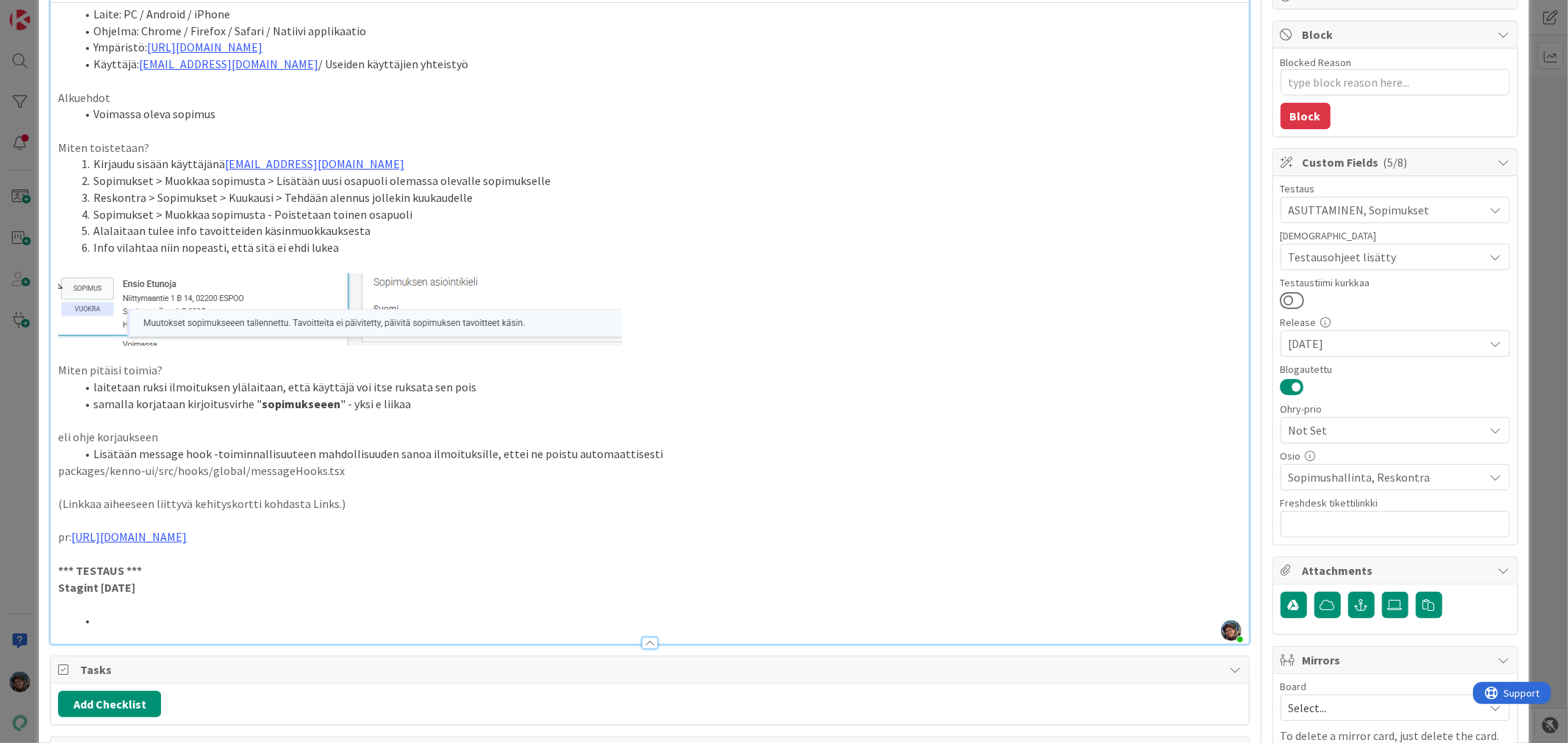
click at [95, 588] on strong "Stagint 2025-09-01" at bounding box center [96, 588] width 77 height 14
click at [112, 620] on li at bounding box center [658, 620] width 1165 height 17
click at [452, 622] on li "en saa tätä nyt toistumaan - kun teen tuon toisto-ohjeen mukaan, niin" at bounding box center [658, 620] width 1165 height 17
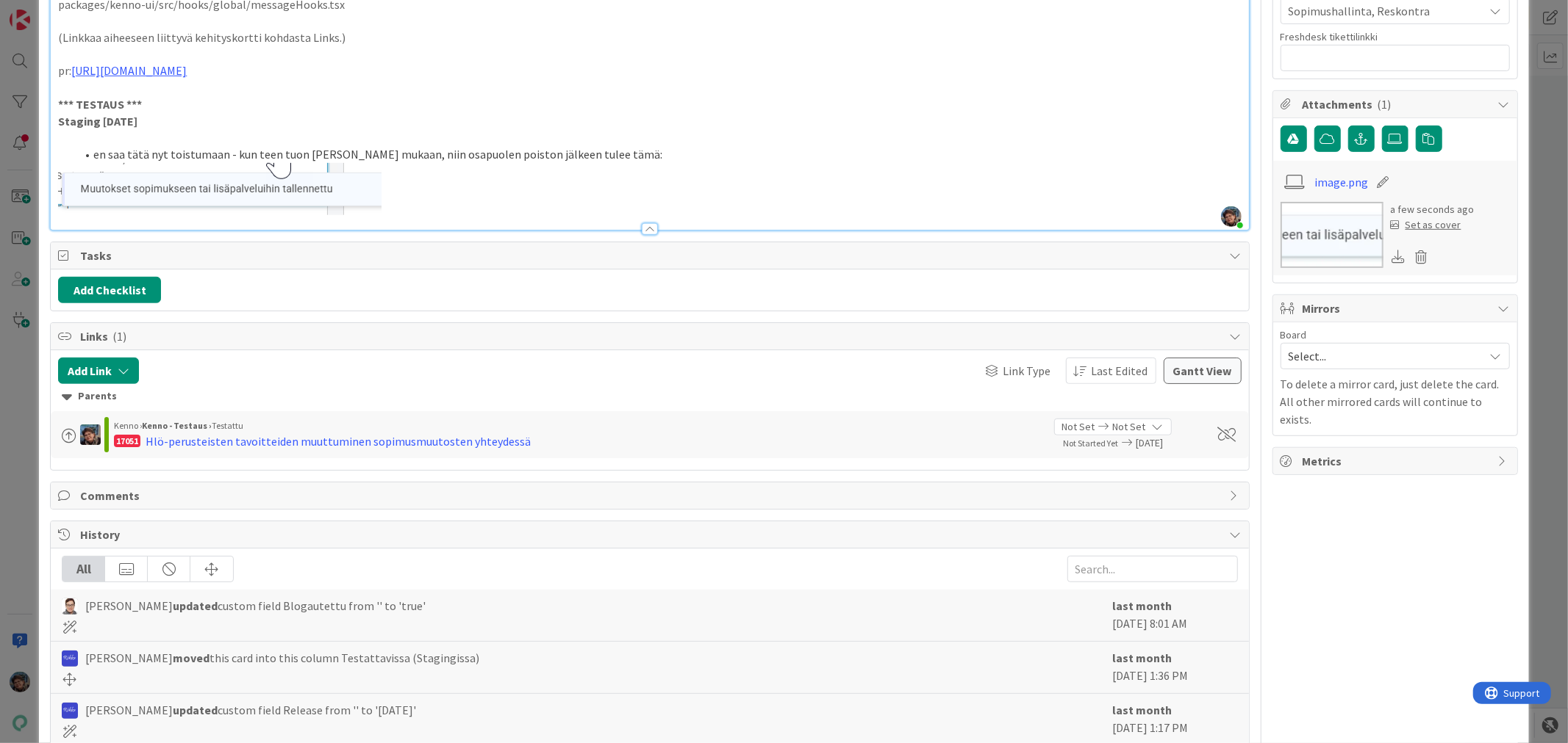
scroll to position [734, 0]
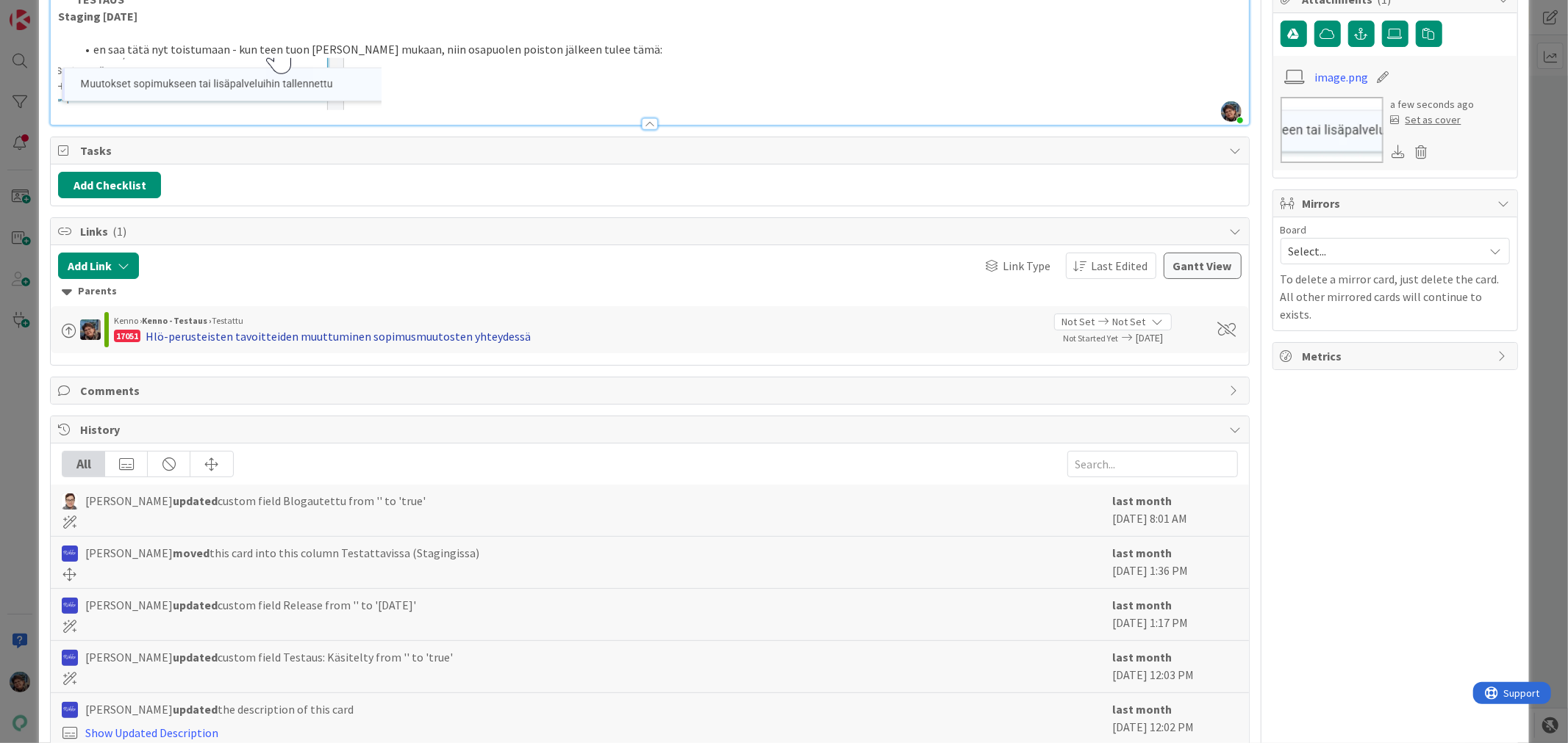
click at [473, 338] on div "Hlö-perusteisten tavoitteiden muuttuminen sopimusmuutosten yhteydessä" at bounding box center [338, 337] width 385 height 18
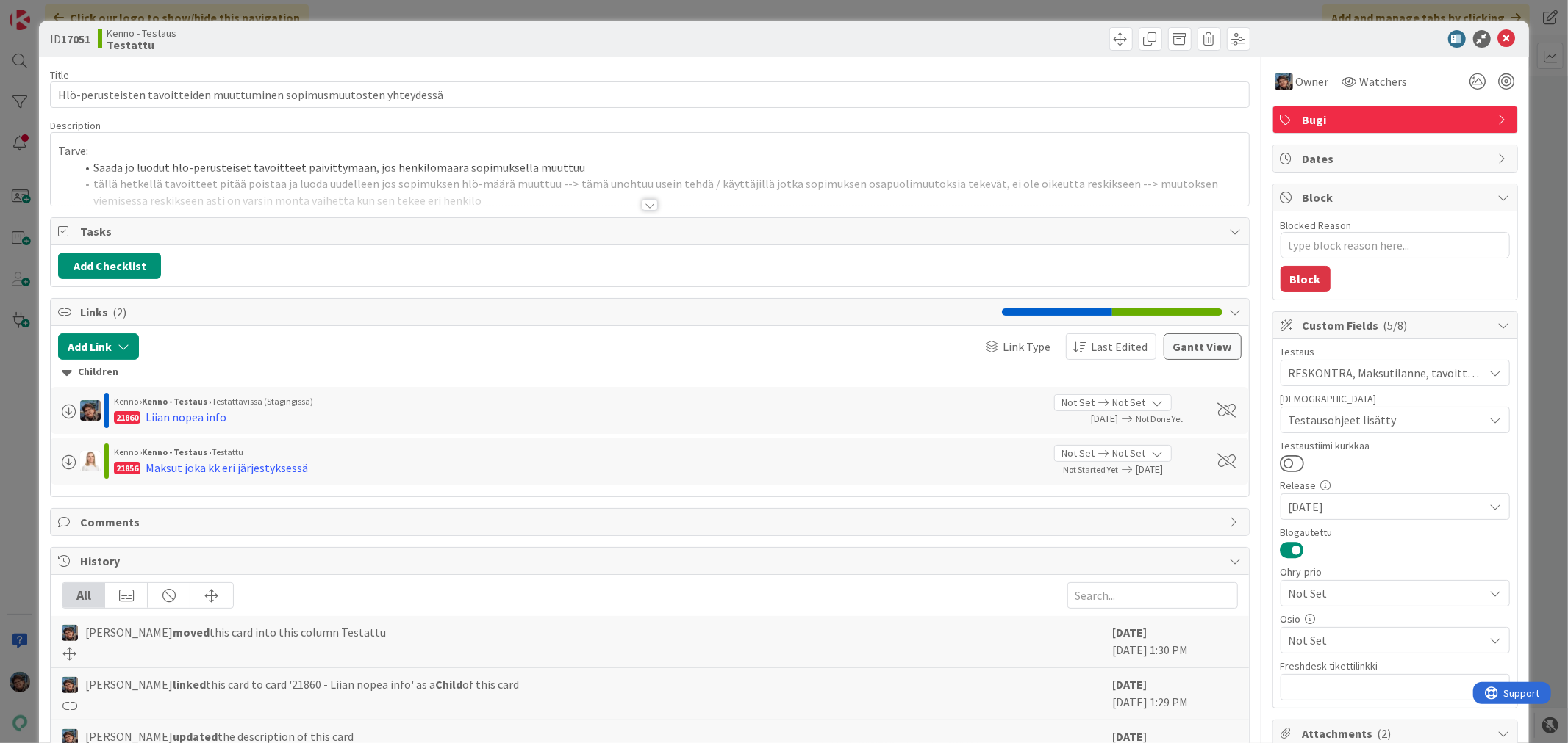
click at [642, 207] on div at bounding box center [650, 204] width 16 height 12
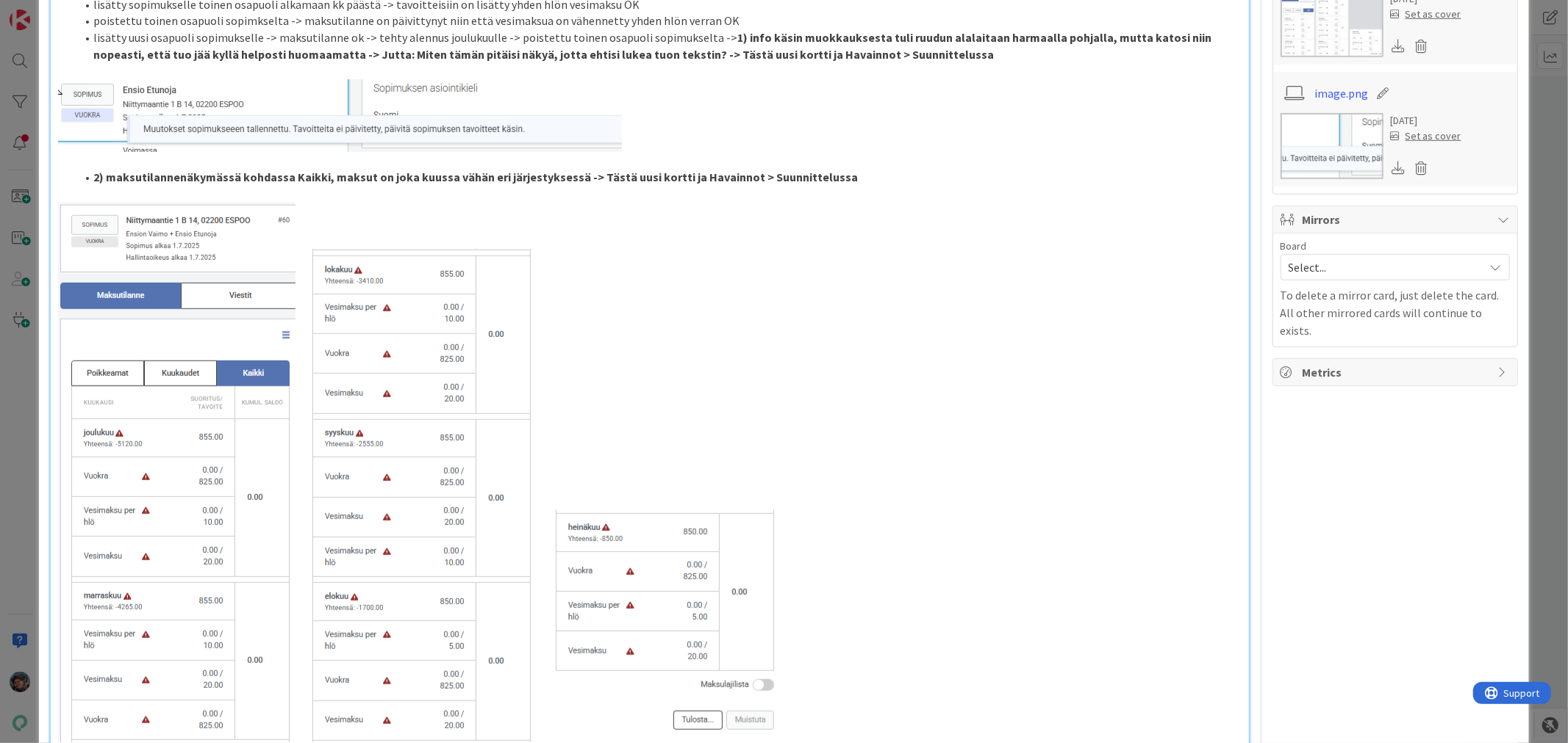
scroll to position [816, 0]
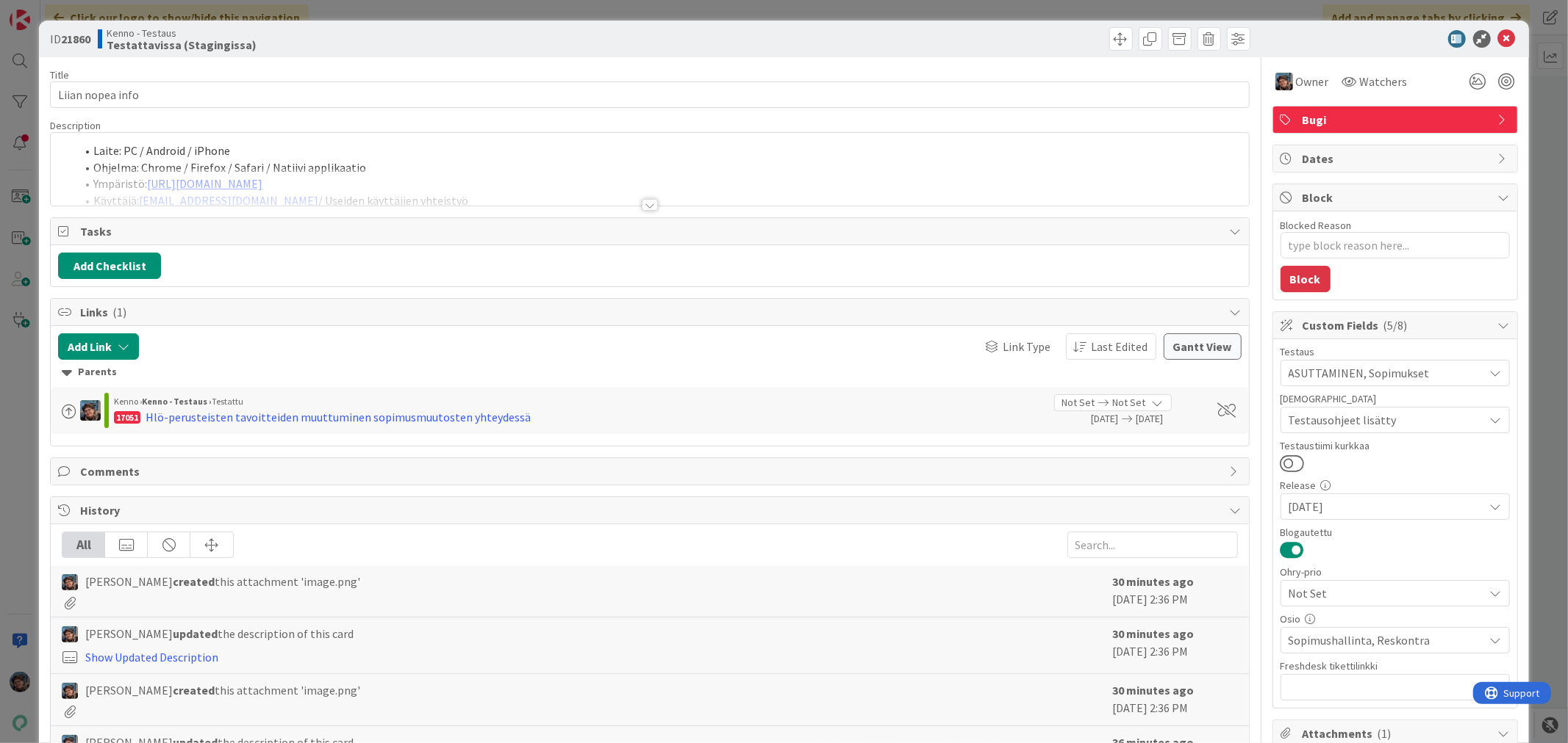
click at [642, 204] on div at bounding box center [650, 204] width 16 height 12
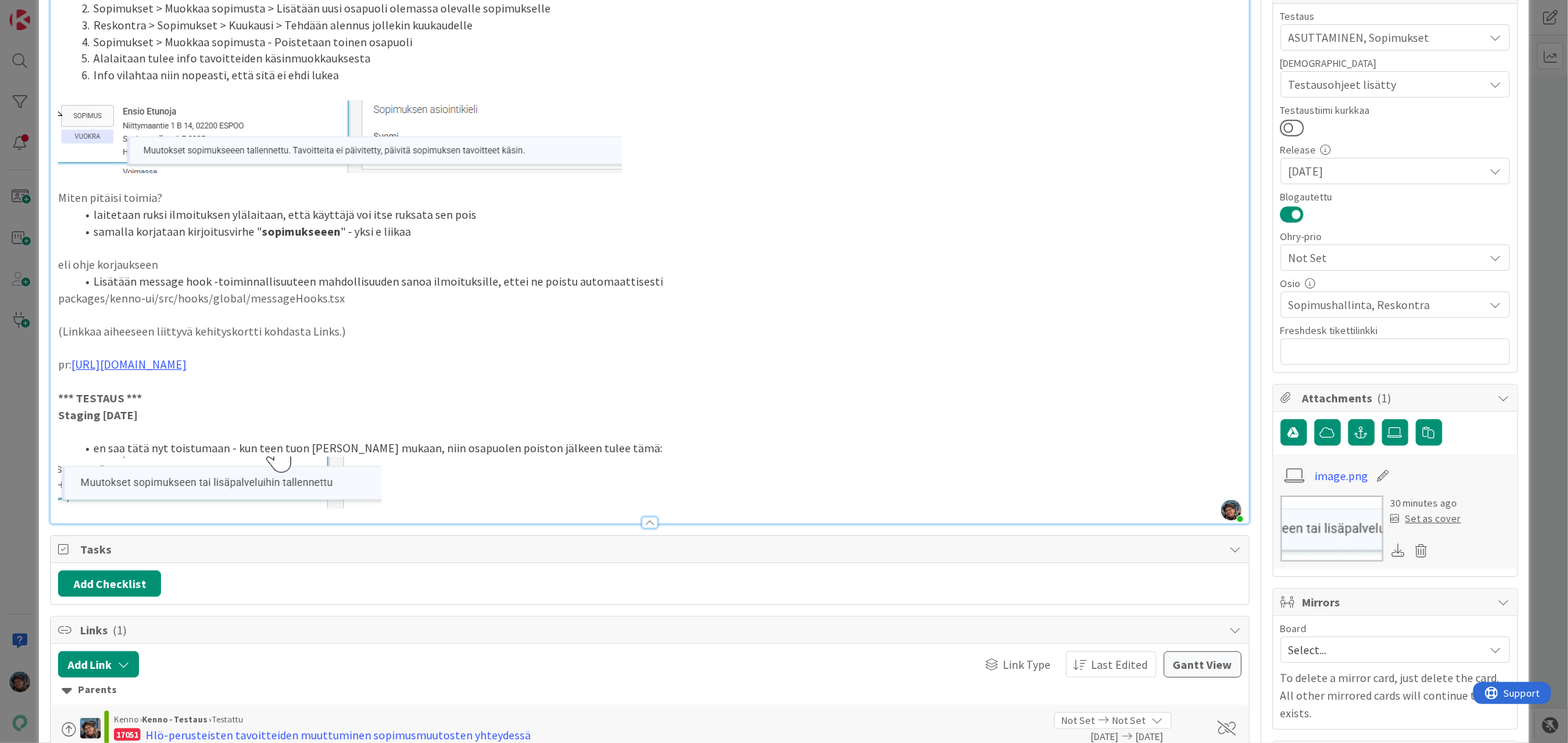
scroll to position [408, 0]
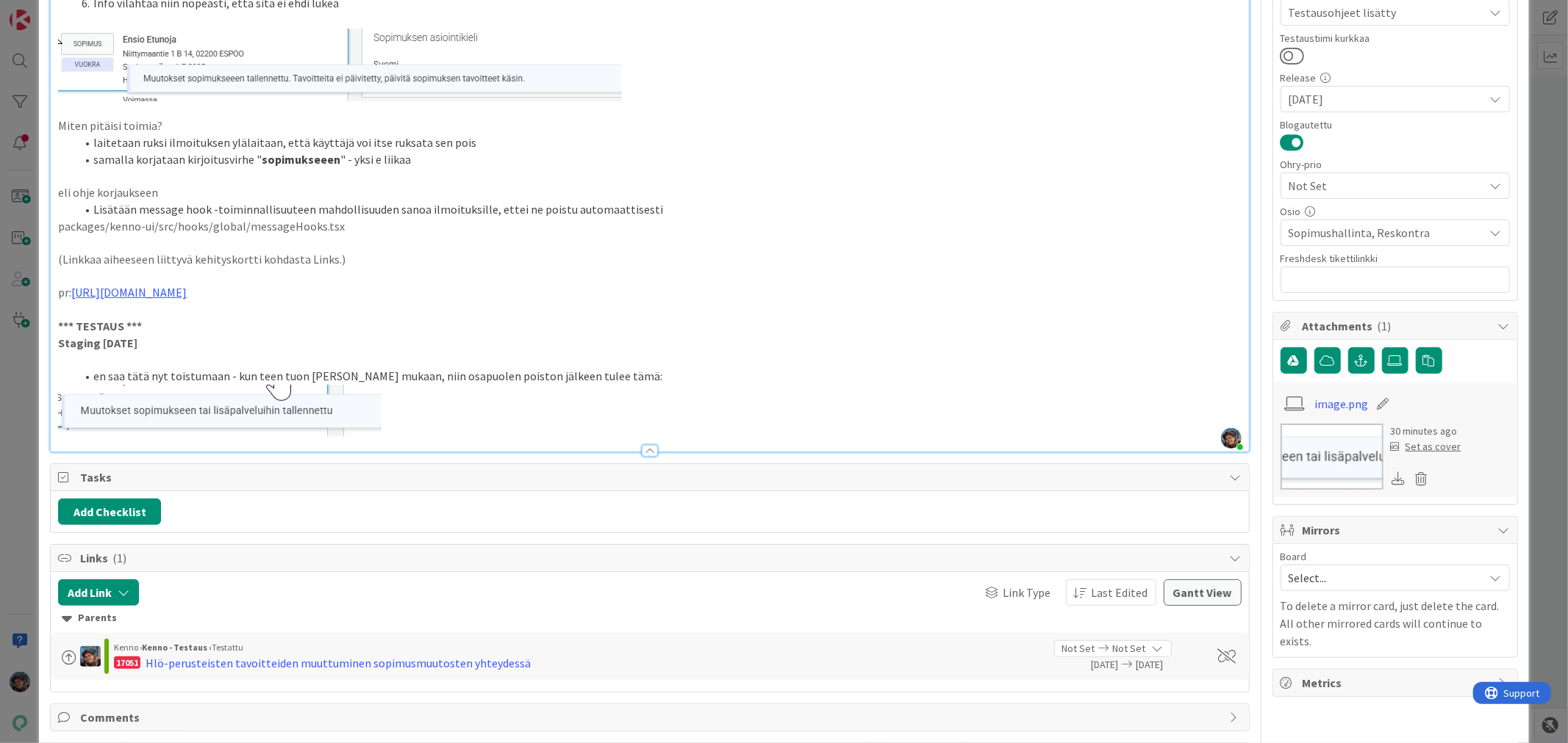
click at [514, 413] on p at bounding box center [649, 410] width 1182 height 52
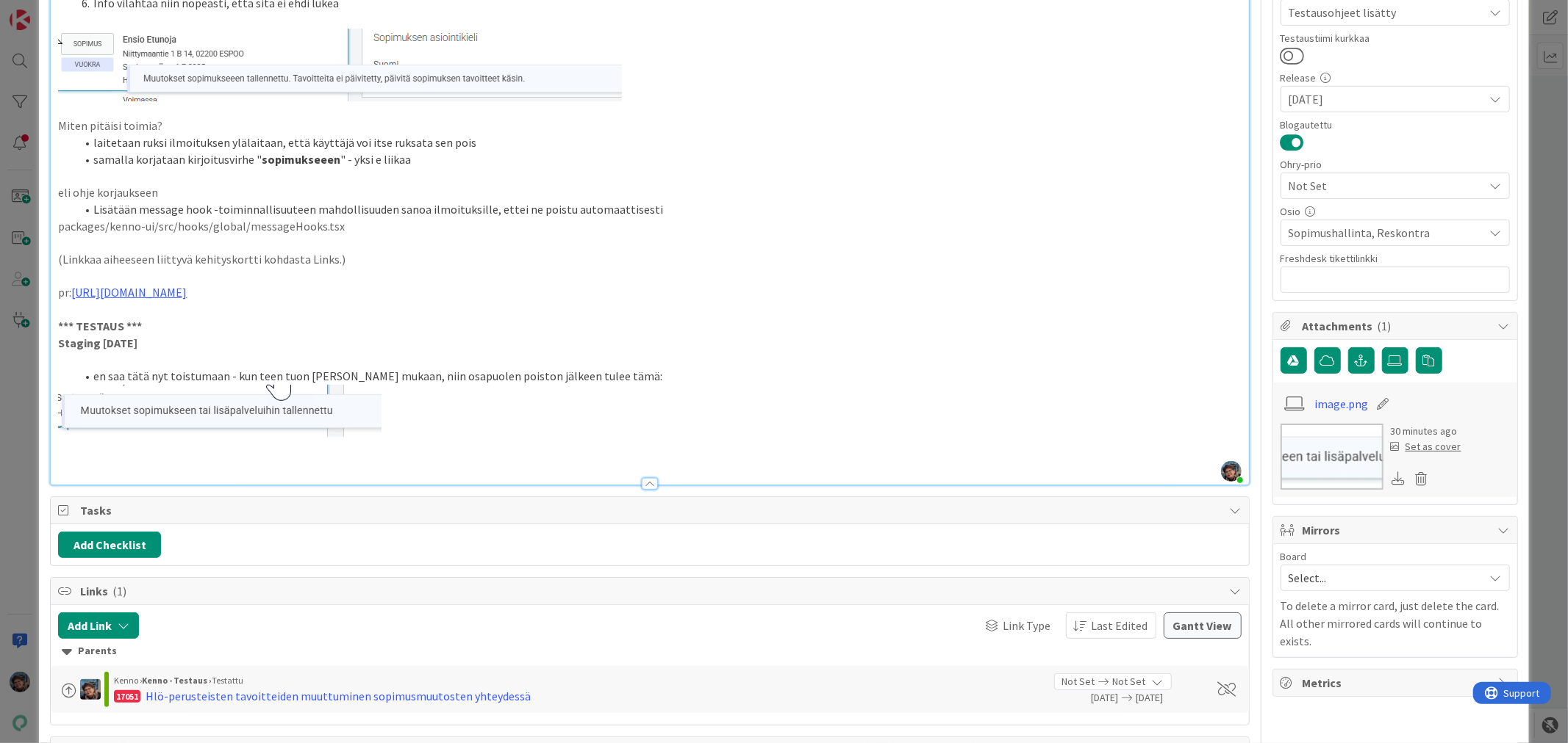
type textarea "x"
drag, startPoint x: 89, startPoint y: 461, endPoint x: 314, endPoint y: 465, distance: 225.0
click at [314, 466] on li "päivittyykö nämä nykyisin automaattisesti?" at bounding box center [658, 461] width 1165 height 17
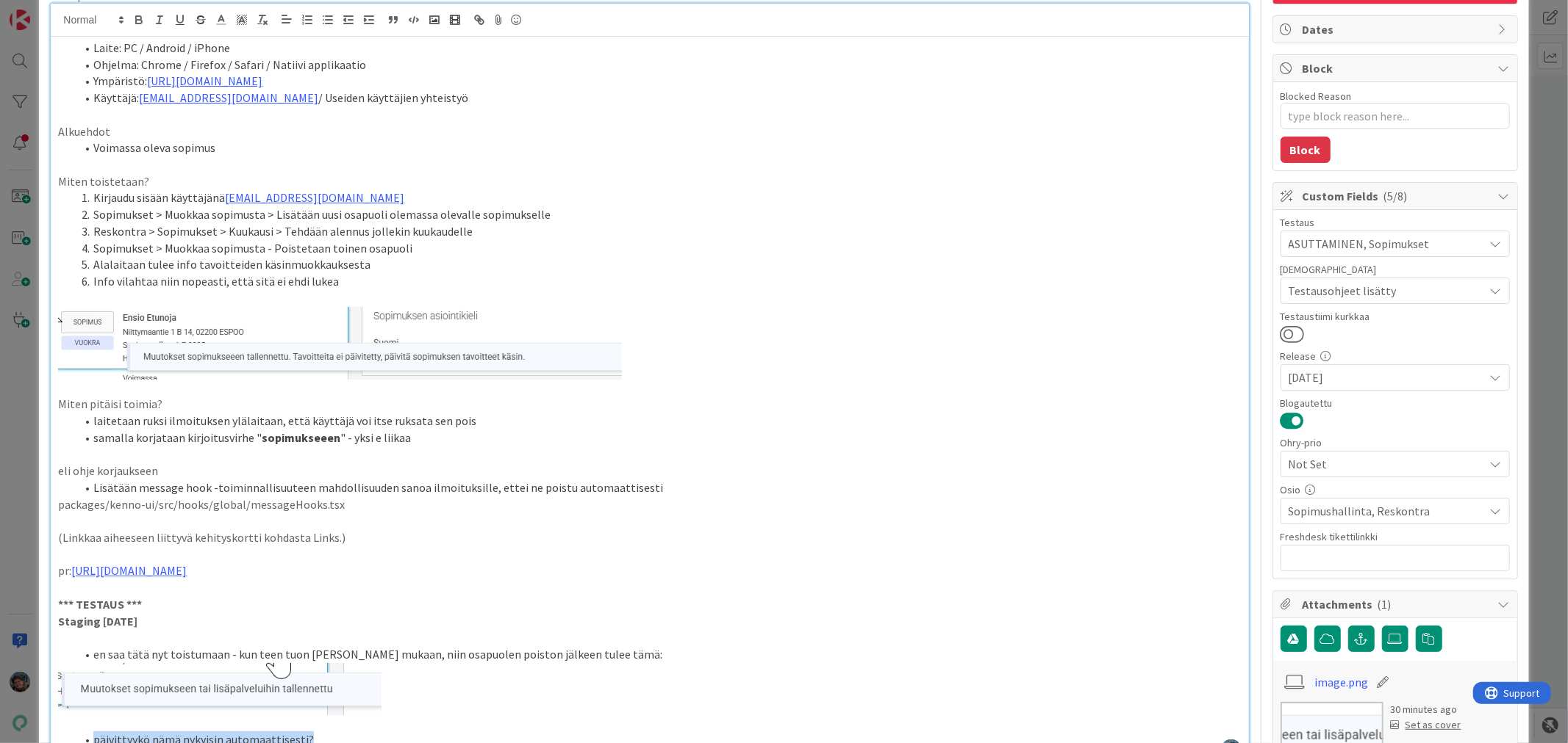
scroll to position [0, 0]
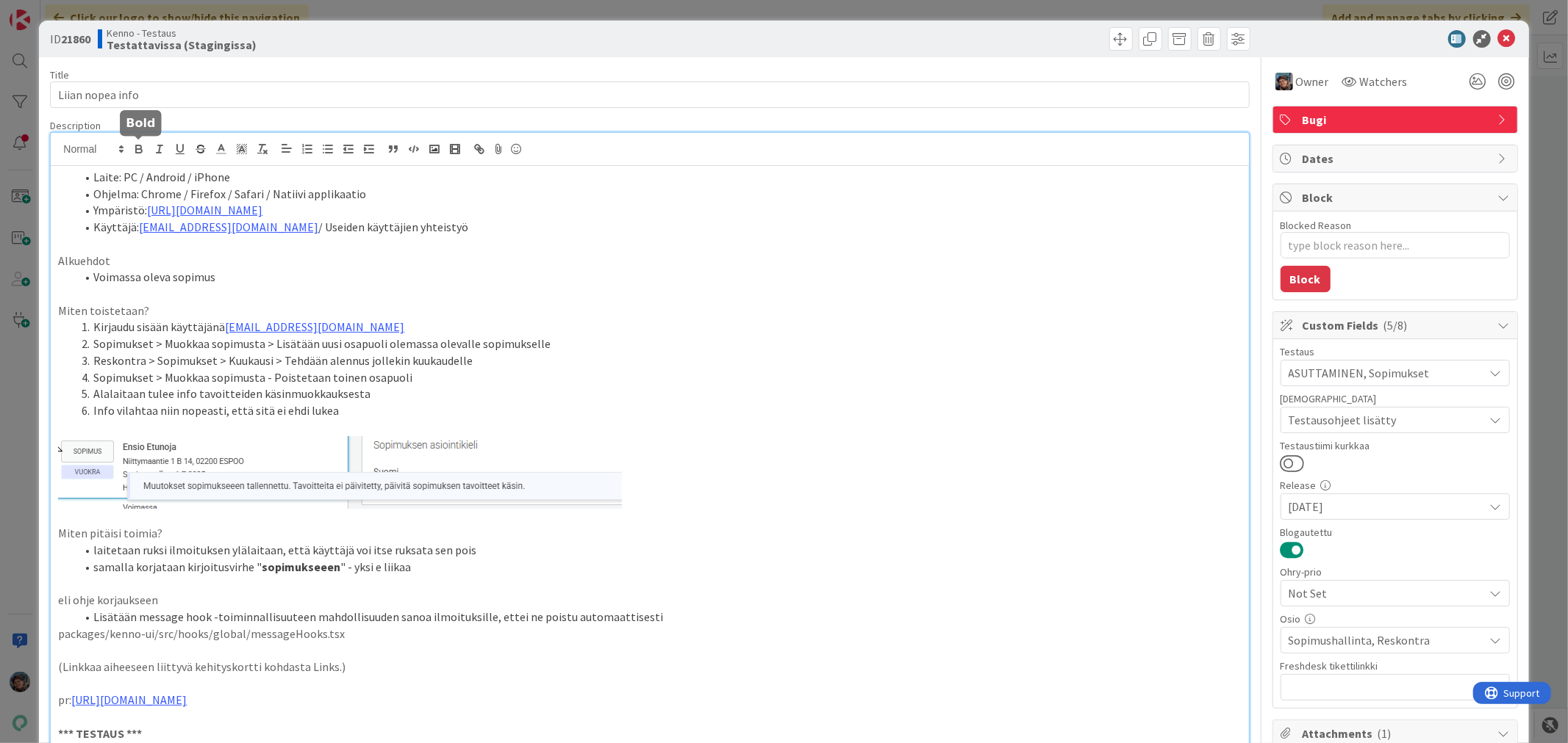
click at [134, 149] on icon "button" at bounding box center [139, 149] width 13 height 13
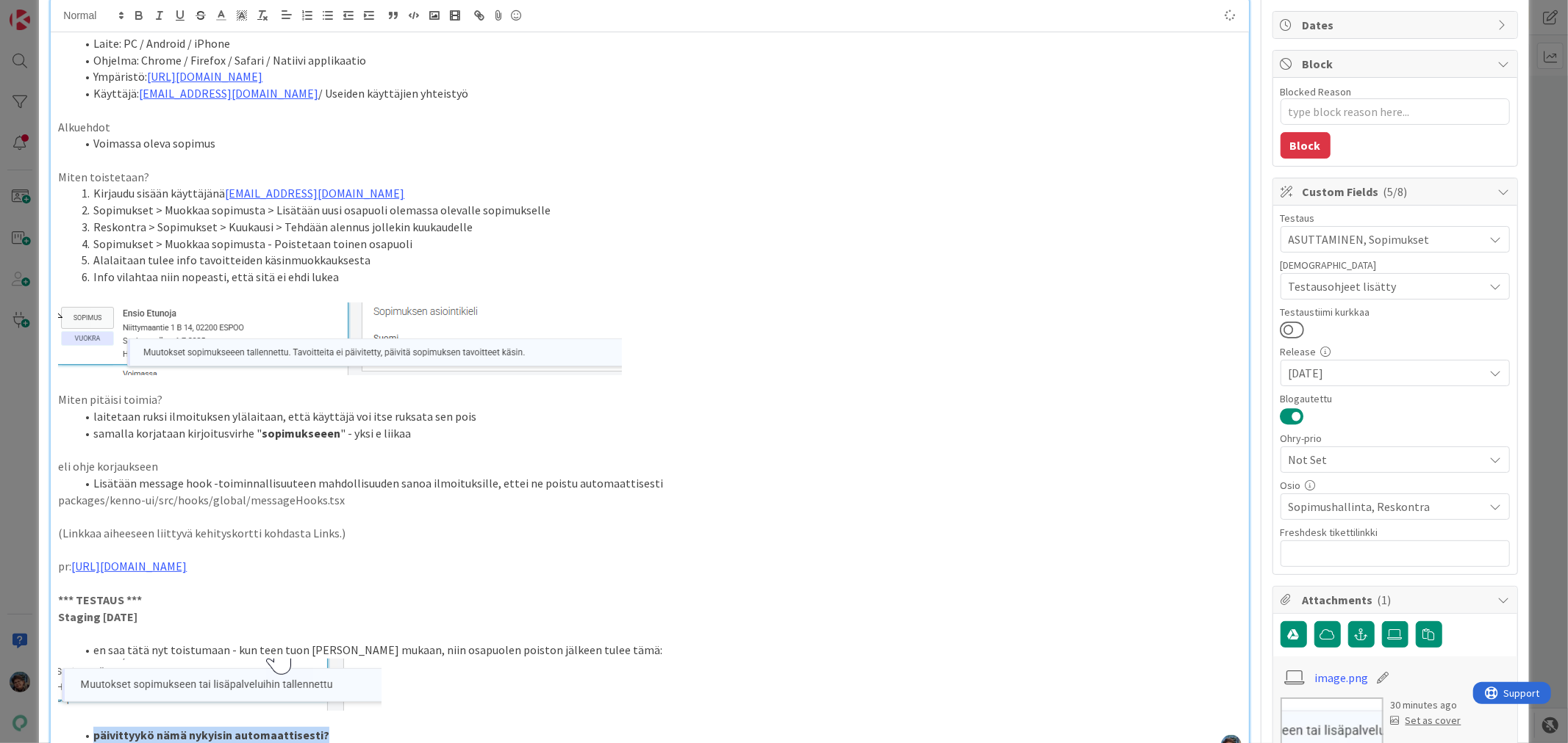
type textarea "x"
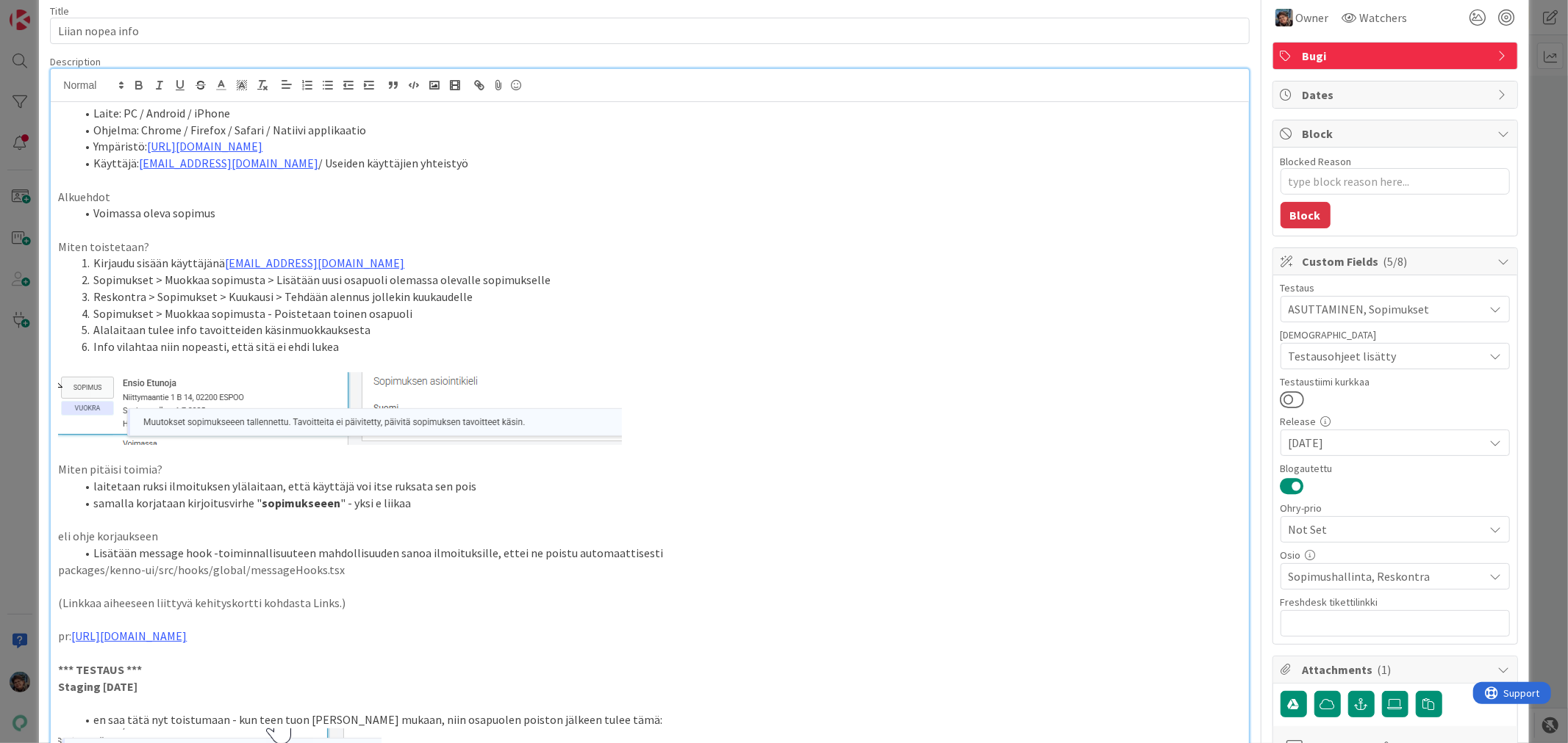
scroll to position [0, 0]
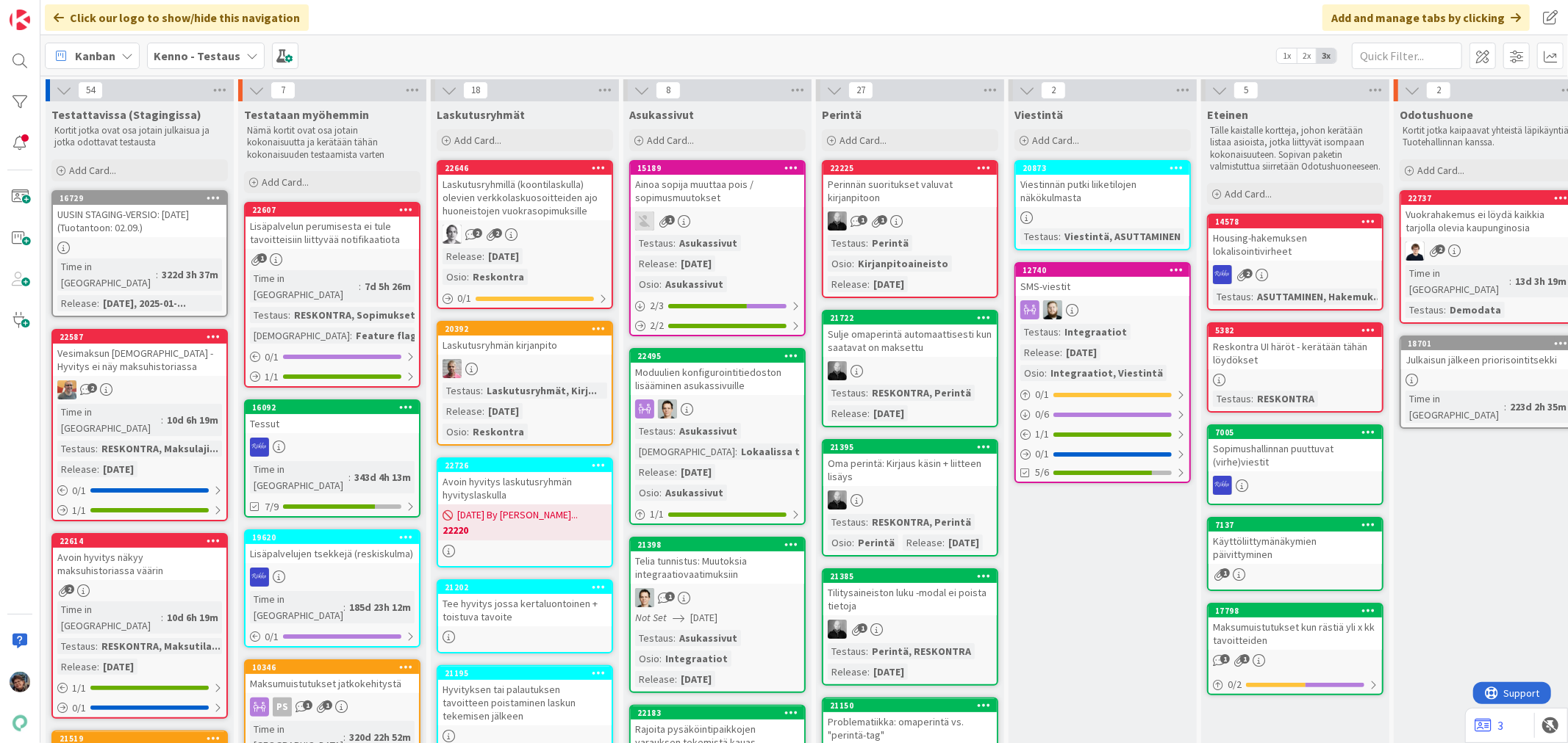
click at [184, 55] on b "Kenno - Testaus" at bounding box center [197, 55] width 87 height 14
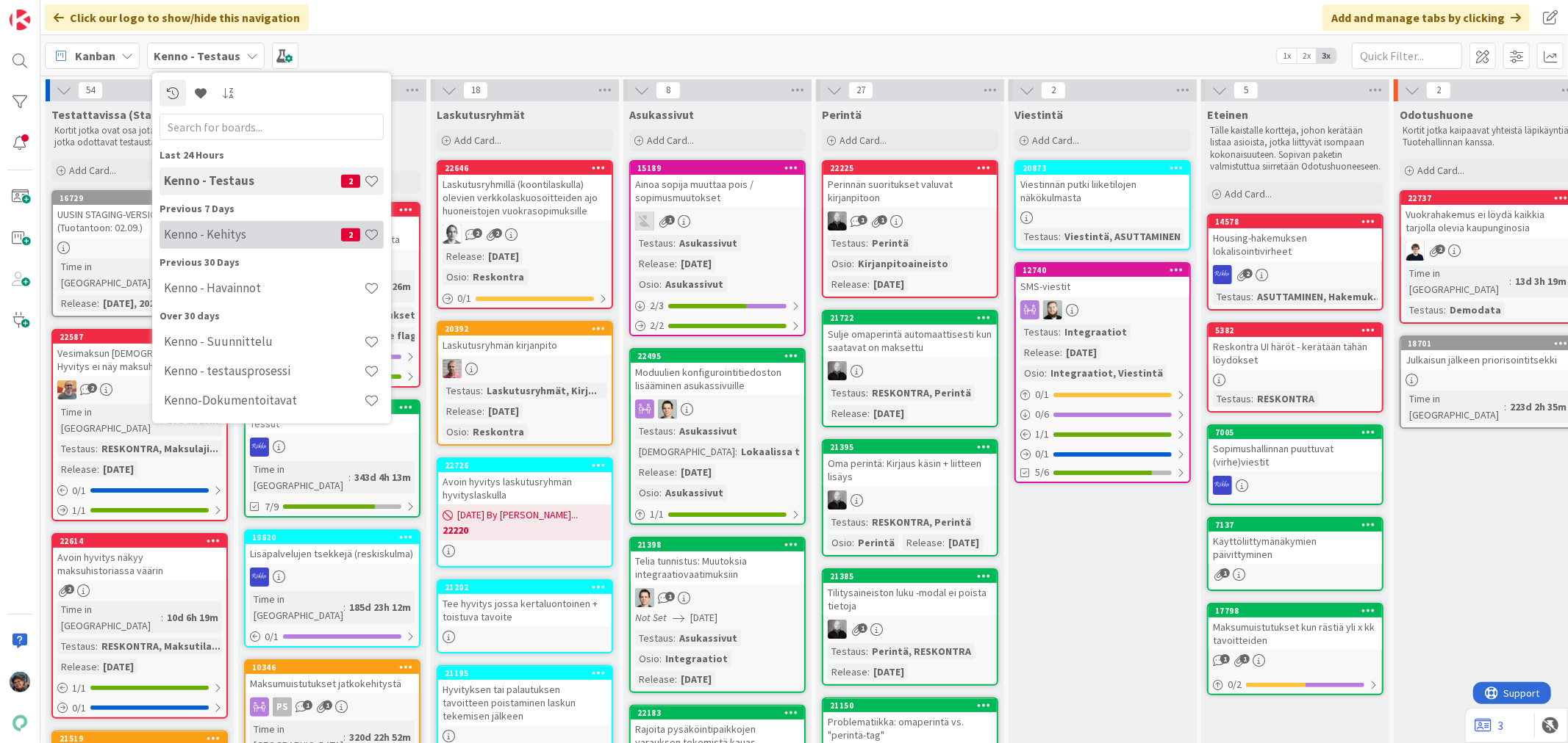
click at [223, 224] on div "Kenno - Kehitys 2" at bounding box center [271, 234] width 224 height 28
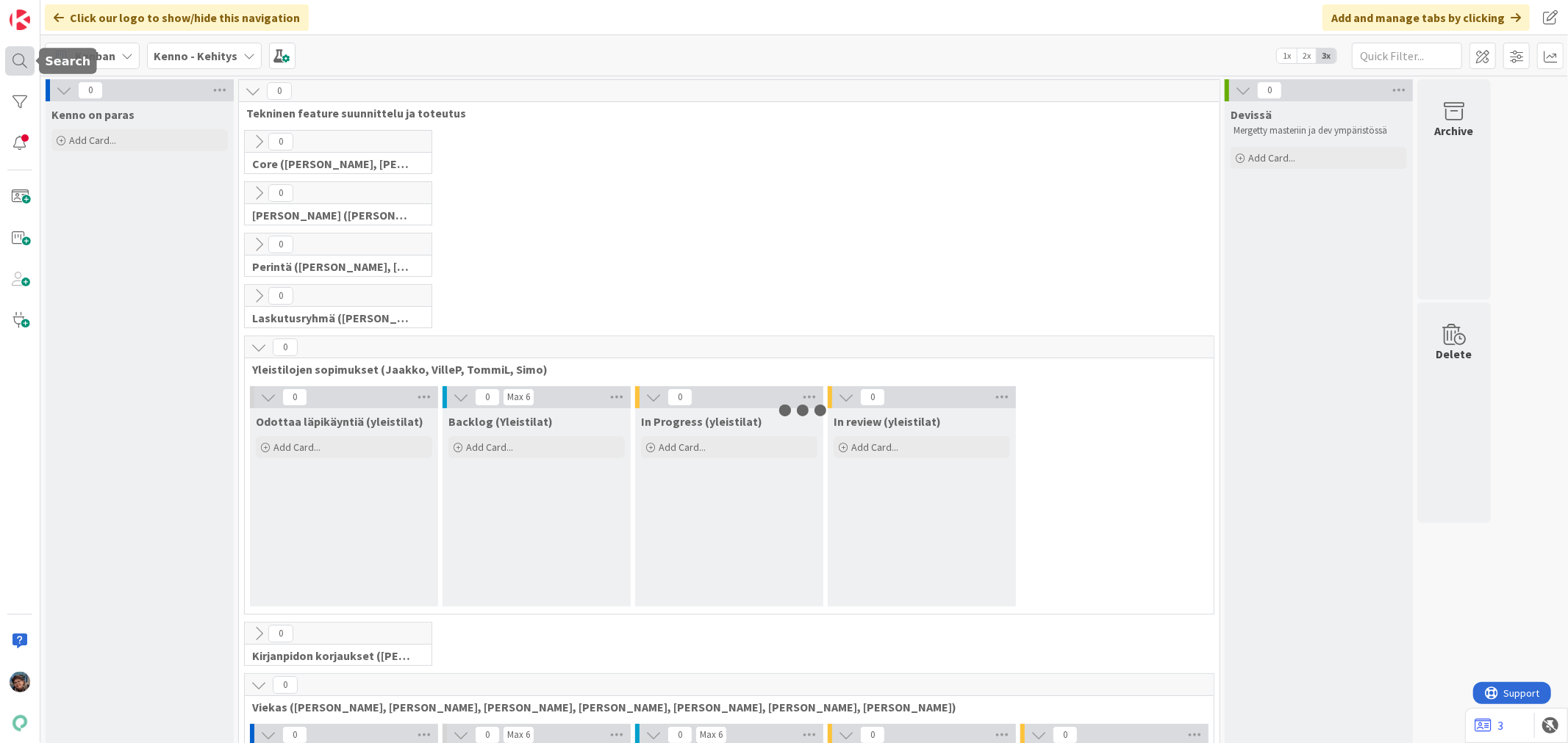
click at [19, 59] on div at bounding box center [19, 61] width 30 height 30
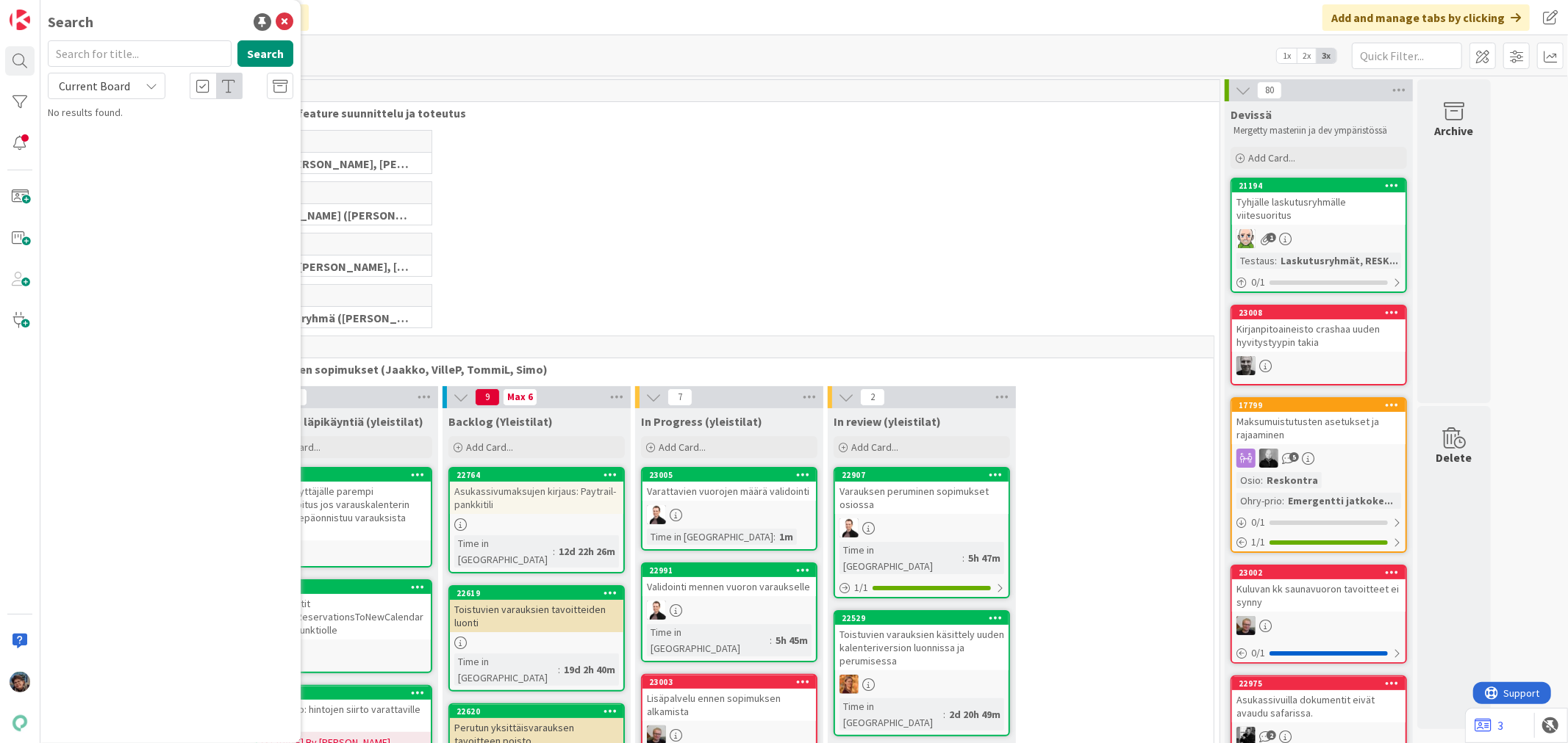
click at [120, 53] on input "text" at bounding box center [140, 53] width 184 height 26
drag, startPoint x: 138, startPoint y: 79, endPoint x: 144, endPoint y: 95, distance: 17.1
click at [137, 79] on div "Current Board" at bounding box center [107, 86] width 118 height 26
click at [97, 150] on span "All Boards" at bounding box center [132, 147] width 153 height 22
click at [269, 50] on button "Search" at bounding box center [265, 53] width 56 height 26
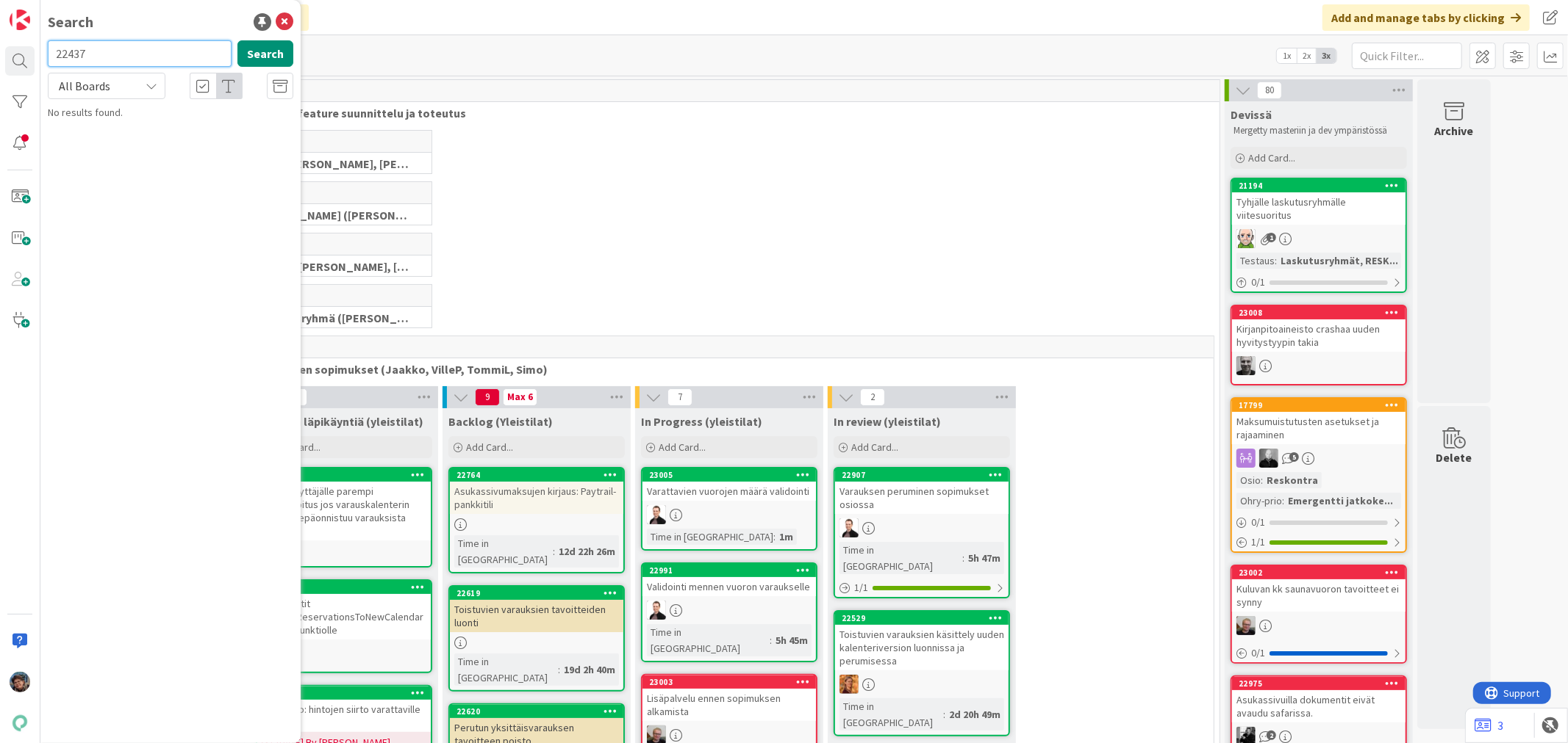
click at [91, 55] on input "22437" at bounding box center [140, 53] width 184 height 26
type input "22435"
click at [265, 48] on button "Search" at bounding box center [265, 53] width 56 height 26
click at [185, 132] on span "Kiinteistöt-näkymän Tulosta-listaus hypähtää" at bounding box center [162, 137] width 188 height 29
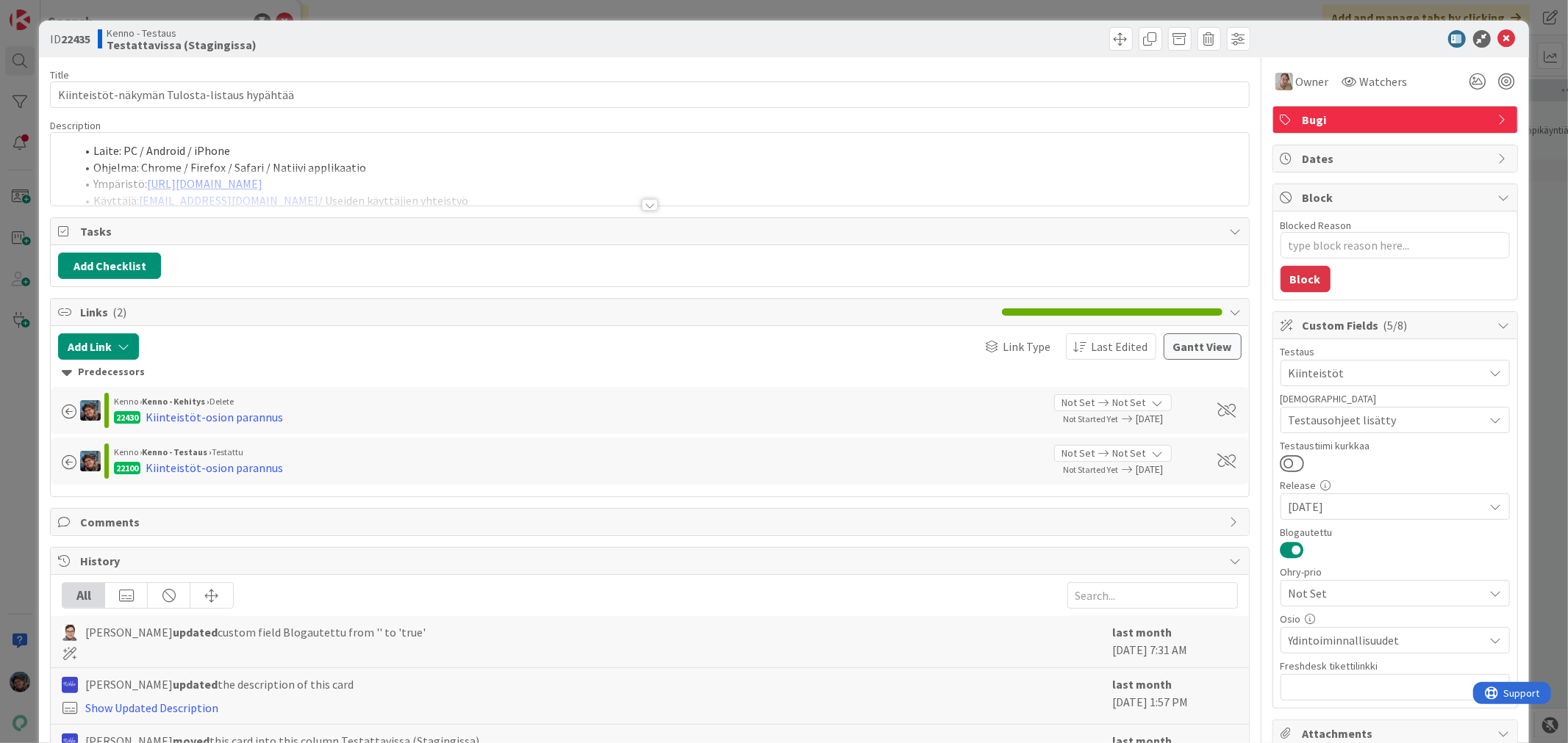
click at [642, 201] on div at bounding box center [650, 204] width 16 height 12
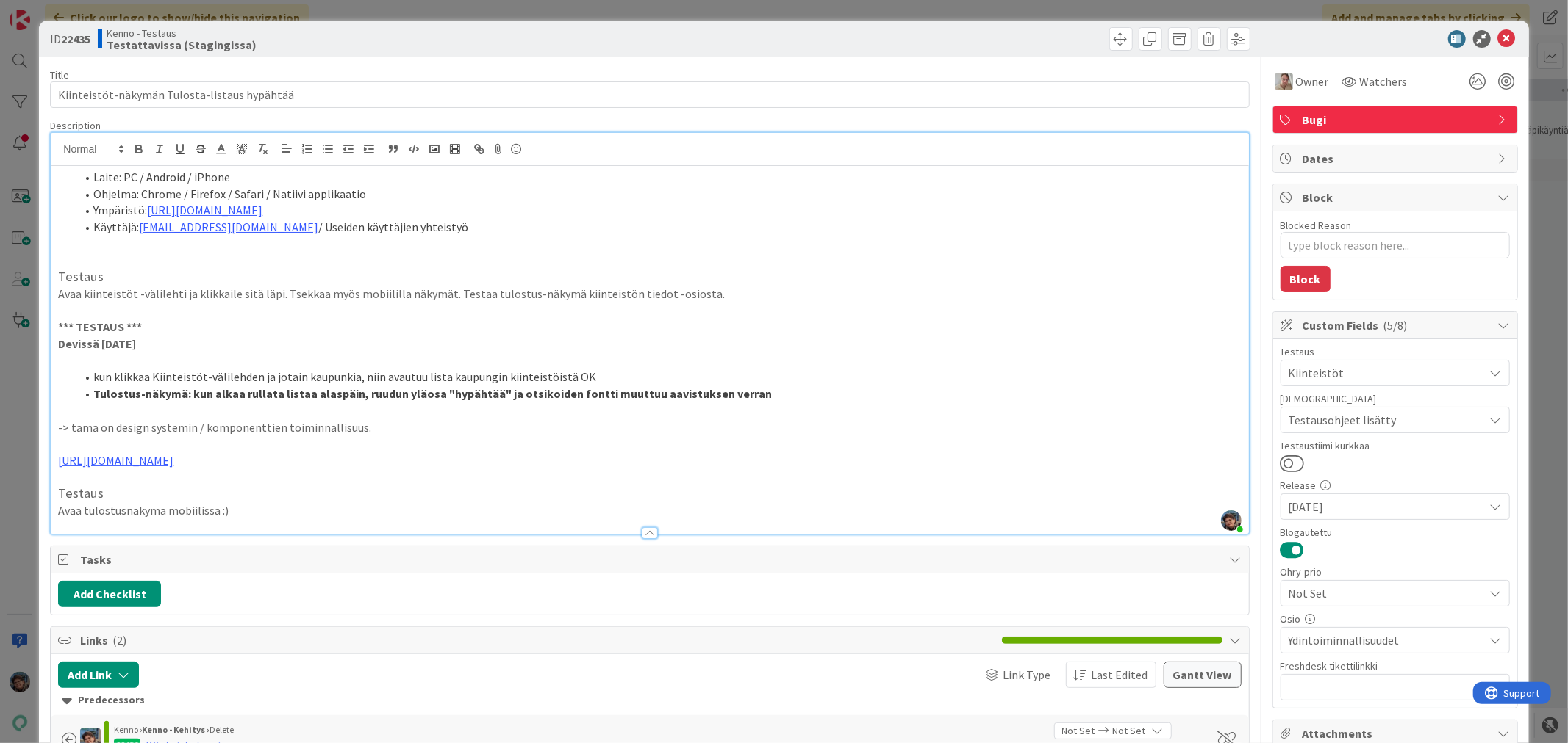
type textarea "x"
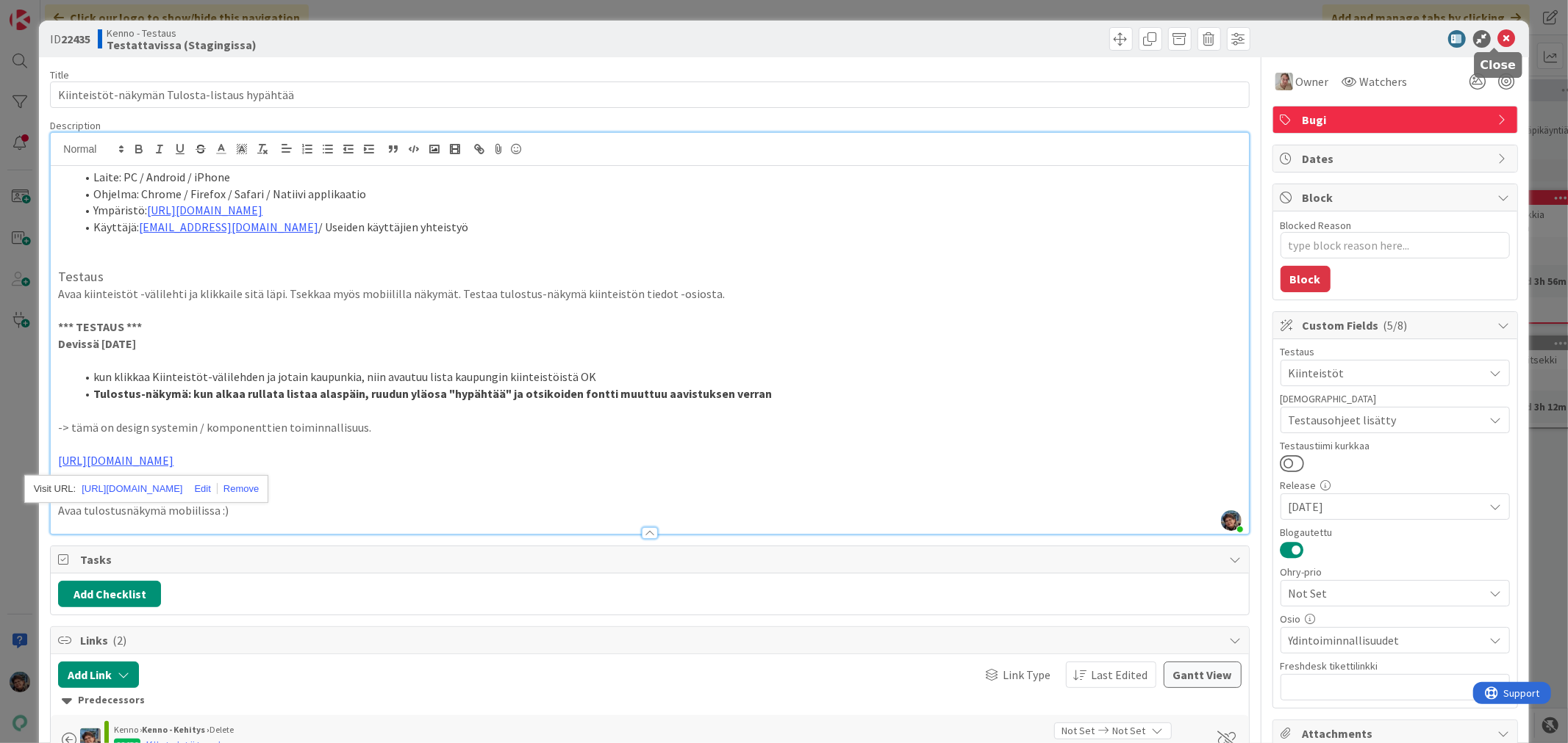
click at [1498, 33] on icon at bounding box center [1507, 39] width 18 height 18
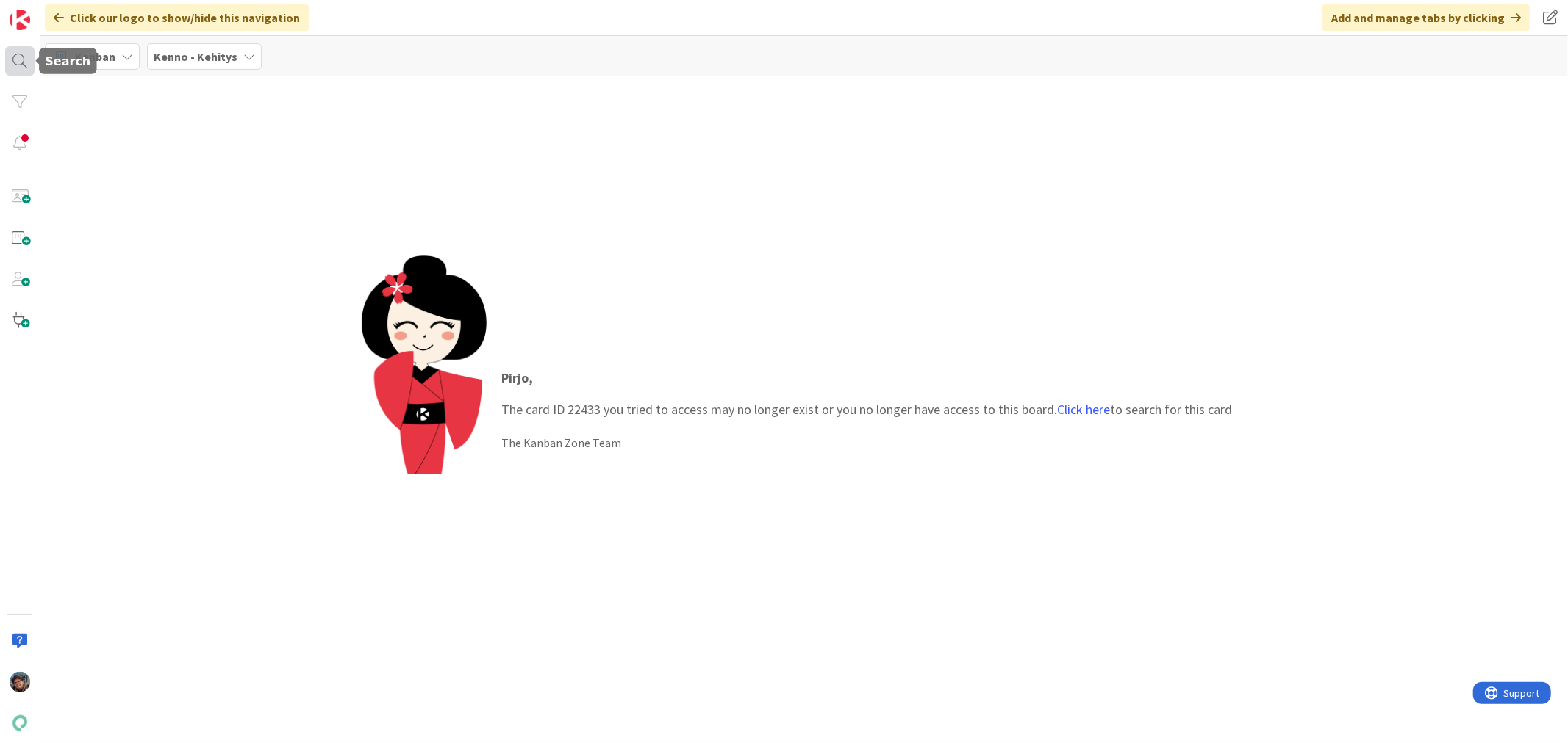
click at [10, 57] on div at bounding box center [19, 61] width 30 height 30
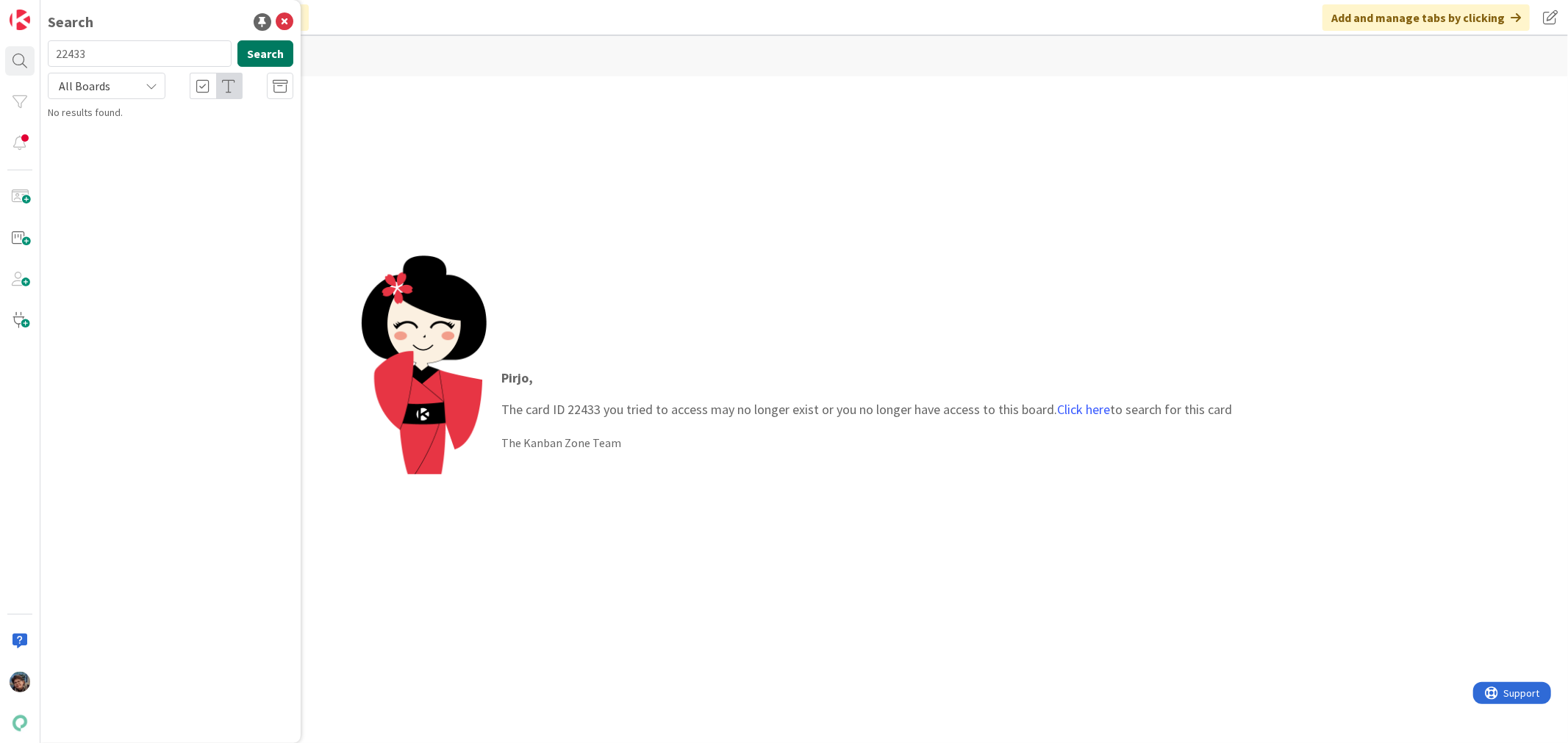
type input "22433"
click at [261, 55] on button "Search" at bounding box center [265, 53] width 56 height 26
click at [143, 128] on span "Kiinteistöt-osion mobiilinäkymät" at bounding box center [174, 129] width 141 height 13
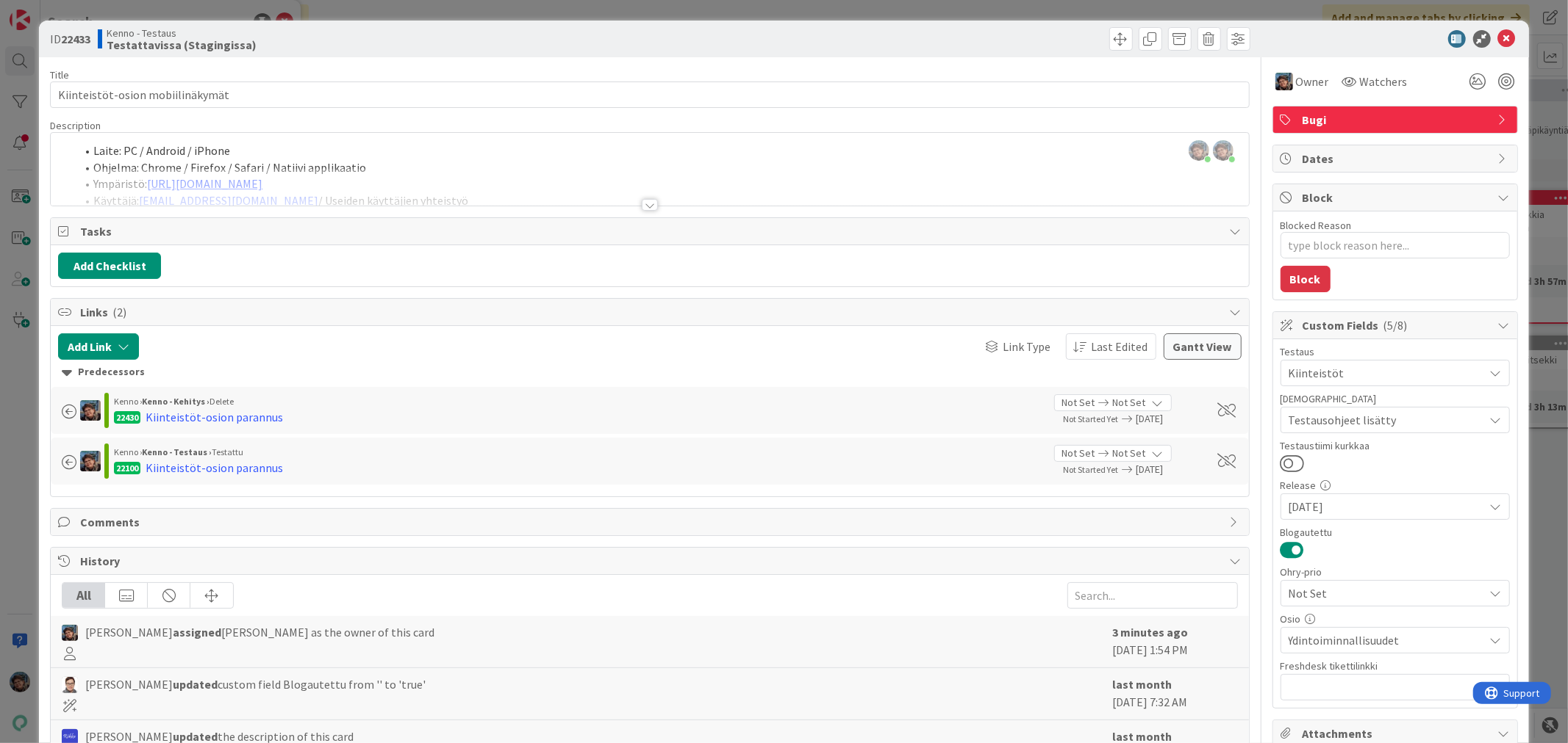
click at [642, 207] on div at bounding box center [650, 204] width 16 height 12
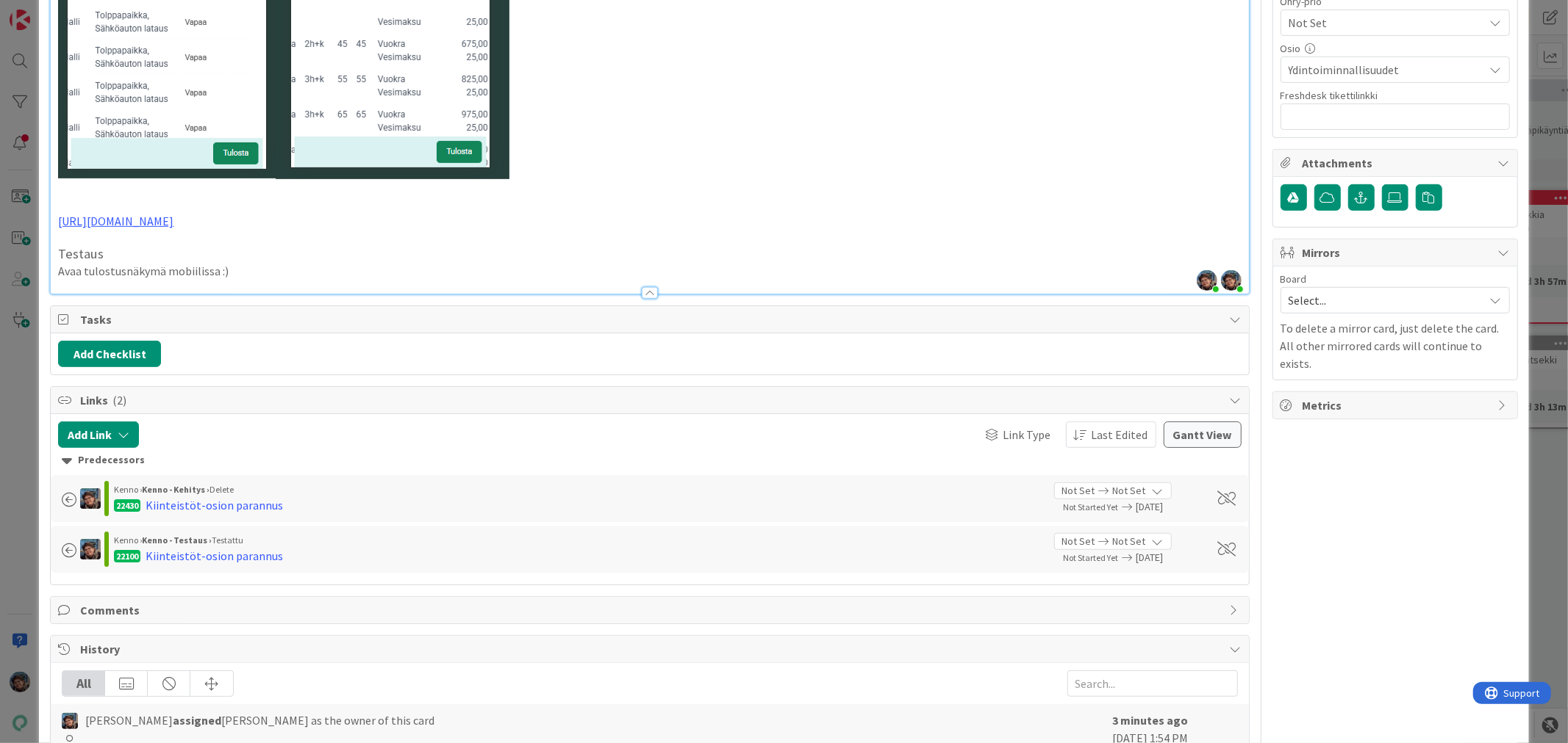
scroll to position [652, 0]
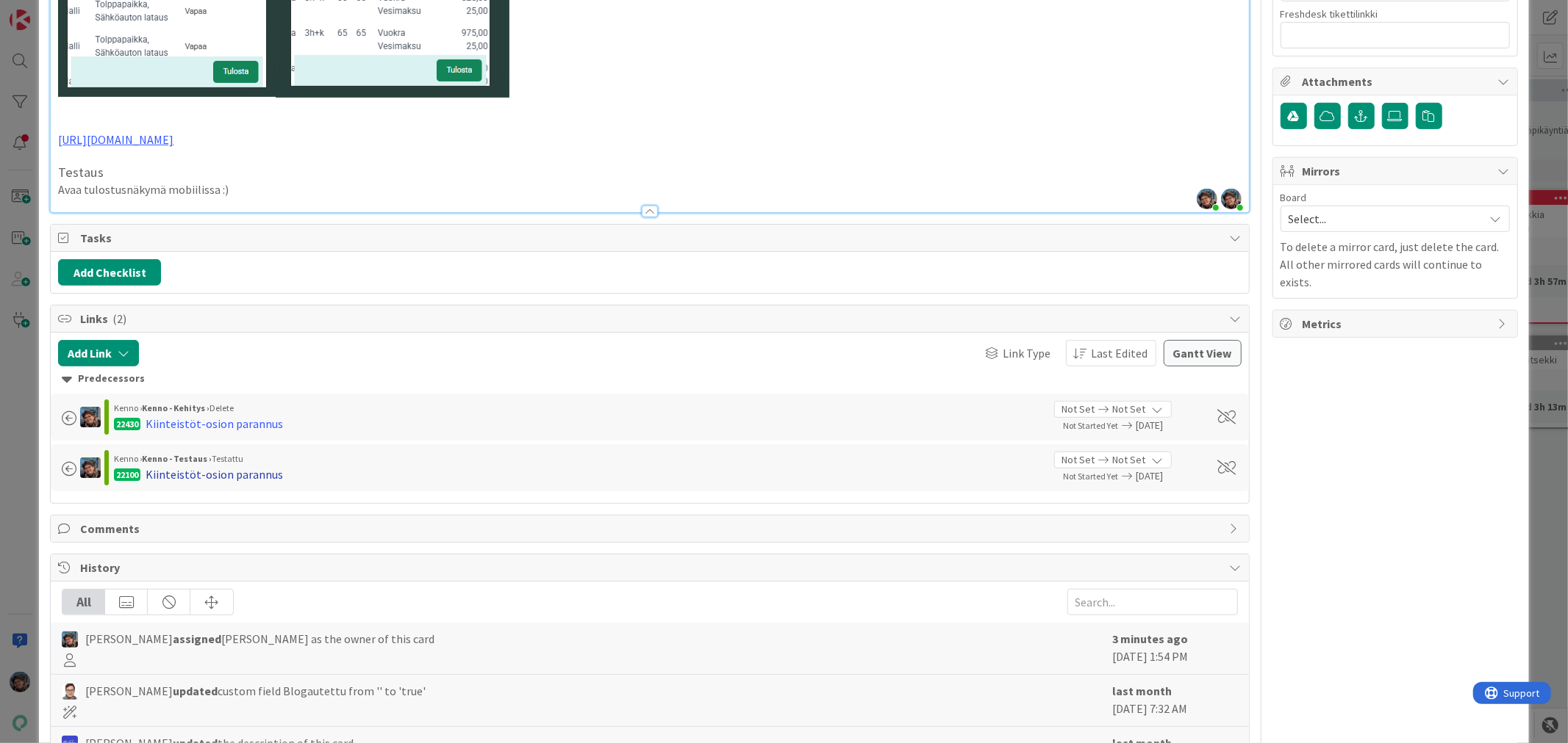
click at [209, 472] on div "Kiinteistöt-osion parannus" at bounding box center [213, 474] width 137 height 18
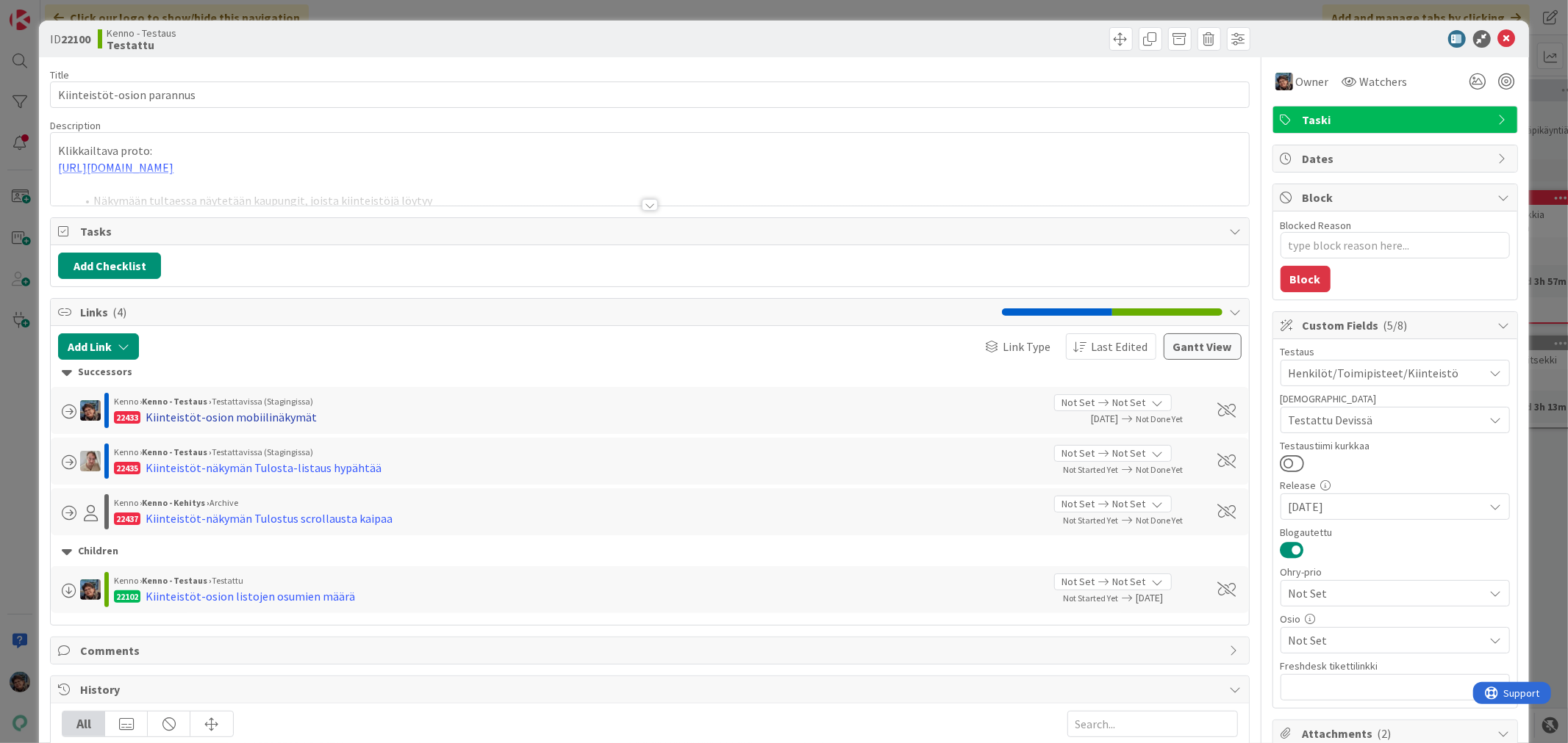
type textarea "x"
click at [642, 200] on div at bounding box center [650, 204] width 16 height 12
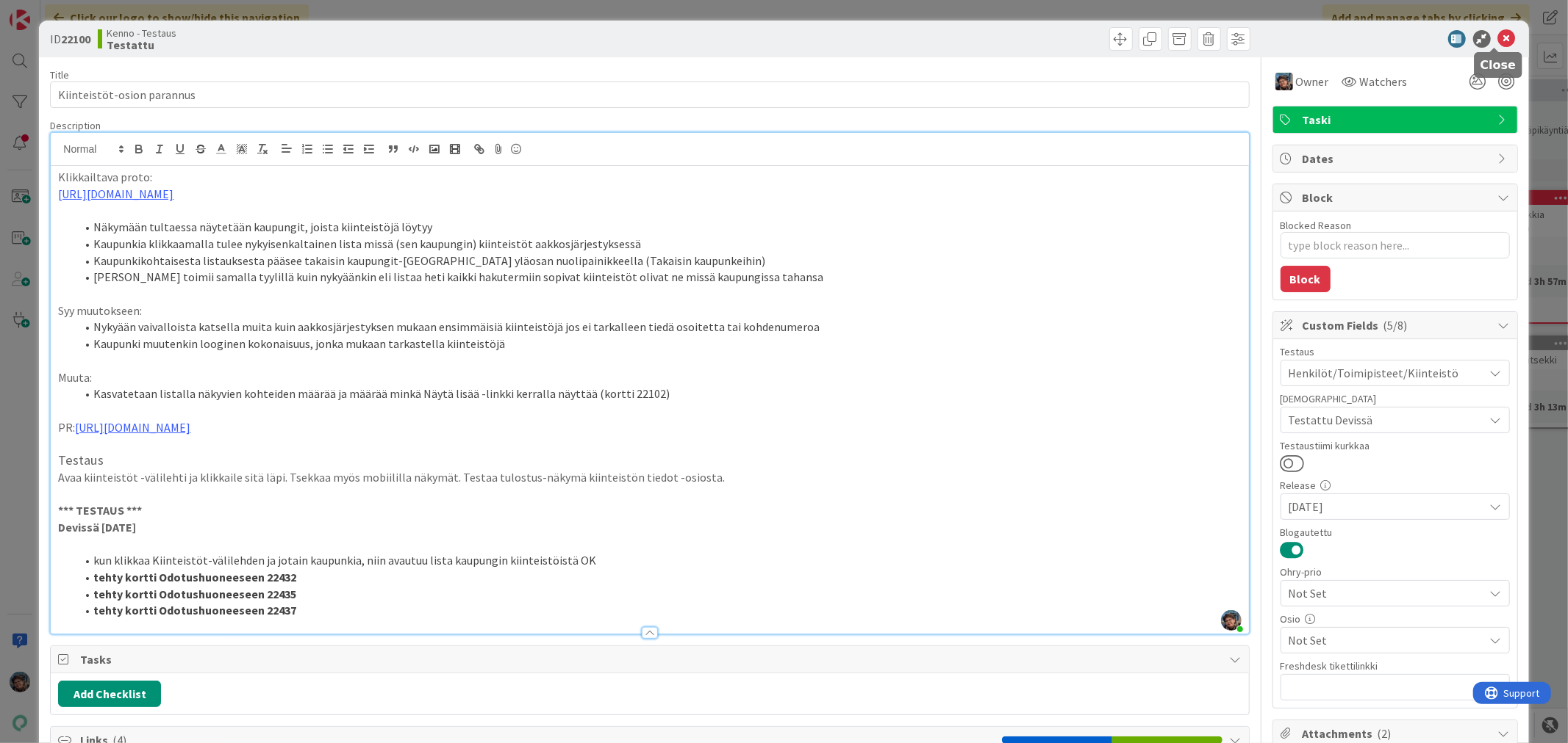
click at [1498, 39] on icon at bounding box center [1507, 39] width 18 height 18
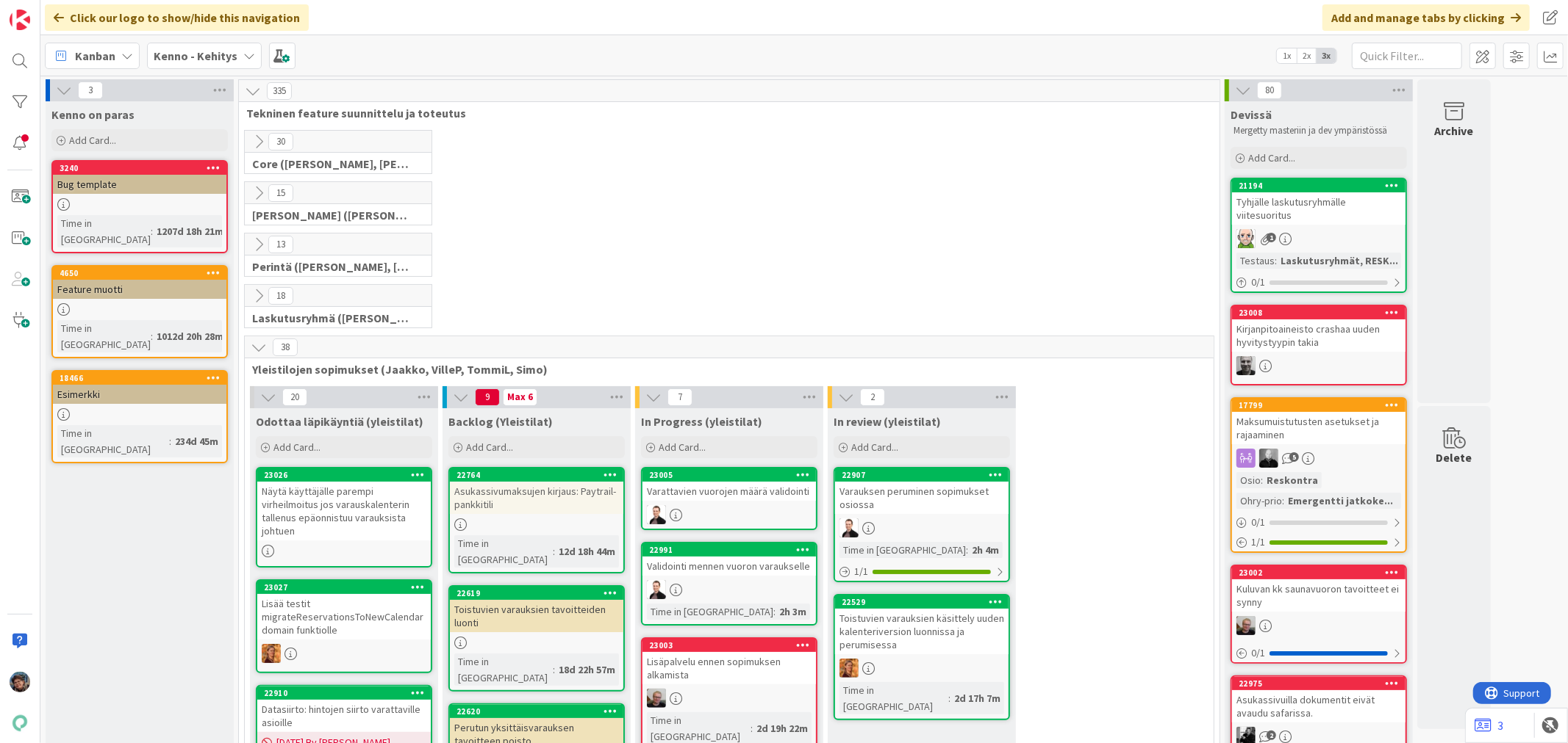
scroll to position [2367, 0]
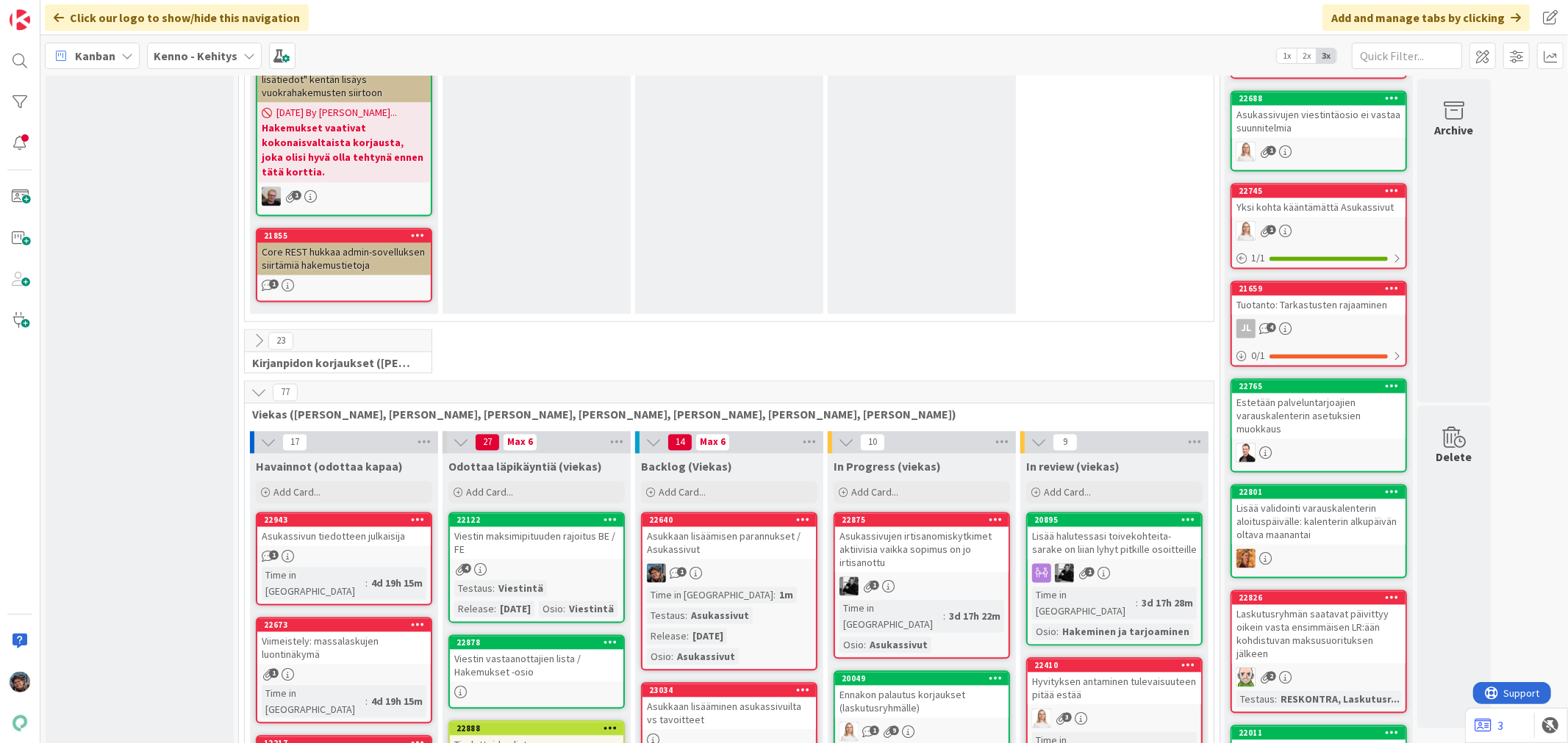
click at [179, 48] on b "Kenno - Kehitys" at bounding box center [196, 55] width 83 height 14
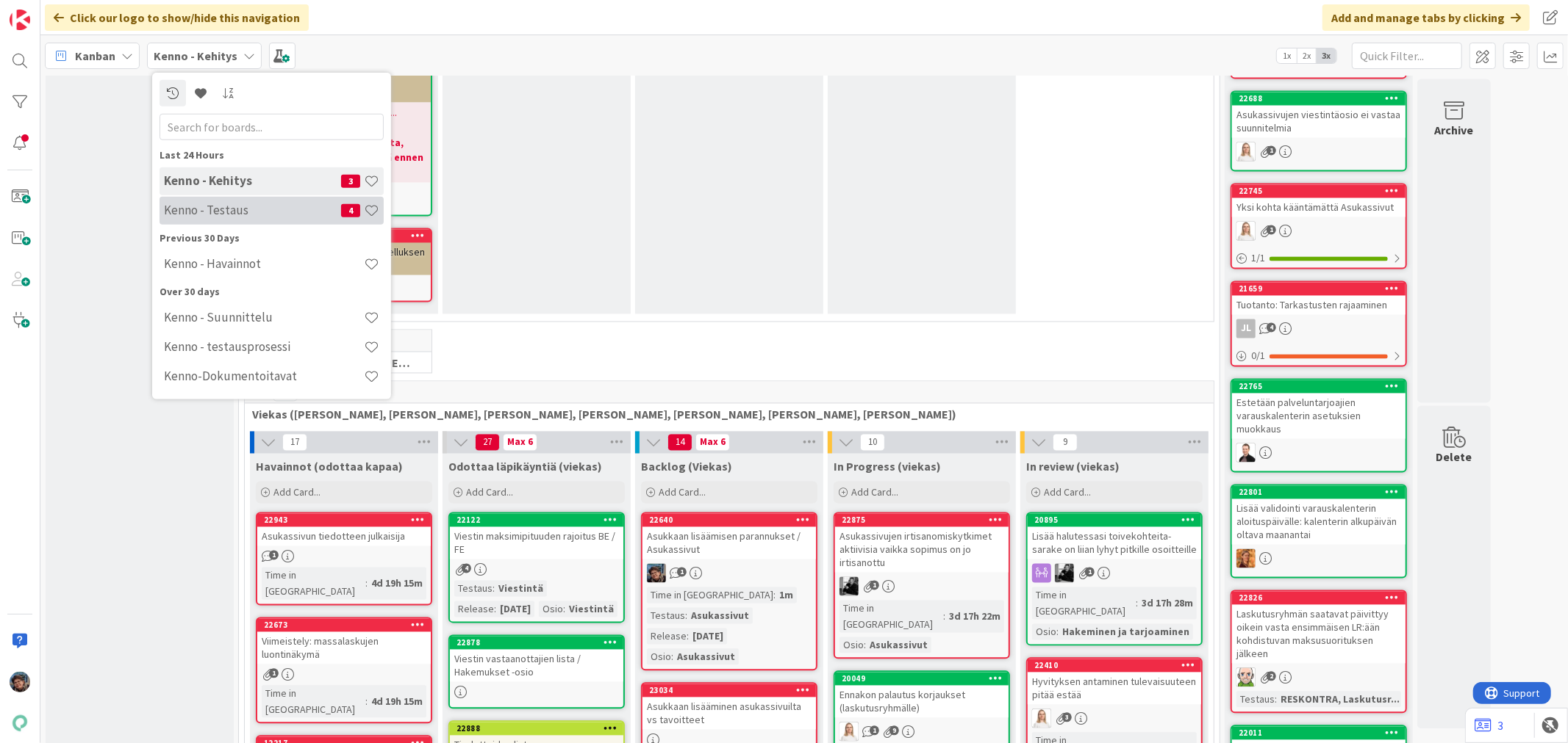
click at [233, 216] on h4 "Kenno - Testaus" at bounding box center [252, 210] width 177 height 14
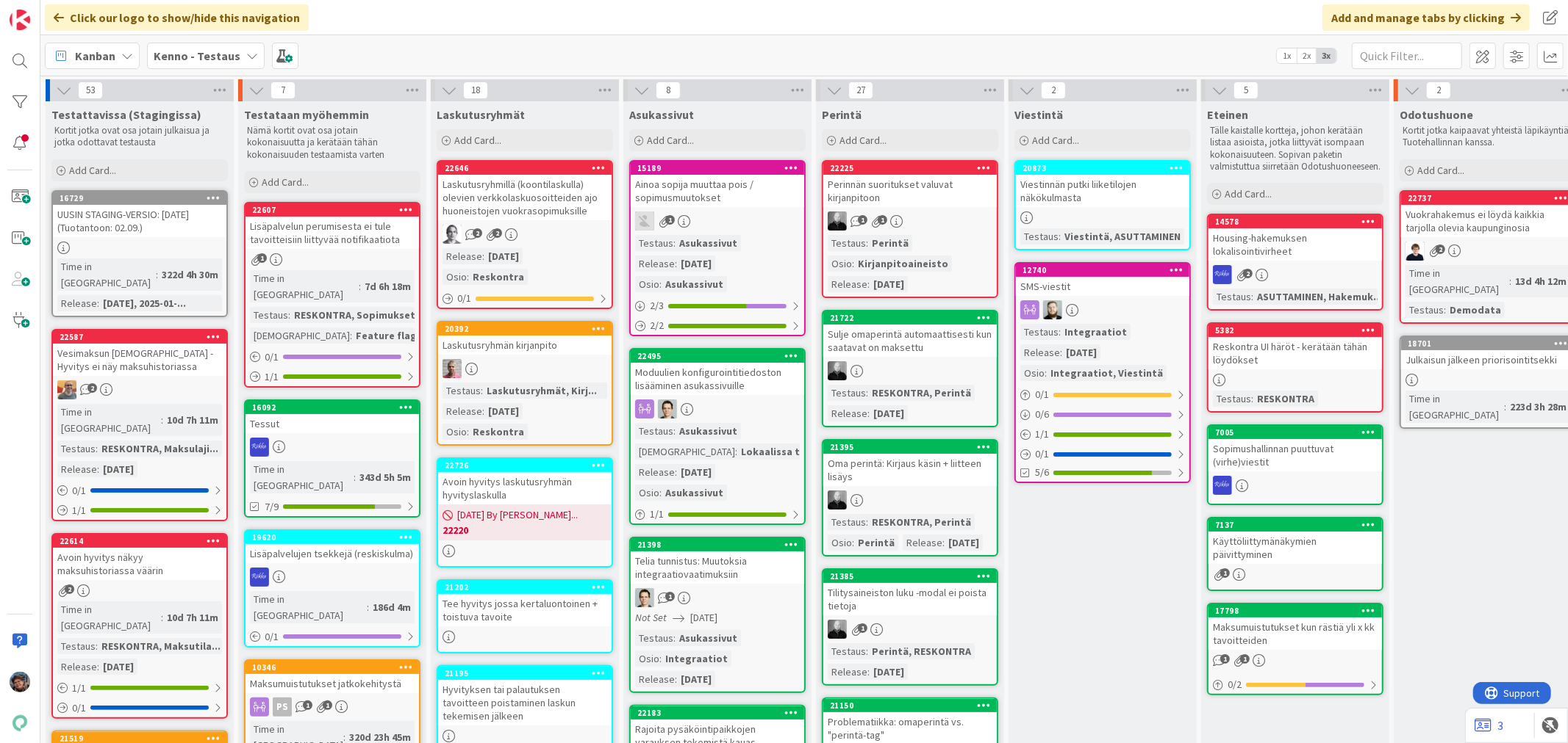
scroll to position [0, 686]
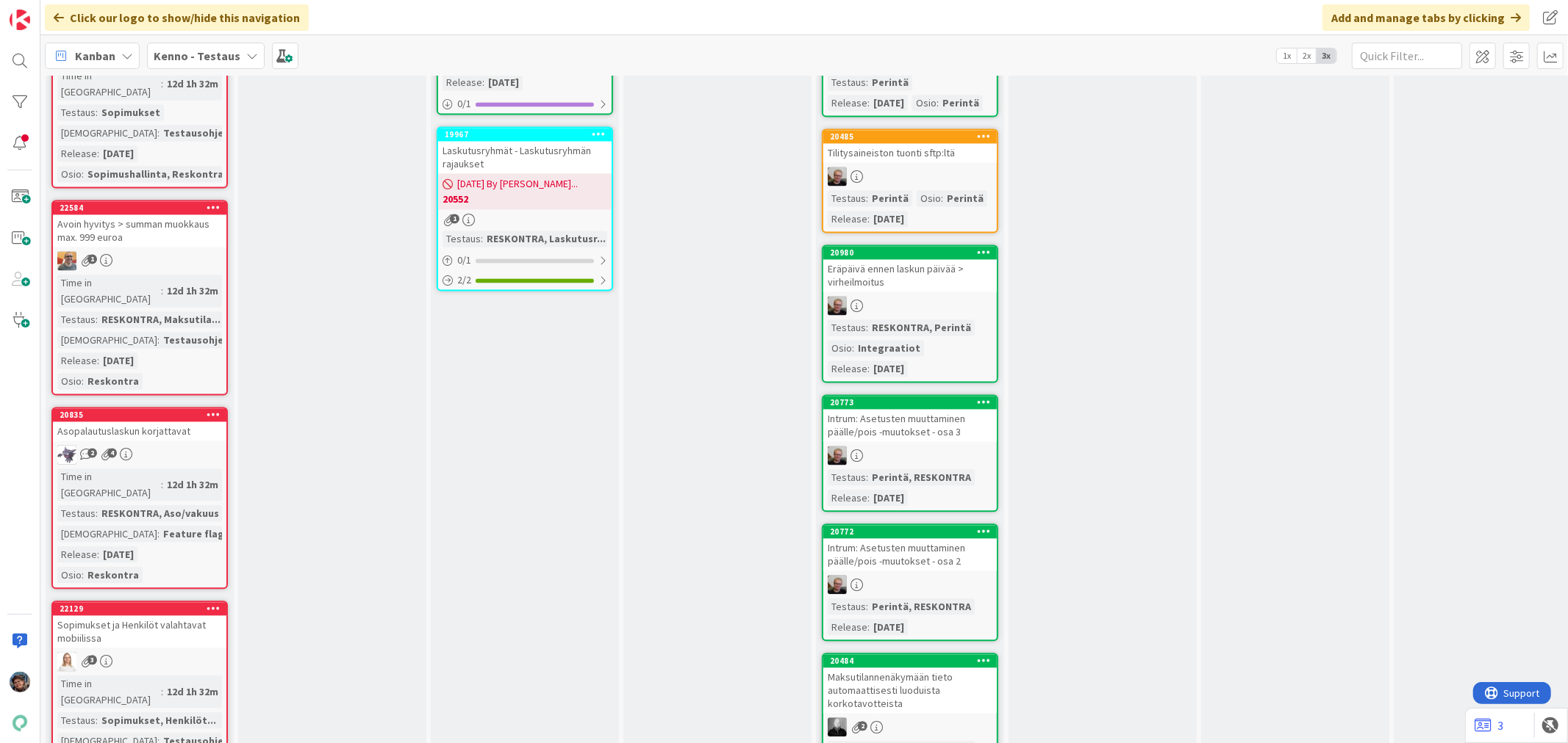
scroll to position [2856, 0]
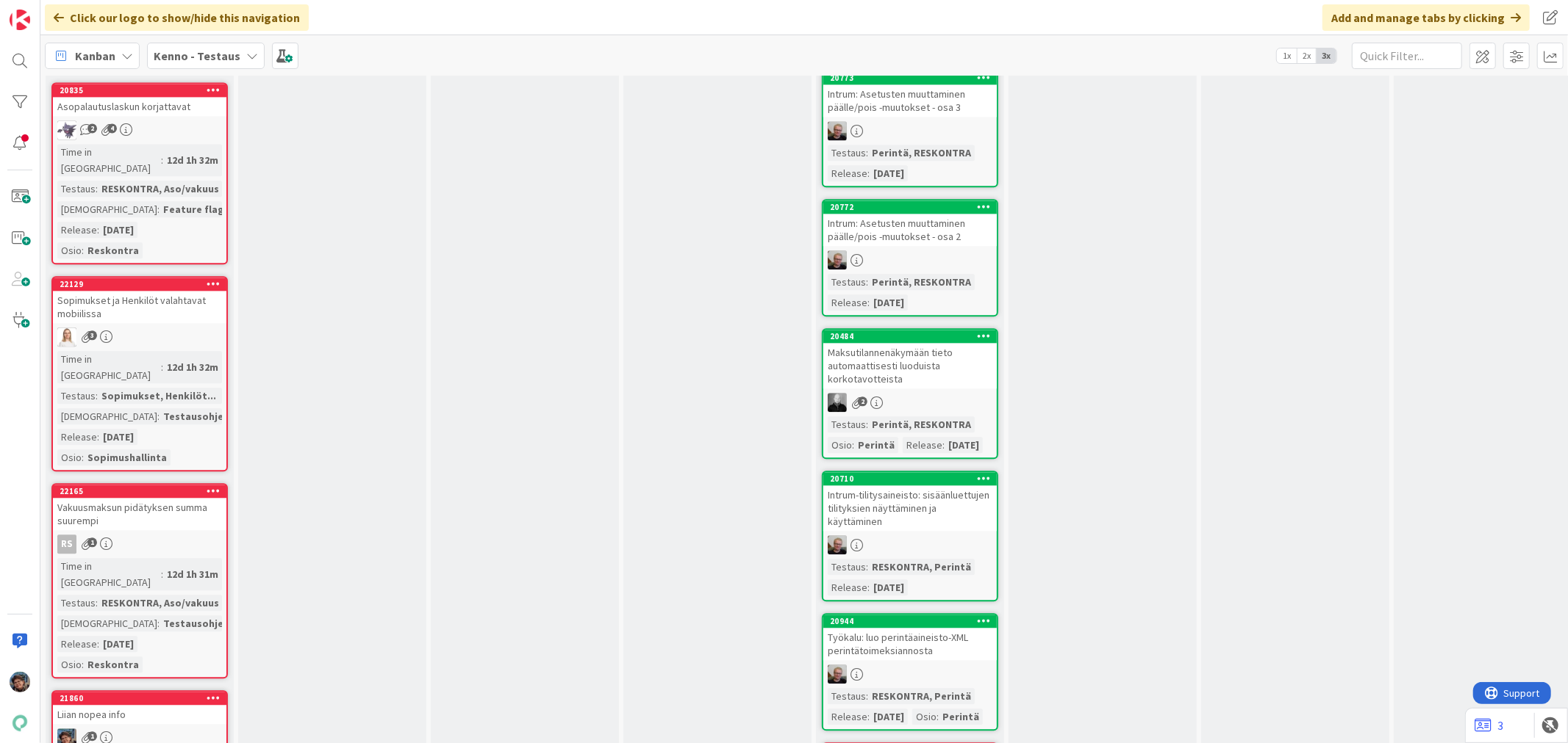
click at [135, 729] on div "1" at bounding box center [140, 738] width 173 height 19
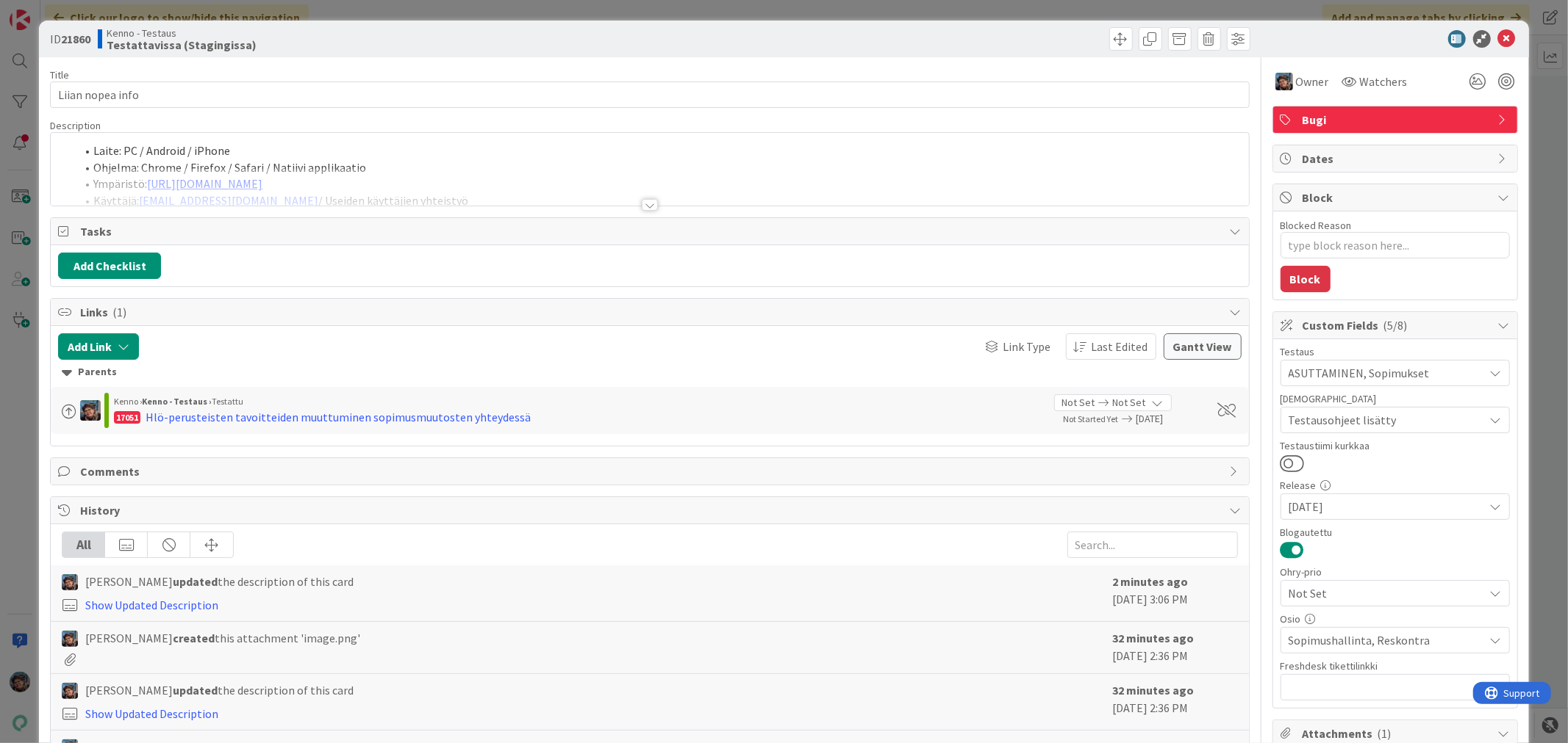
click at [643, 203] on div at bounding box center [650, 204] width 16 height 12
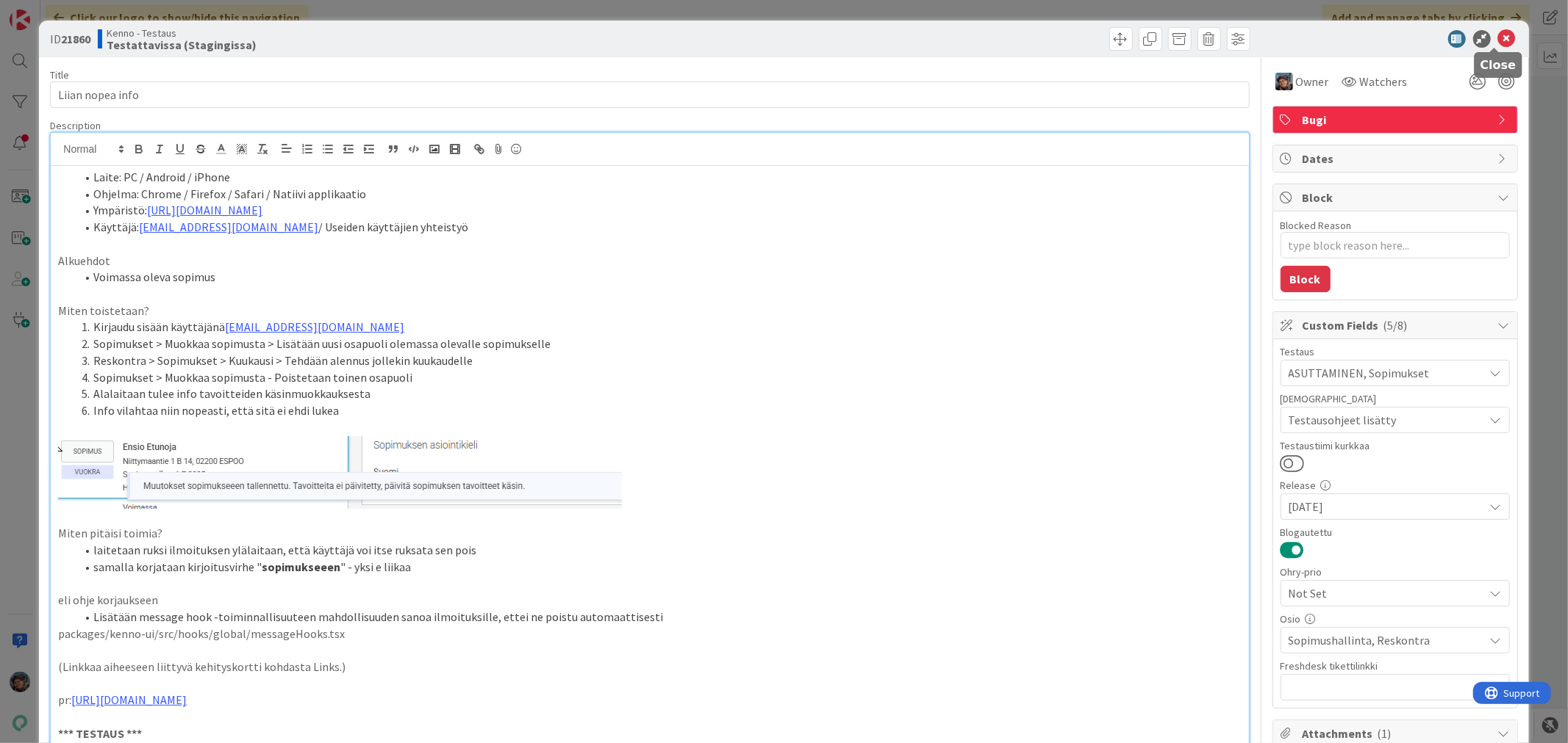
click at [1498, 37] on icon at bounding box center [1507, 39] width 18 height 18
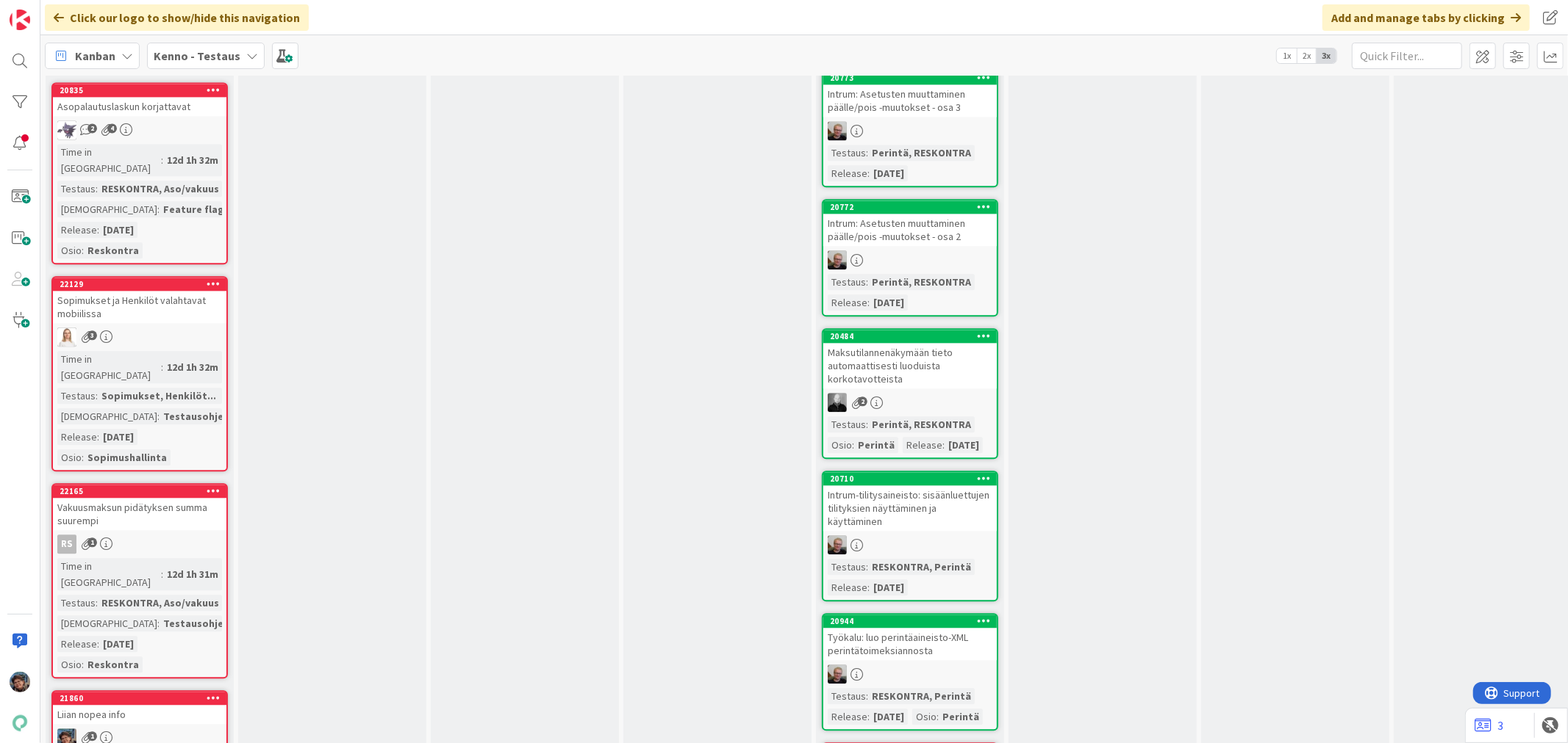
click at [111, 729] on div "1" at bounding box center [140, 738] width 173 height 19
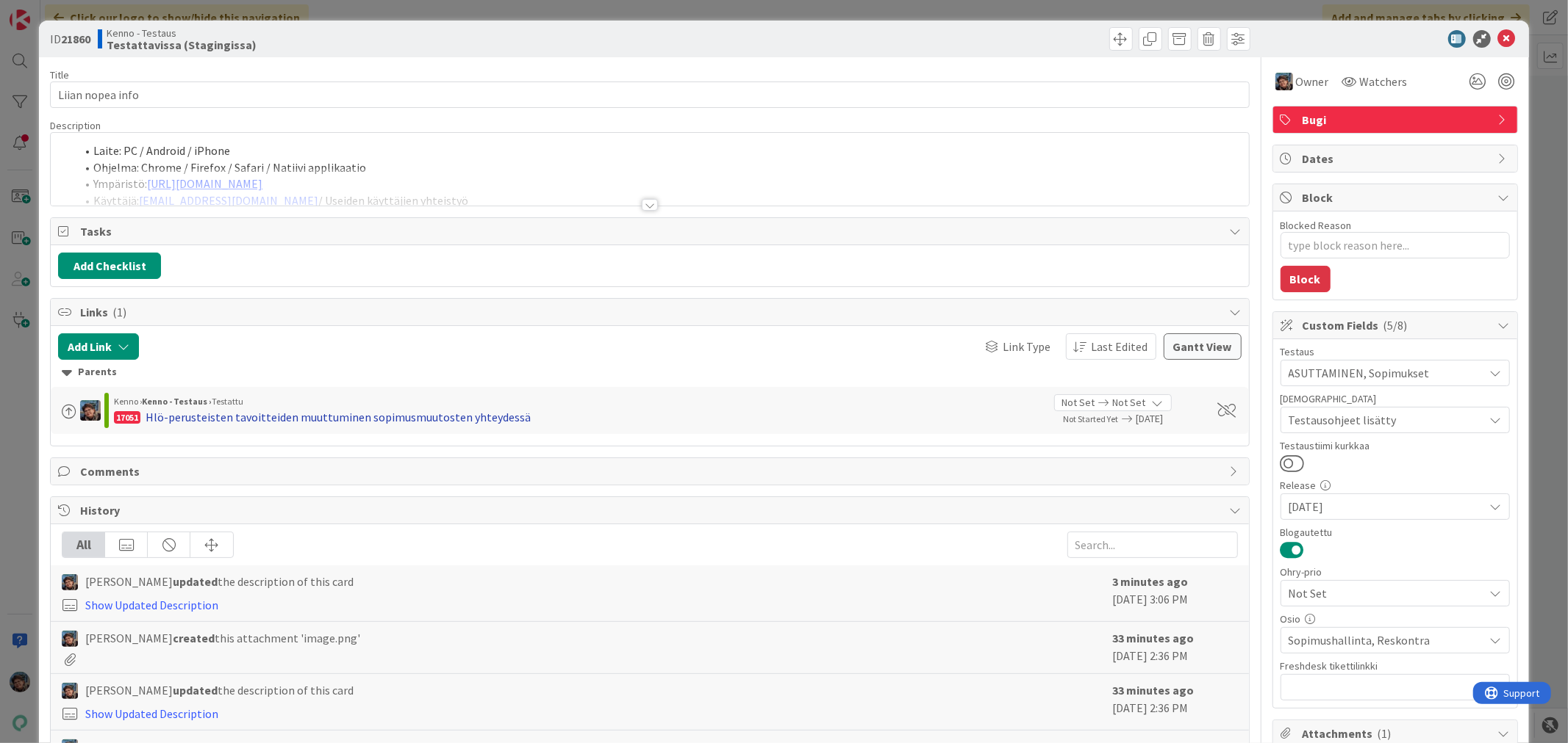
click at [460, 418] on div "Hlö-perusteisten tavoitteiden muuttuminen sopimusmuutosten yhteydessä" at bounding box center [338, 418] width 385 height 18
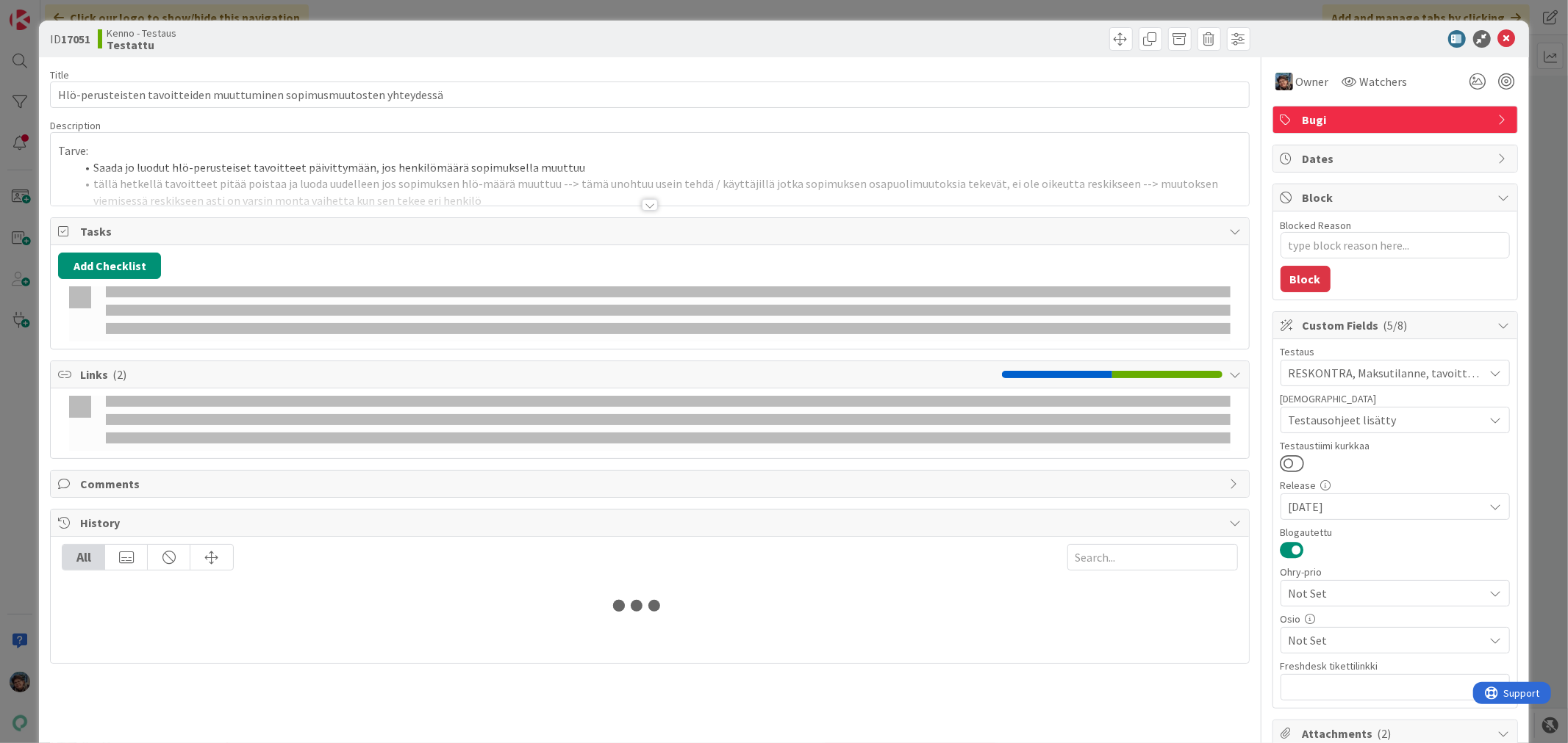
type textarea "x"
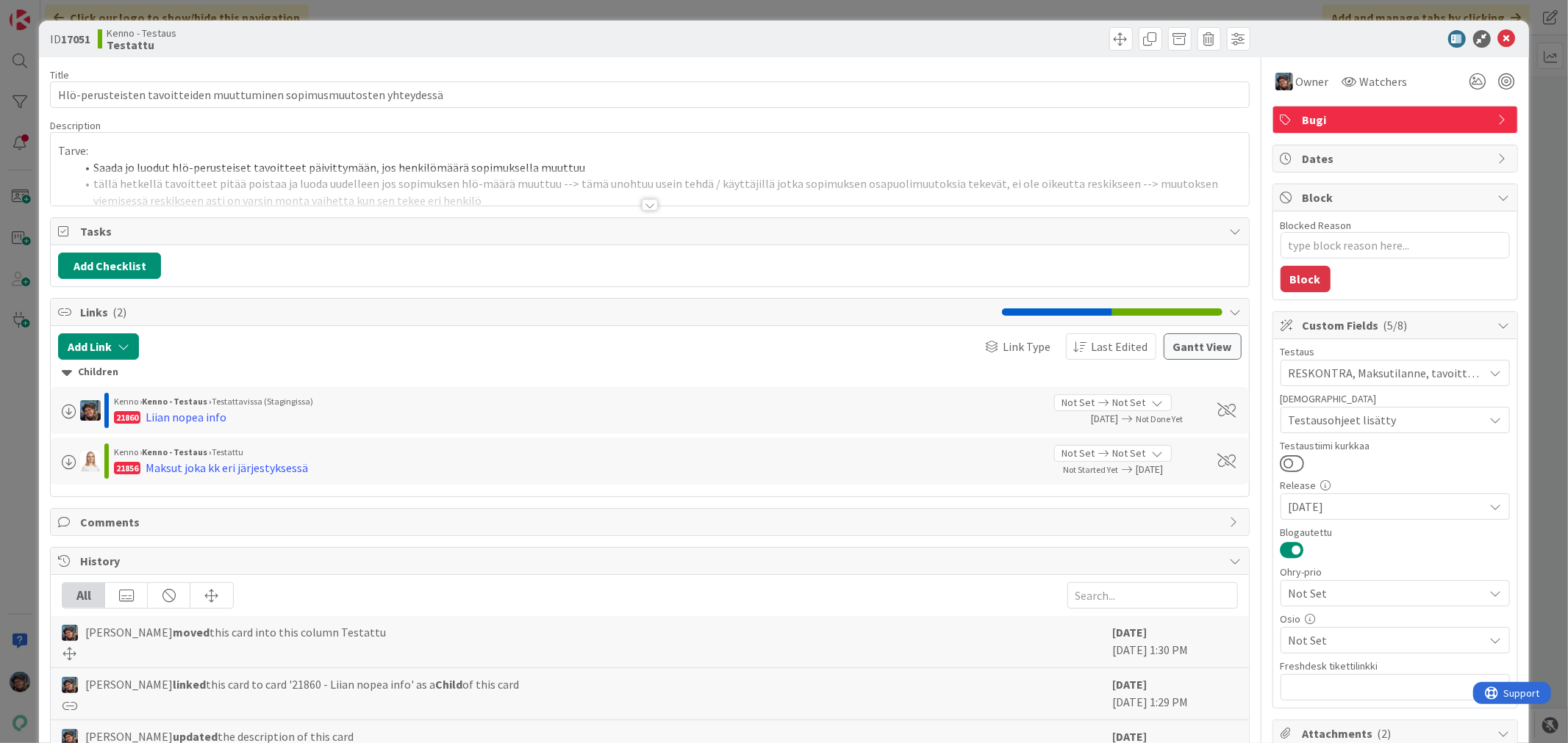
click at [644, 199] on div at bounding box center [650, 204] width 16 height 12
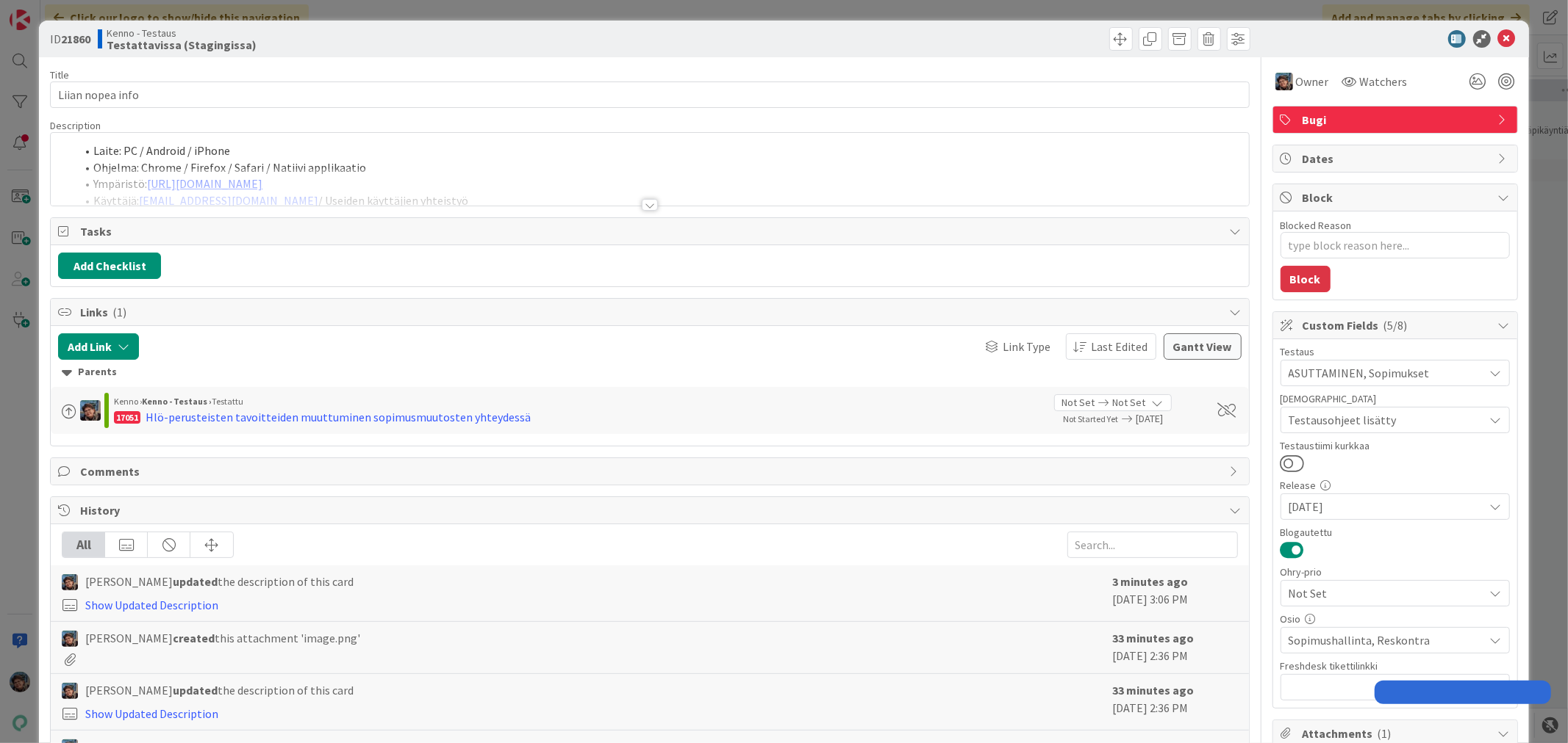
type textarea "x"
